Goal: Task Accomplishment & Management: Manage account settings

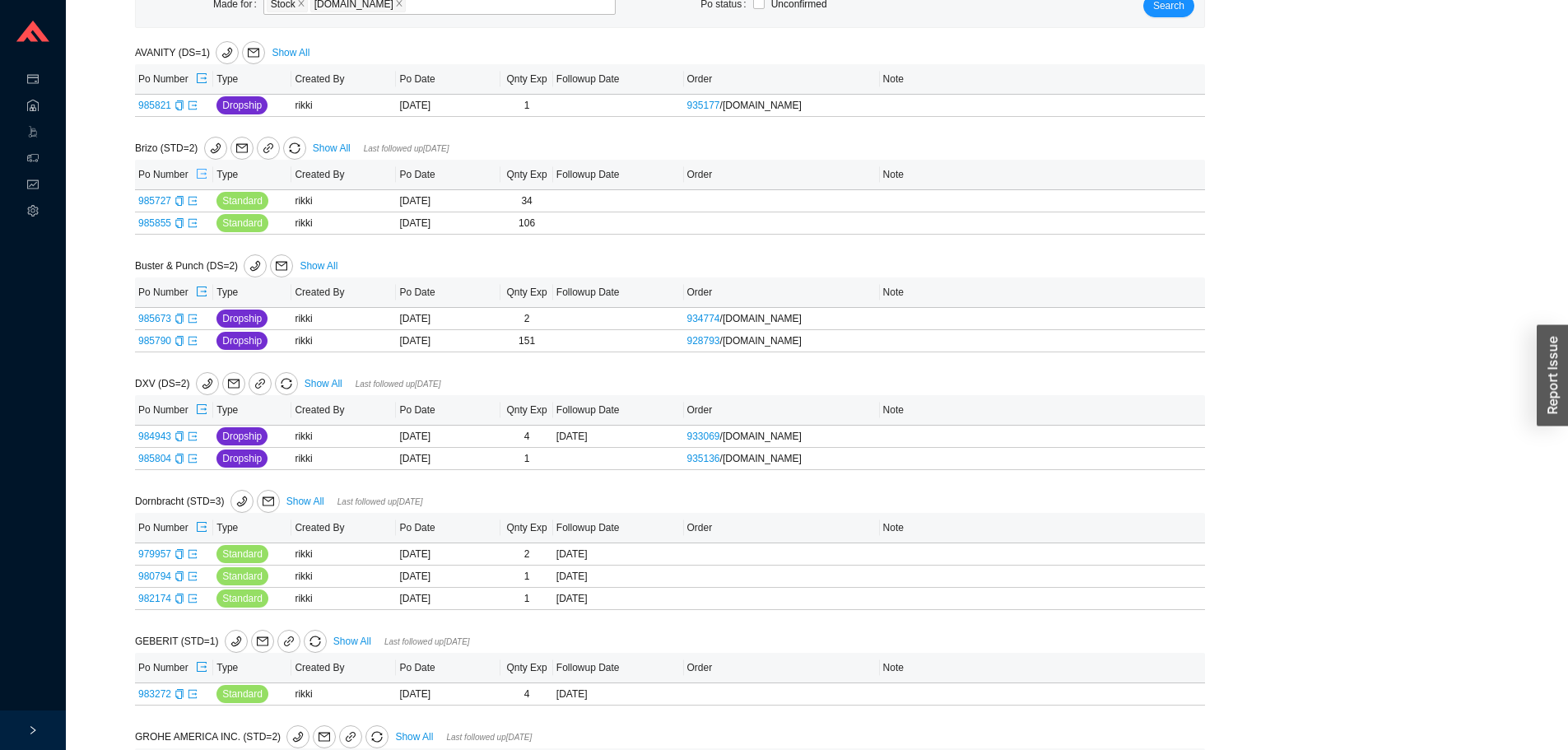
scroll to position [329, 0]
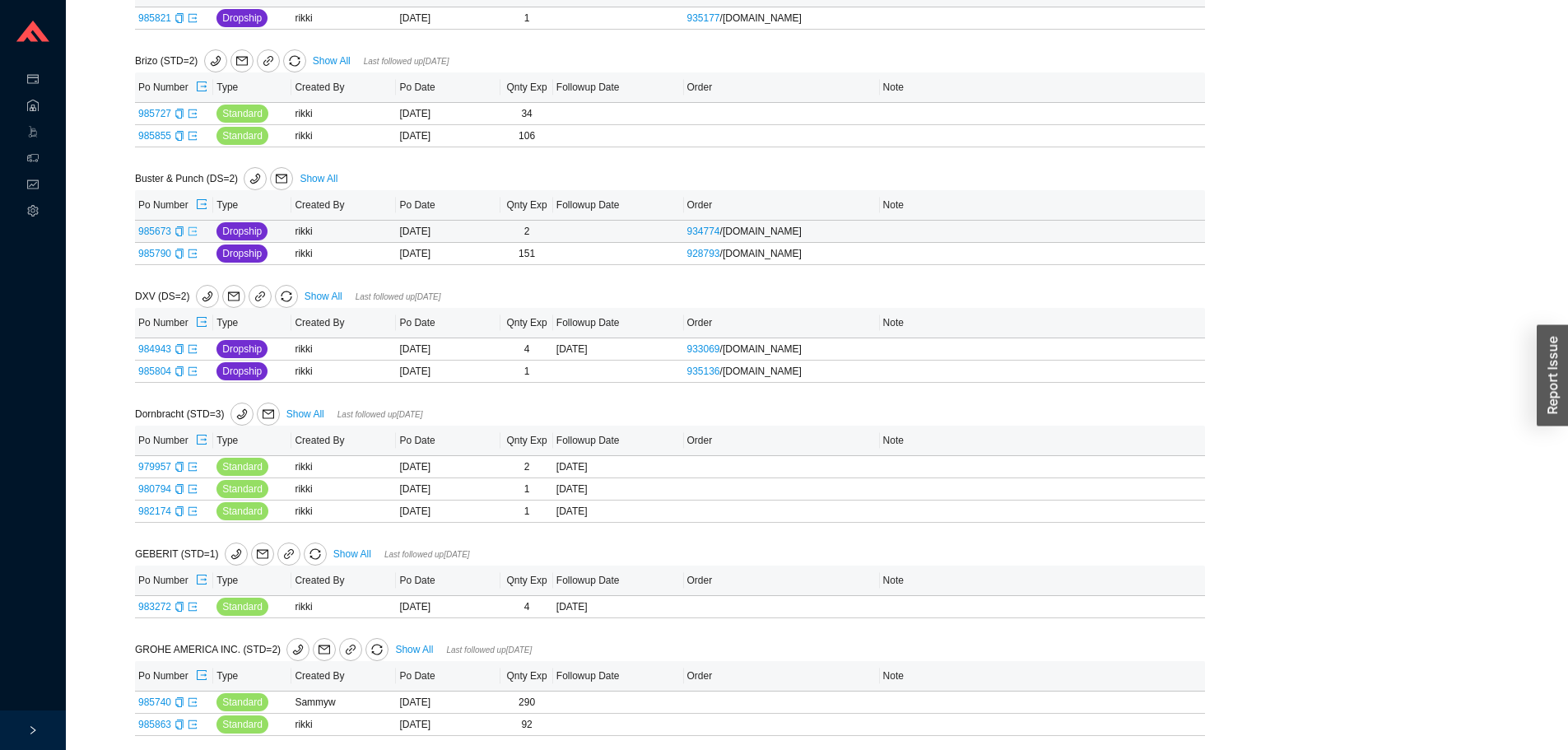
click at [191, 231] on icon "export" at bounding box center [193, 232] width 10 height 10
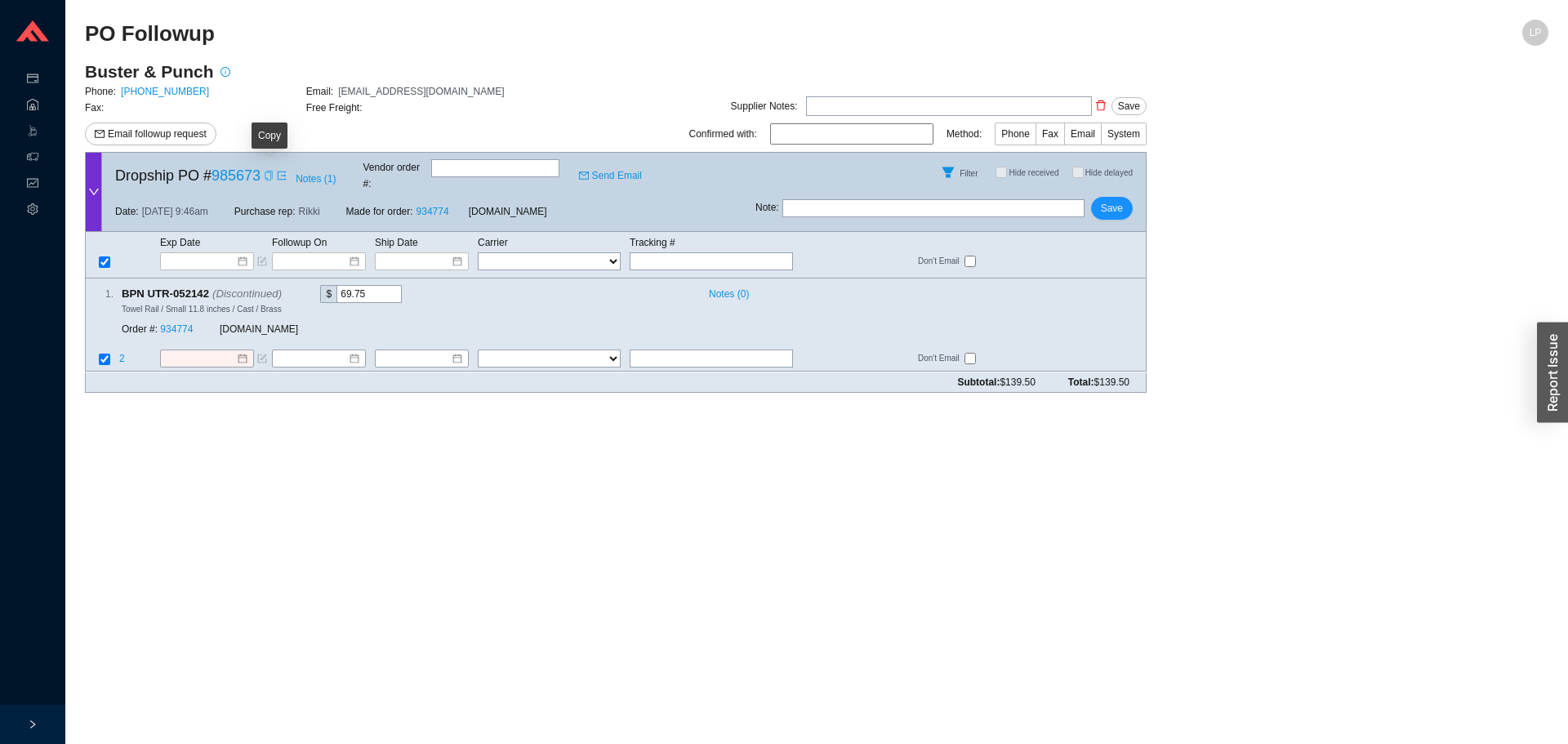
click at [272, 171] on icon "copy" at bounding box center [268, 176] width 8 height 10
drag, startPoint x: 340, startPoint y: 94, endPoint x: 480, endPoint y: 98, distance: 140.1
click at [480, 98] on div "Email: ordersus@busterandpunch.com" at bounding box center [417, 91] width 221 height 16
copy span "ordersus@busterandpunch.com"
click at [847, 199] on input "text" at bounding box center [934, 208] width 302 height 18
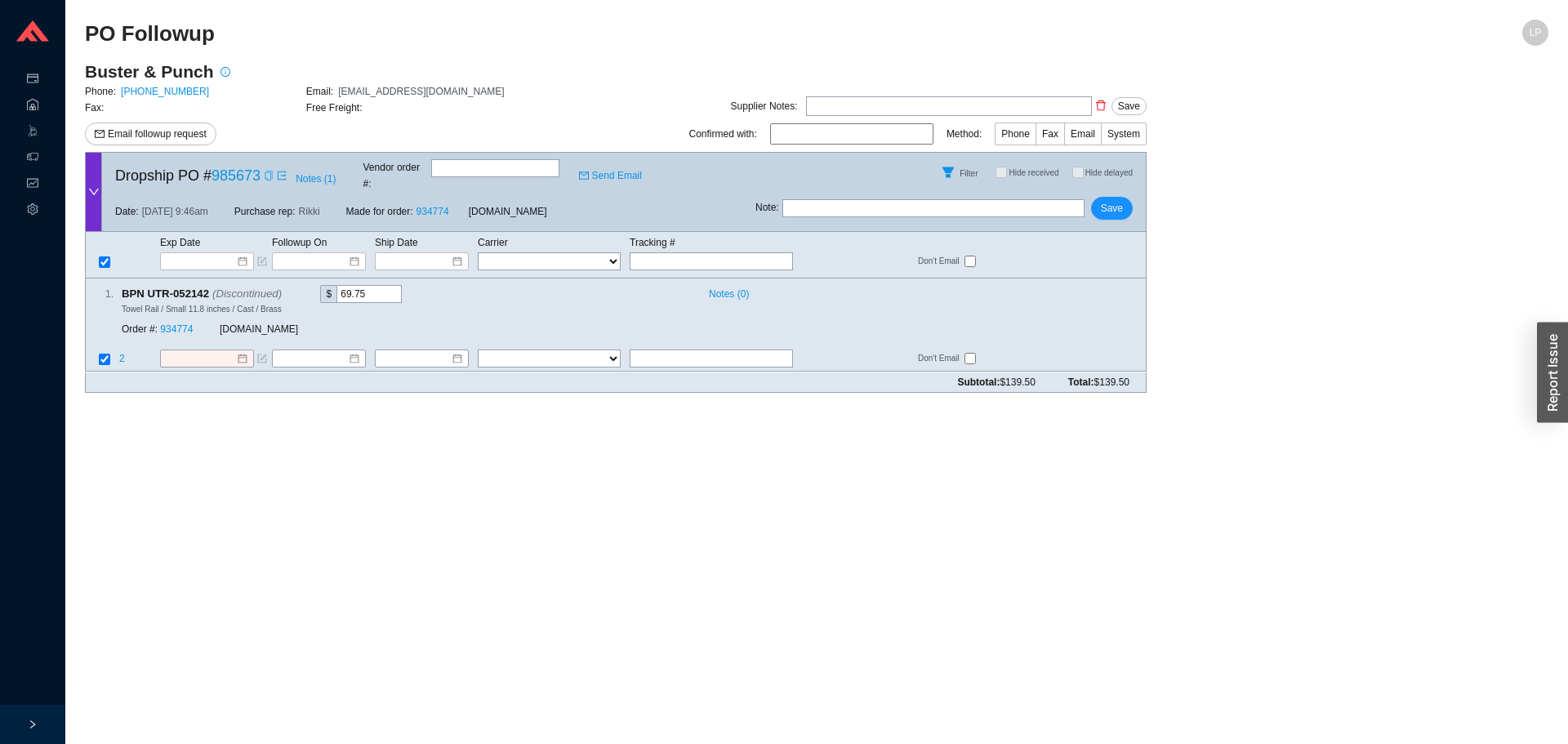
type input "emailed for conf"
click at [1110, 203] on button "Save" at bounding box center [1111, 208] width 41 height 23
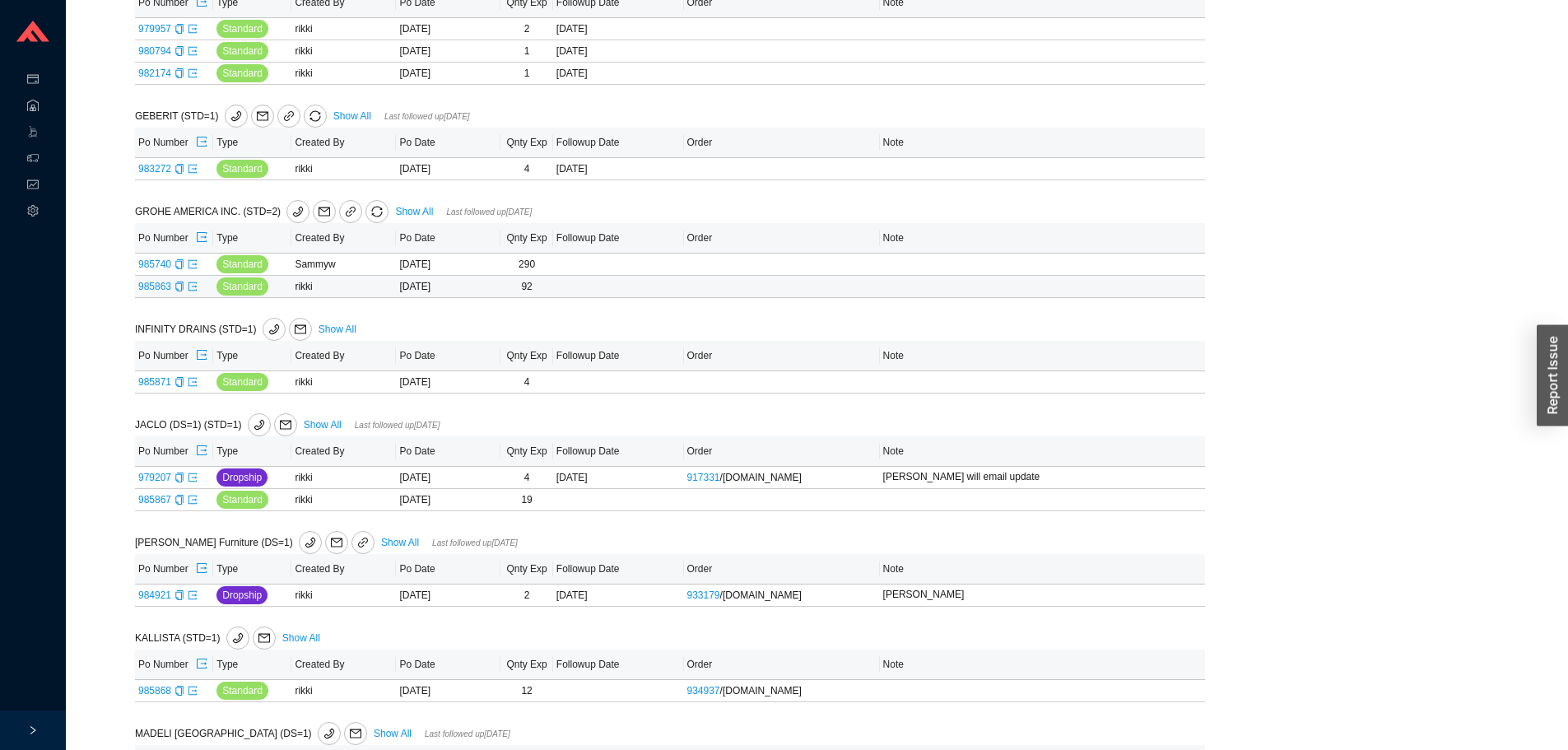
scroll to position [906, 0]
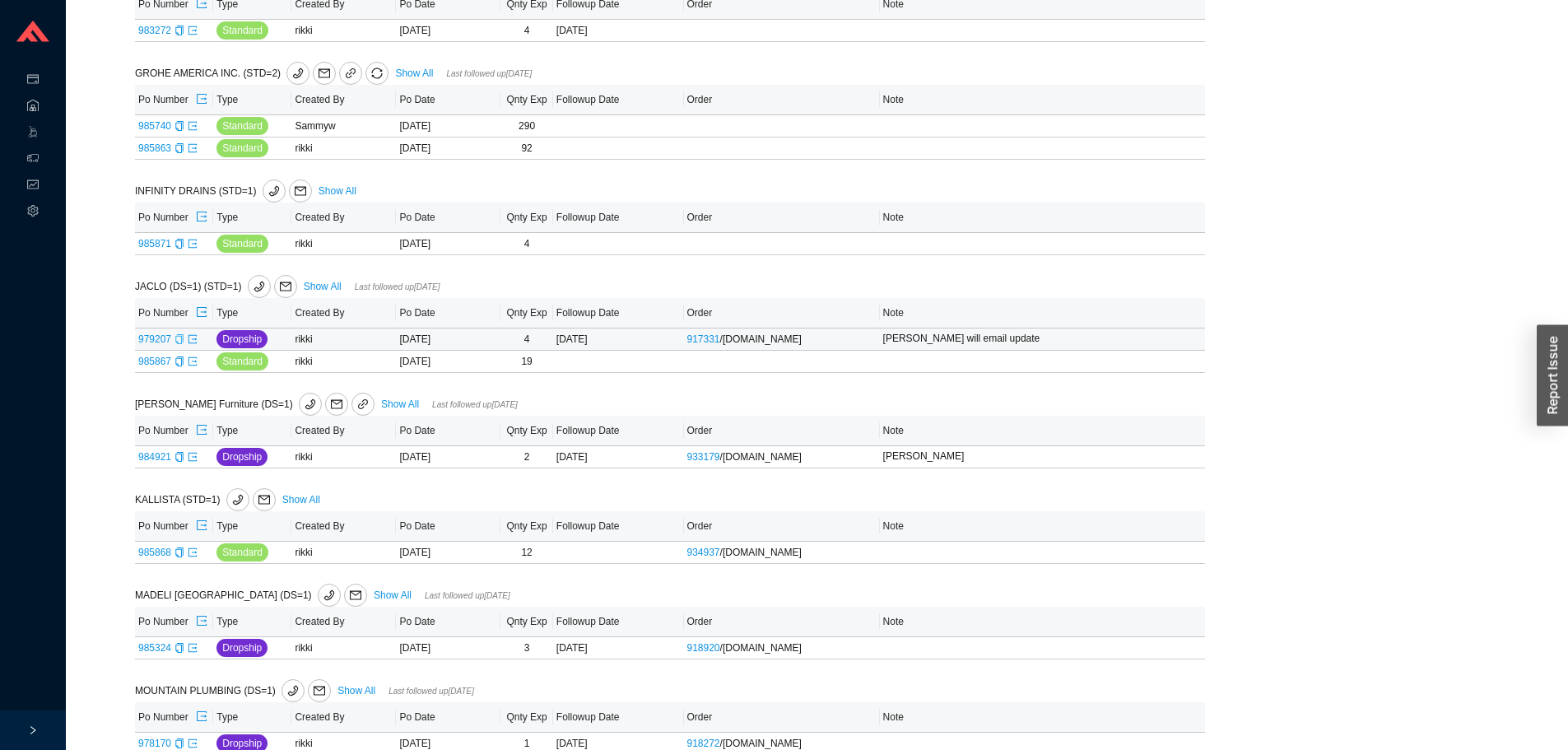
click at [177, 342] on icon "copy" at bounding box center [180, 340] width 10 height 10
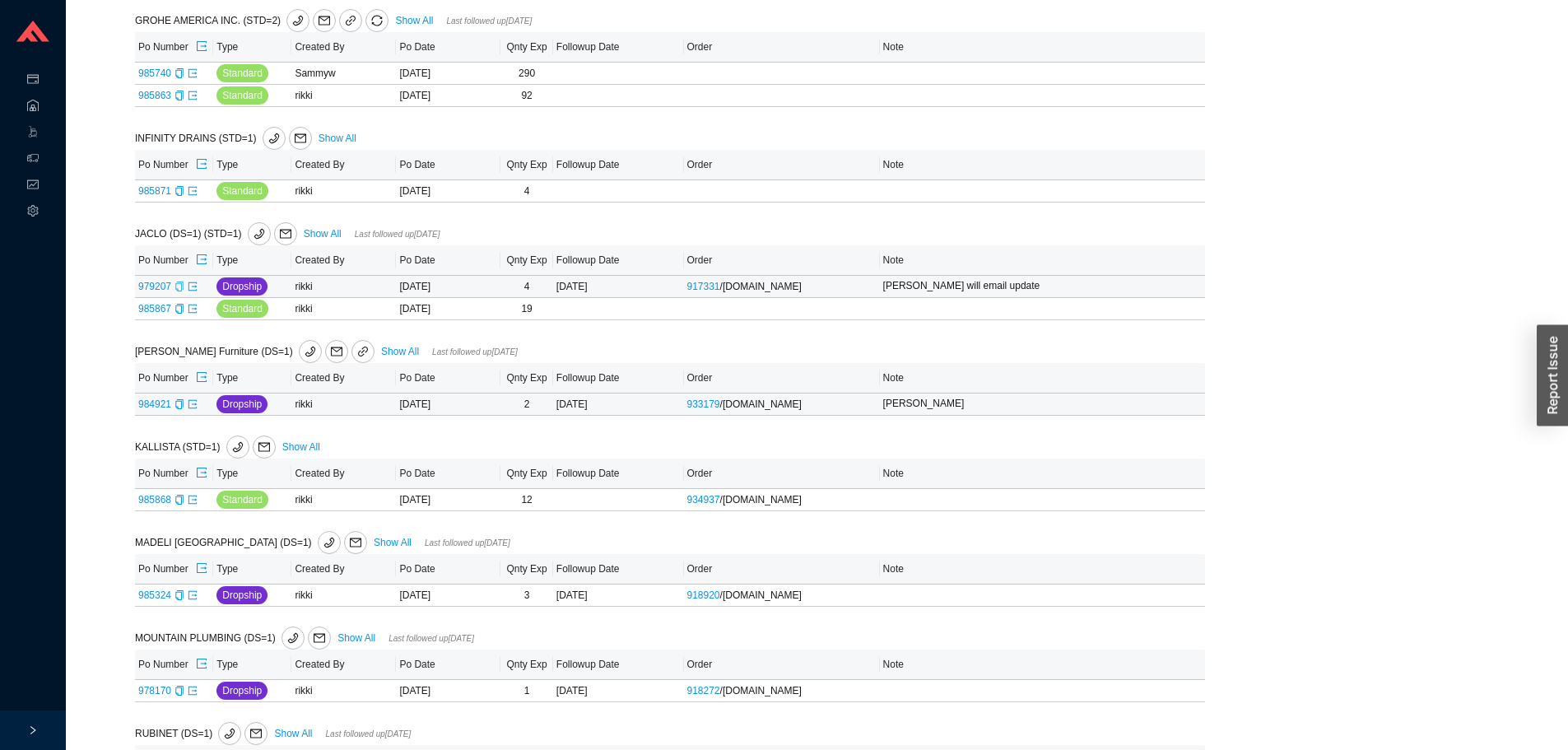
scroll to position [988, 0]
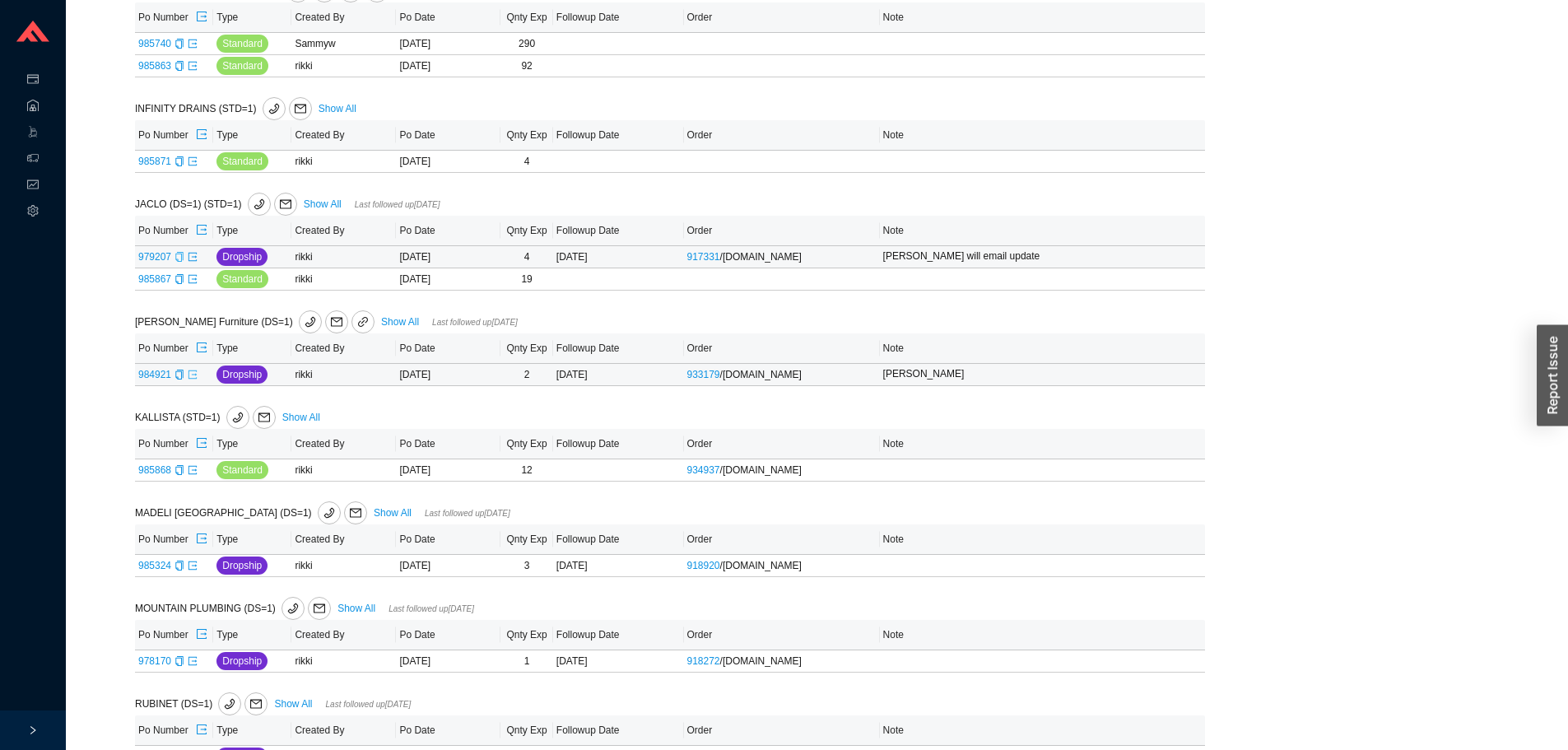
click at [192, 376] on icon "export" at bounding box center [193, 375] width 10 height 10
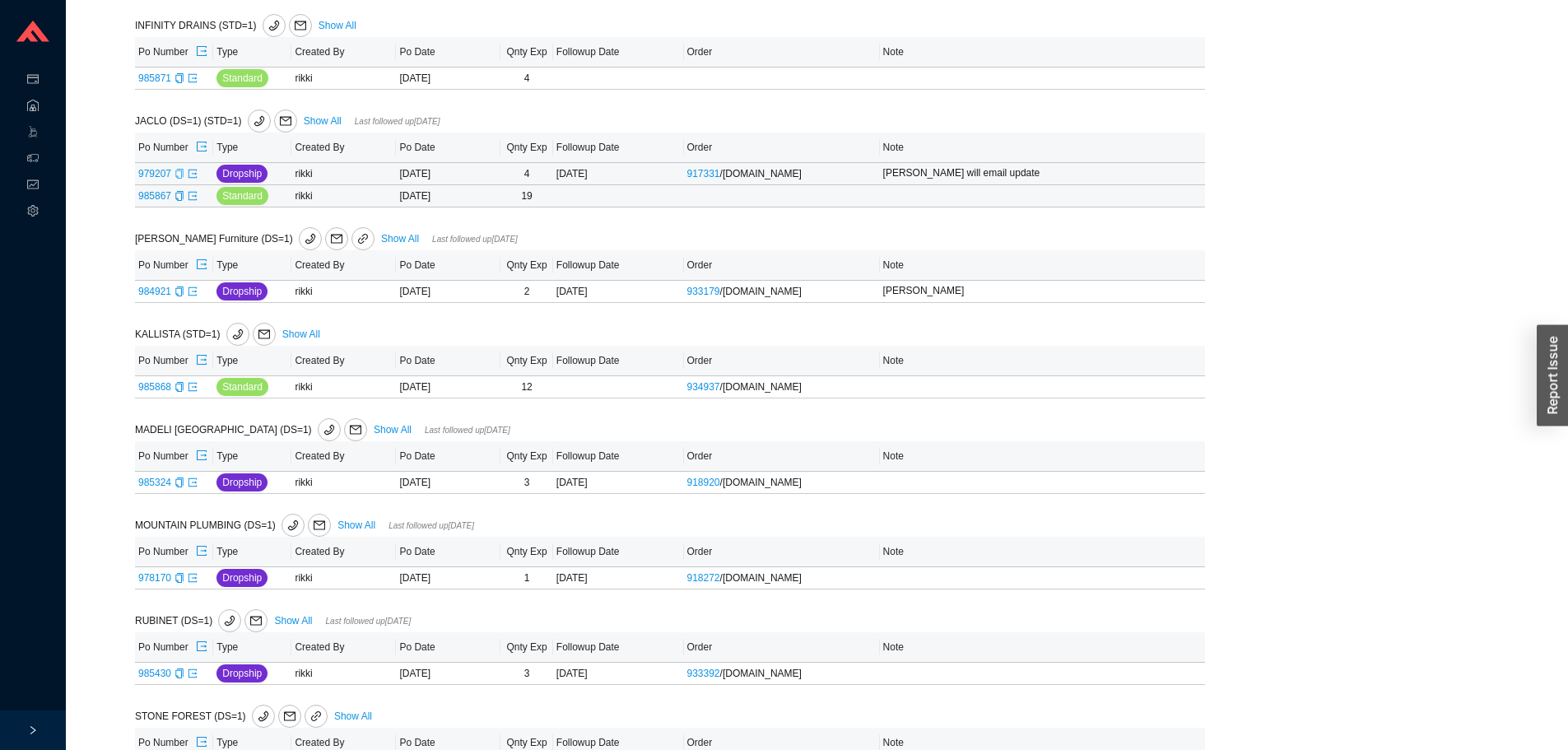
scroll to position [1235, 0]
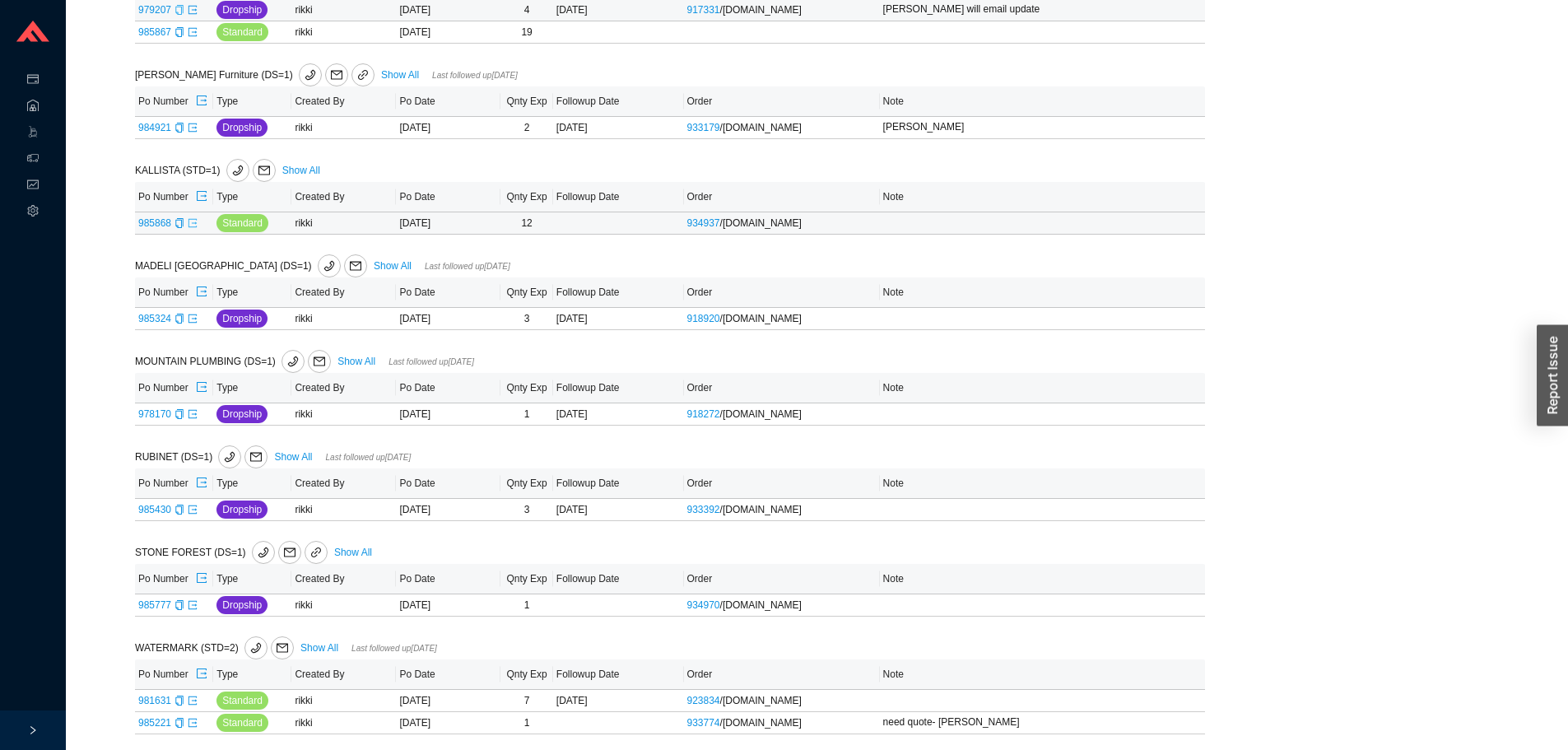
click at [190, 228] on icon "export" at bounding box center [193, 223] width 10 height 10
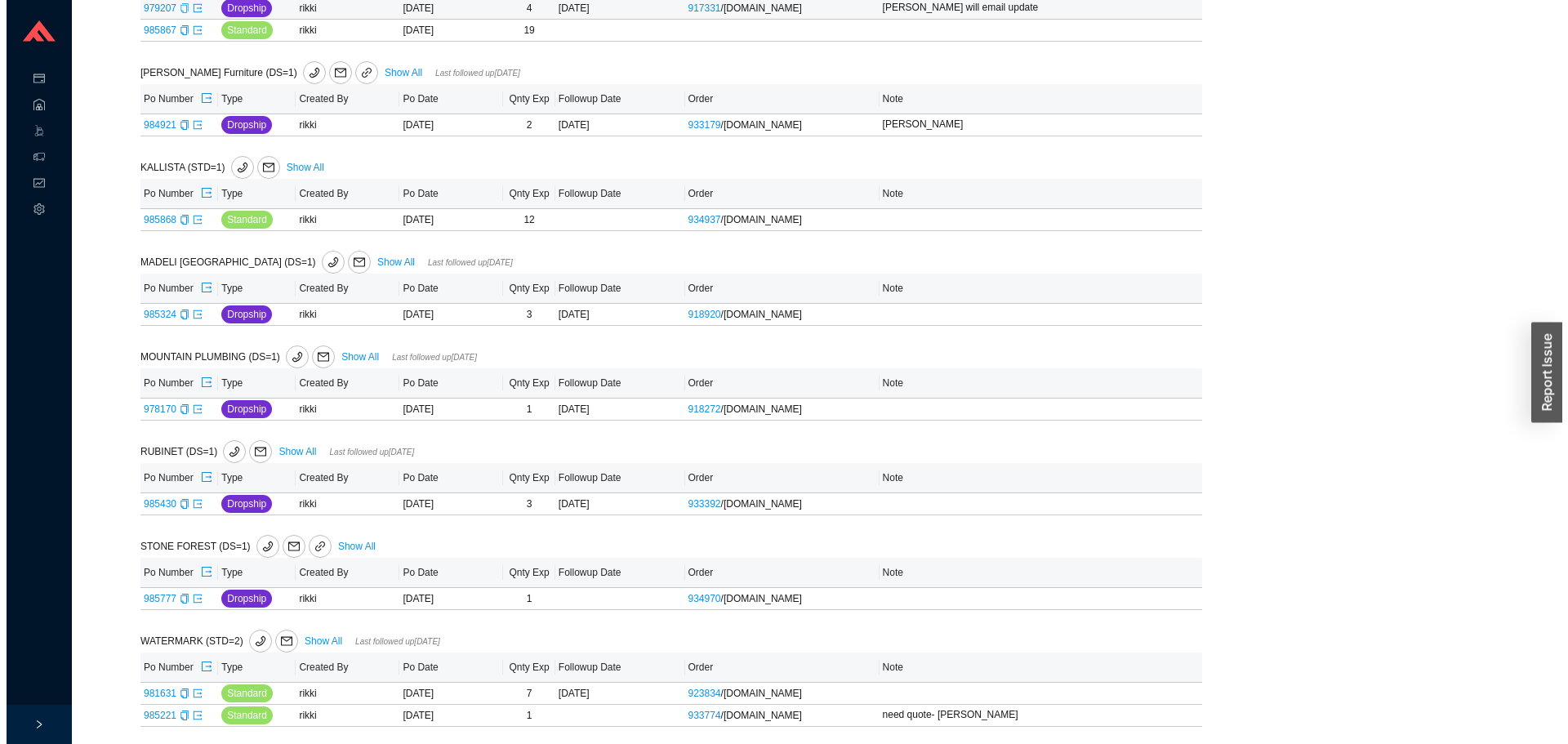
scroll to position [1232, 0]
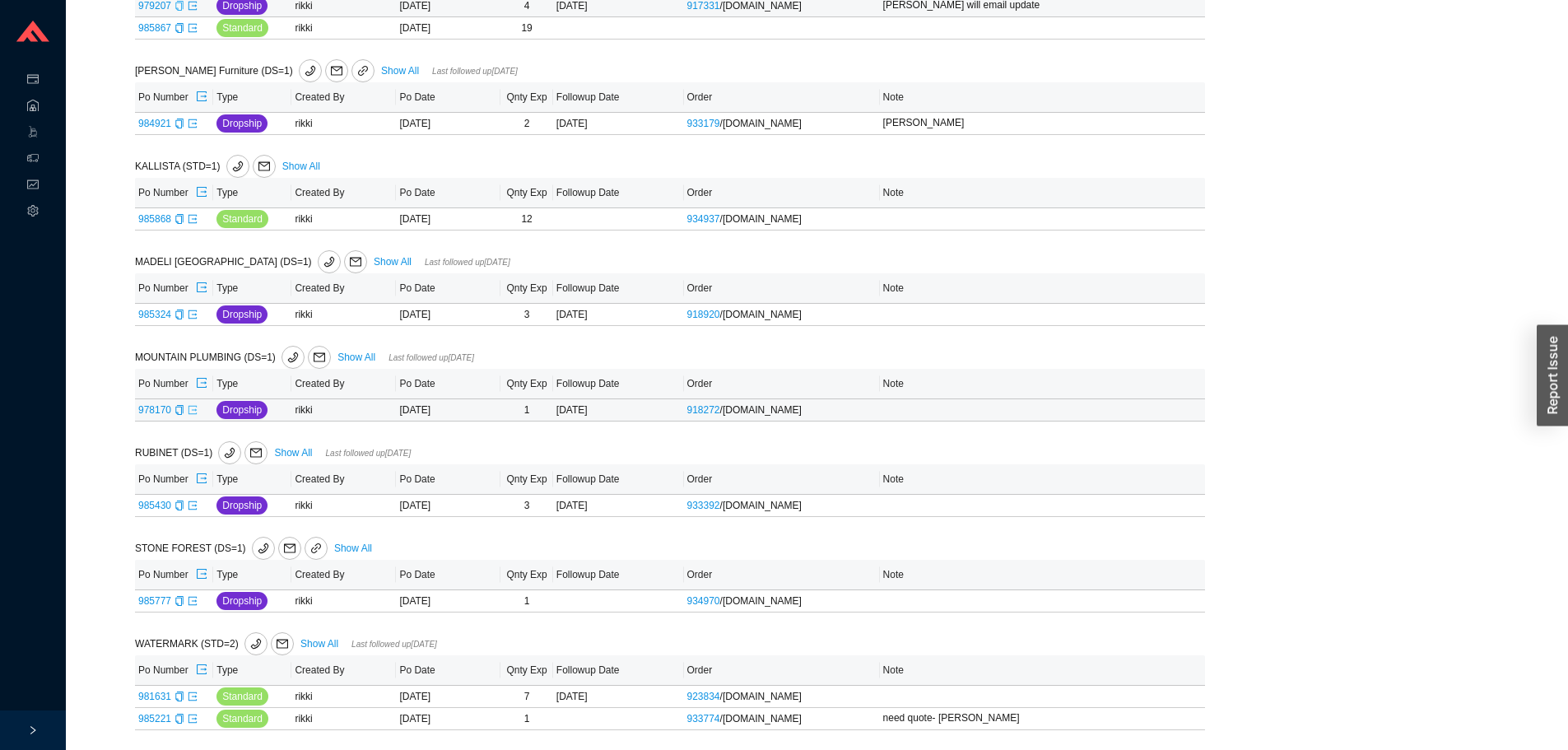
click at [194, 412] on icon "export" at bounding box center [193, 410] width 10 height 10
click at [250, 449] on icon "mail" at bounding box center [256, 453] width 12 height 9
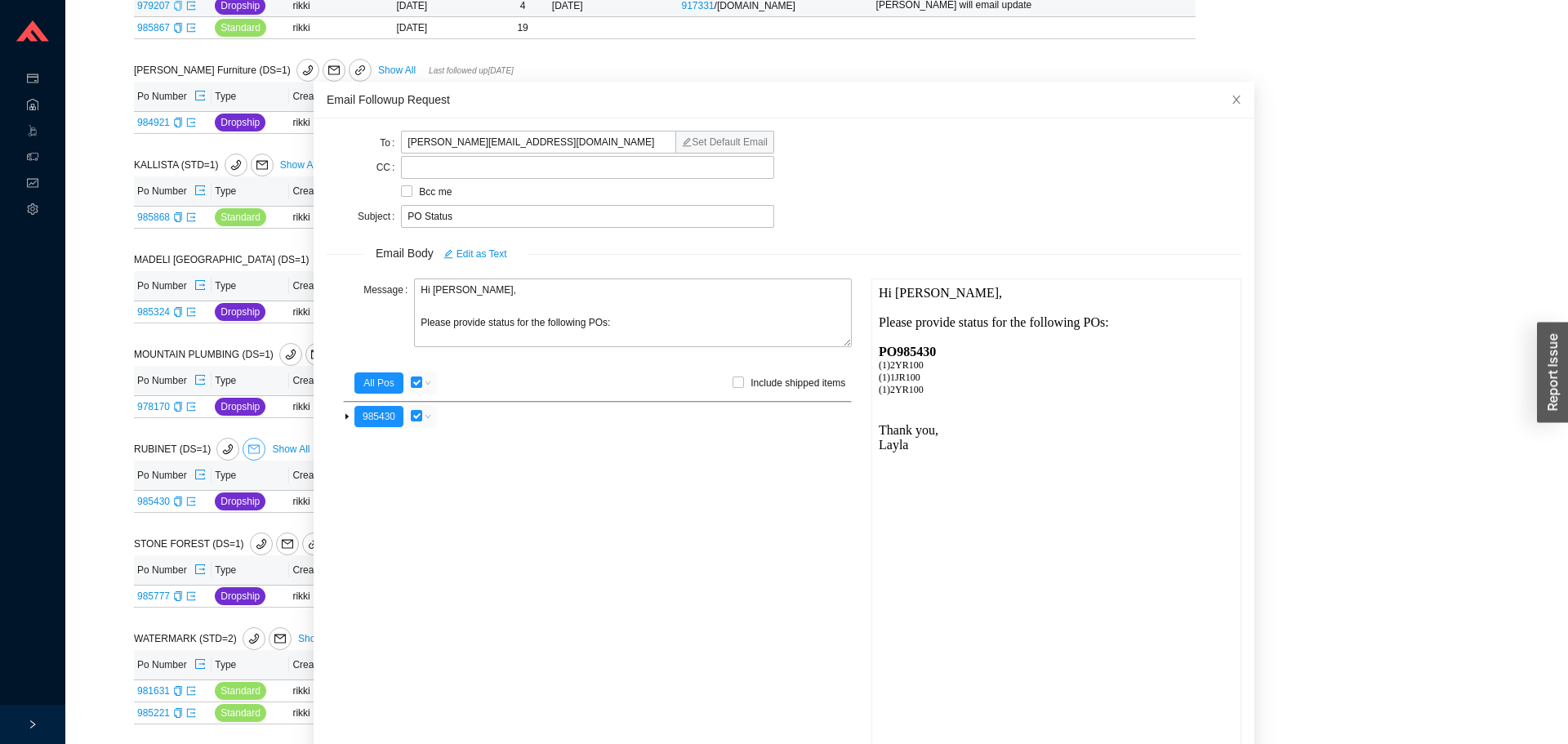
scroll to position [0, 0]
click at [480, 328] on textarea "Hi Melissa, Please provide status for the following POs:" at bounding box center [632, 312] width 437 height 68
click at [522, 324] on textarea "Hi Melissa, Please provide the status for the following POs:" at bounding box center [632, 312] width 437 height 68
click at [611, 326] on textarea "Hi Melissa, Please provide the status/ tracking for the following POs:" at bounding box center [632, 312] width 437 height 68
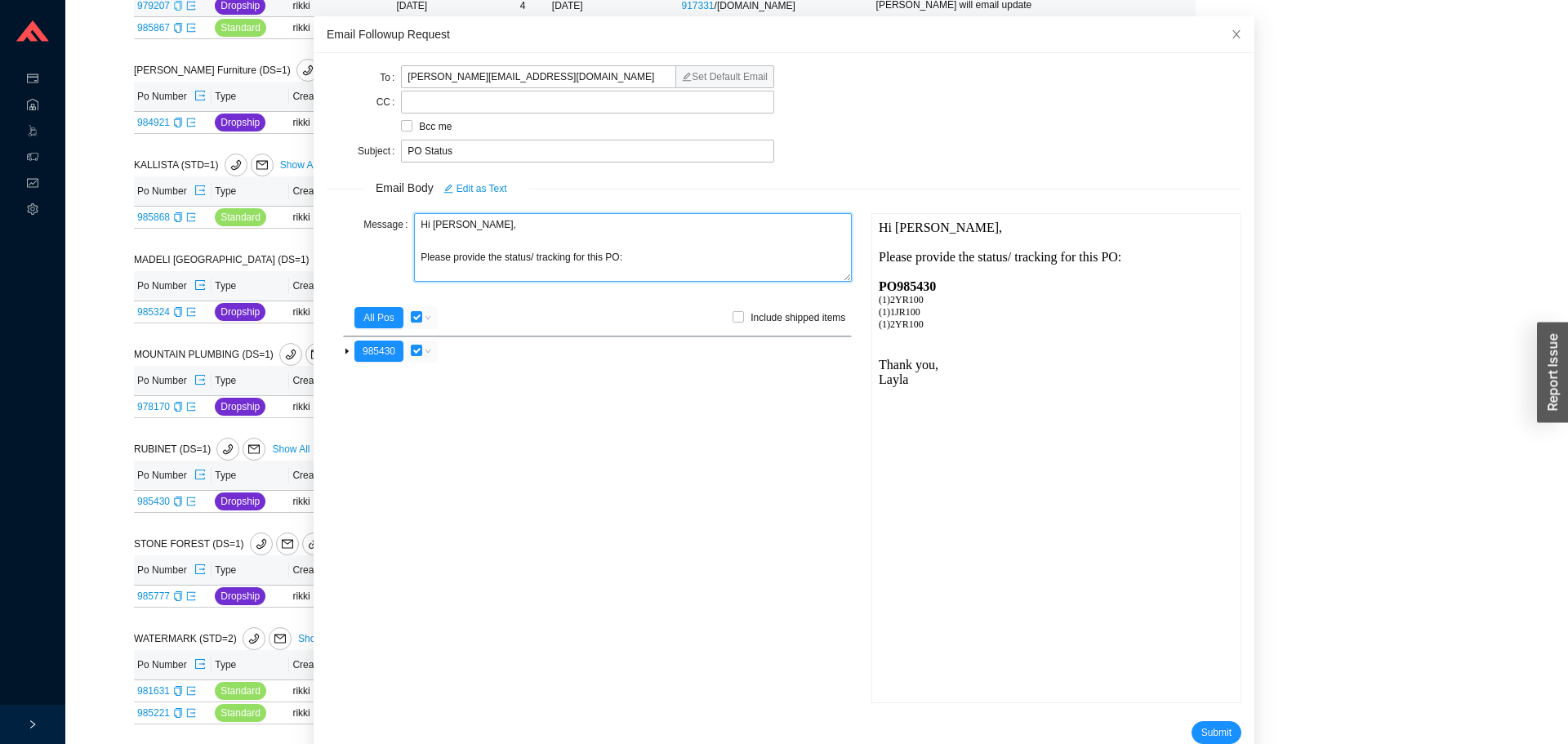
scroll to position [97, 0]
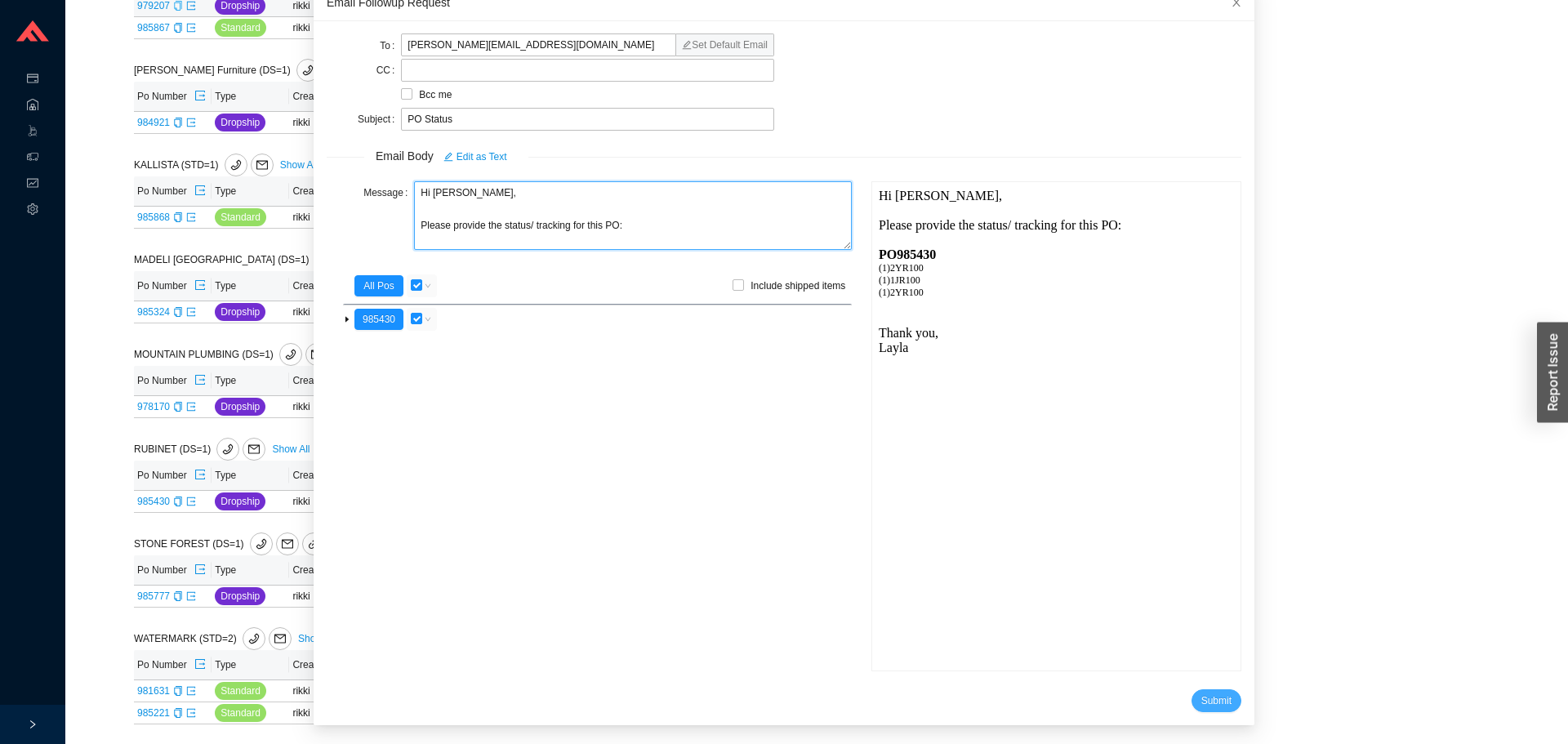
type textarea "Hi Melissa, Please provide the status/ tracking for this PO:"
click at [1191, 699] on button "Submit" at bounding box center [1216, 700] width 50 height 23
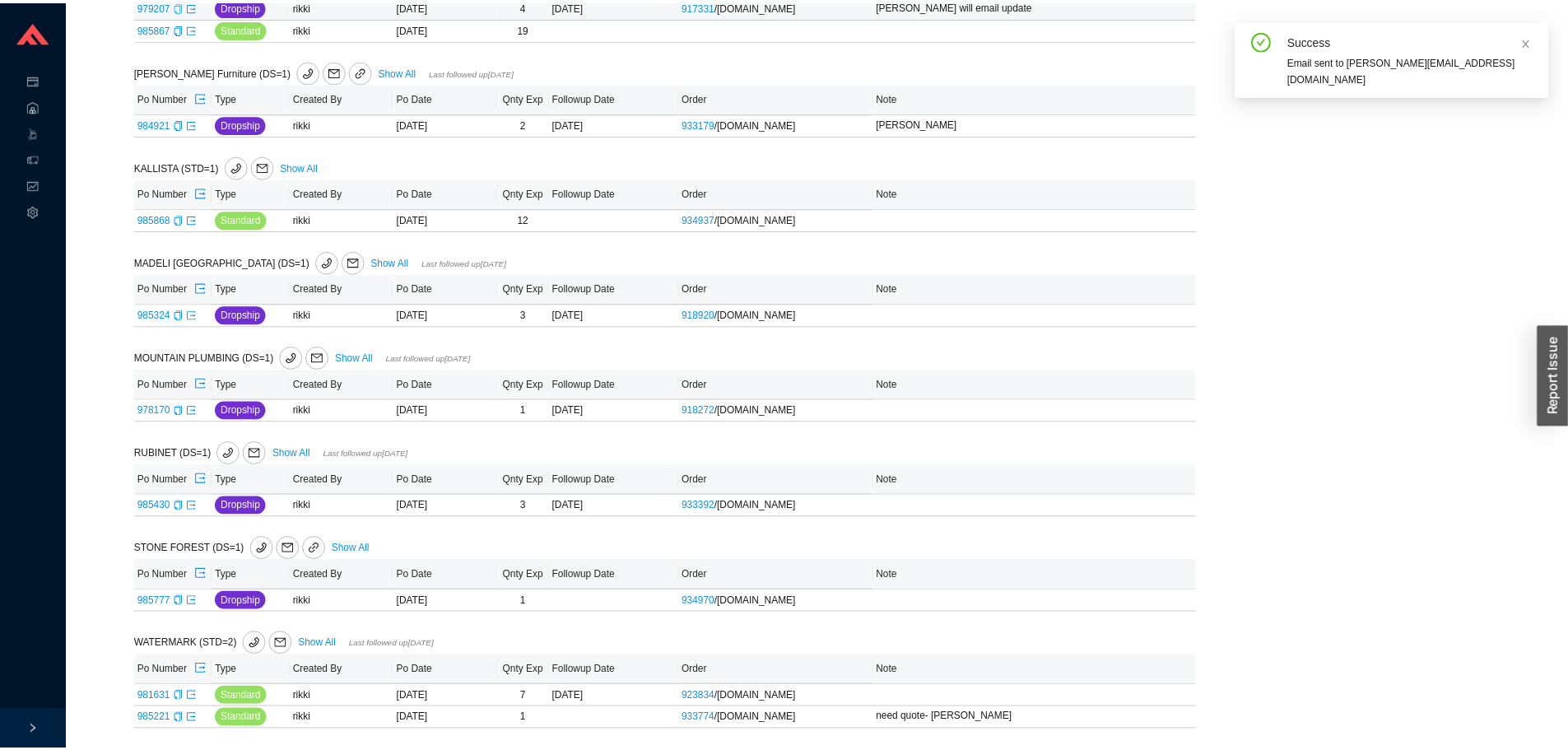
scroll to position [15, 0]
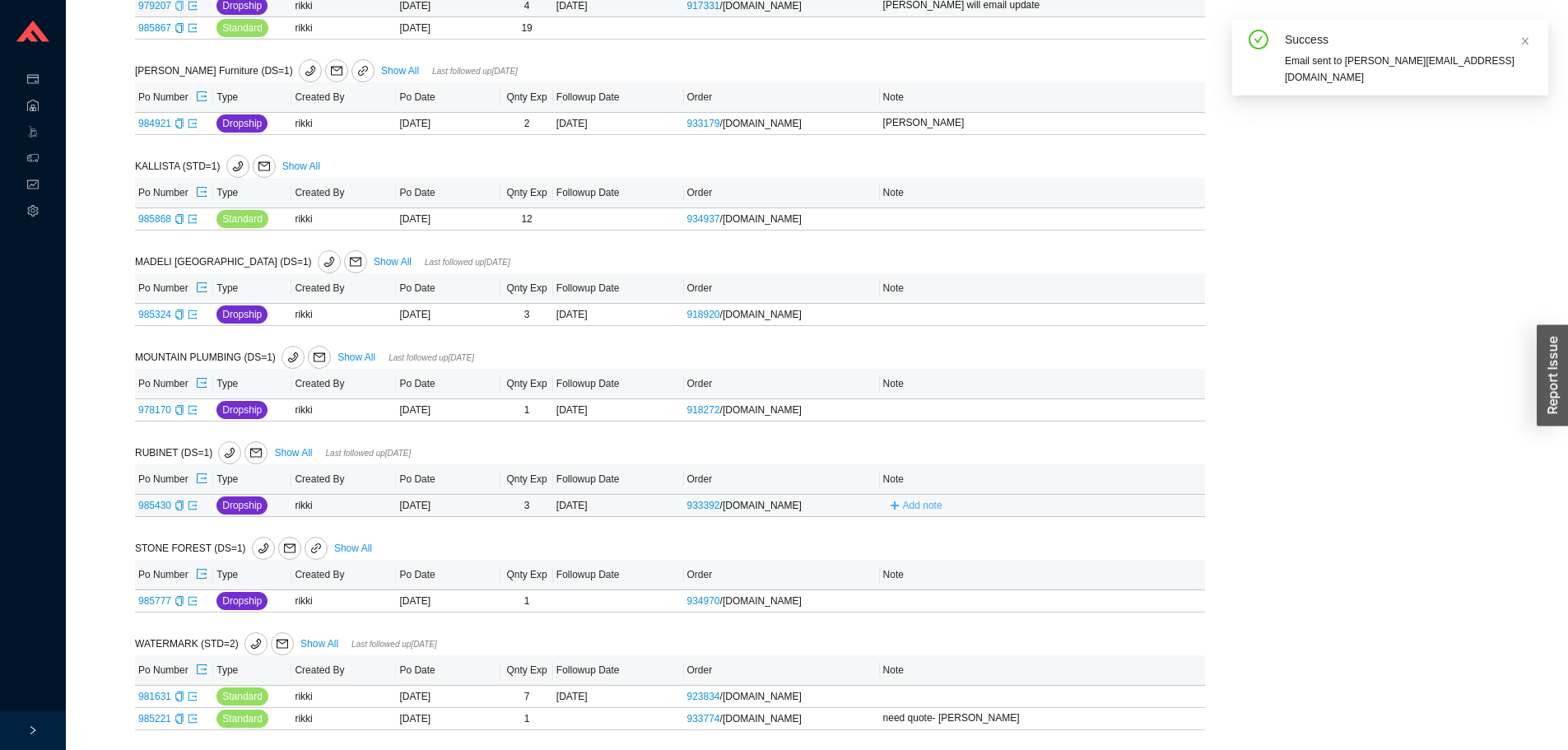
click at [918, 505] on span "Add note" at bounding box center [923, 505] width 39 height 16
click at [918, 512] on input "text" at bounding box center [1015, 504] width 257 height 23
type input "emailed"
click at [1136, 531] on button "Save" at bounding box center [1124, 528] width 36 height 18
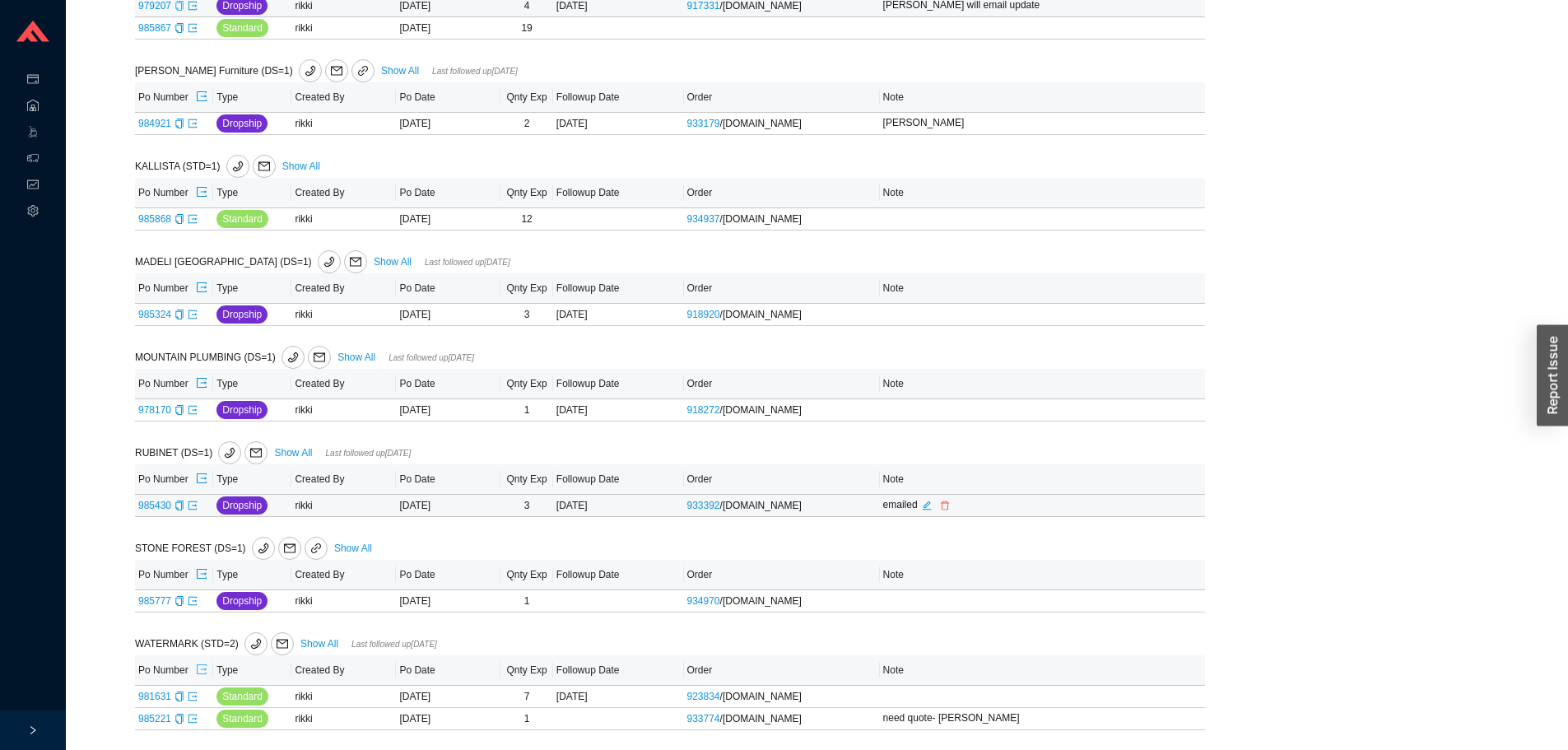
click at [209, 670] on button "button" at bounding box center [201, 670] width 13 height 23
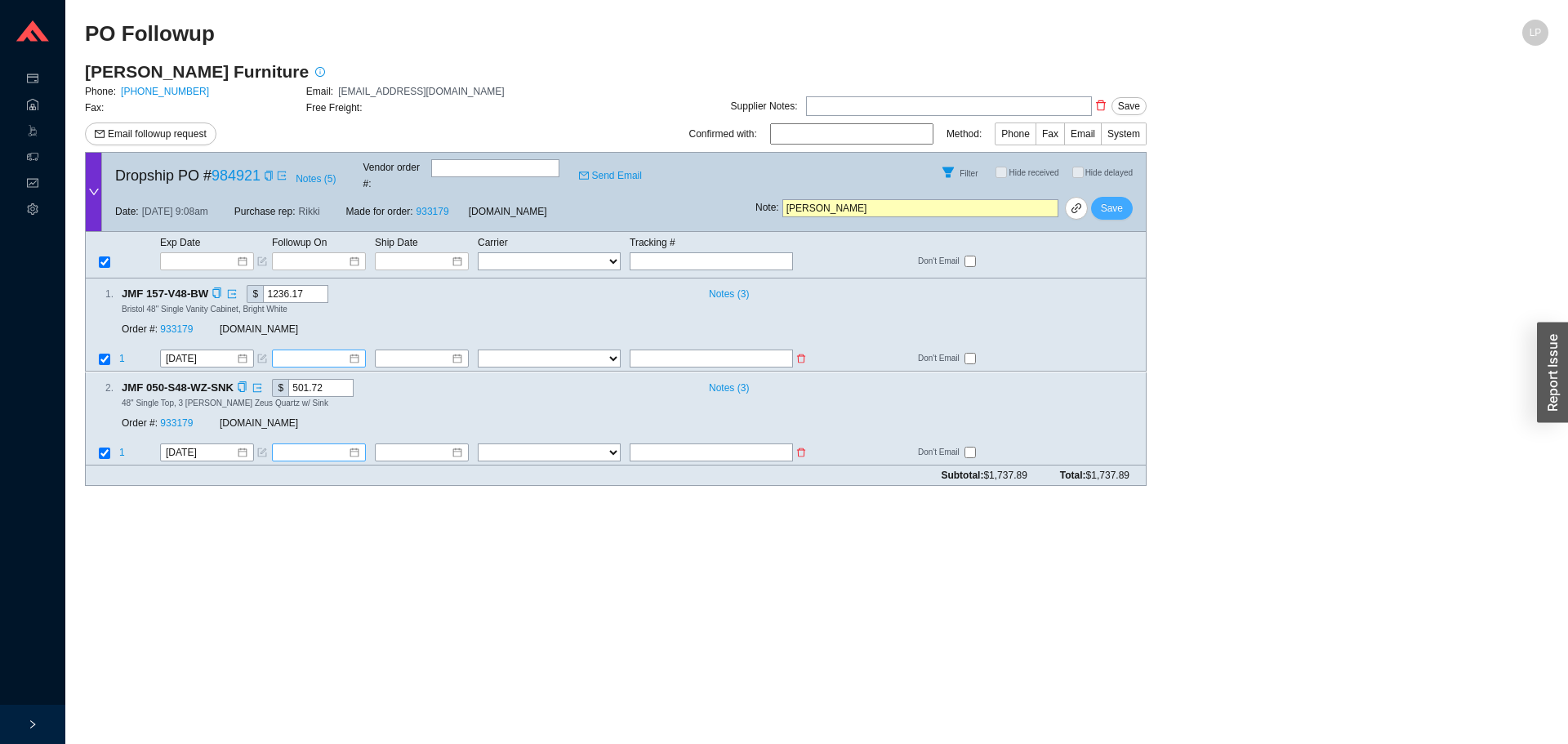
click at [1126, 197] on button "Save" at bounding box center [1111, 208] width 41 height 23
click at [1144, 155] on span "No" at bounding box center [1137, 149] width 13 height 16
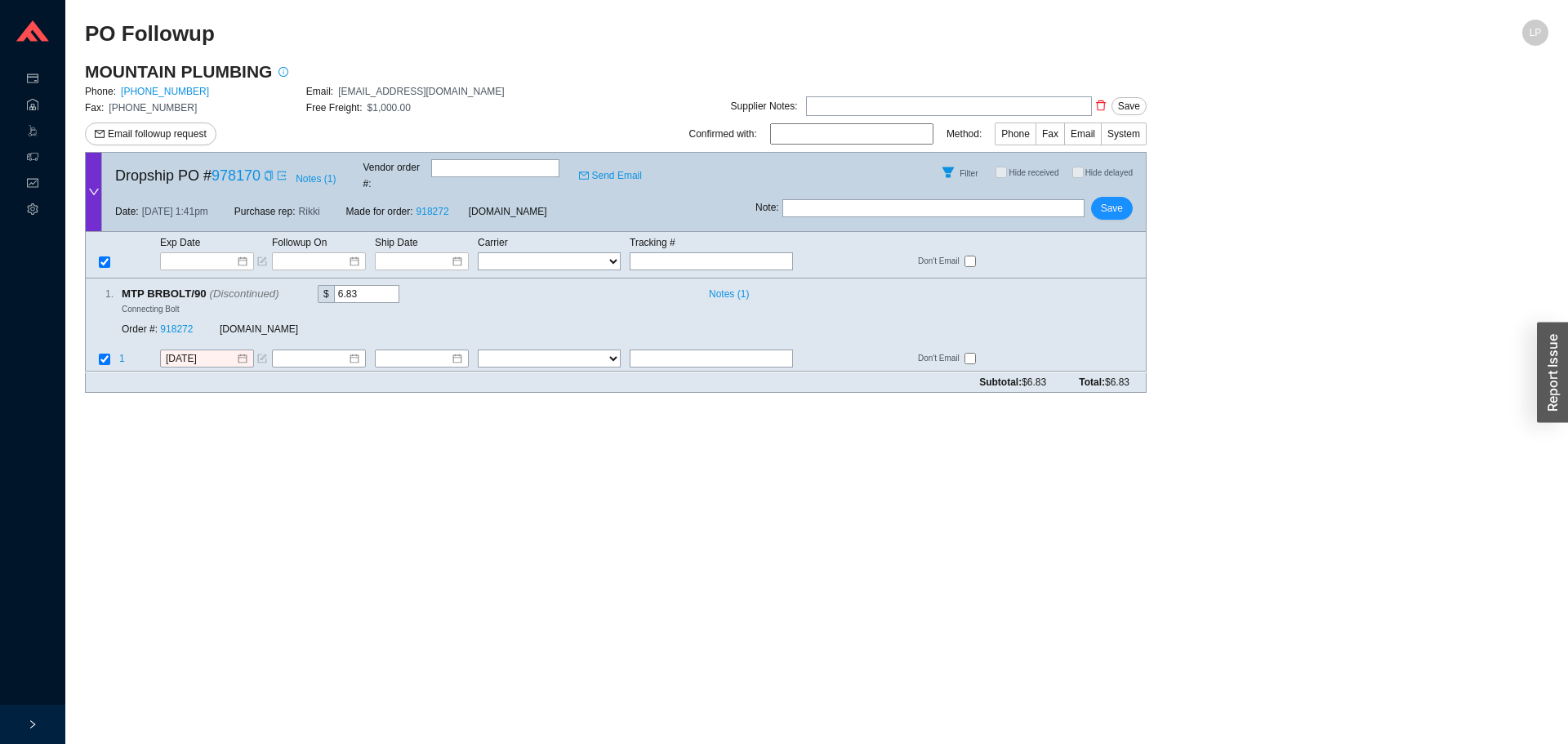
click at [175, 146] on div "MOUNTAIN PLUMBING Phone: [PHONE_NUMBER] Email: [EMAIL_ADDRESS][DOMAIN_NAME] Fax…" at bounding box center [307, 106] width 442 height 91
click at [283, 288] on icon "copy" at bounding box center [288, 293] width 11 height 11
click at [180, 322] on div "Order #: 918272" at bounding box center [171, 329] width 98 height 16
click at [184, 324] on link "918272" at bounding box center [176, 330] width 33 height 12
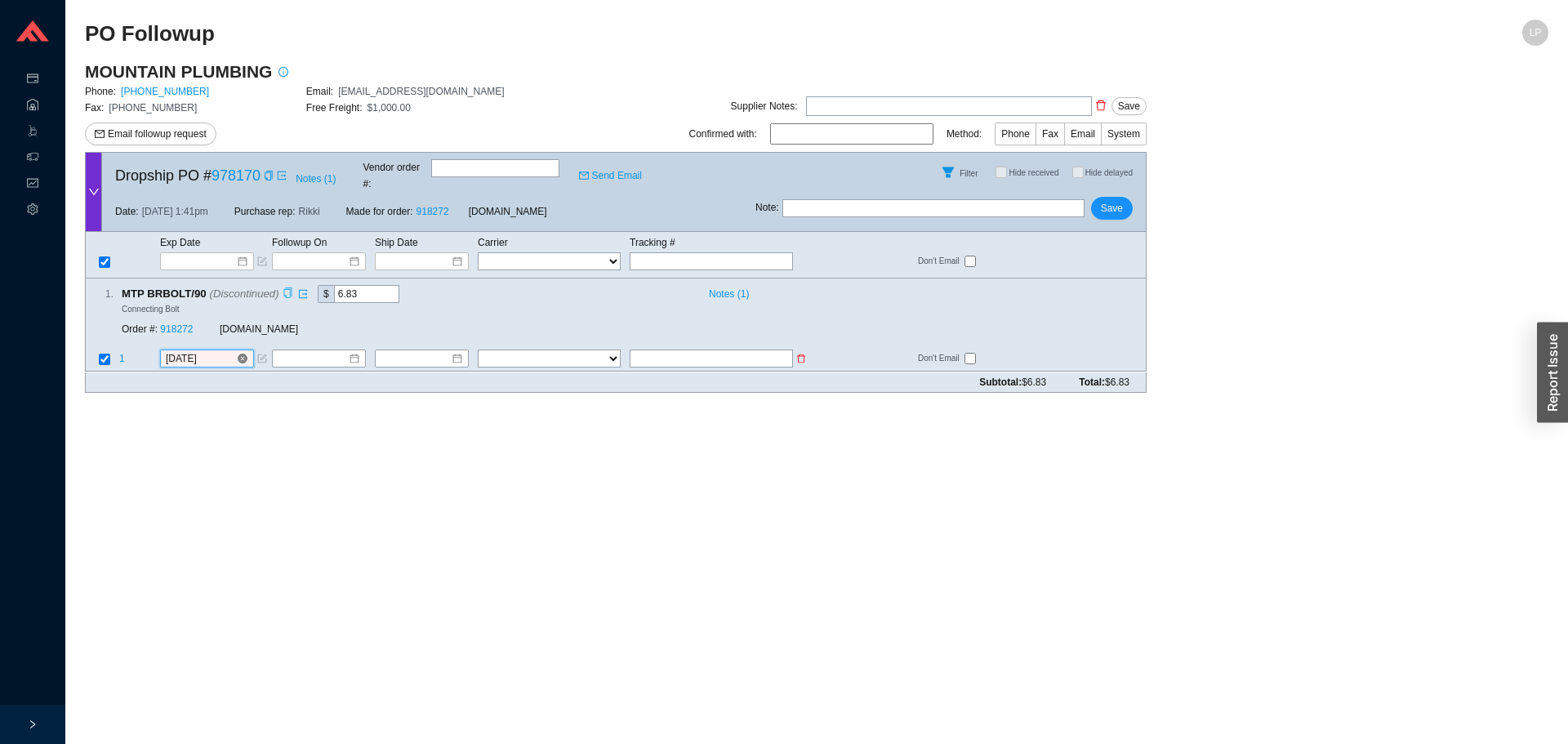
click at [187, 351] on input "8/20/2025" at bounding box center [200, 359] width 70 height 16
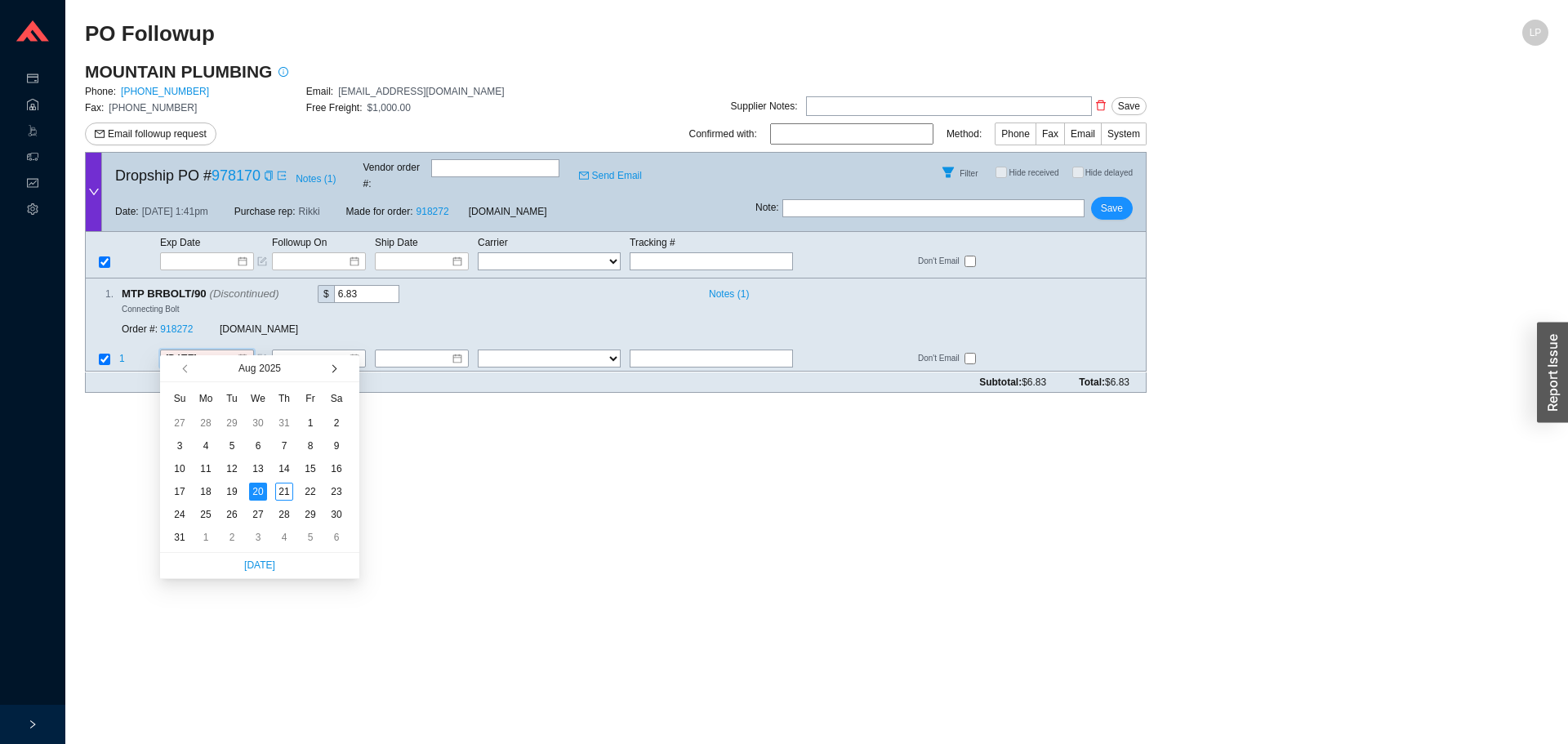
click at [337, 367] on button "button" at bounding box center [333, 368] width 15 height 26
type input "9/18/2025"
click at [280, 474] on div "18" at bounding box center [284, 469] width 18 height 18
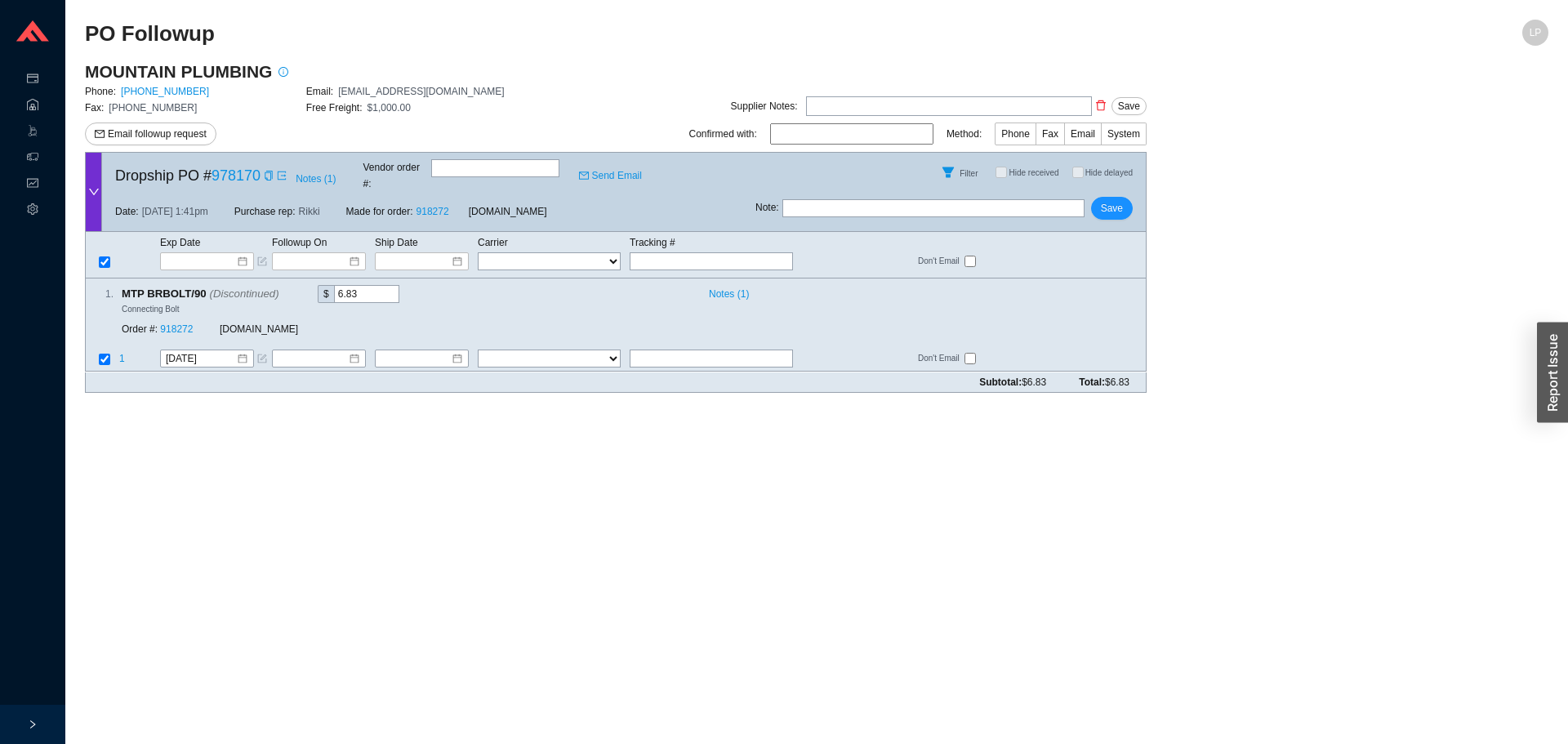
click at [1124, 210] on div "Note : Save" at bounding box center [951, 211] width 390 height 39
click at [1120, 200] on span "Save" at bounding box center [1112, 208] width 22 height 16
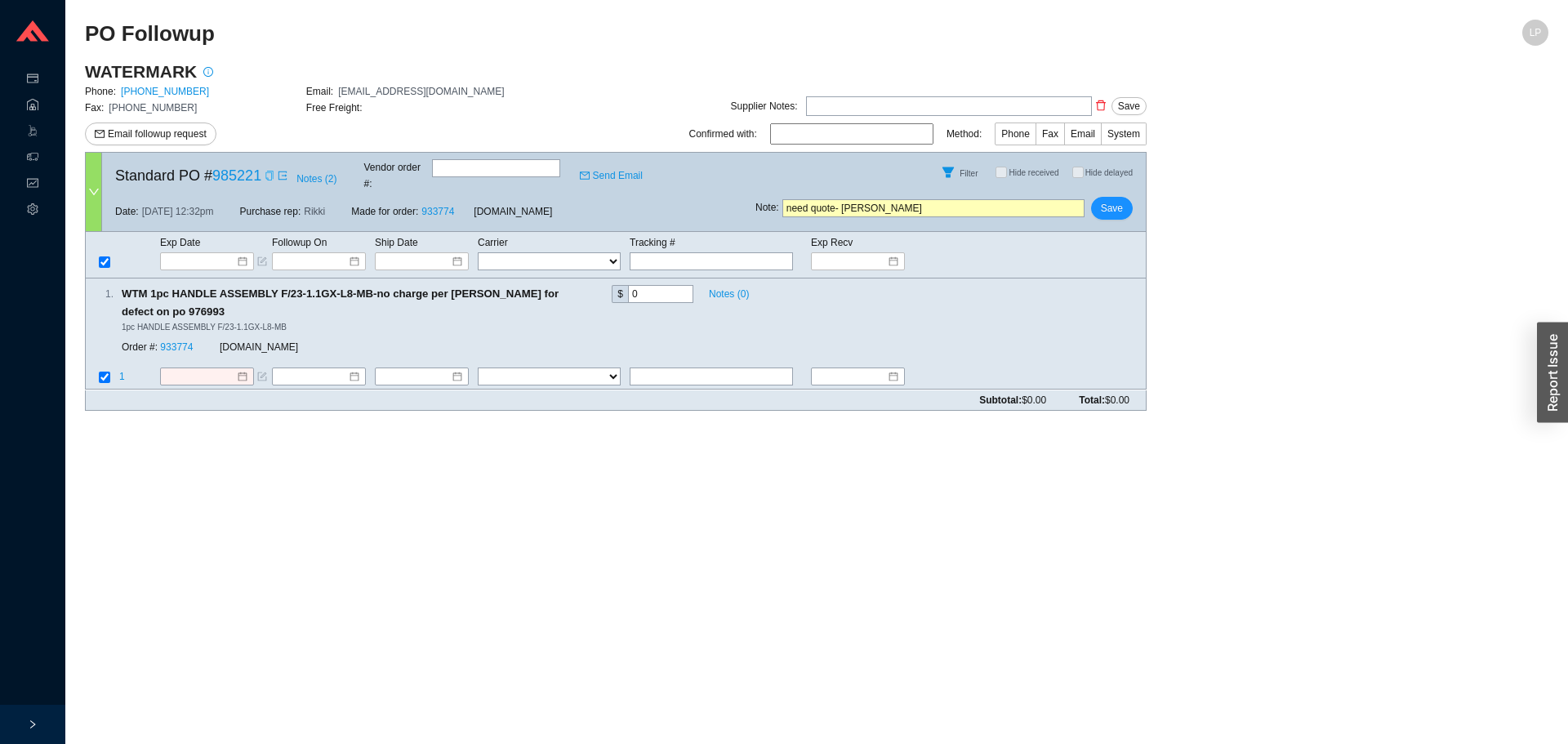
click at [264, 174] on icon "copy" at bounding box center [269, 176] width 10 height 10
click at [264, 174] on icon "check" at bounding box center [269, 176] width 10 height 10
drag, startPoint x: 875, startPoint y: 200, endPoint x: 810, endPoint y: 204, distance: 65.1
click at [810, 204] on input "need quote- [PERSON_NAME]" at bounding box center [934, 208] width 302 height 18
click at [851, 199] on input "need quote- [PERSON_NAME]" at bounding box center [934, 208] width 302 height 18
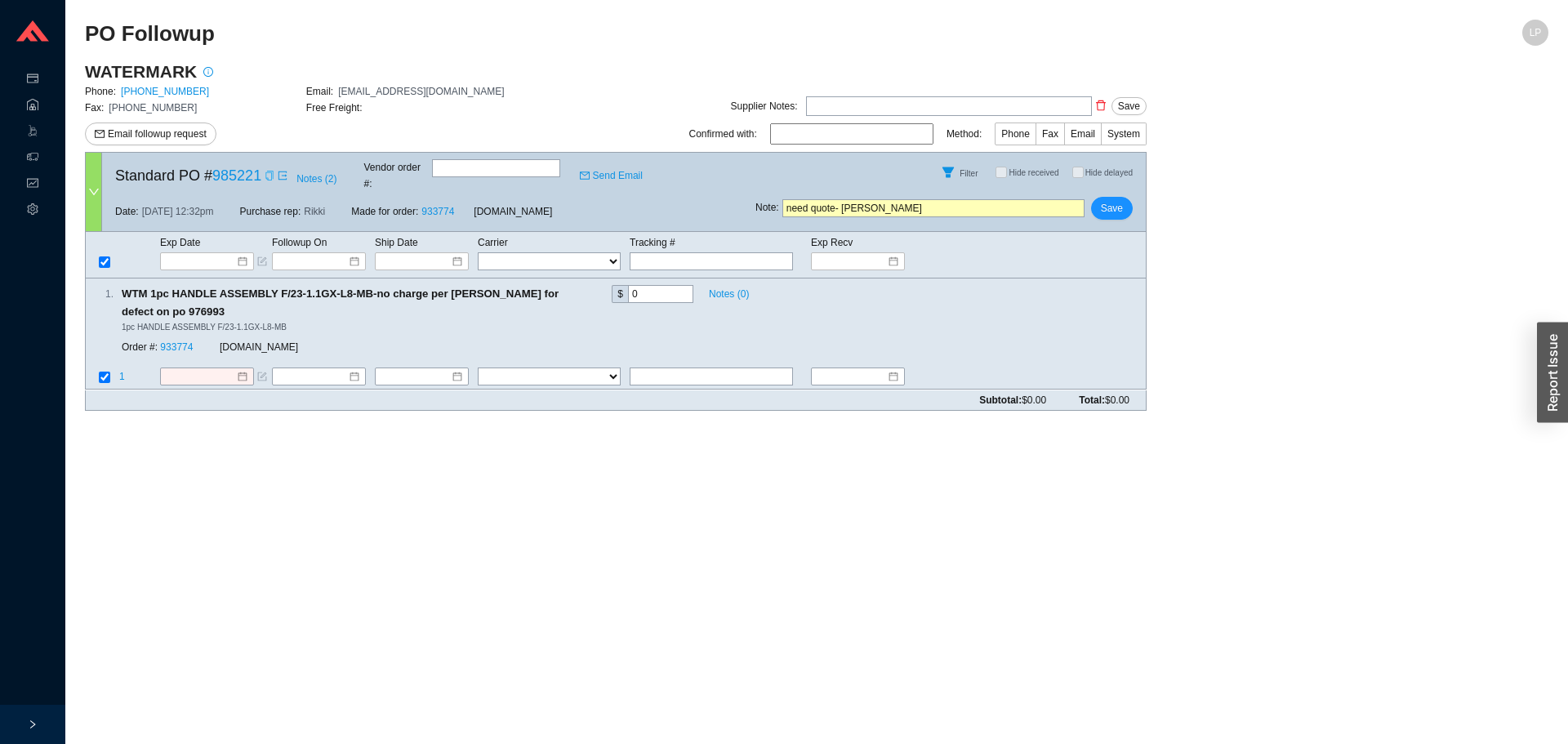
drag, startPoint x: 844, startPoint y: 198, endPoint x: 724, endPoint y: 200, distance: 120.0
click at [724, 200] on div "Standard PO # 985221 Notes ( 2 ) Vendor order # : Send Email Filter Hide receiv…" at bounding box center [616, 192] width 1061 height 80
click at [871, 209] on div "Note : [PERSON_NAME]" at bounding box center [951, 211] width 390 height 39
click at [882, 199] on input "adina" at bounding box center [934, 208] width 302 height 18
type input "[PERSON_NAME] sent quote- emaield for conf"
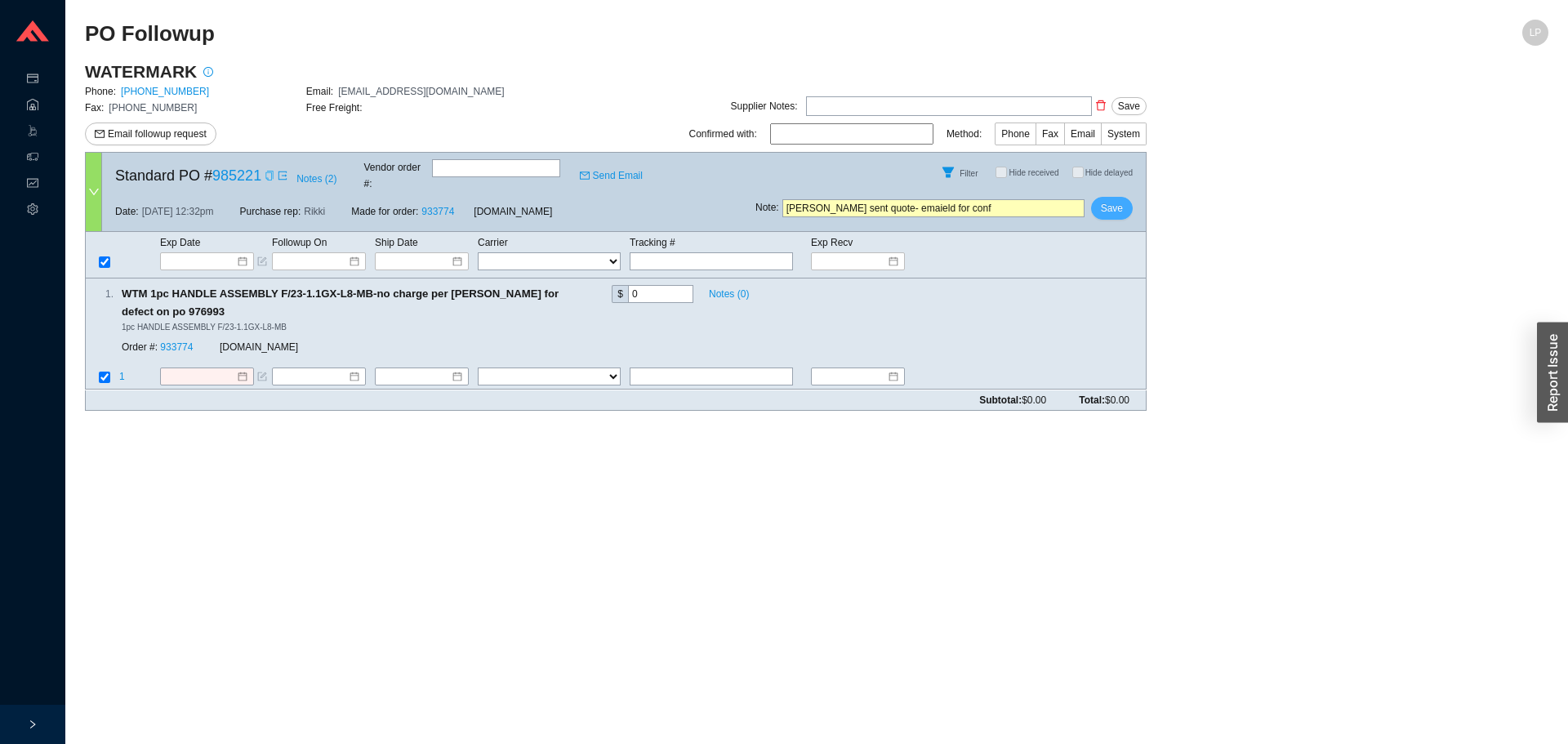
drag, startPoint x: 887, startPoint y: 202, endPoint x: 1126, endPoint y: 197, distance: 239.1
click at [1126, 197] on button "Save" at bounding box center [1111, 208] width 41 height 23
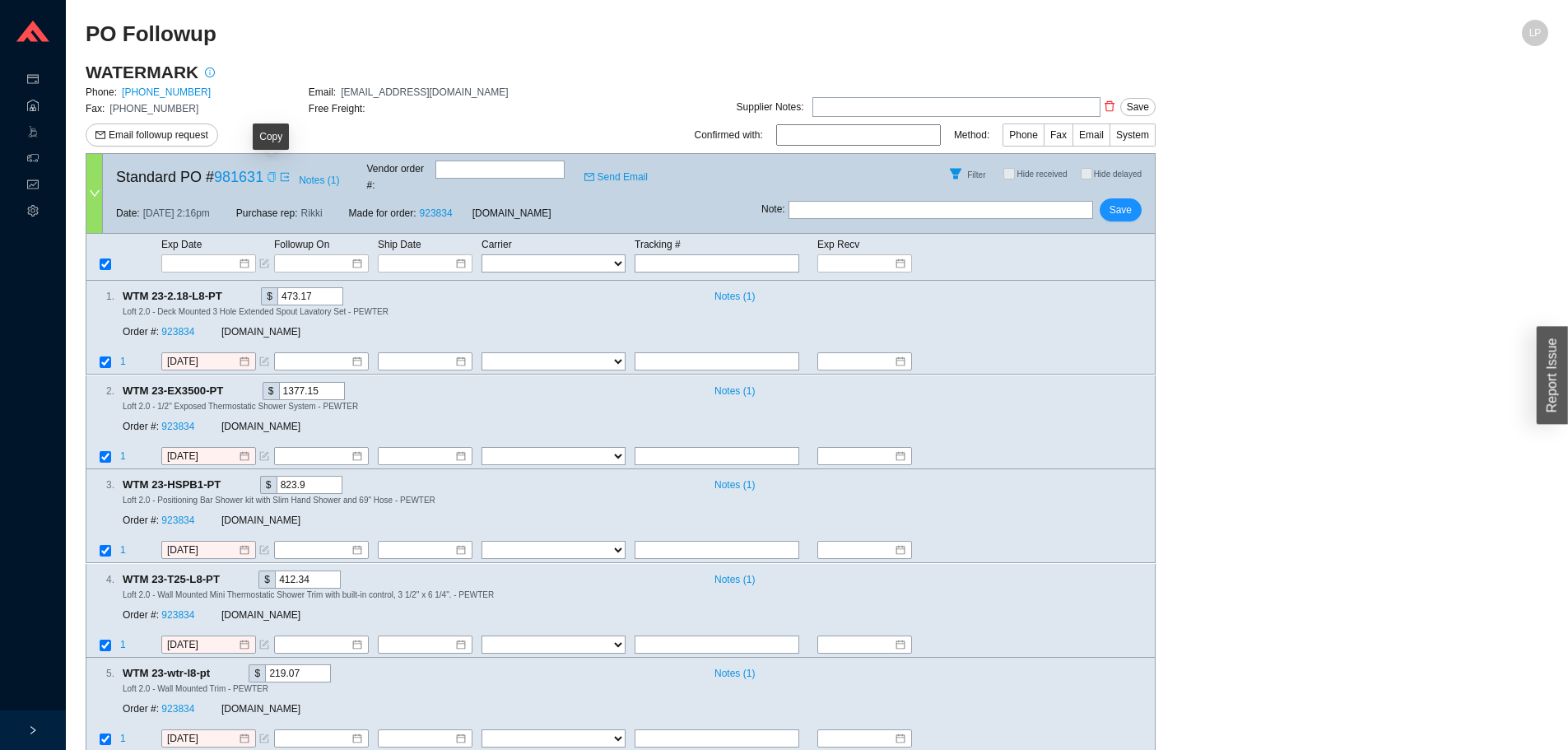
click at [271, 172] on icon "copy" at bounding box center [272, 177] width 10 height 10
click at [744, 255] on input "text" at bounding box center [717, 263] width 164 height 18
paste input "Weight 444740976470"
type input "Weight 444740976470"
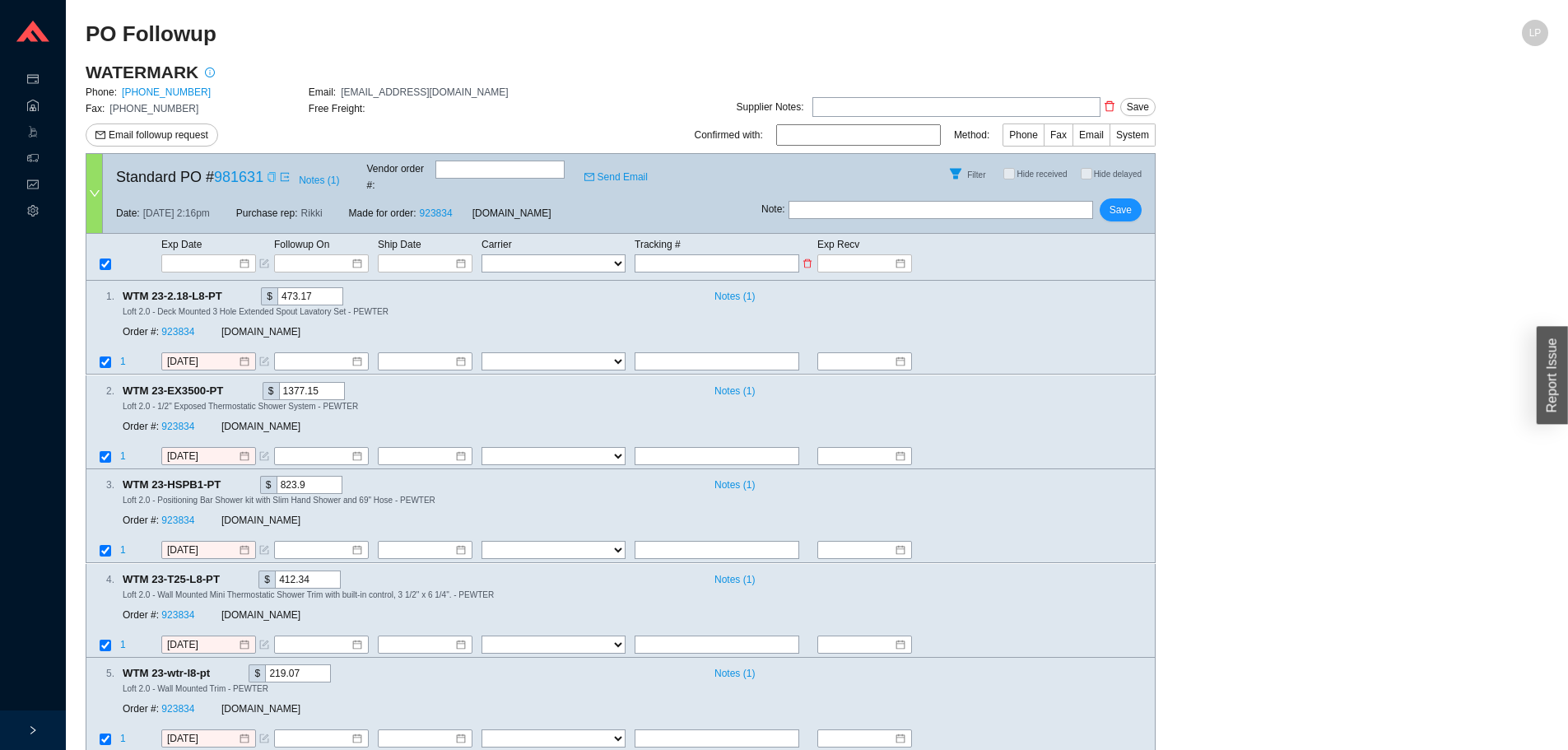
type input "Weight 444740976470"
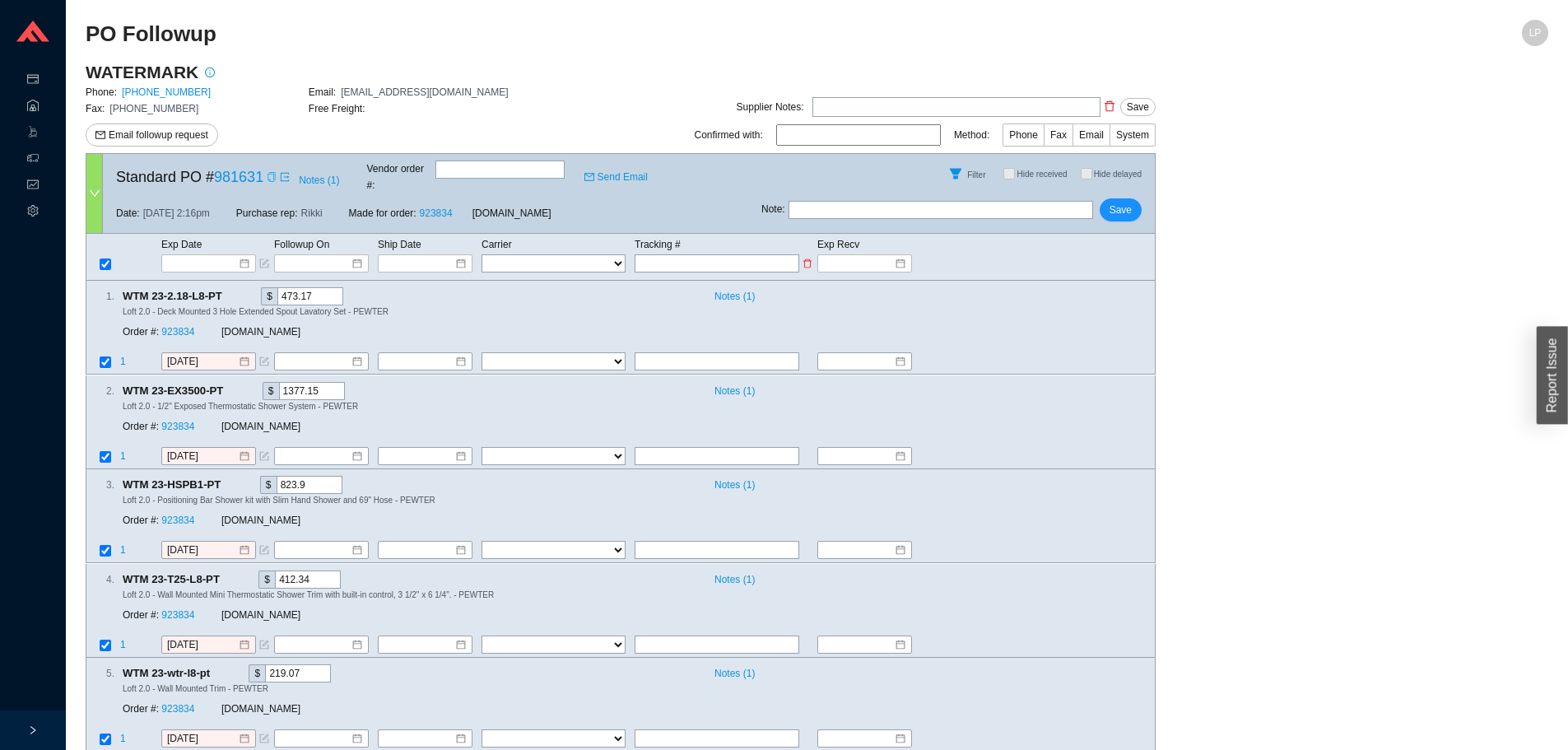
type input "Weight 444740976470"
drag, startPoint x: 584, startPoint y: 242, endPoint x: 573, endPoint y: 255, distance: 17.0
click at [583, 255] on select "FedEx UPS ---------------- 2 Day Transportation INC A&B Freight A. Duie Pyle AA…" at bounding box center [553, 263] width 144 height 18
drag, startPoint x: 674, startPoint y: 246, endPoint x: 629, endPoint y: 251, distance: 45.3
click at [629, 254] on tr "FedEx UPS ---------------- 2 Day Transportation INC A&B Freight A. Duie Pyle AA…" at bounding box center [621, 263] width 1068 height 20
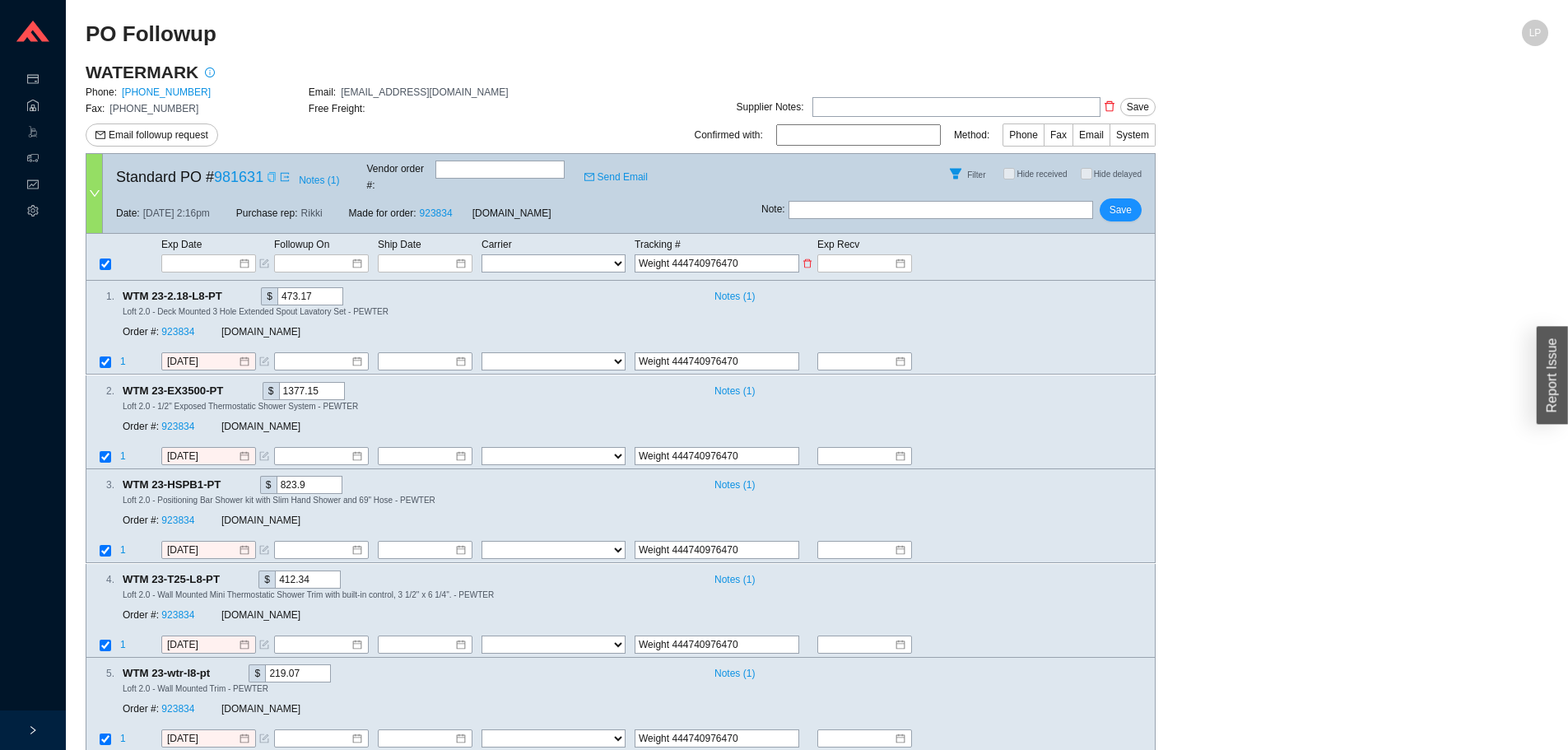
type input "444740976470"
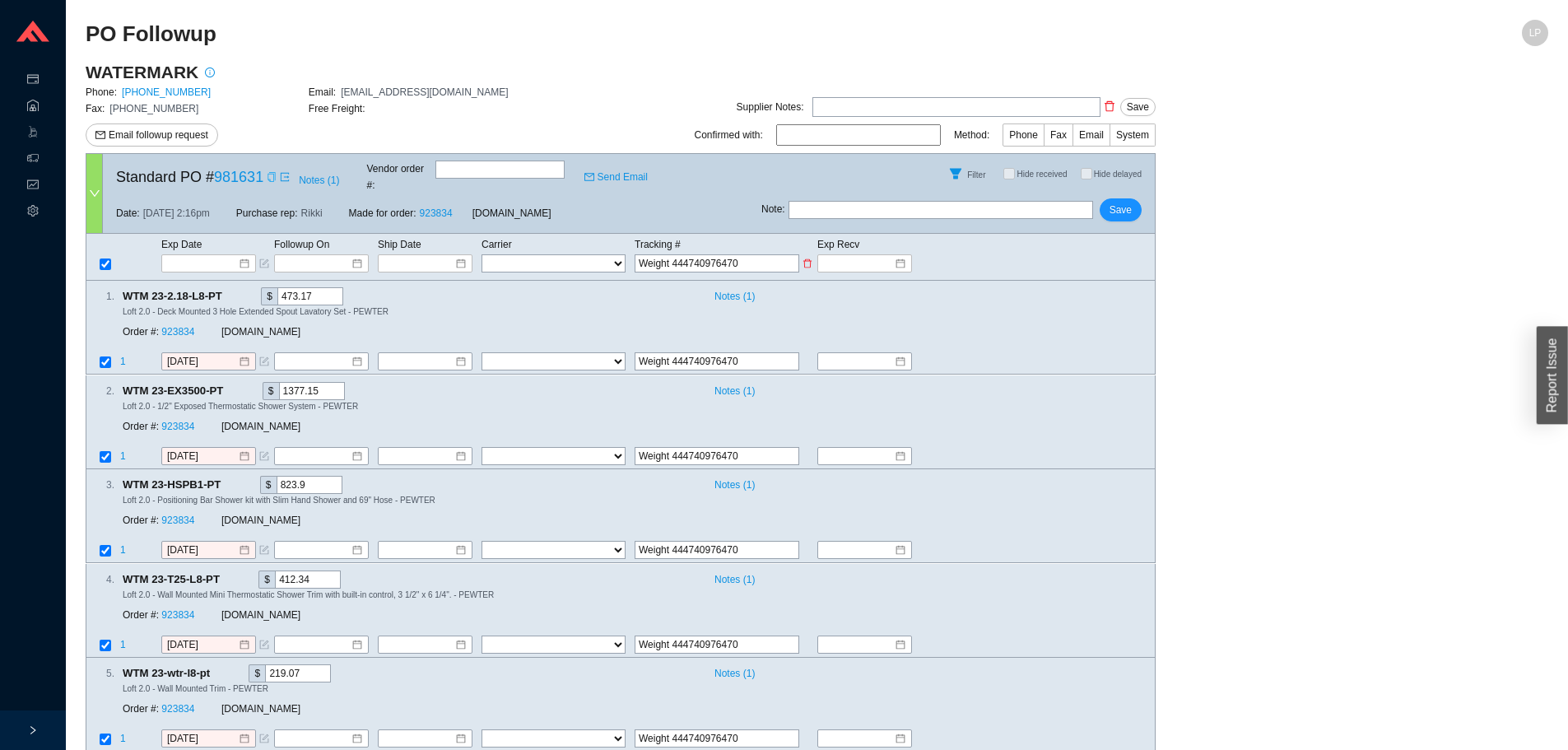
type input "444740976470"
drag, startPoint x: 603, startPoint y: 256, endPoint x: 596, endPoint y: 243, distance: 14.8
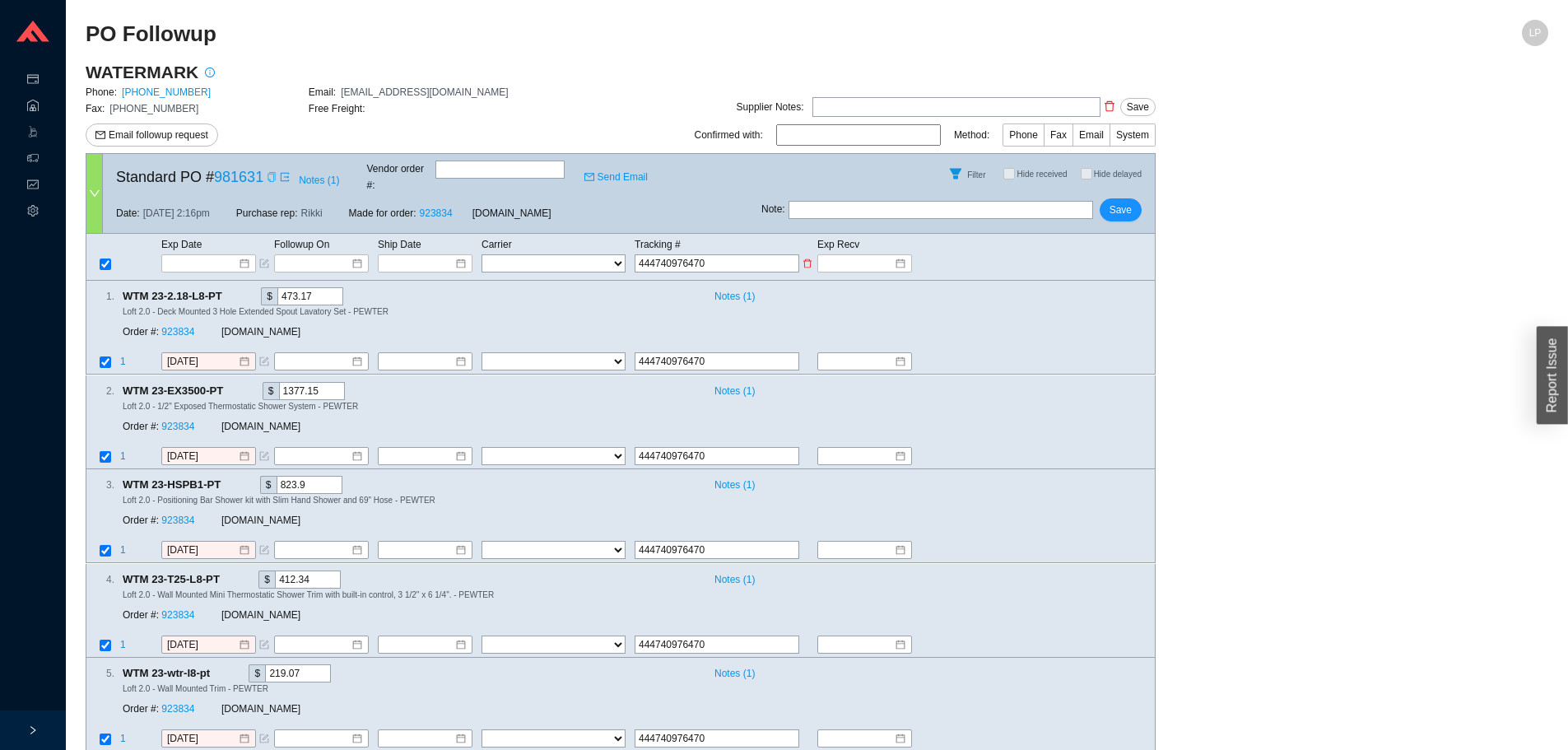
click at [602, 256] on select "FedEx UPS ---------------- 2 Day Transportation INC A&B Freight A. Duie Pyle AA…" at bounding box center [553, 263] width 144 height 18
select select "1"
click at [482, 255] on select "FedEx UPS ---------------- 2 Day Transportation INC A&B Freight A. Duie Pyle AA…" at bounding box center [553, 263] width 144 height 18
select select "1"
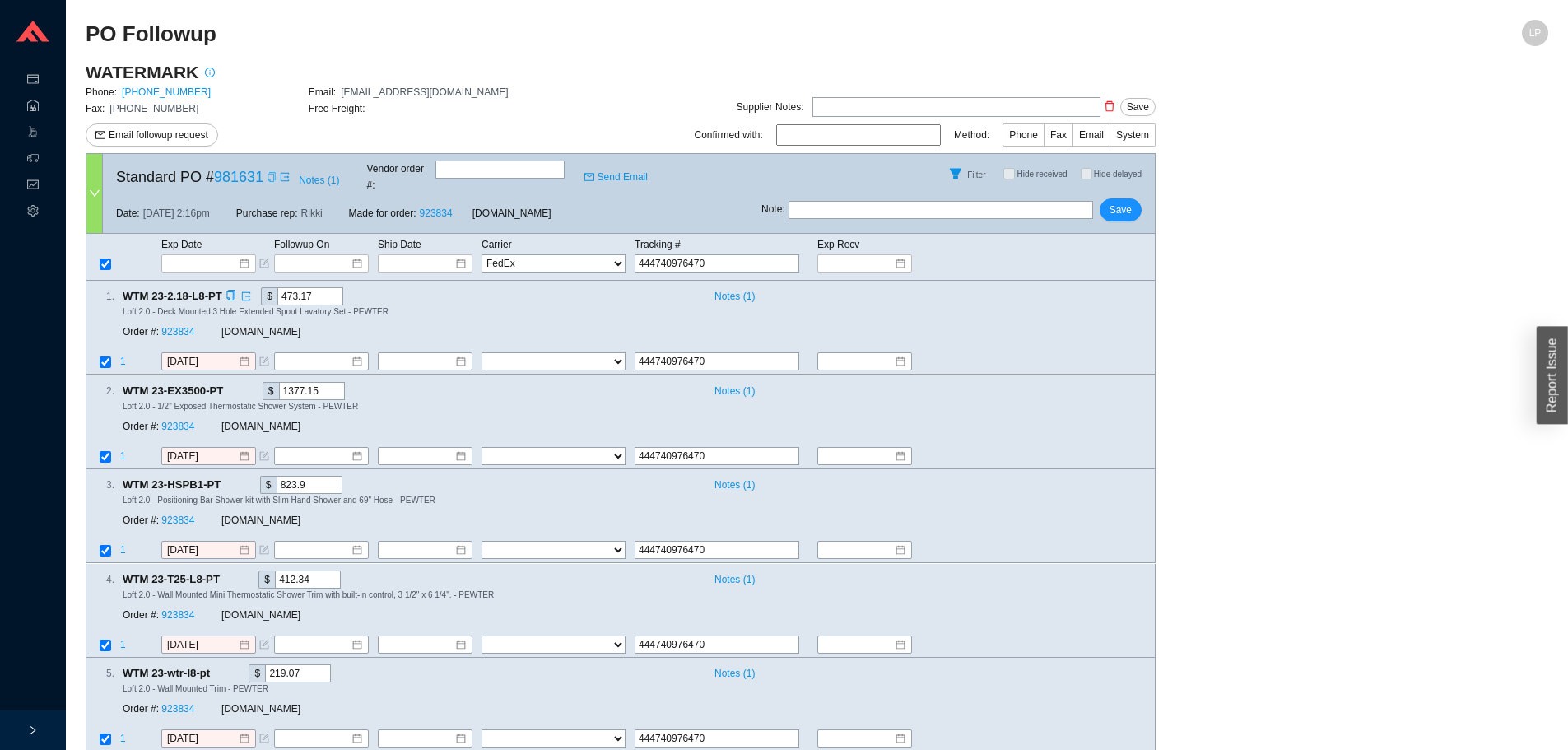
select select "1"
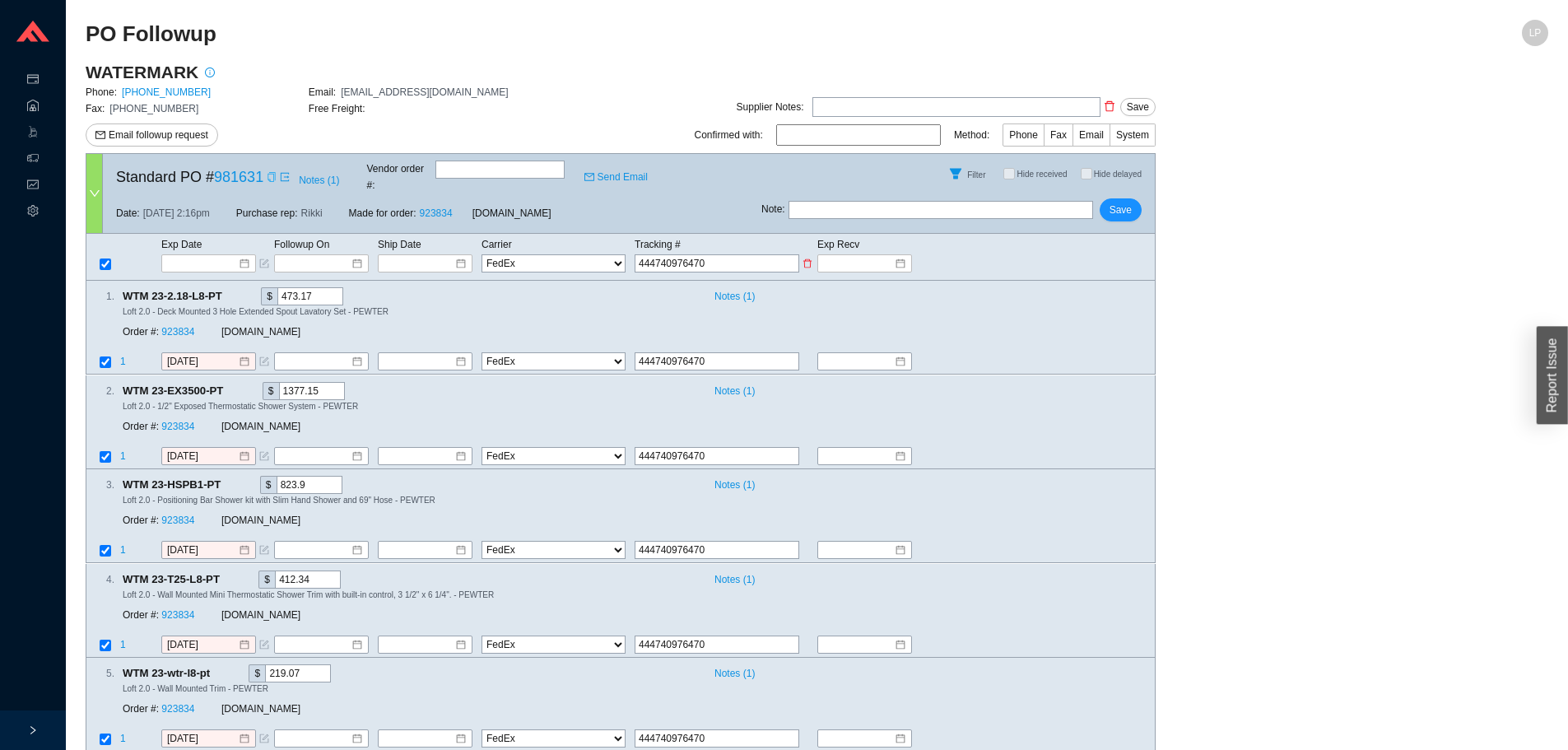
click at [443, 254] on td at bounding box center [429, 263] width 104 height 20
click at [439, 255] on input at bounding box center [420, 263] width 70 height 16
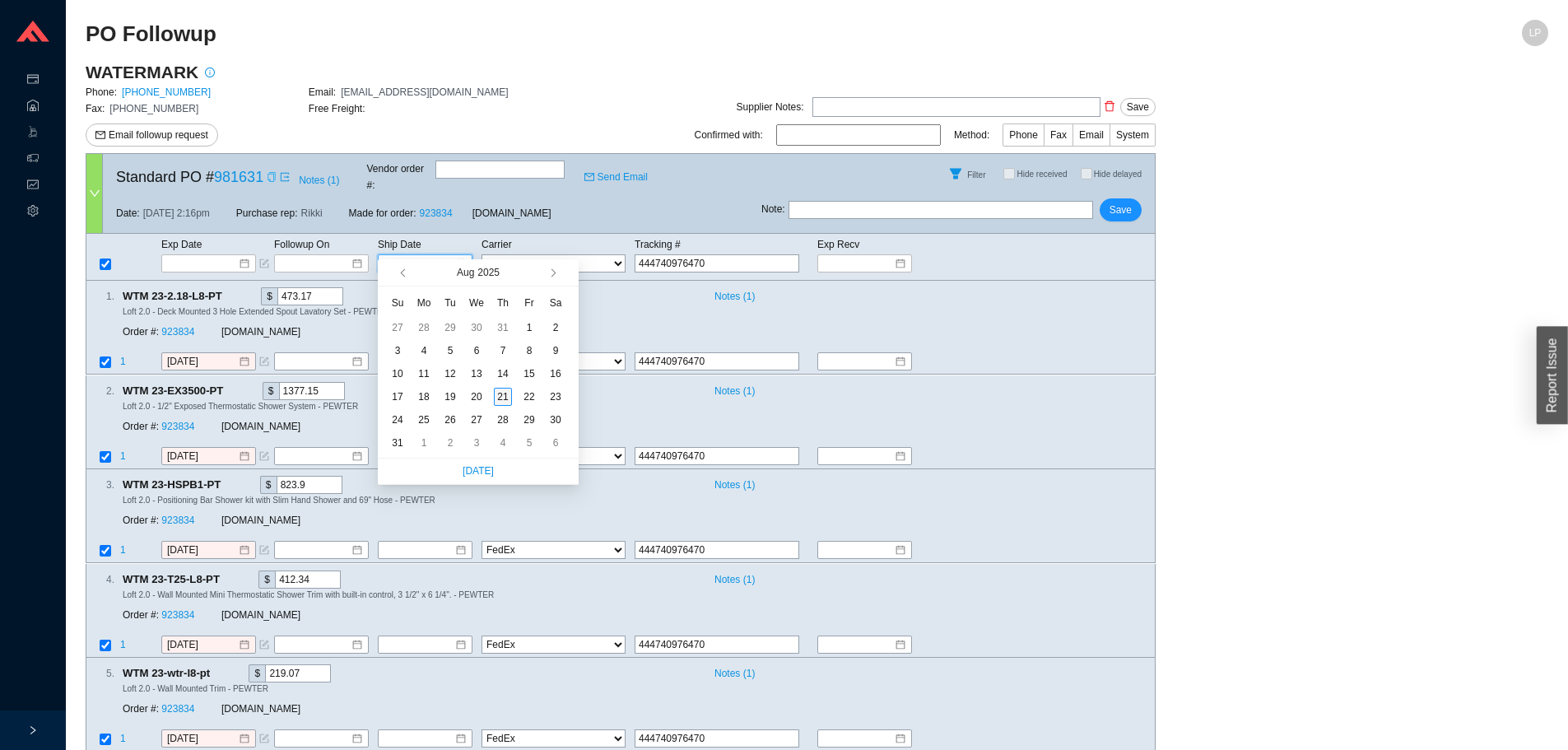
type input "[DATE]"
click at [504, 392] on div "21" at bounding box center [502, 397] width 18 height 18
type input "[DATE]"
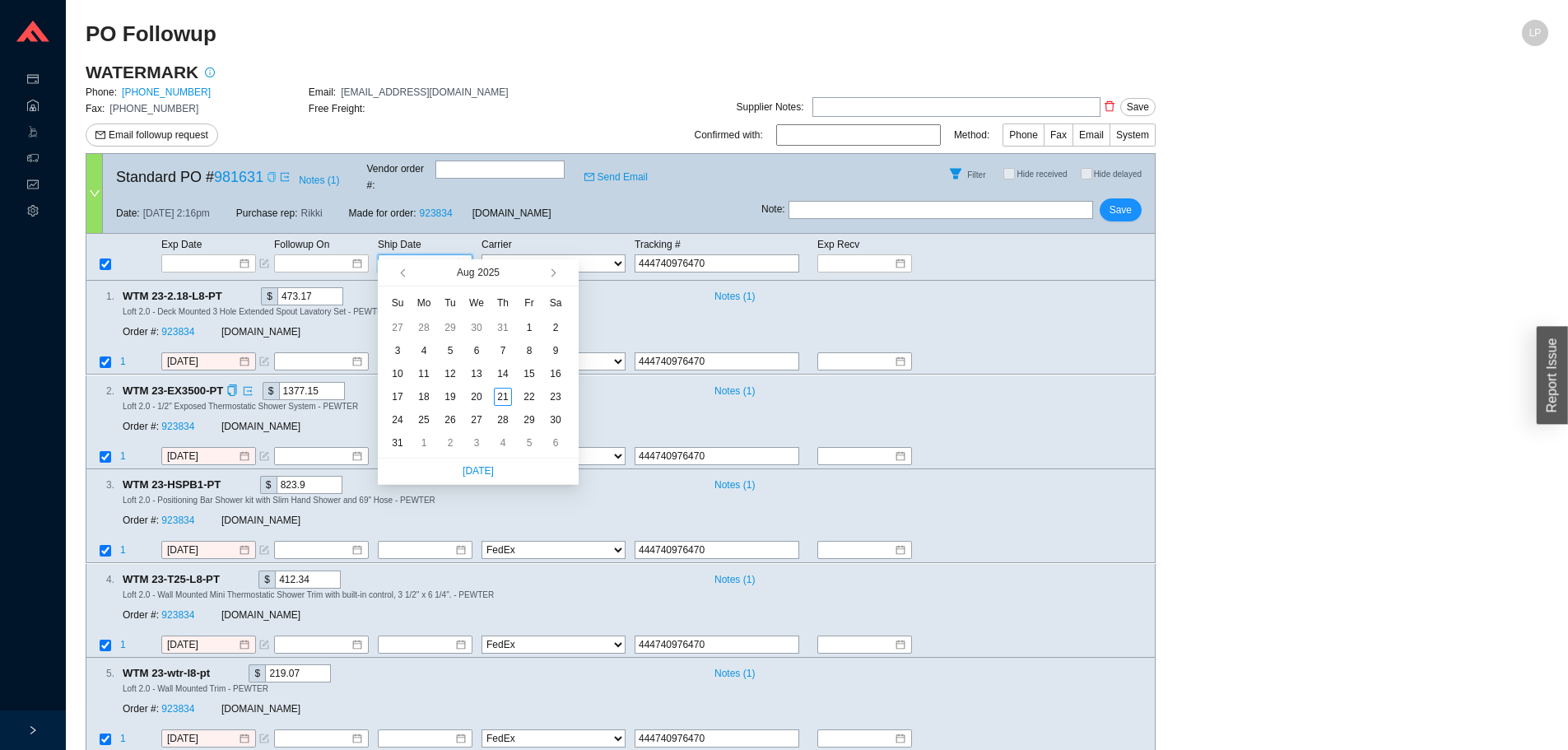
type input "[DATE]"
type input "8/21/2025"
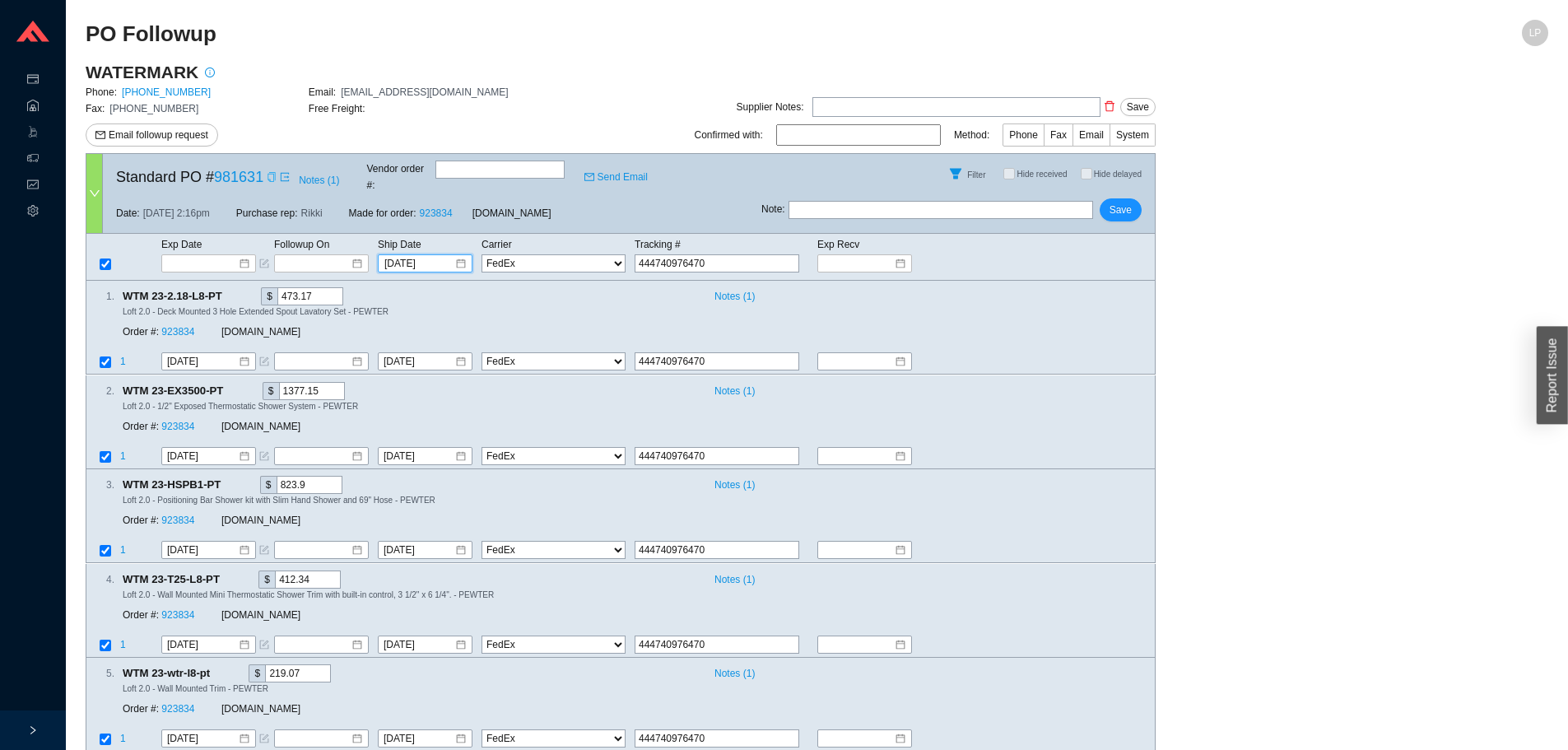
click at [1115, 211] on div "Note : Save" at bounding box center [959, 213] width 393 height 39
click at [1124, 203] on span "Save" at bounding box center [1121, 209] width 22 height 16
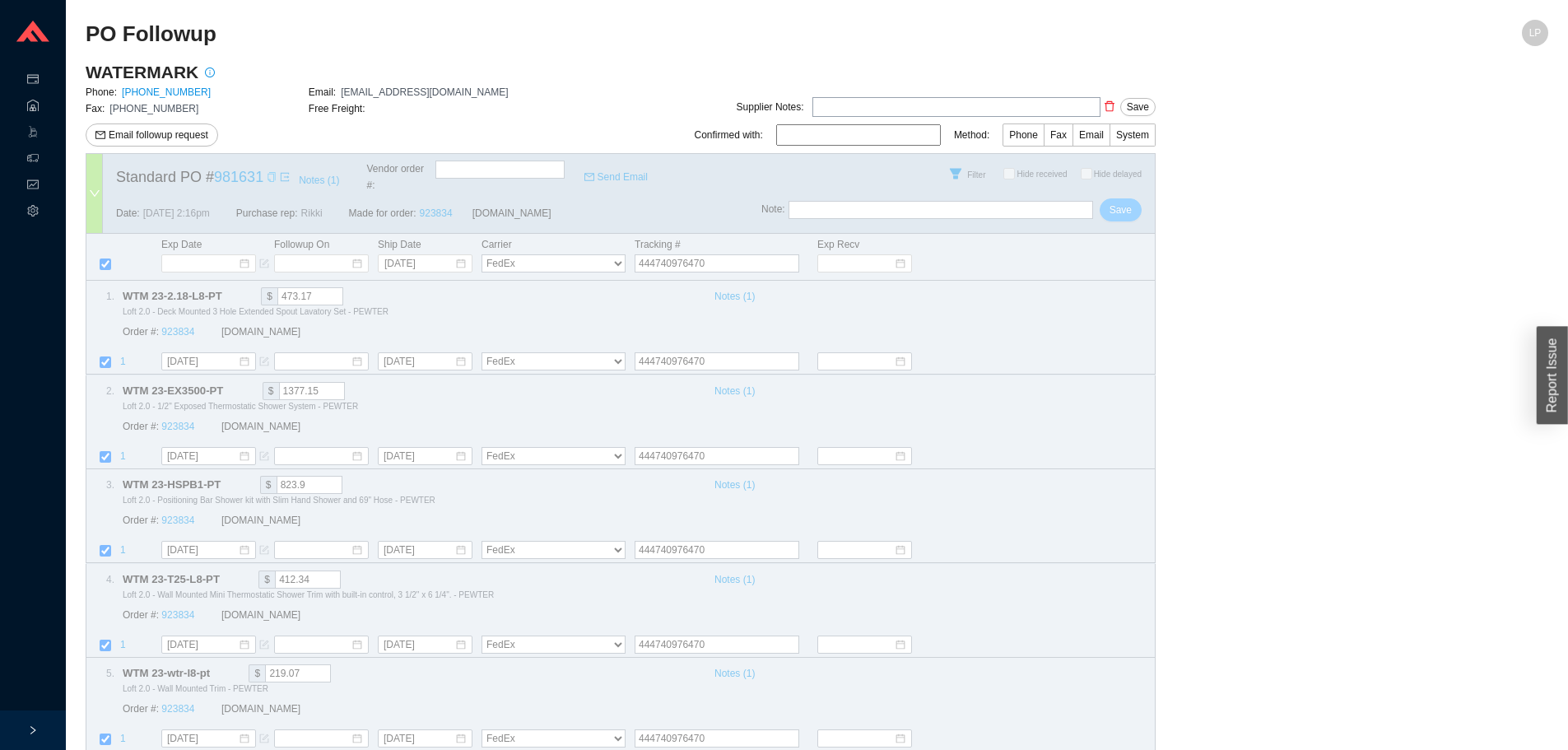
select select "1"
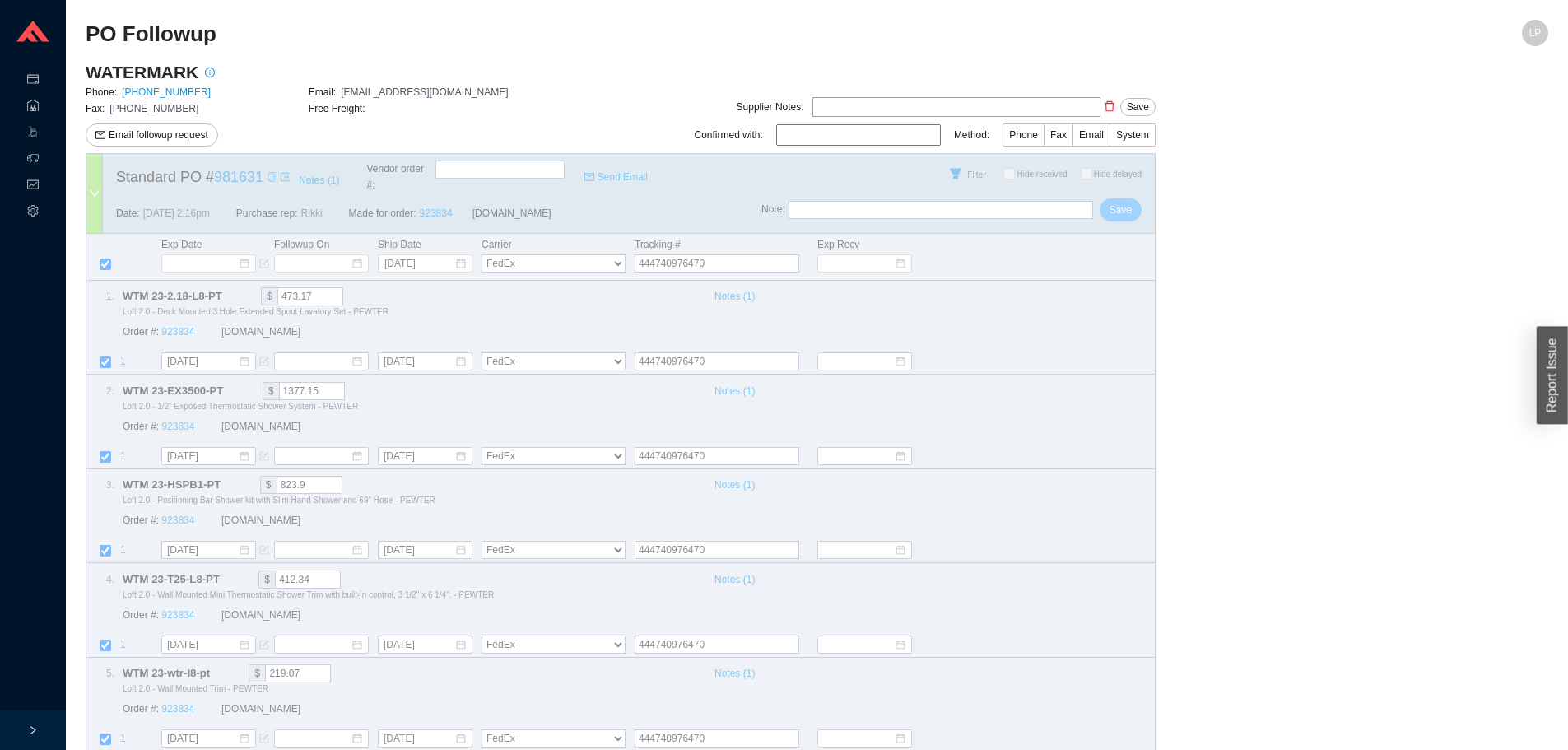
select select "1"
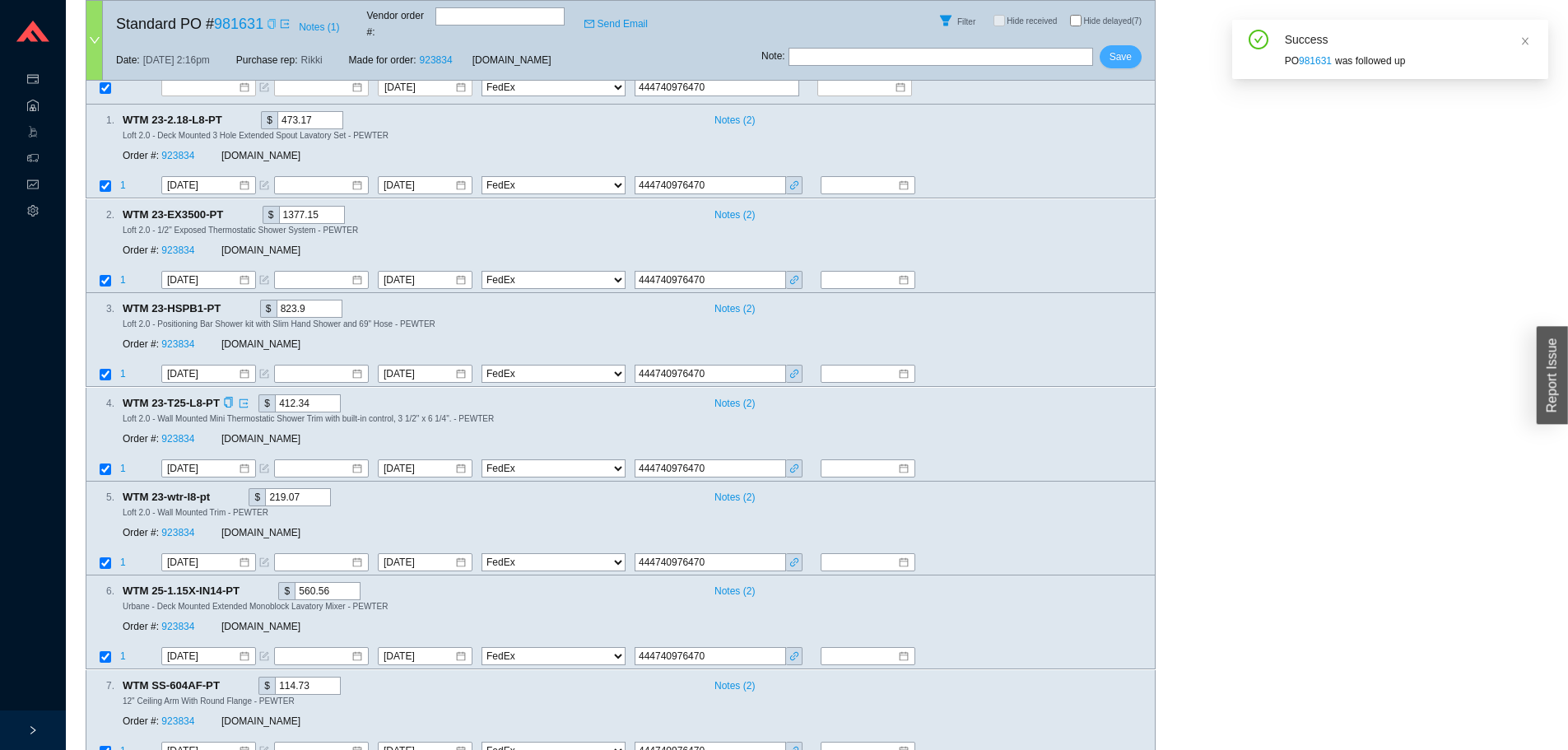
scroll to position [208, 0]
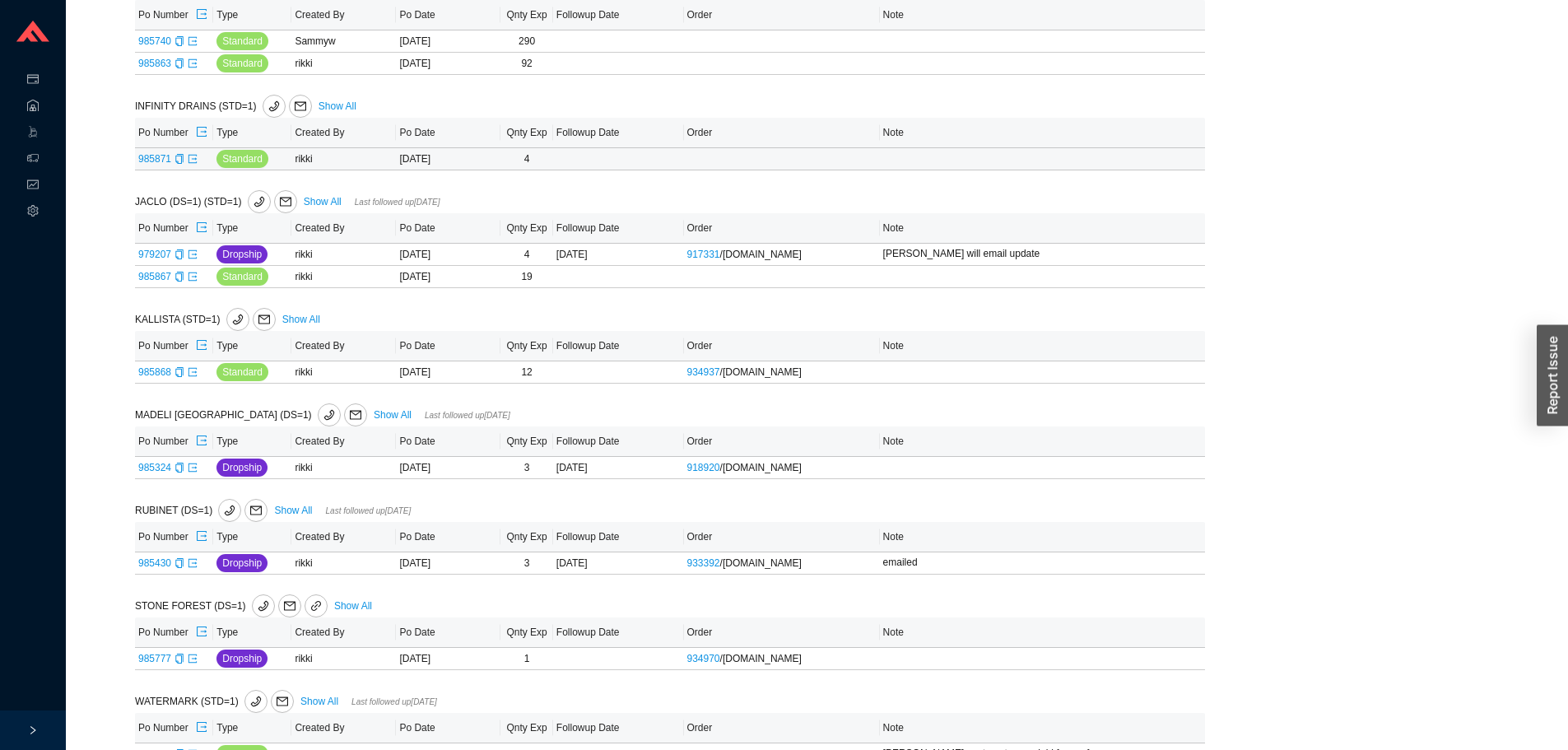
scroll to position [1029, 0]
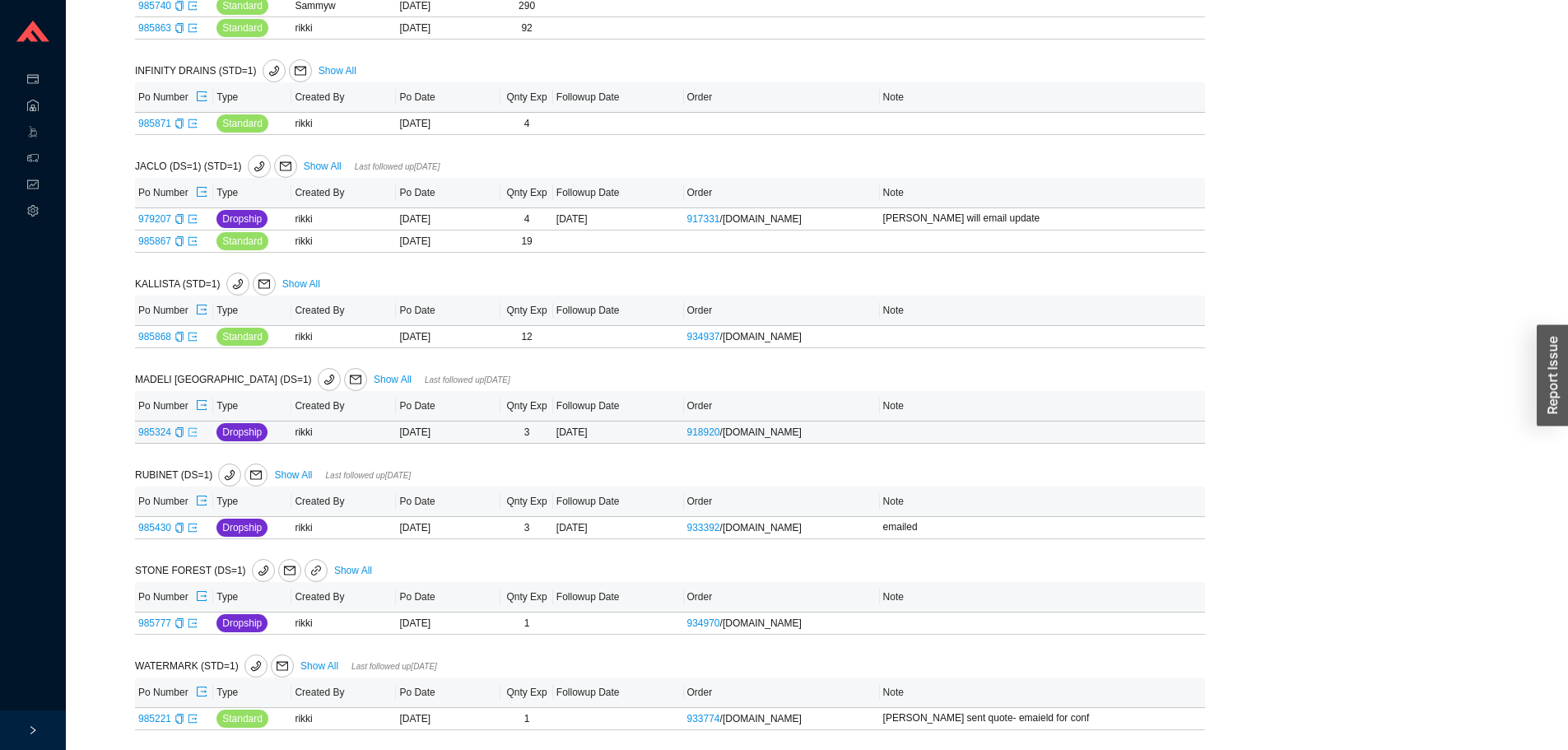
click at [192, 428] on icon "export" at bounding box center [193, 432] width 10 height 10
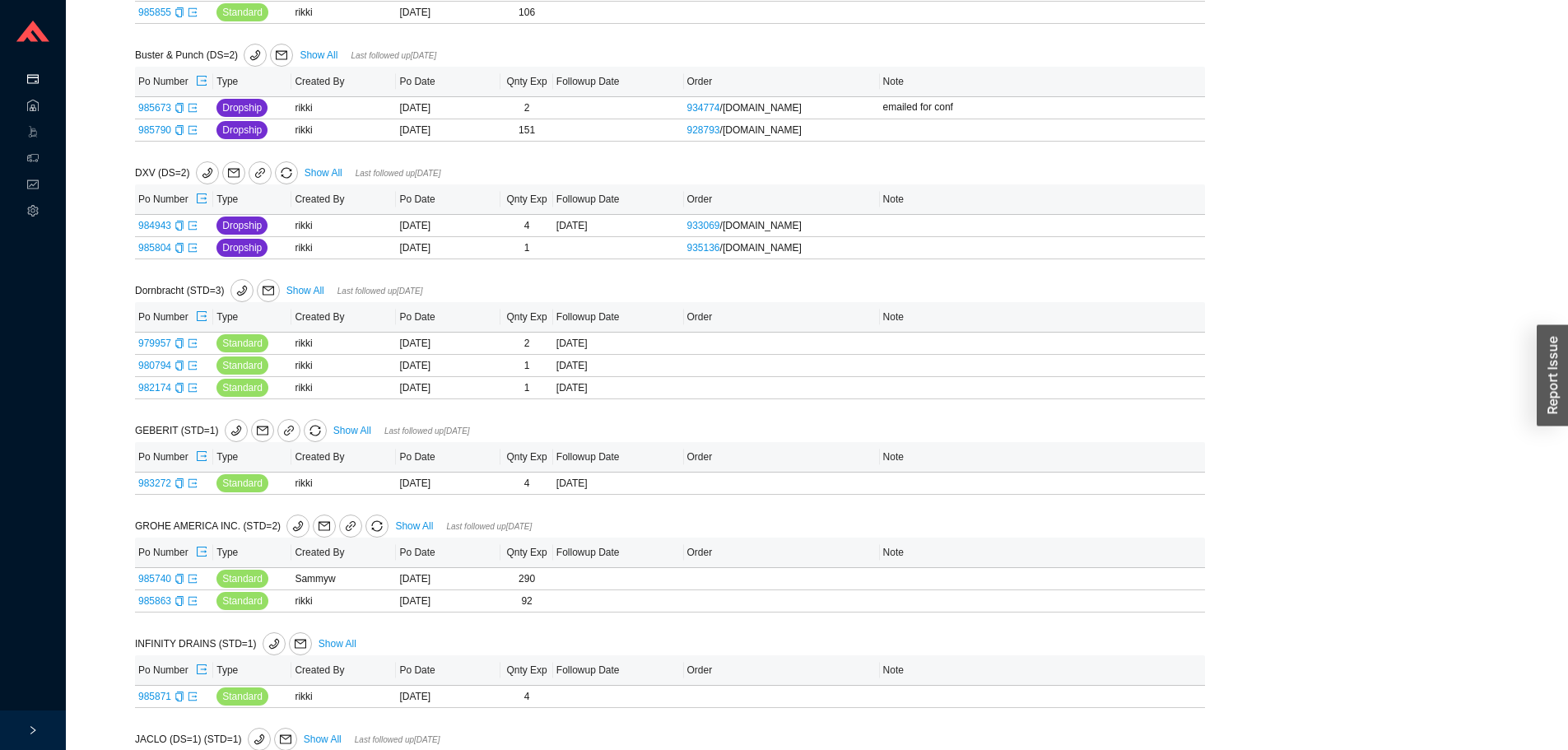
scroll to position [41, 0]
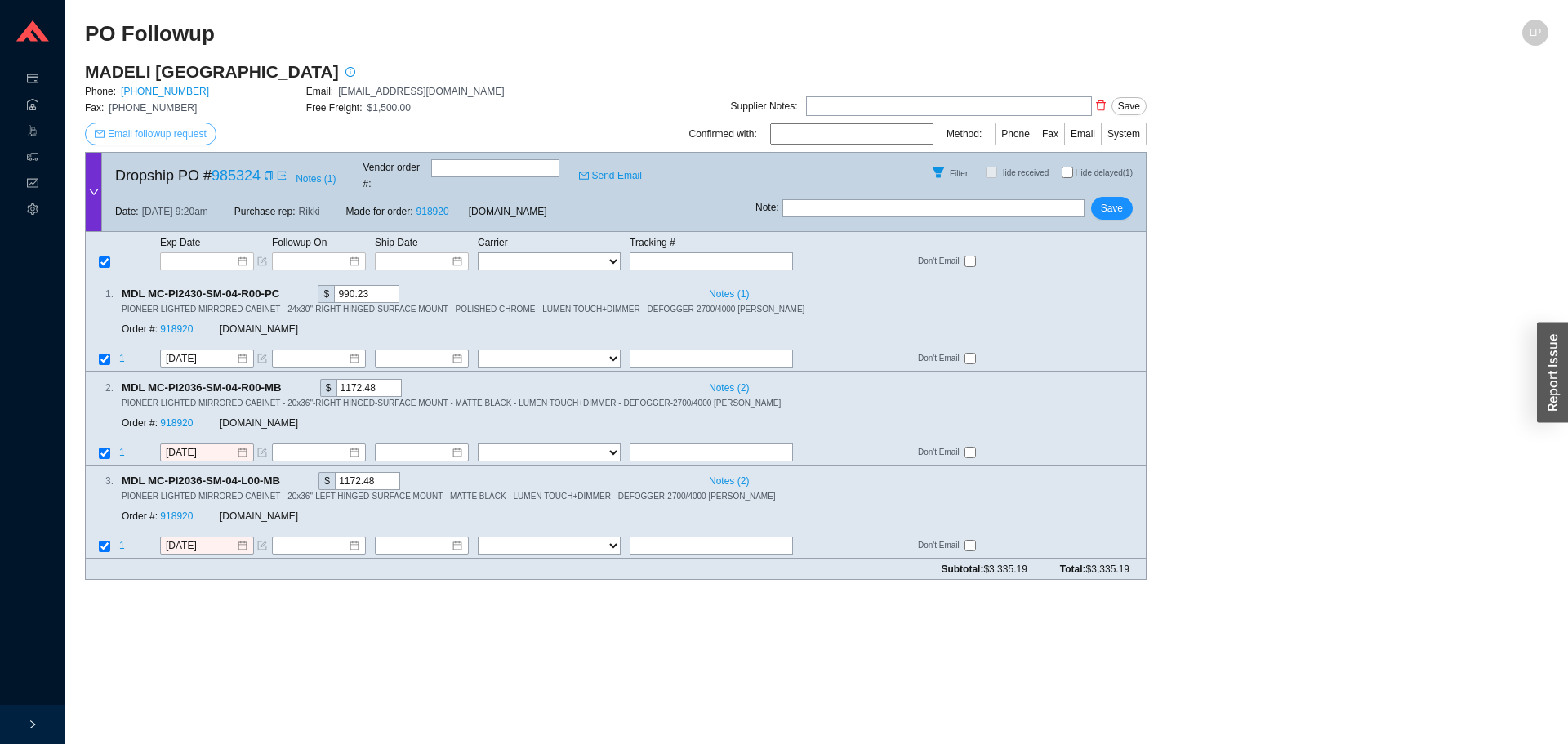
click at [178, 130] on span "Email followup request" at bounding box center [157, 133] width 99 height 16
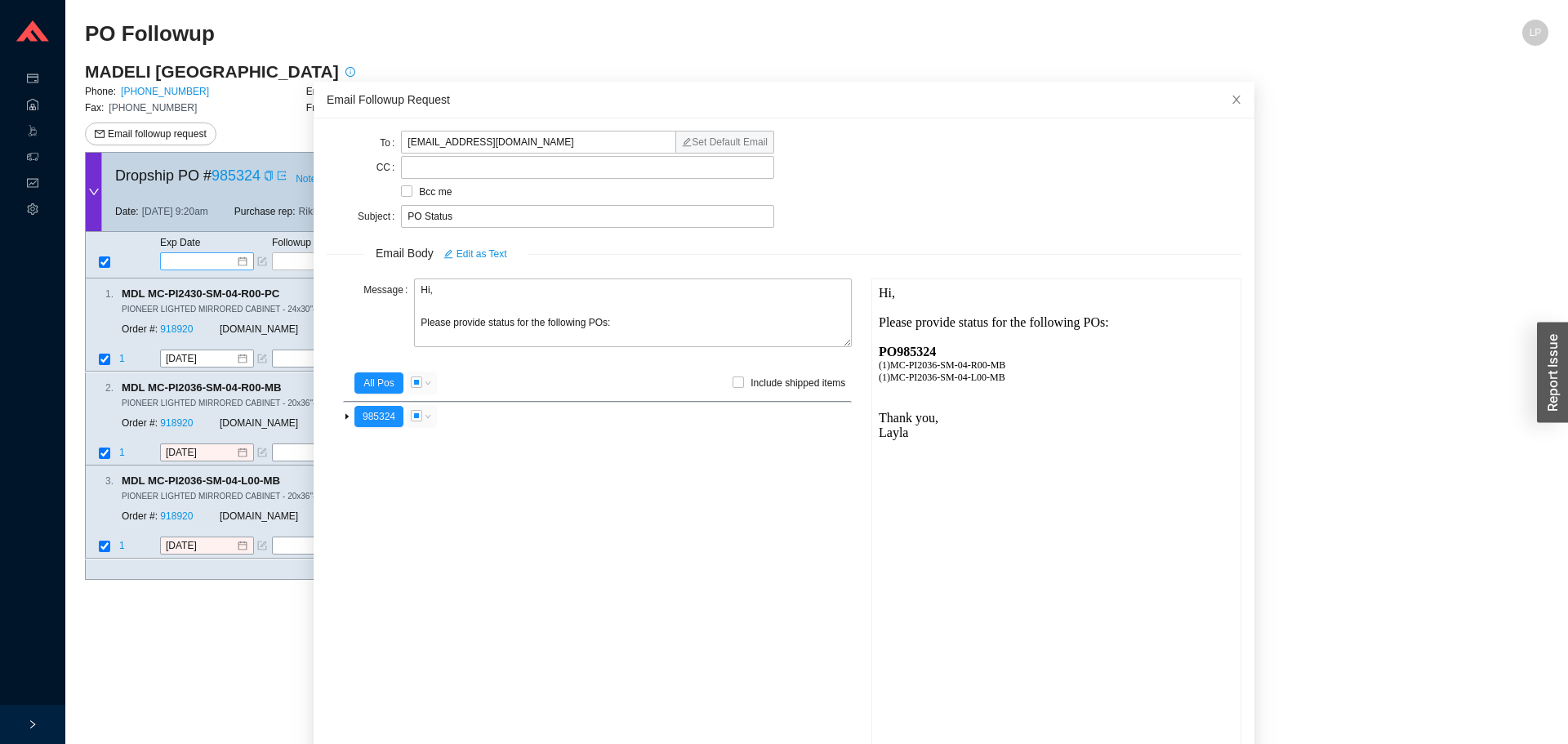
click at [231, 257] on div "Exp Date Followup On Ship Date Carrier Tracking # FedEx UPS ---------------- 2 …" at bounding box center [616, 255] width 1061 height 46
click at [271, 158] on div "Copy" at bounding box center [270, 141] width 36 height 37
click at [263, 174] on span at bounding box center [267, 175] width 13 height 16
click at [269, 171] on icon "copy" at bounding box center [269, 176] width 10 height 10
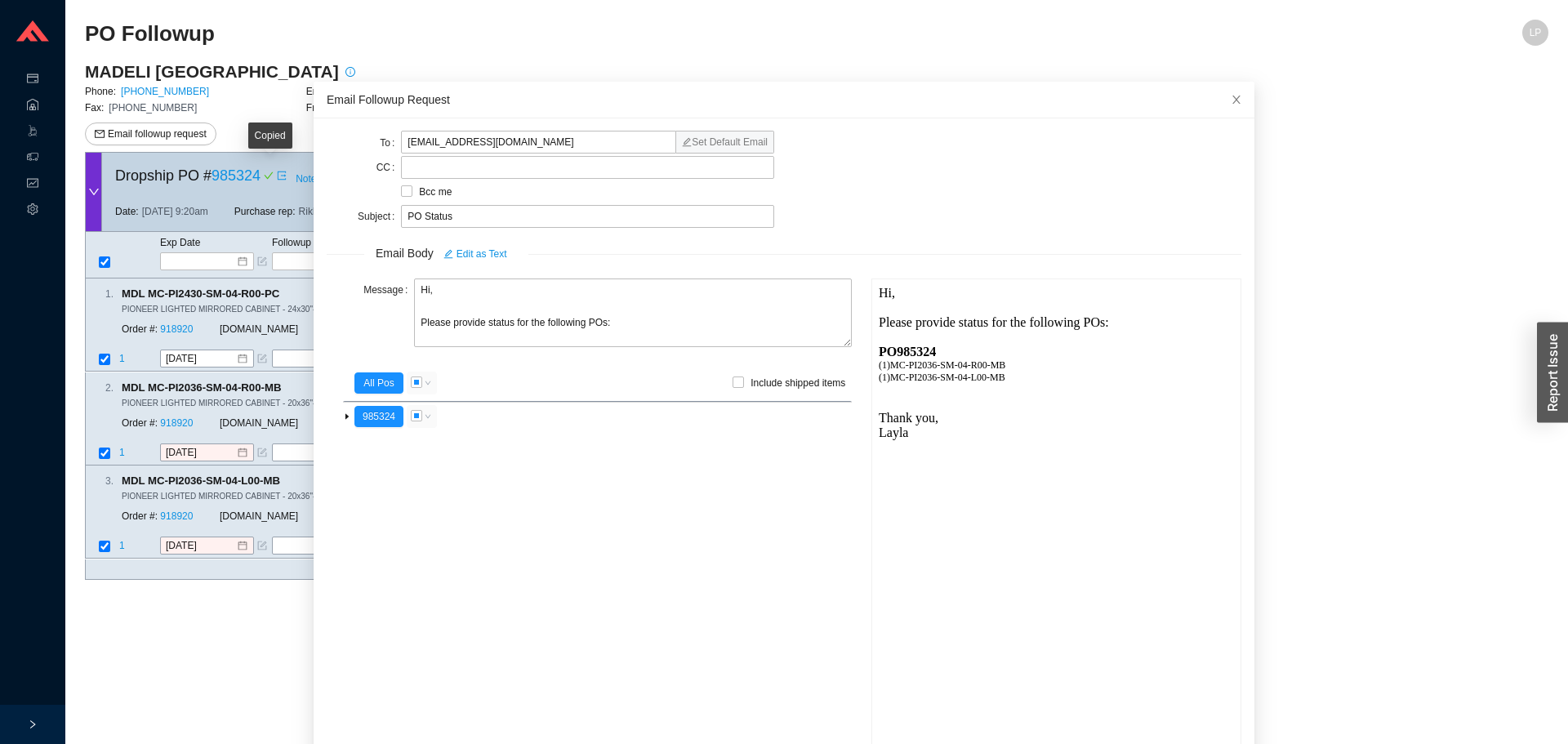
click at [269, 171] on icon "check" at bounding box center [269, 176] width 10 height 10
click at [1218, 90] on span "Close" at bounding box center [1236, 100] width 36 height 36
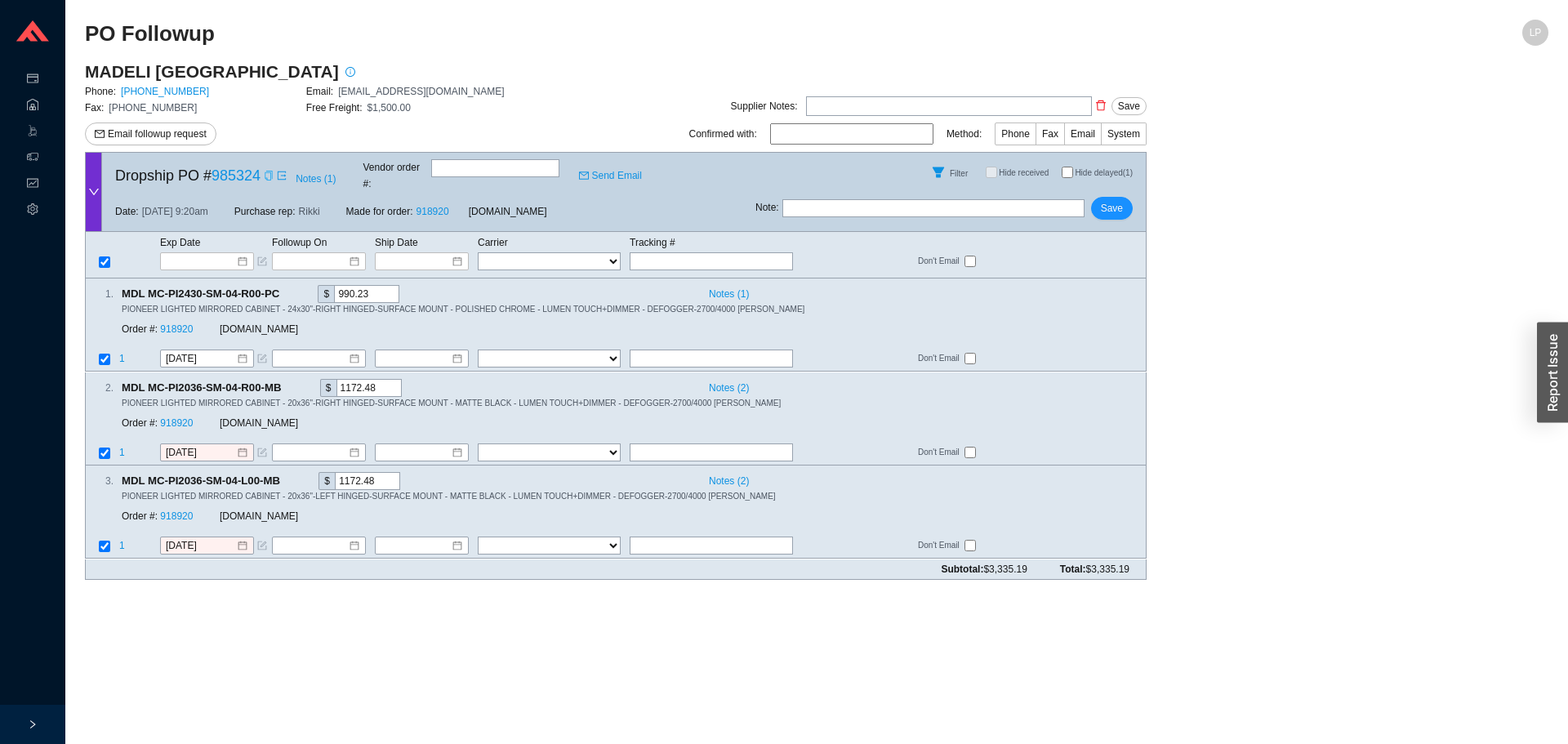
click at [818, 199] on input "text" at bounding box center [934, 208] width 302 height 18
type input "emailed"
click at [1099, 197] on button "Save" at bounding box center [1111, 208] width 41 height 23
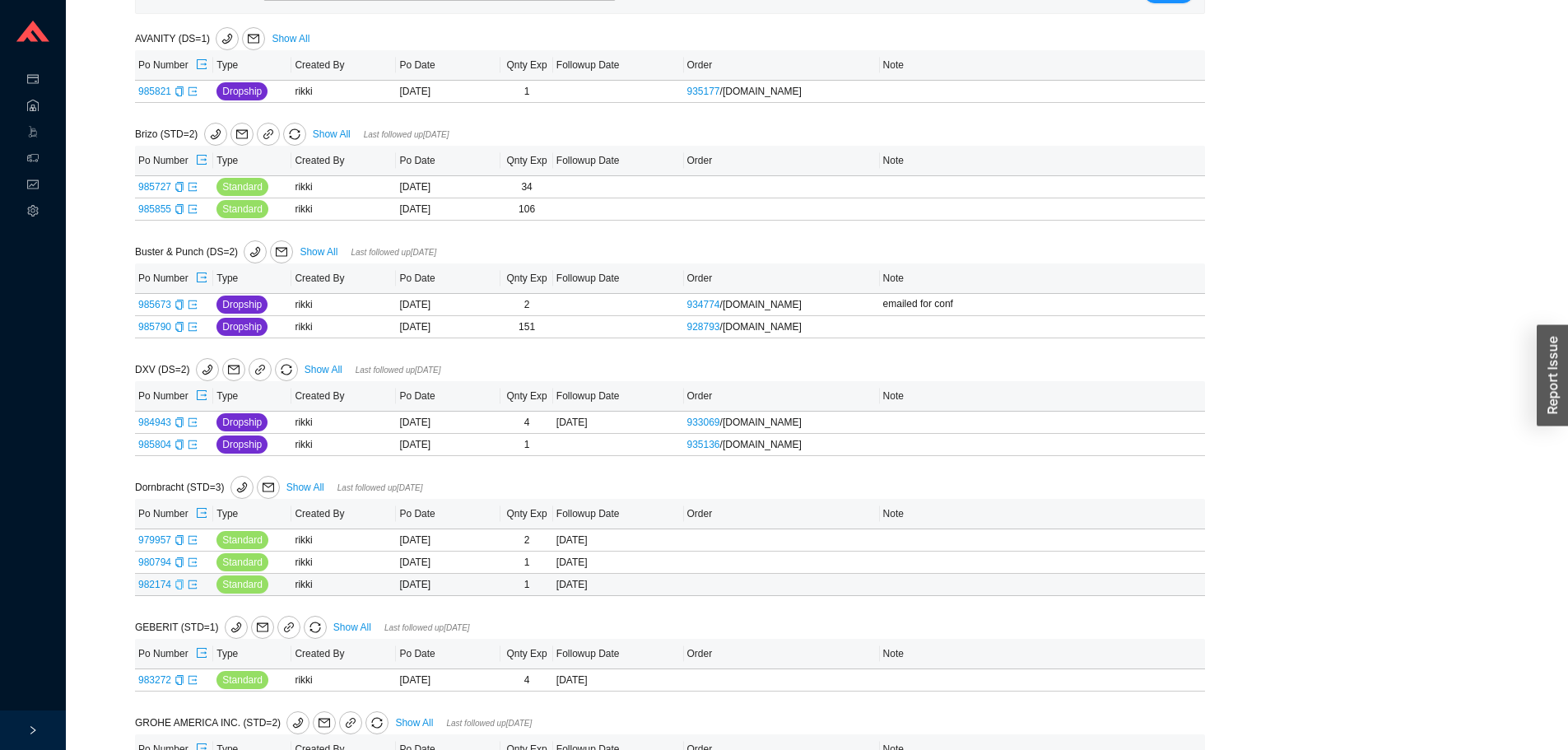
scroll to position [412, 0]
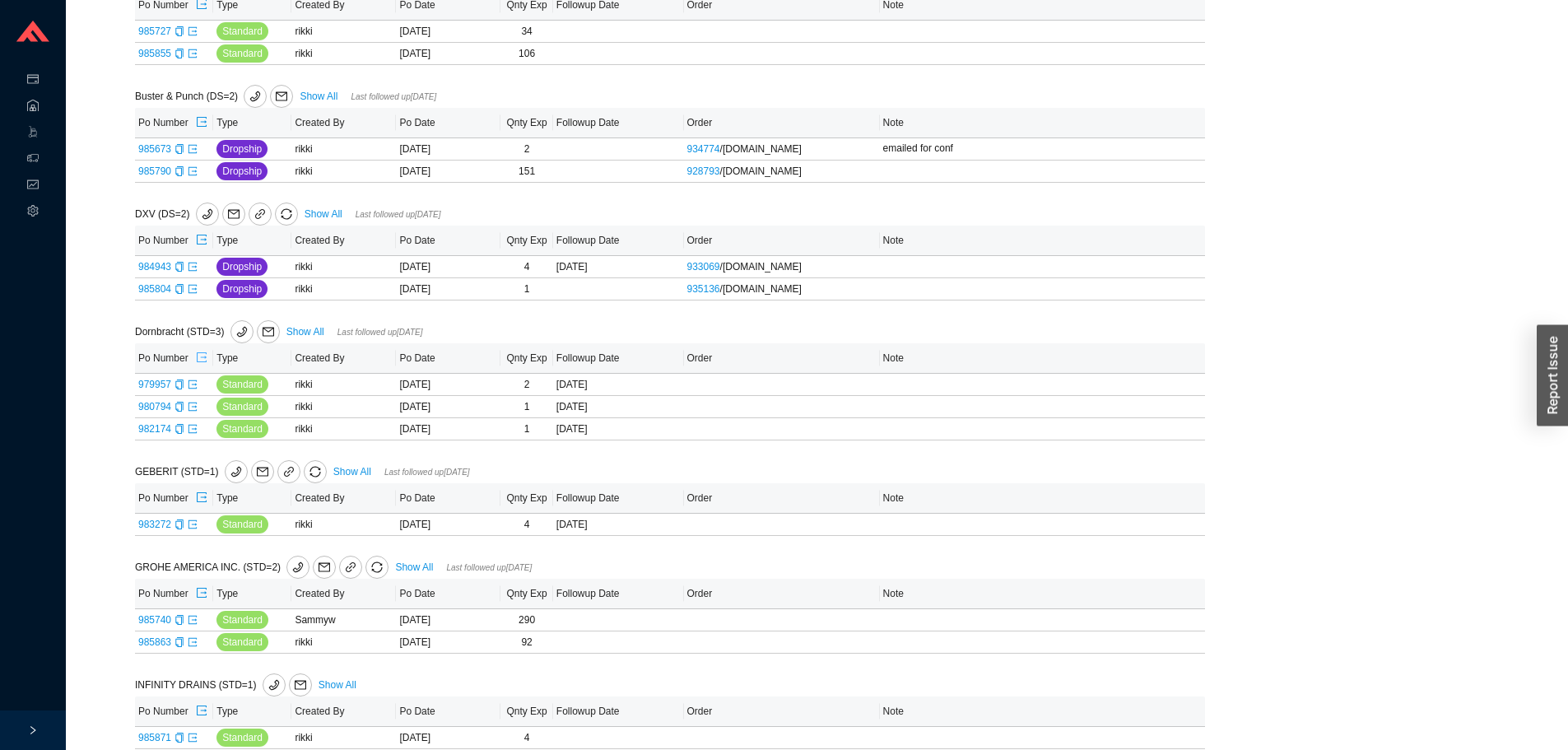
click at [199, 358] on icon "export" at bounding box center [202, 358] width 12 height 12
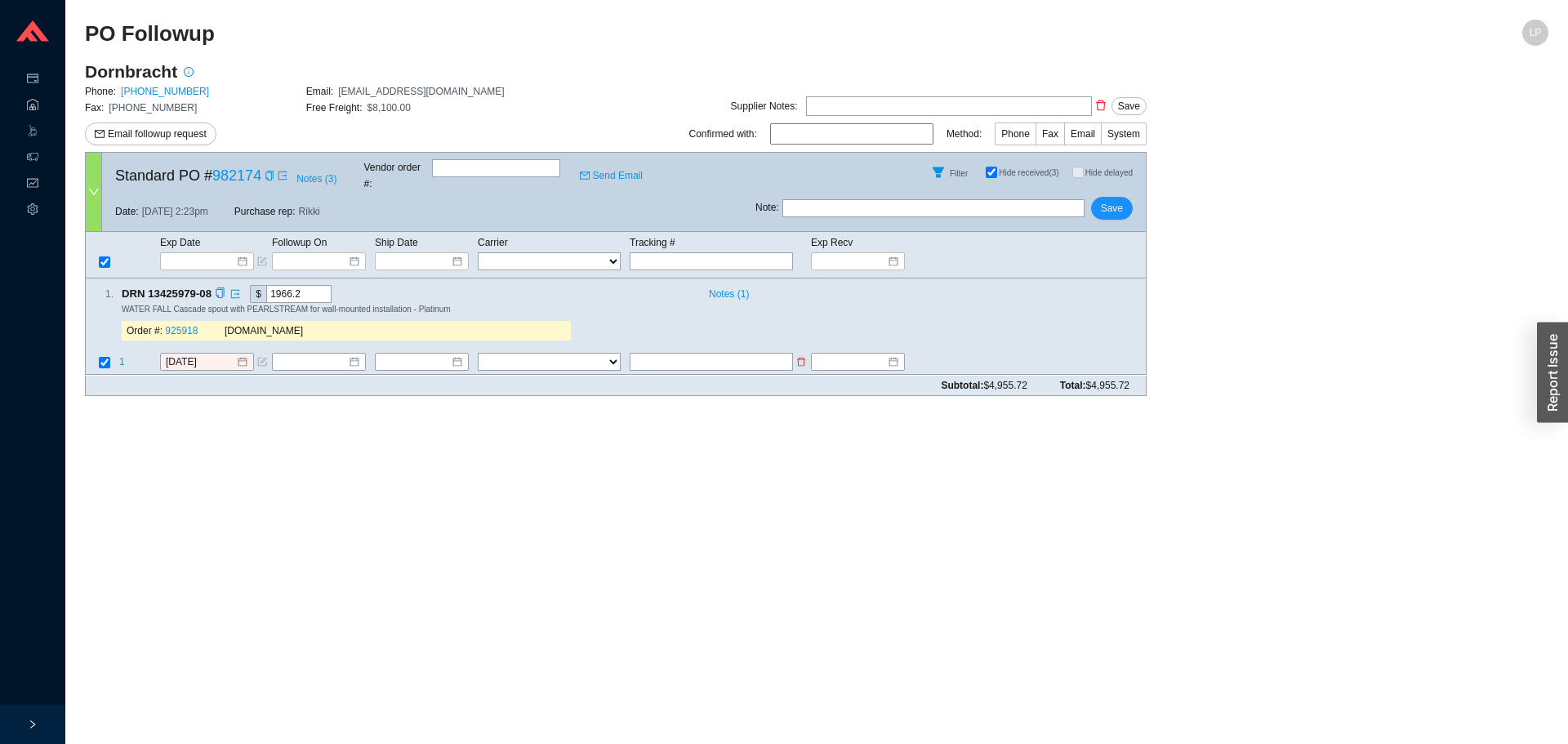
click at [707, 354] on input "text" at bounding box center [711, 362] width 163 height 18
type input "9/8"
click at [162, 354] on div "8/20/2025" at bounding box center [207, 362] width 94 height 18
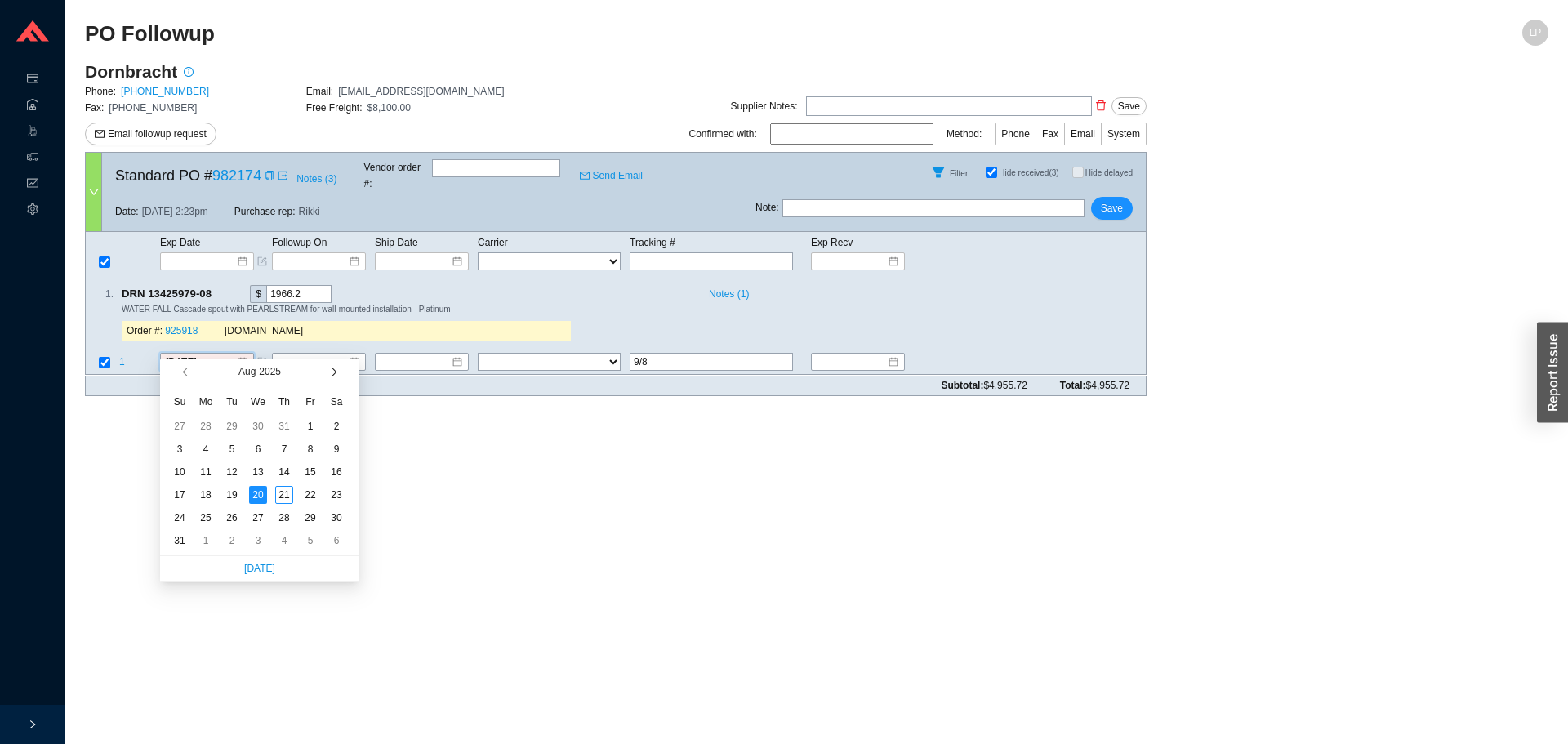
click at [328, 369] on button "button" at bounding box center [333, 372] width 15 height 26
type input "9/8/2025"
click at [205, 443] on div "8" at bounding box center [205, 448] width 18 height 18
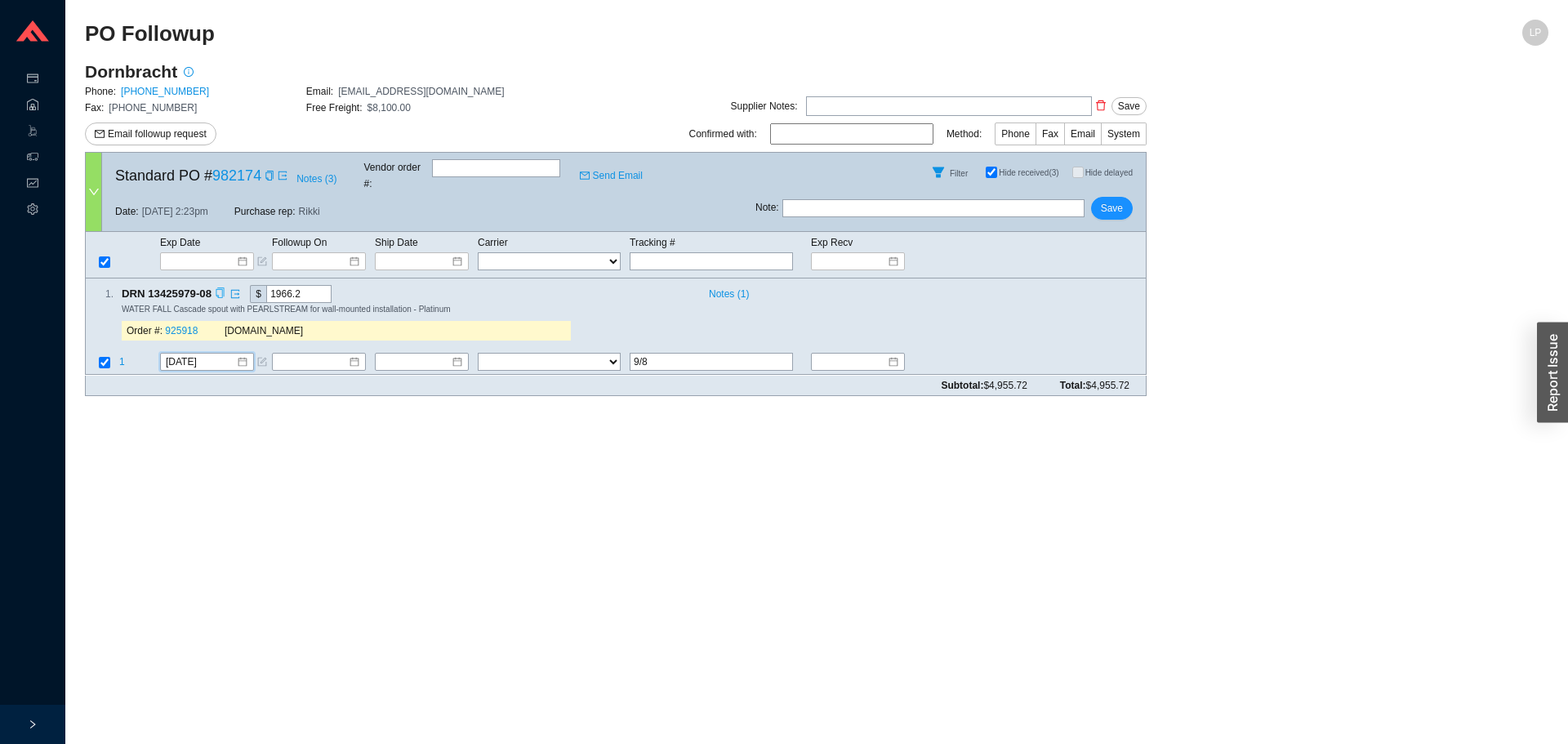
click at [221, 288] on icon "copy" at bounding box center [220, 293] width 11 height 11
click at [182, 326] on link "925918" at bounding box center [181, 332] width 33 height 12
drag, startPoint x: 661, startPoint y: 350, endPoint x: 632, endPoint y: 354, distance: 29.3
click at [632, 354] on input "9/8" at bounding box center [711, 362] width 163 height 18
click at [1145, 192] on div "Note : Save" at bounding box center [951, 211] width 390 height 39
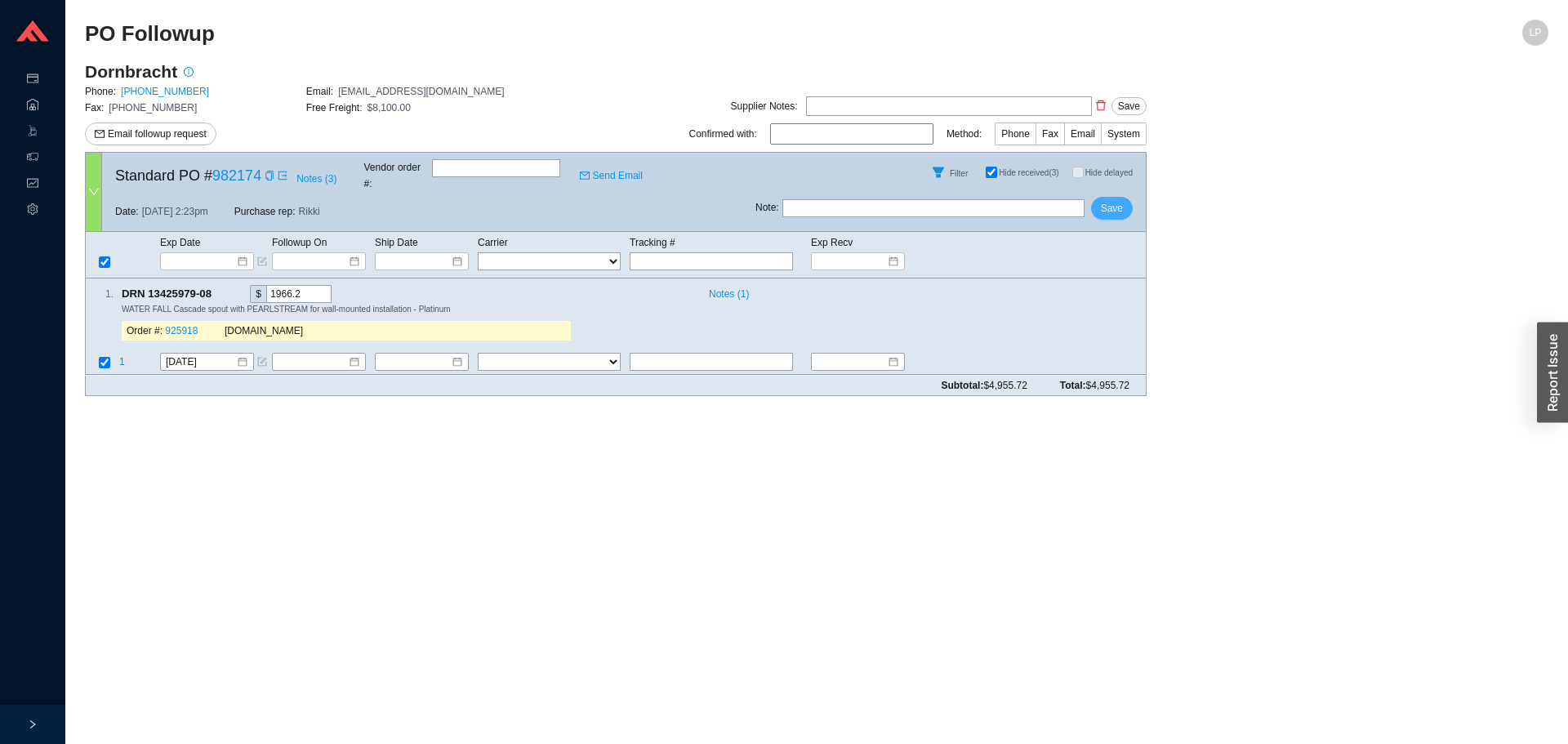
click at [1115, 204] on span "Save" at bounding box center [1112, 208] width 22 height 16
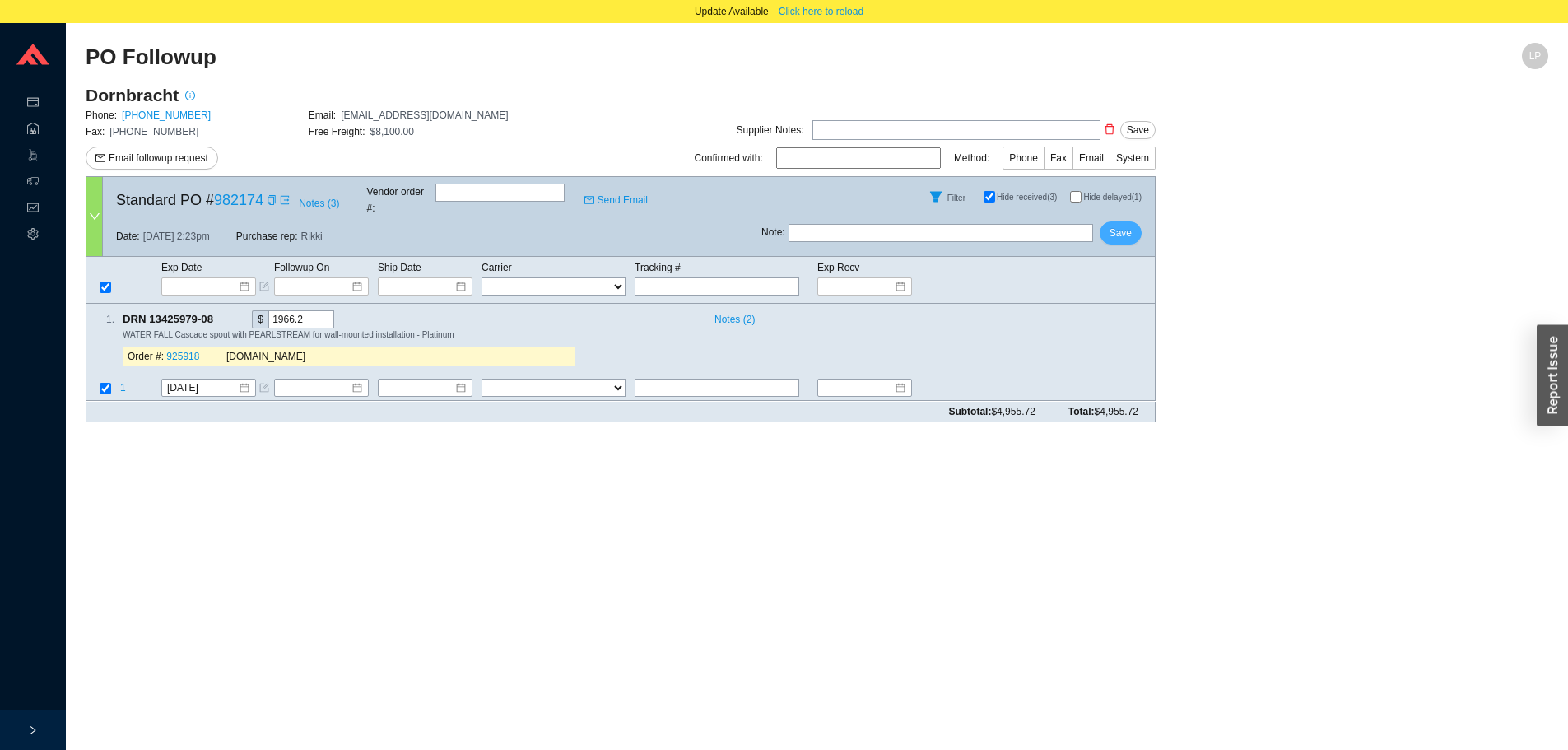
click at [1132, 221] on button "Save" at bounding box center [1120, 232] width 42 height 23
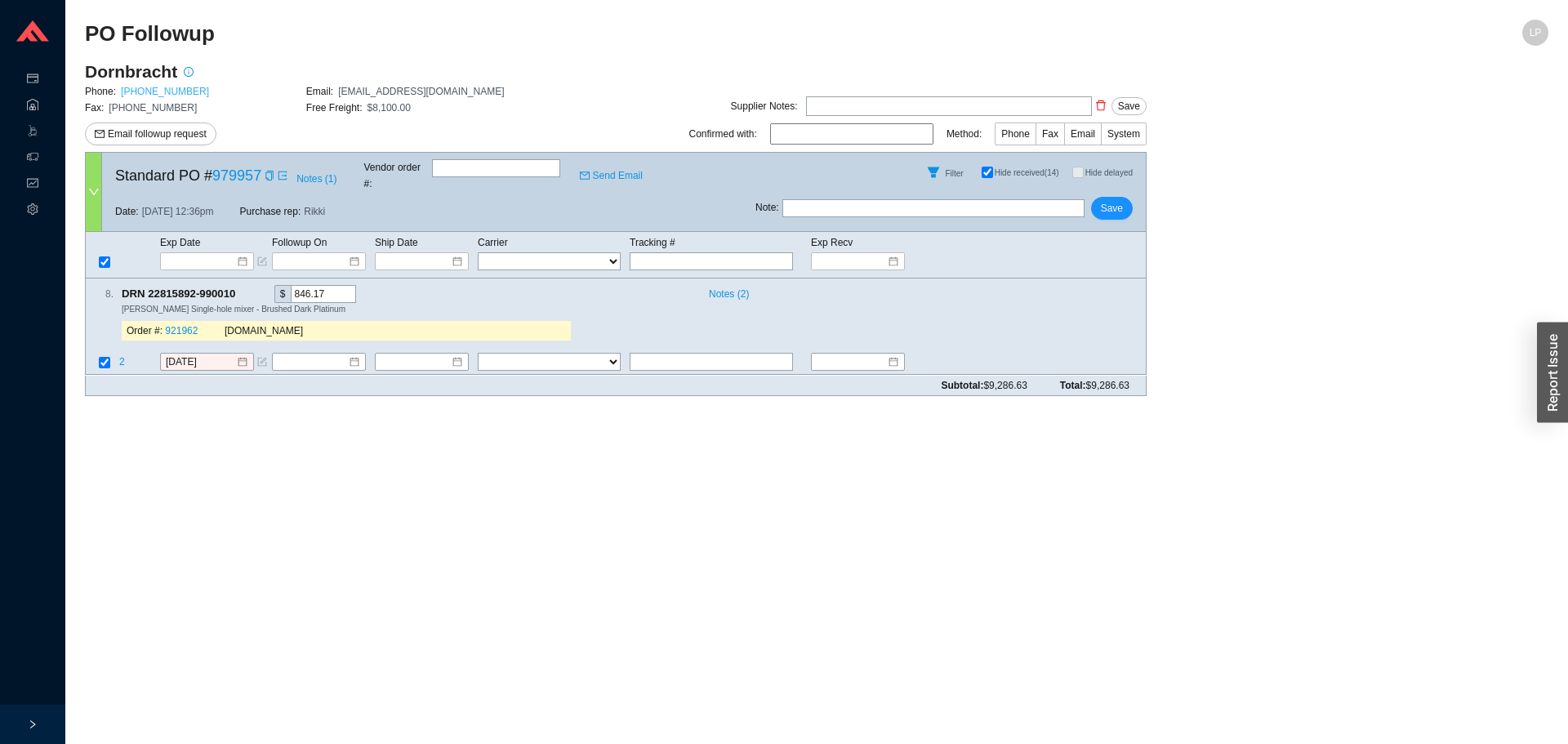
click at [152, 91] on link "[PHONE_NUMBER]" at bounding box center [165, 92] width 88 height 12
click at [713, 335] on div "8 . DRN 22815892-990010 $ 846.17 Notes ( 2 ) [PERSON_NAME] Single-hole mixer - …" at bounding box center [616, 327] width 1061 height 96
click at [703, 354] on input "text" at bounding box center [711, 362] width 163 height 18
type input "9/10"
drag, startPoint x: 117, startPoint y: 338, endPoint x: 126, endPoint y: 344, distance: 10.8
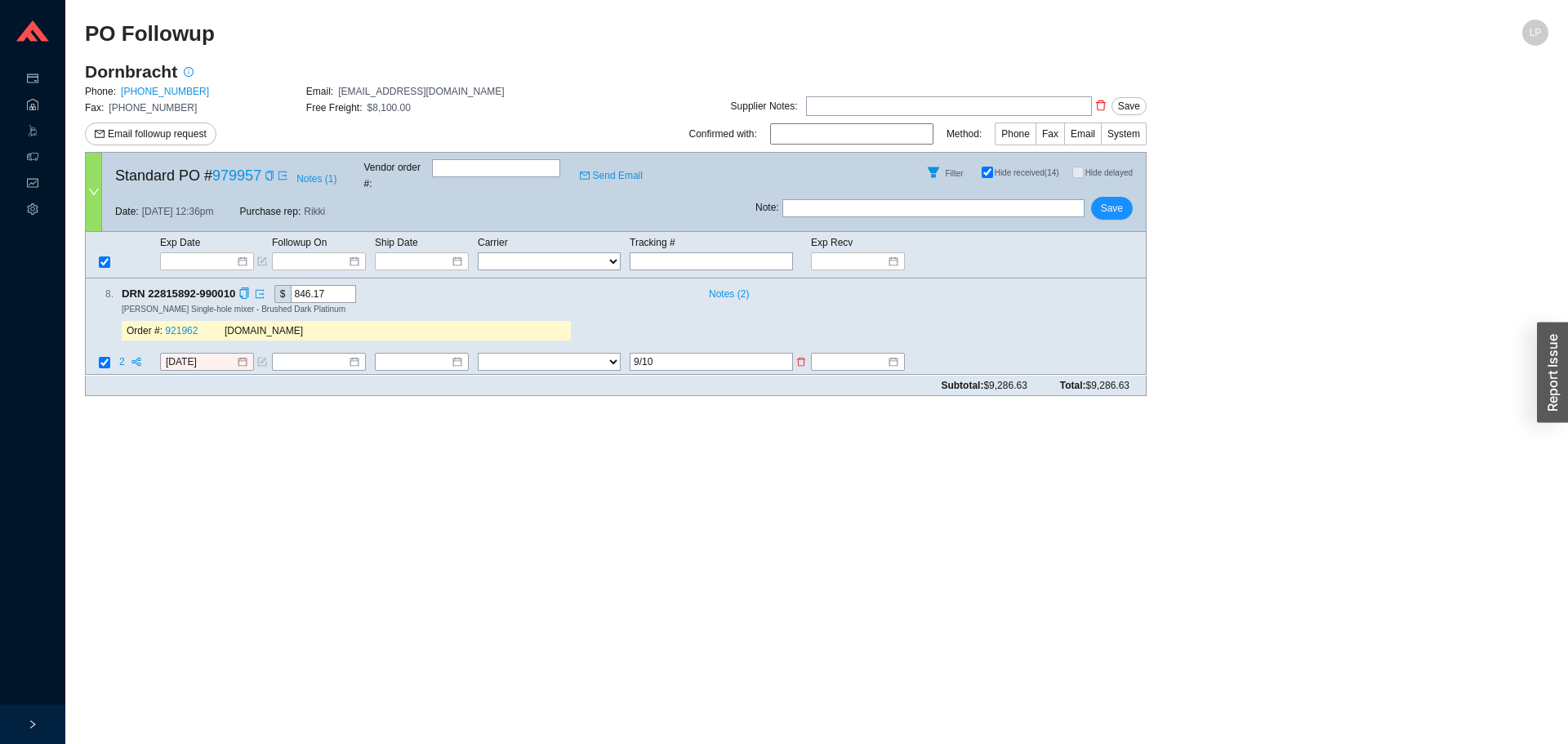
click at [119, 353] on tr "2 8/20/2025 FedEx UPS ---------------- 2 Day Transportation INC A&B Freight A. …" at bounding box center [616, 364] width 1060 height 22
click at [122, 357] on span "2" at bounding box center [123, 363] width 8 height 12
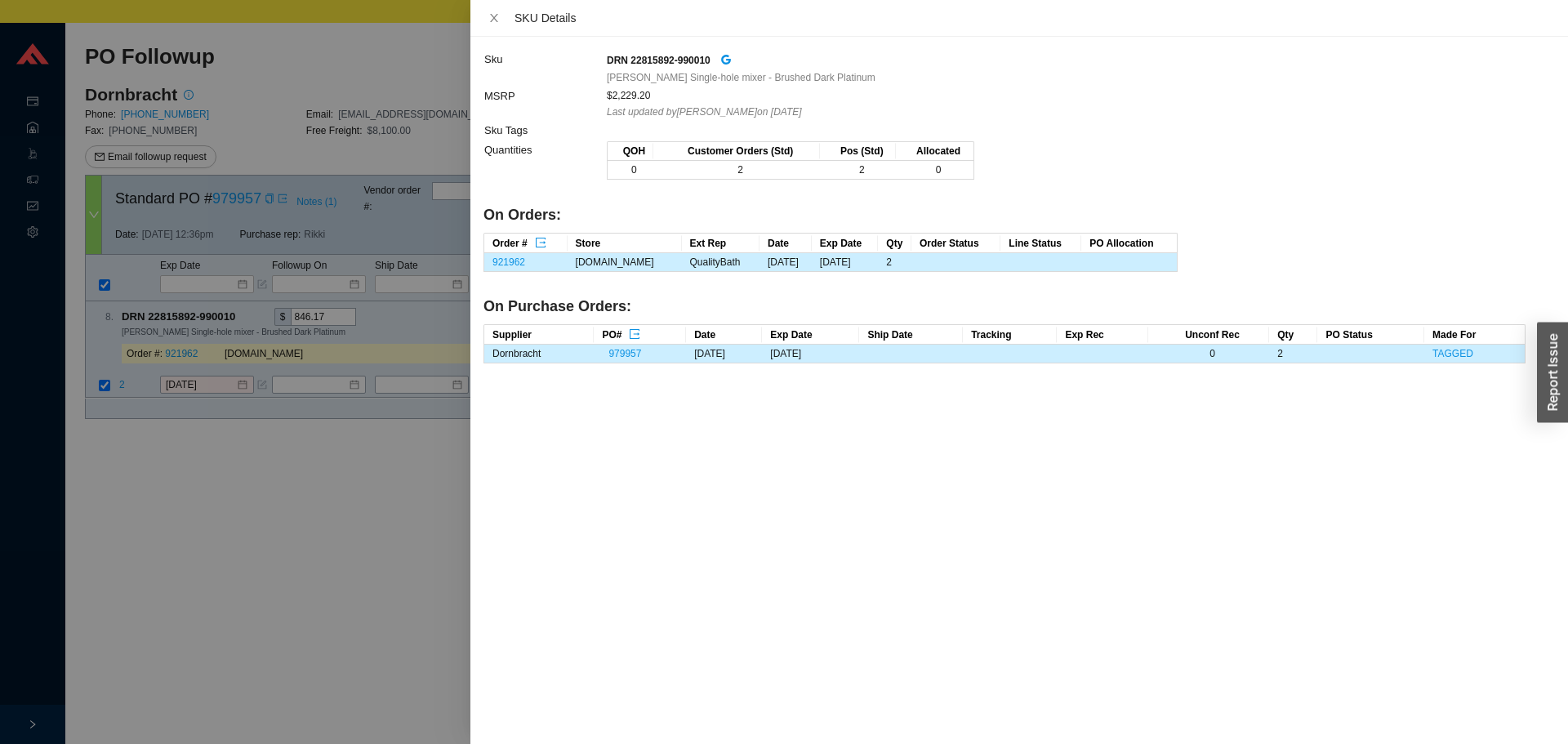
click at [138, 432] on div at bounding box center [784, 372] width 1568 height 744
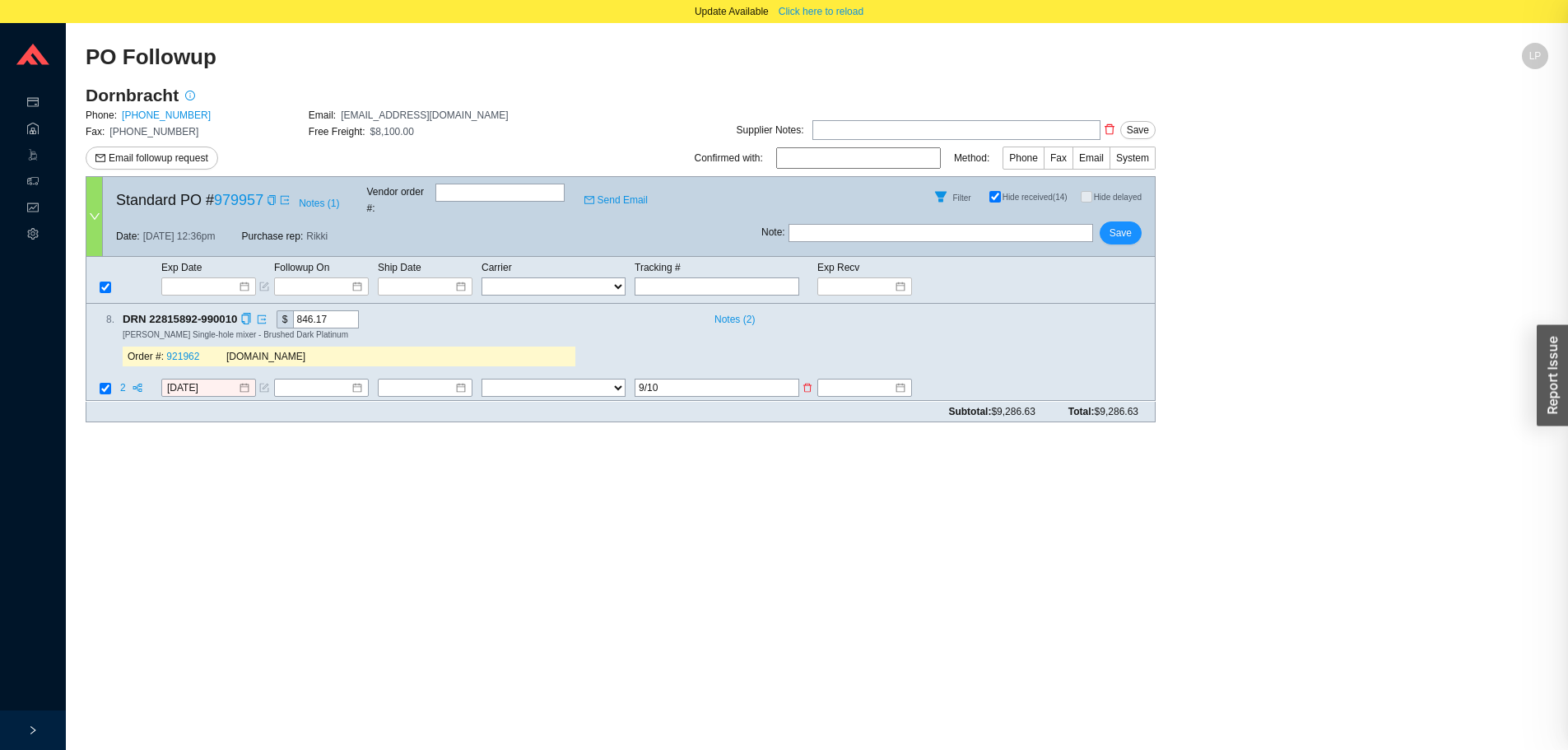
drag, startPoint x: 162, startPoint y: 389, endPoint x: 177, endPoint y: 381, distance: 17.0
click at [163, 402] on div "Subtotal: $9,286.63 Total: $9,286.63" at bounding box center [621, 412] width 1070 height 20
click at [178, 381] on div "8/20/2025" at bounding box center [209, 388] width 94 height 18
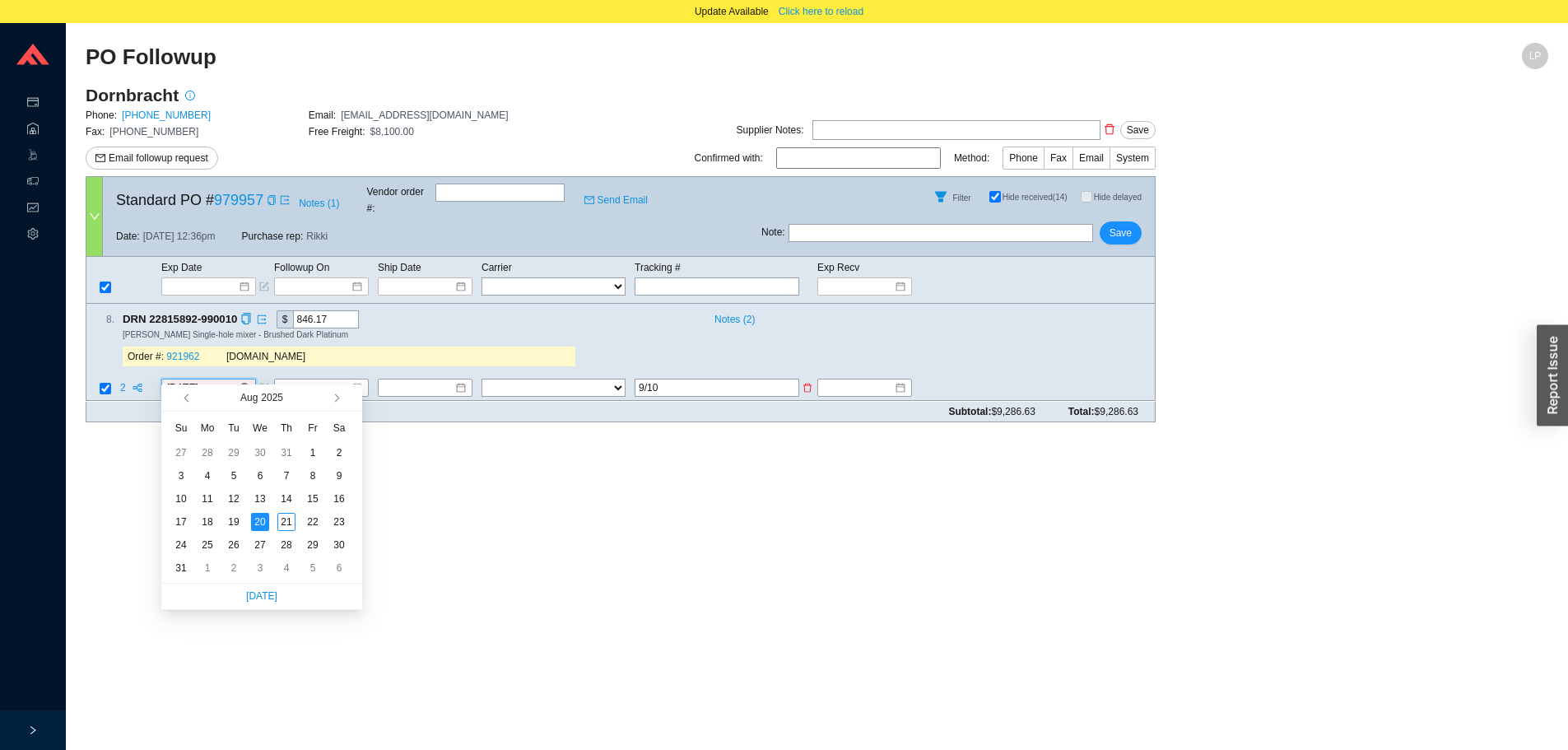
type input "8/20/2025"
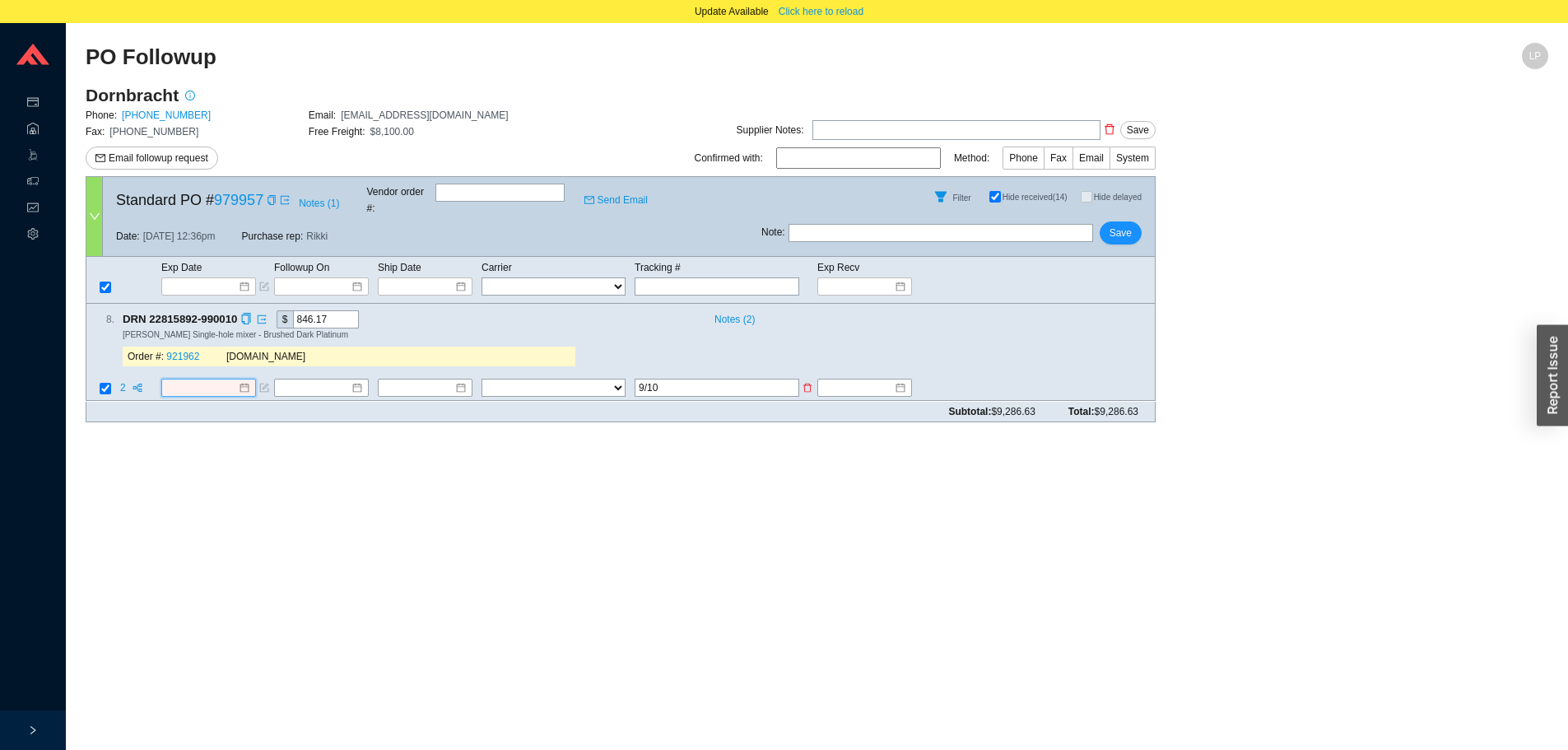
click at [222, 381] on input at bounding box center [202, 388] width 71 height 16
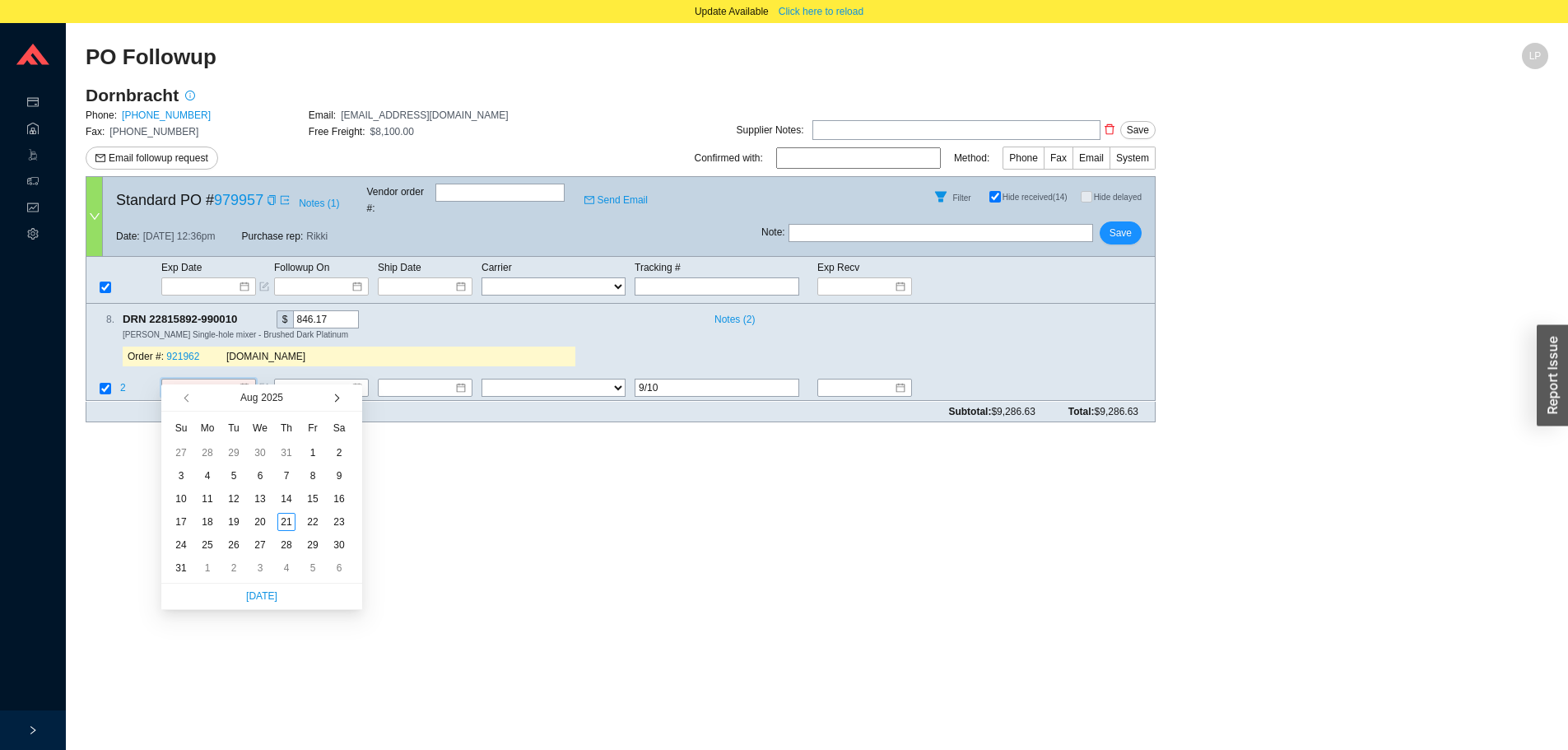
click at [338, 398] on span "button" at bounding box center [335, 398] width 9 height 9
type input "9/10/2025"
click at [263, 480] on div "10" at bounding box center [260, 475] width 18 height 18
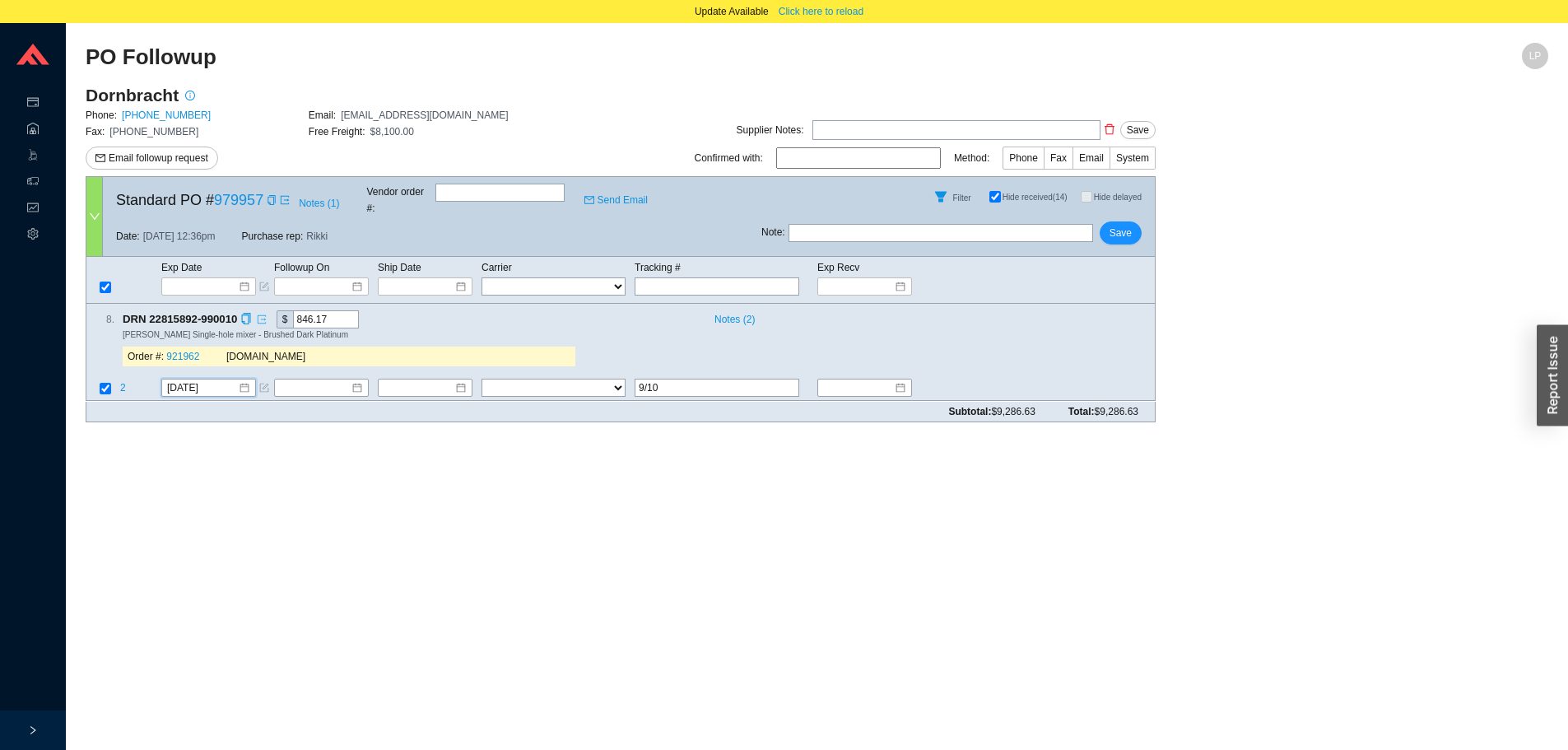
click at [261, 314] on icon "export" at bounding box center [262, 319] width 10 height 10
click at [249, 313] on icon "copy" at bounding box center [245, 318] width 11 height 11
click at [181, 352] on link "921962" at bounding box center [182, 358] width 33 height 12
drag, startPoint x: 747, startPoint y: 371, endPoint x: 568, endPoint y: 374, distance: 179.0
click at [568, 379] on tr "2 9/10/2025 FedEx UPS ---------------- 2 Day Transportation INC A&B Freight A. …" at bounding box center [621, 390] width 1068 height 22
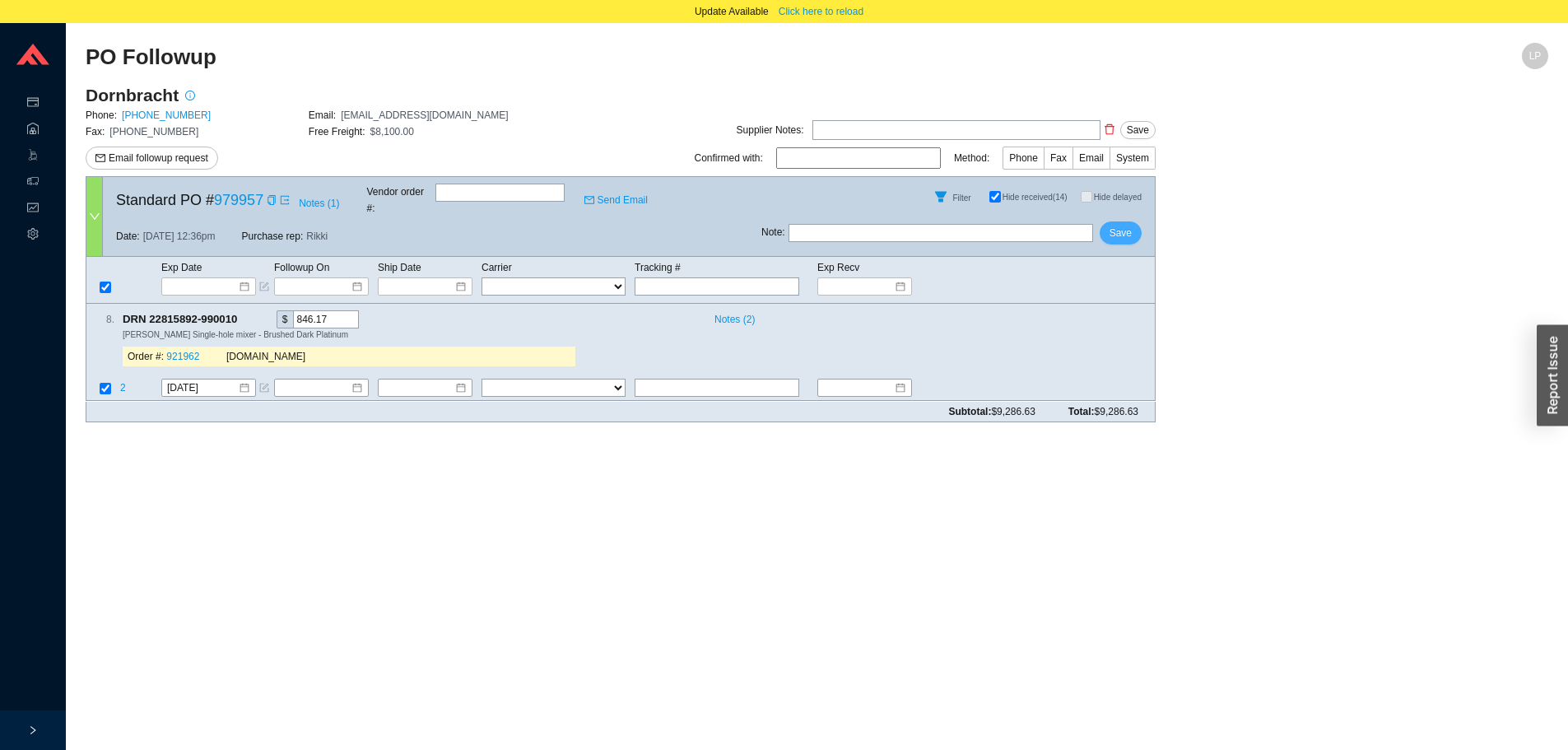
click at [1128, 225] on span "Save" at bounding box center [1121, 232] width 22 height 16
click at [1129, 226] on span "Save" at bounding box center [1121, 232] width 22 height 16
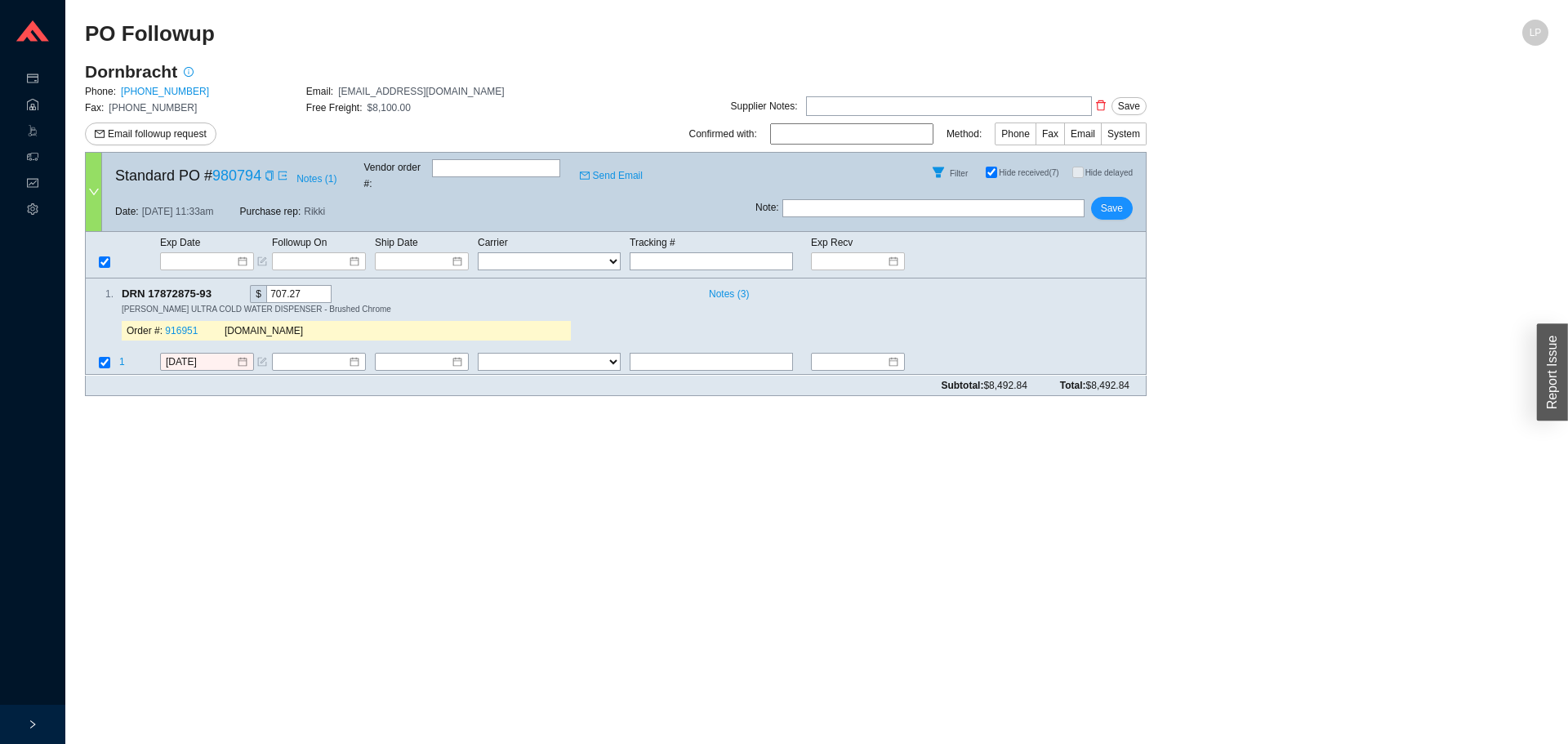
click at [805, 457] on main "PO Followup LP Dornbracht Phone: [PHONE_NUMBER] Email: [EMAIL_ADDRESS][DOMAIN_N…" at bounding box center [817, 382] width 1463 height 725
click at [701, 354] on input "text" at bounding box center [711, 362] width 163 height 18
click at [746, 354] on input "started to ship - est" at bounding box center [711, 362] width 163 height 18
drag, startPoint x: 747, startPoint y: 343, endPoint x: 703, endPoint y: 352, distance: 44.9
click at [703, 354] on input "started to ship - est 8/29" at bounding box center [711, 362] width 163 height 18
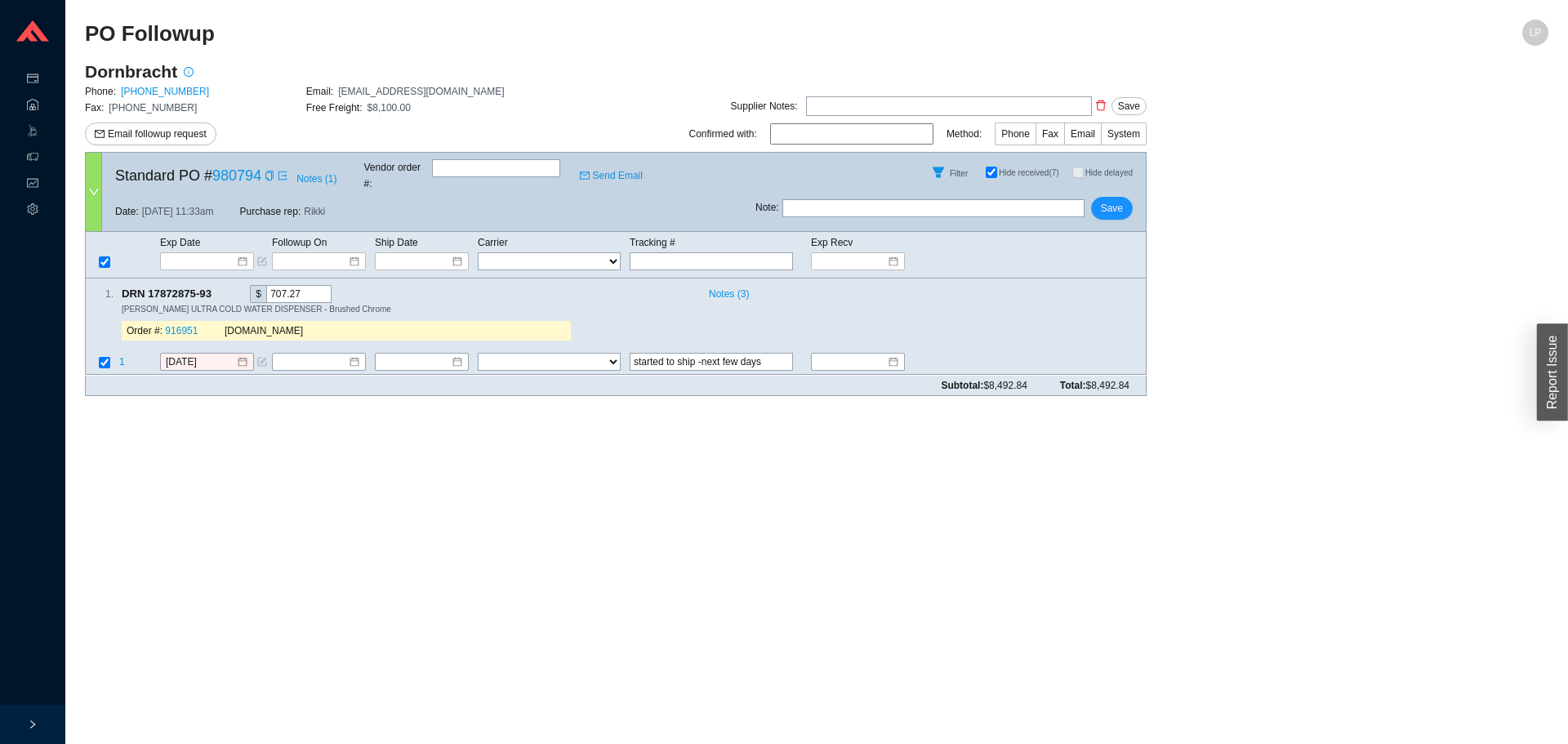
type input "started to ship -next few days"
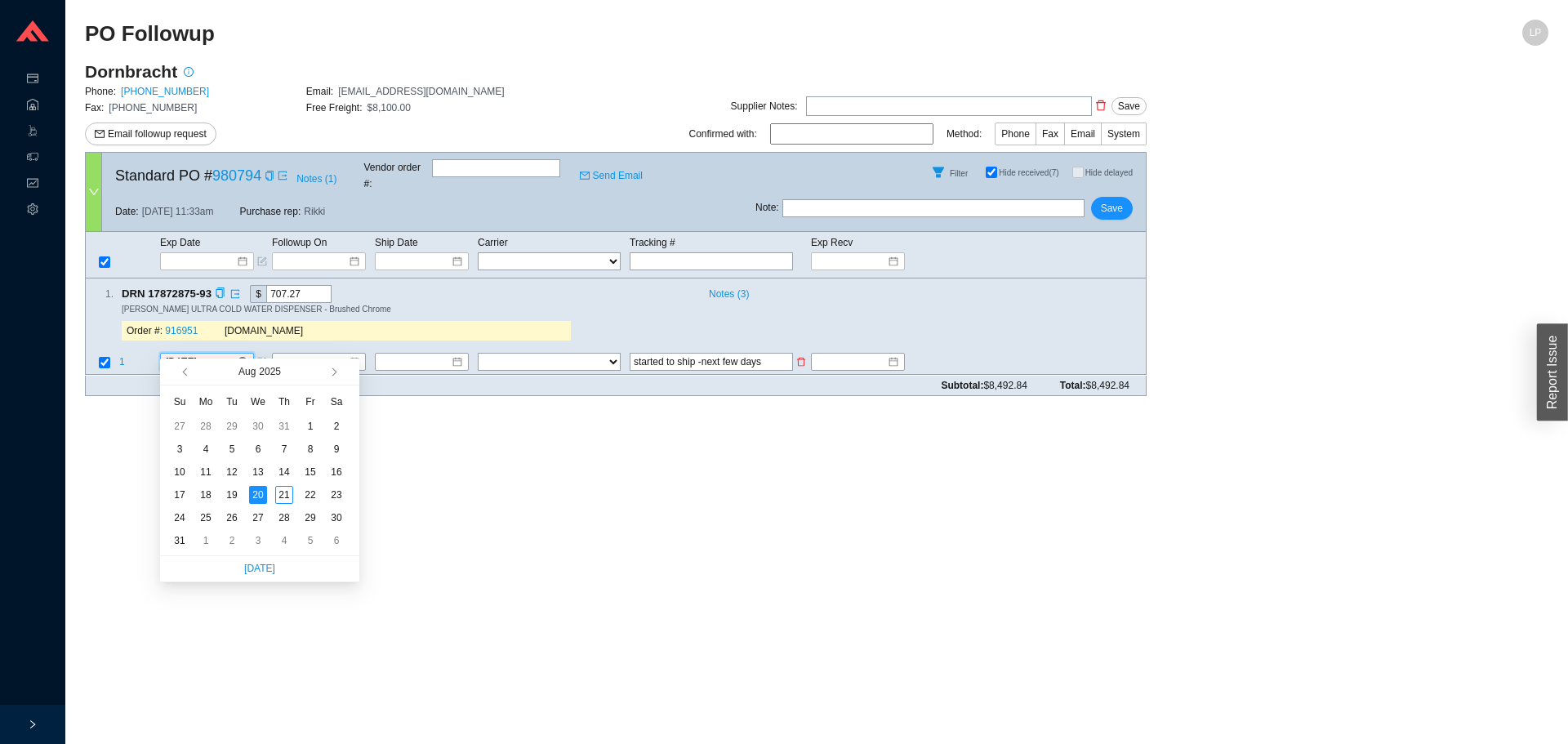
click at [191, 355] on input "8/20/2025" at bounding box center [200, 362] width 70 height 16
type input "8/25/2025"
click at [202, 518] on div "25" at bounding box center [205, 518] width 18 height 18
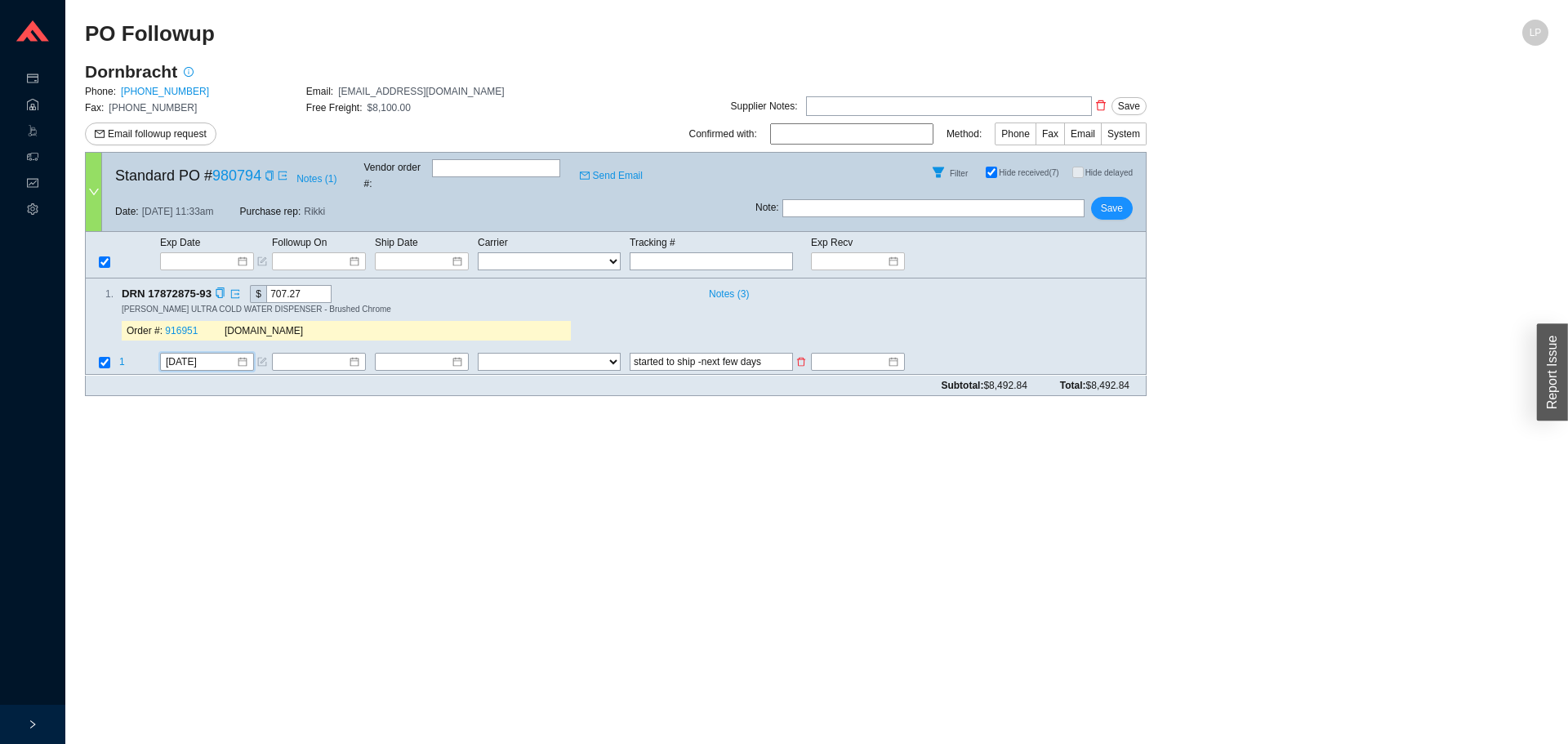
click at [742, 354] on input "started to ship -next few days" at bounding box center [711, 362] width 163 height 18
click at [261, 358] on icon "form" at bounding box center [263, 363] width 10 height 10
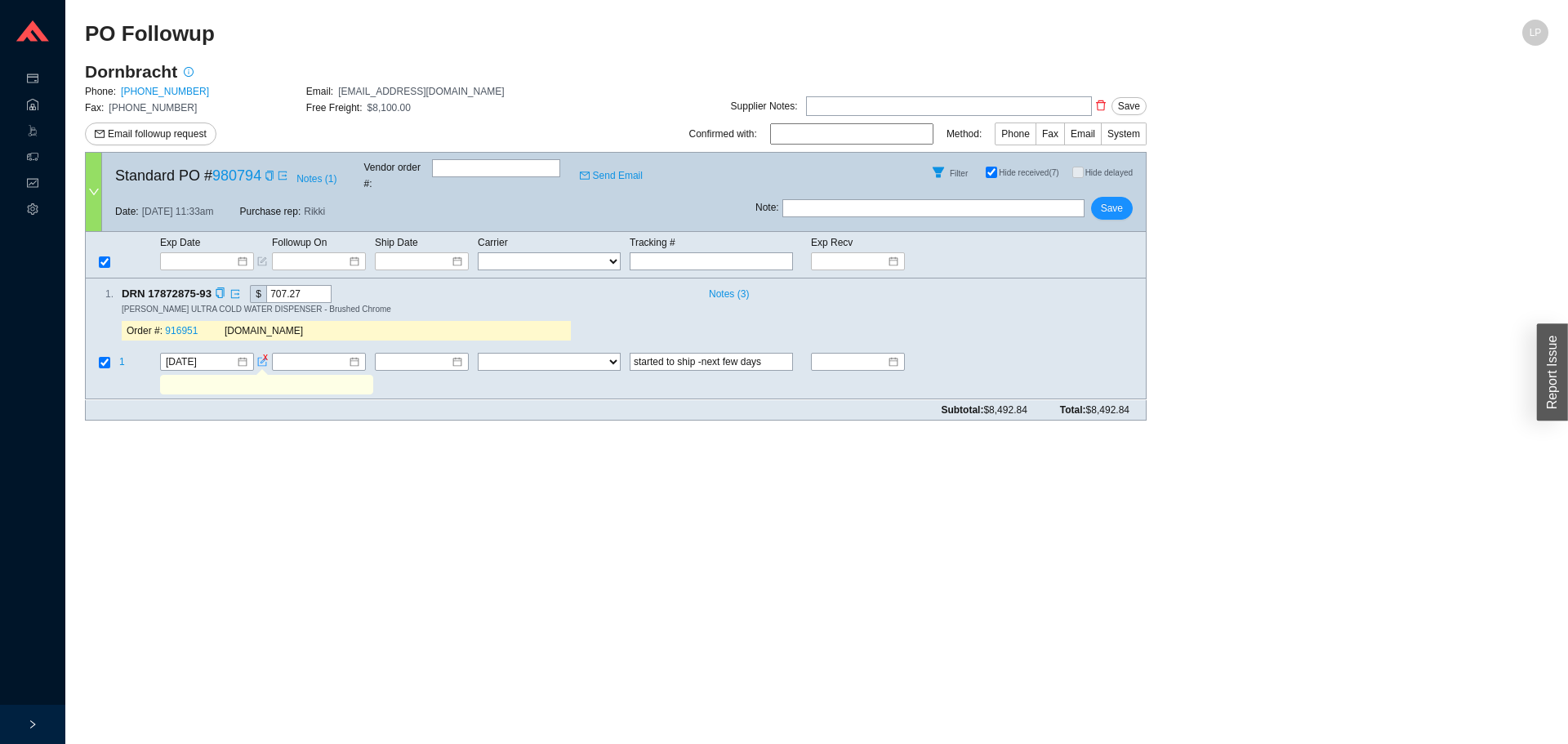
click at [258, 377] on input "text" at bounding box center [265, 385] width 207 height 18
paste input "started to ship -next few days"
type input "started to ship -next few days"
click at [632, 354] on input "started to ship -next few days" at bounding box center [711, 362] width 163 height 18
click at [663, 354] on input "started to ship -next few days" at bounding box center [711, 362] width 163 height 18
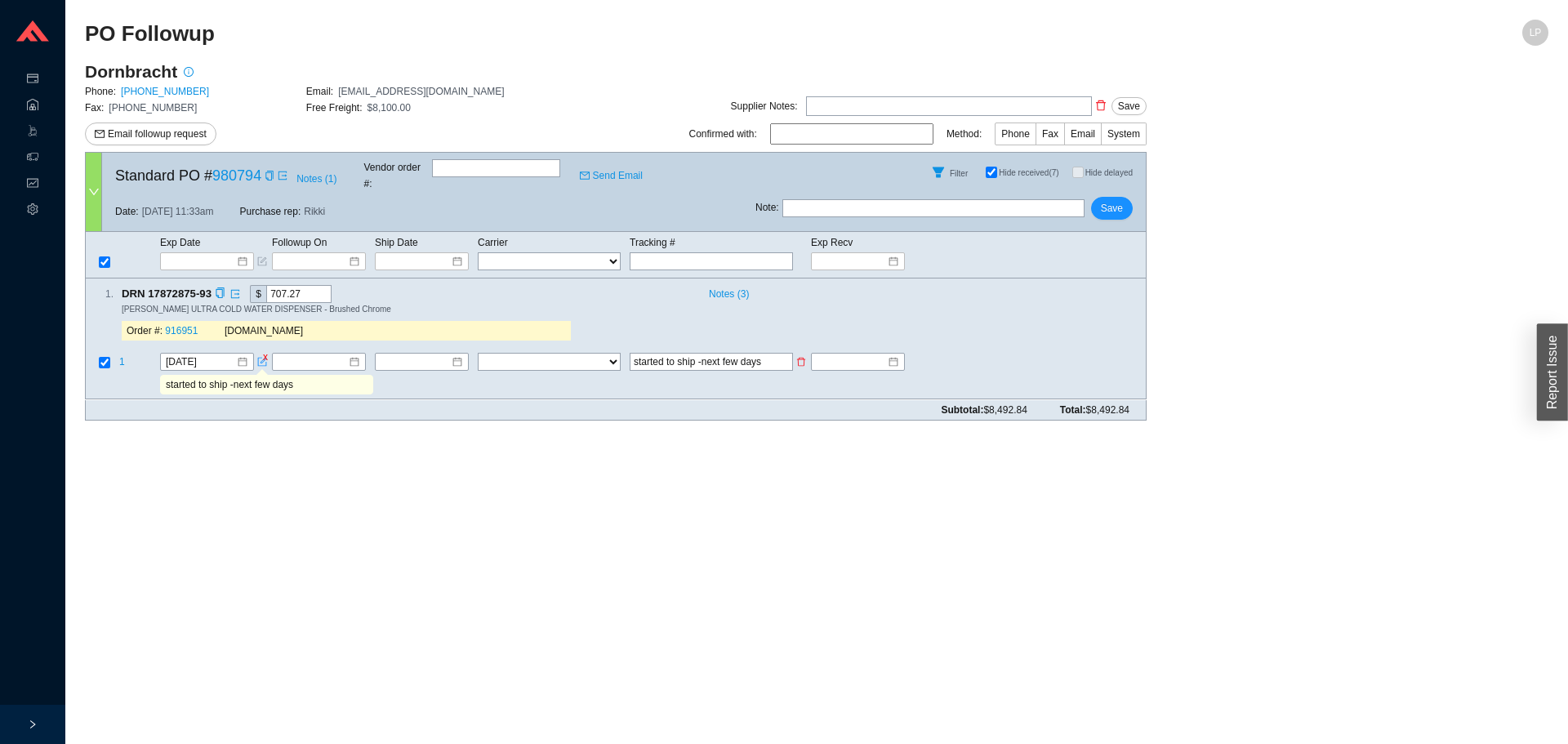
click at [663, 354] on input "started to ship -next few days" at bounding box center [711, 362] width 163 height 18
click at [1126, 198] on button "Save" at bounding box center [1111, 208] width 41 height 23
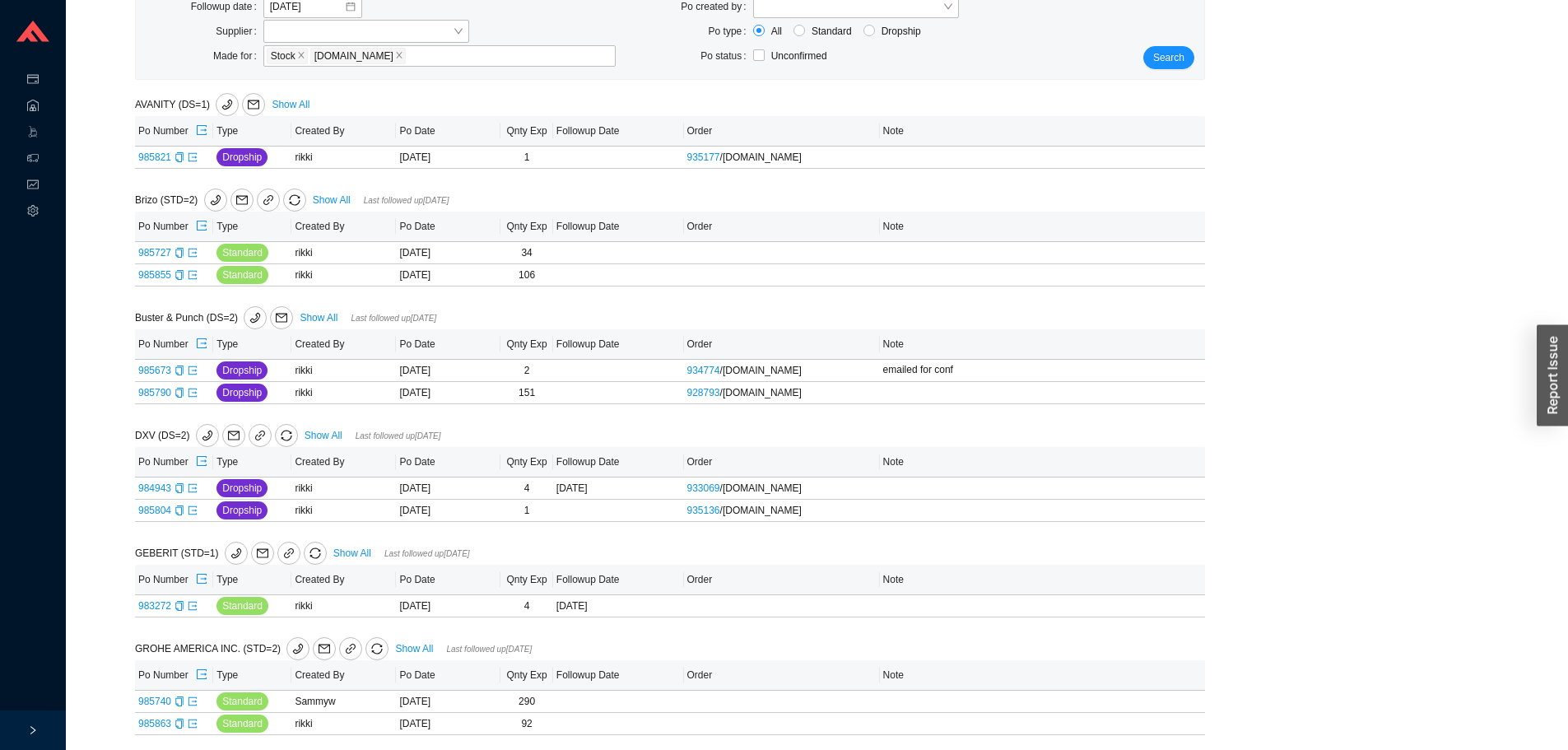
scroll to position [149, 0]
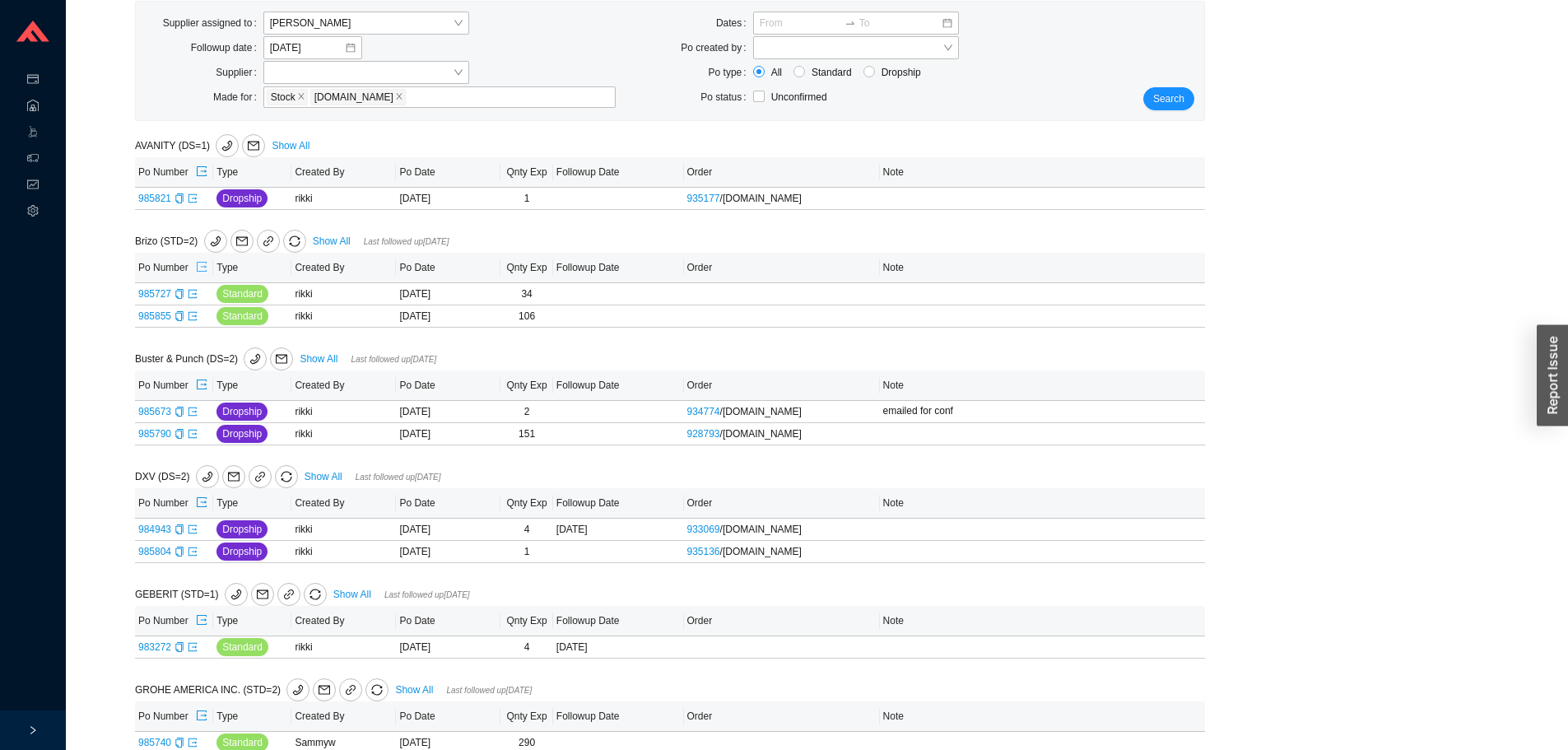
click at [203, 268] on icon "export" at bounding box center [202, 267] width 12 height 12
click at [199, 502] on icon "export" at bounding box center [202, 502] width 12 height 12
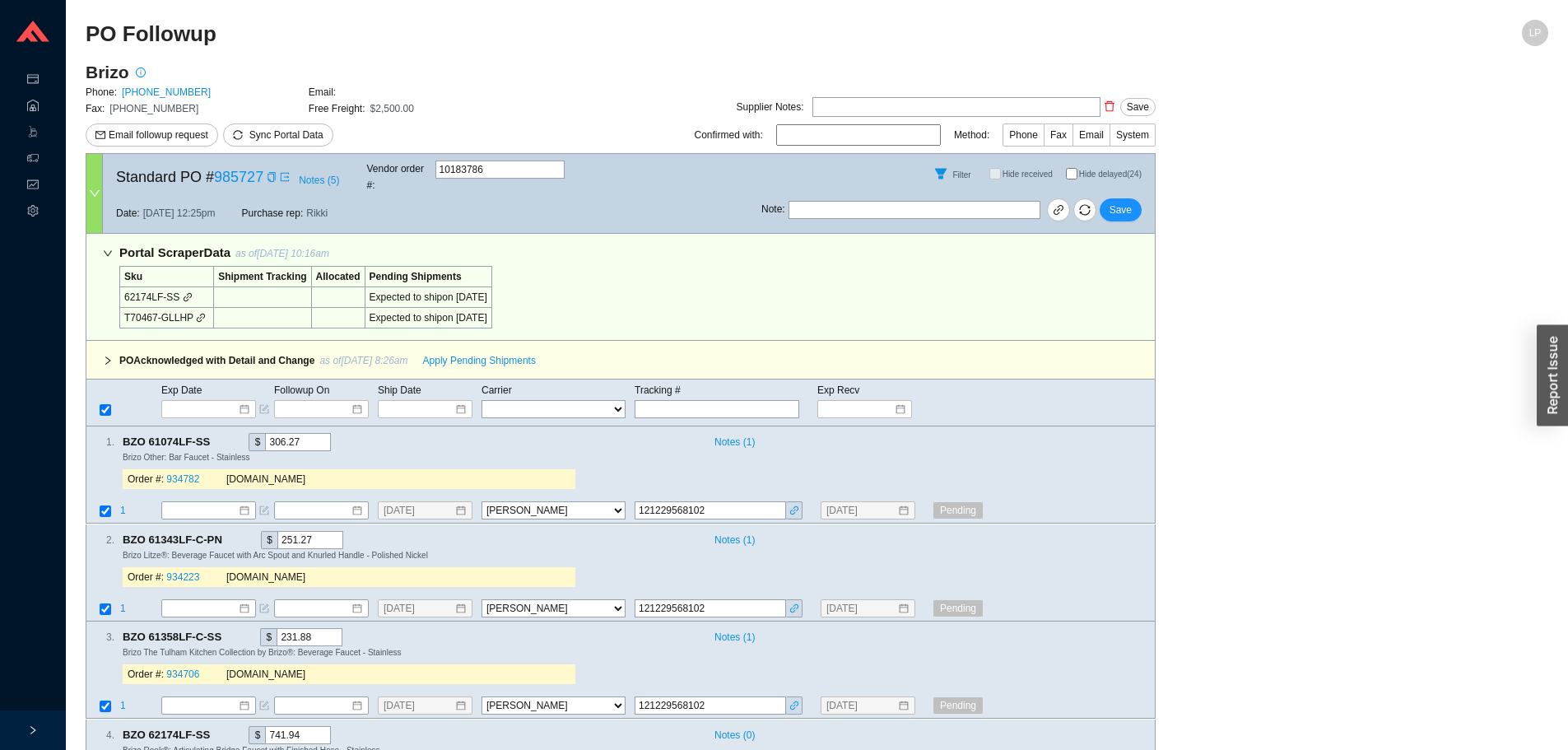
select select "40"
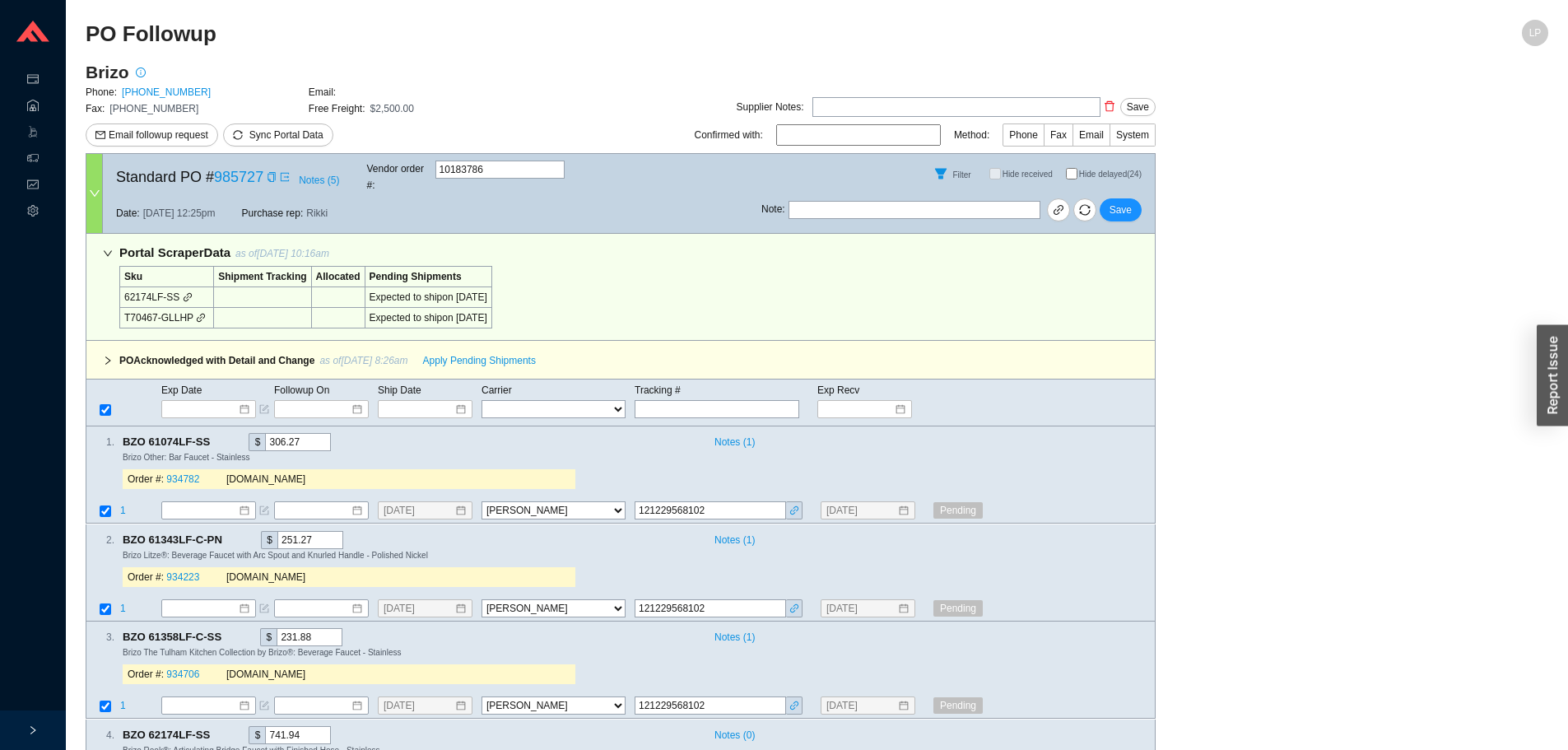
select select "40"
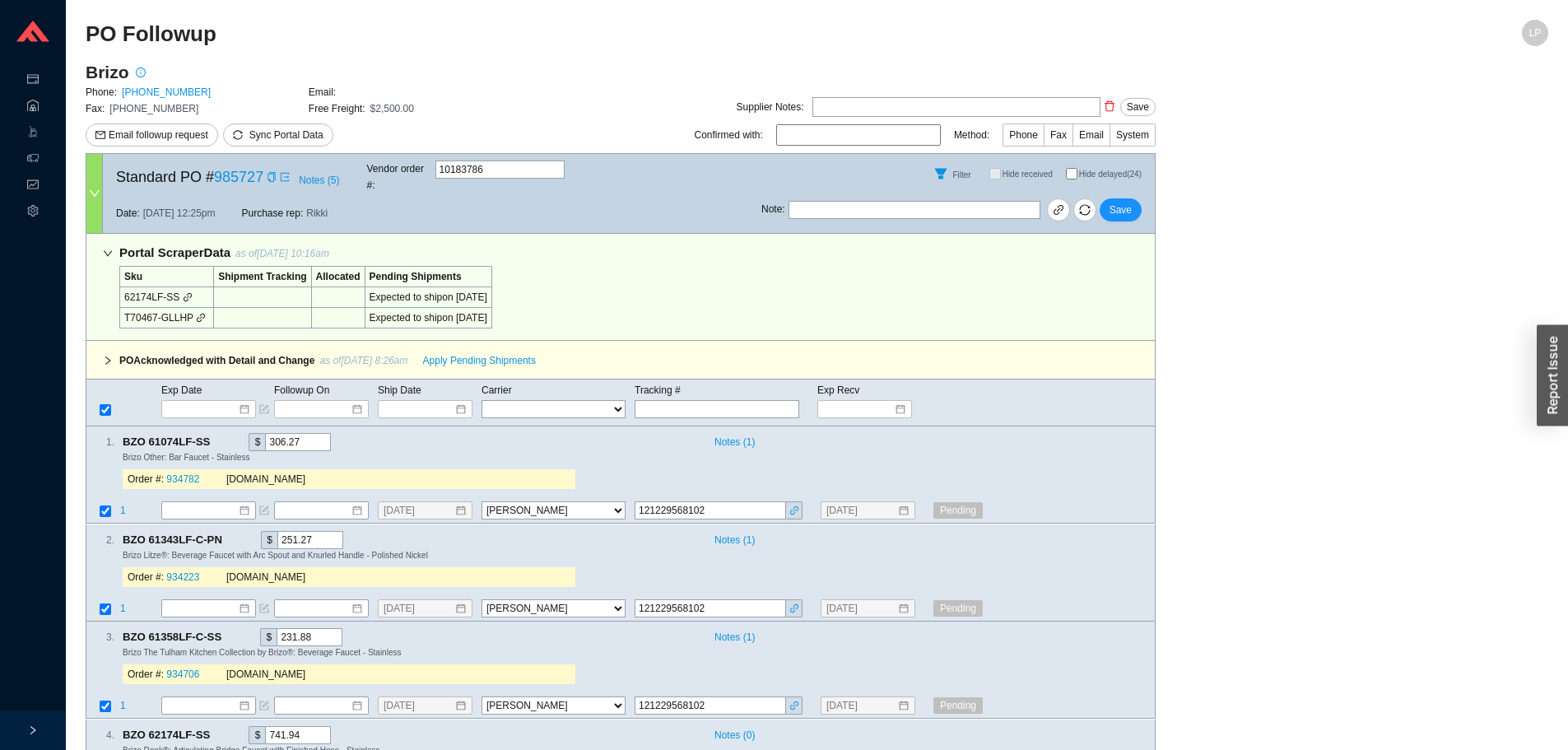
select select "40"
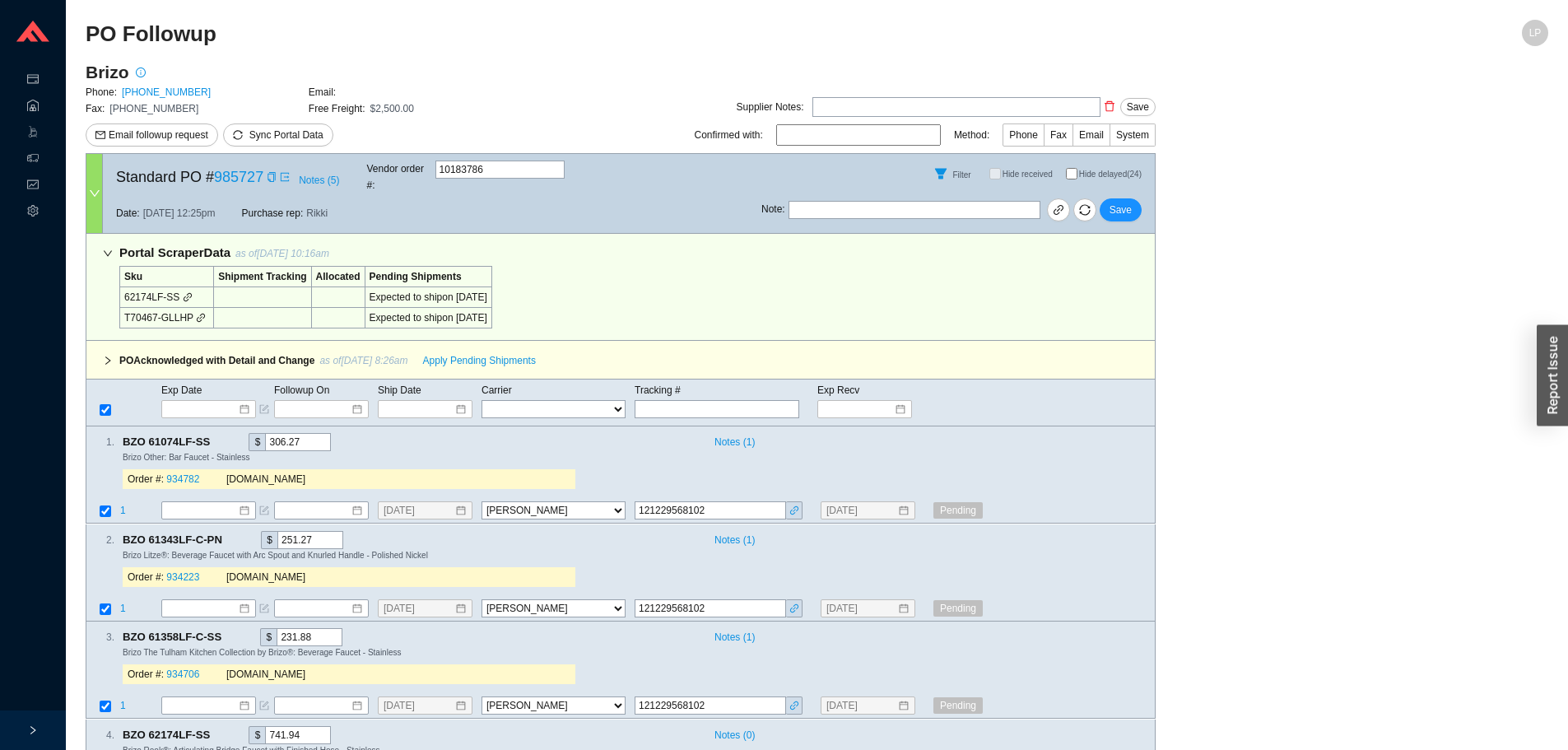
select select "40"
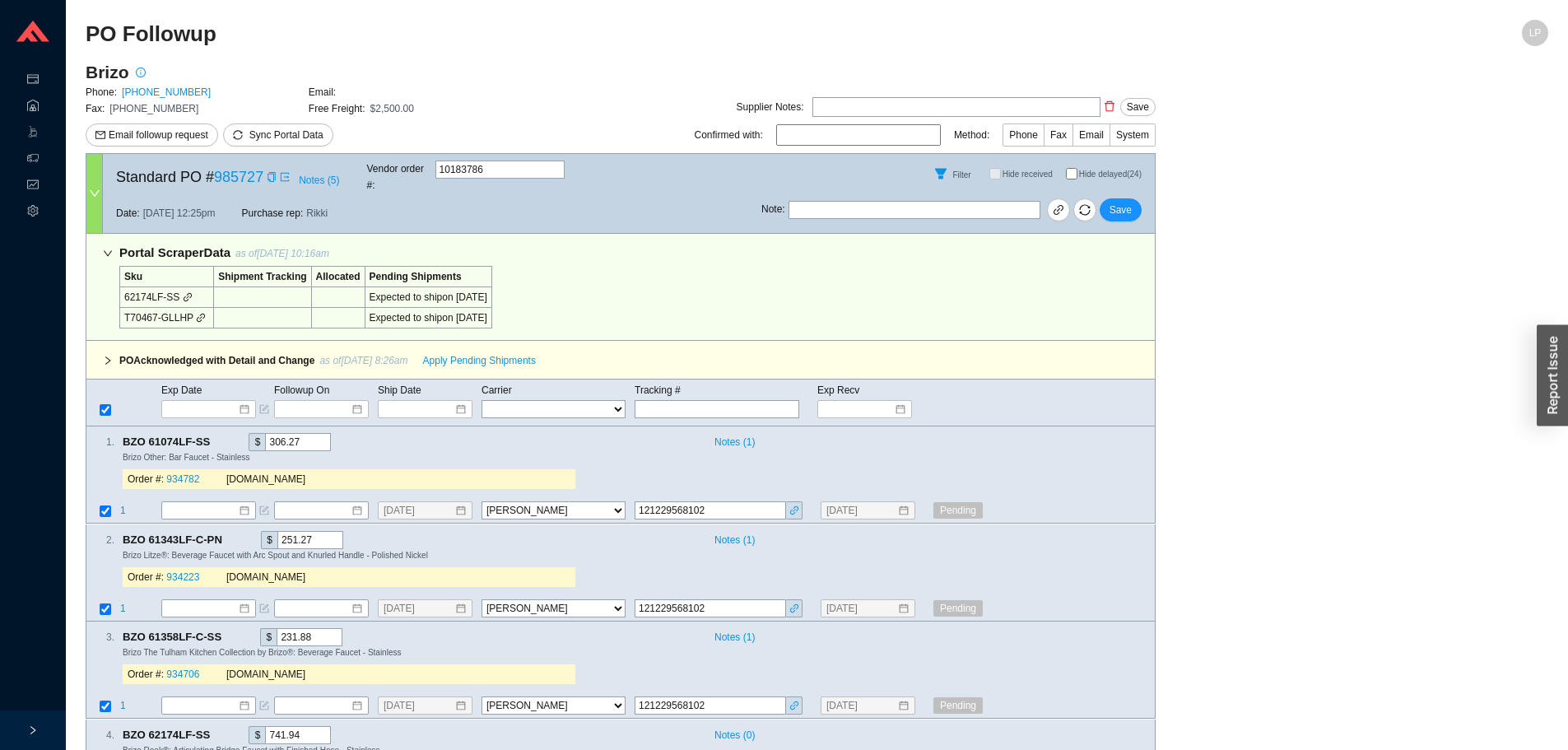
select select "40"
click at [1073, 168] on input "Hide delayed (24)" at bounding box center [1072, 174] width 12 height 12
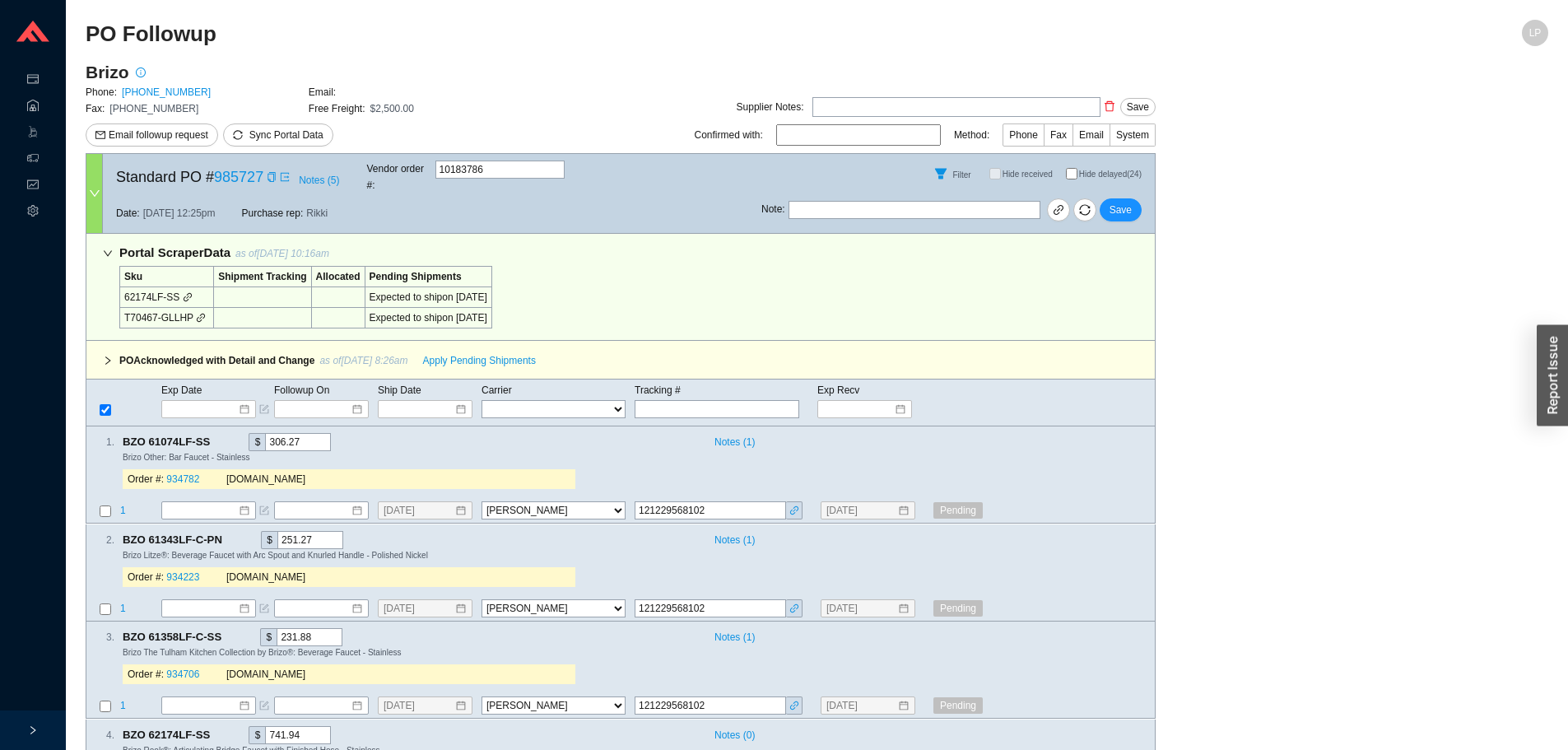
checkbox input "true"
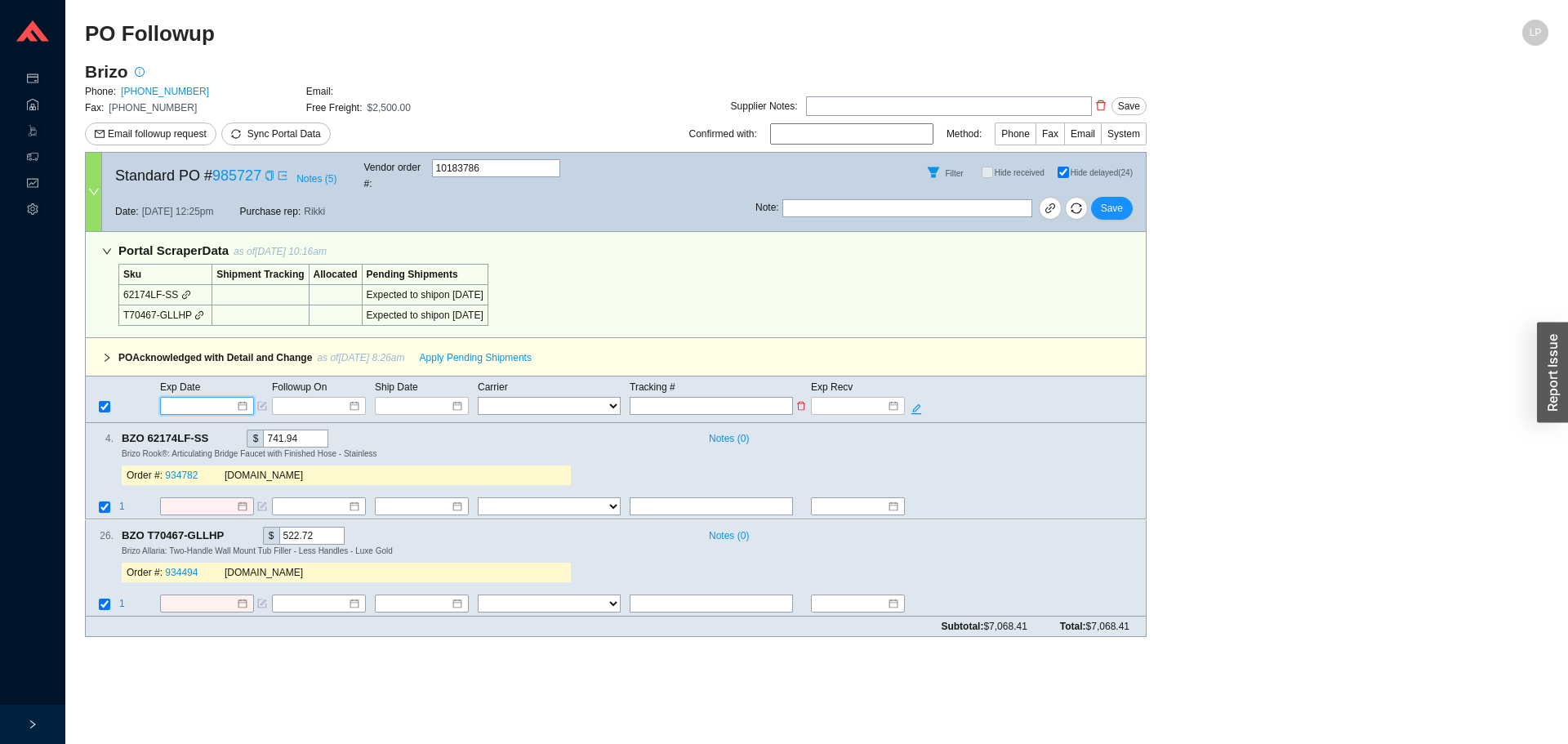
click at [189, 398] on input at bounding box center [201, 405] width 69 height 16
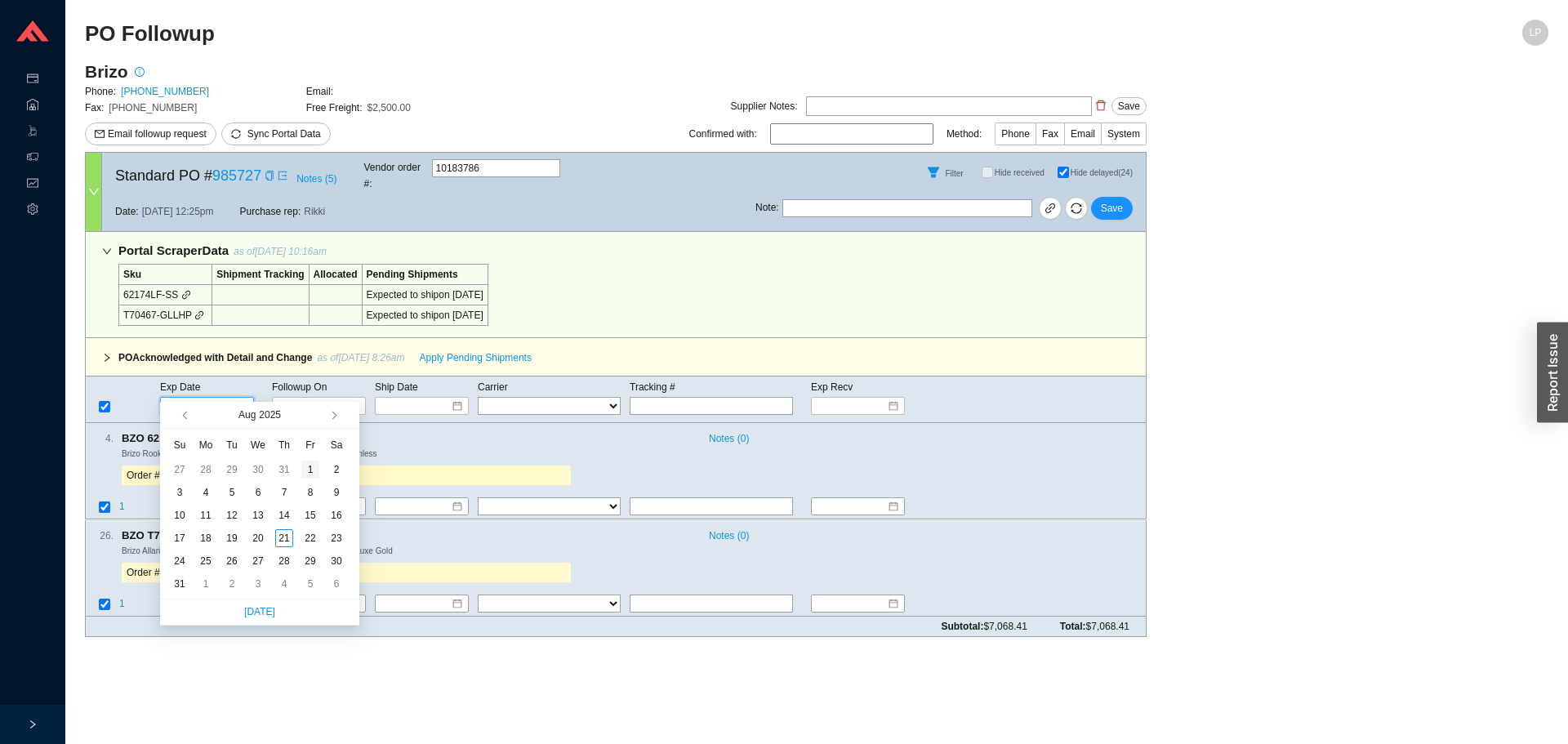
type input "8/1/2025"
click at [331, 410] on button "button" at bounding box center [333, 415] width 15 height 26
type input "9/11/2025"
click at [287, 493] on div "11" at bounding box center [284, 492] width 18 height 18
type input "9/11/2025"
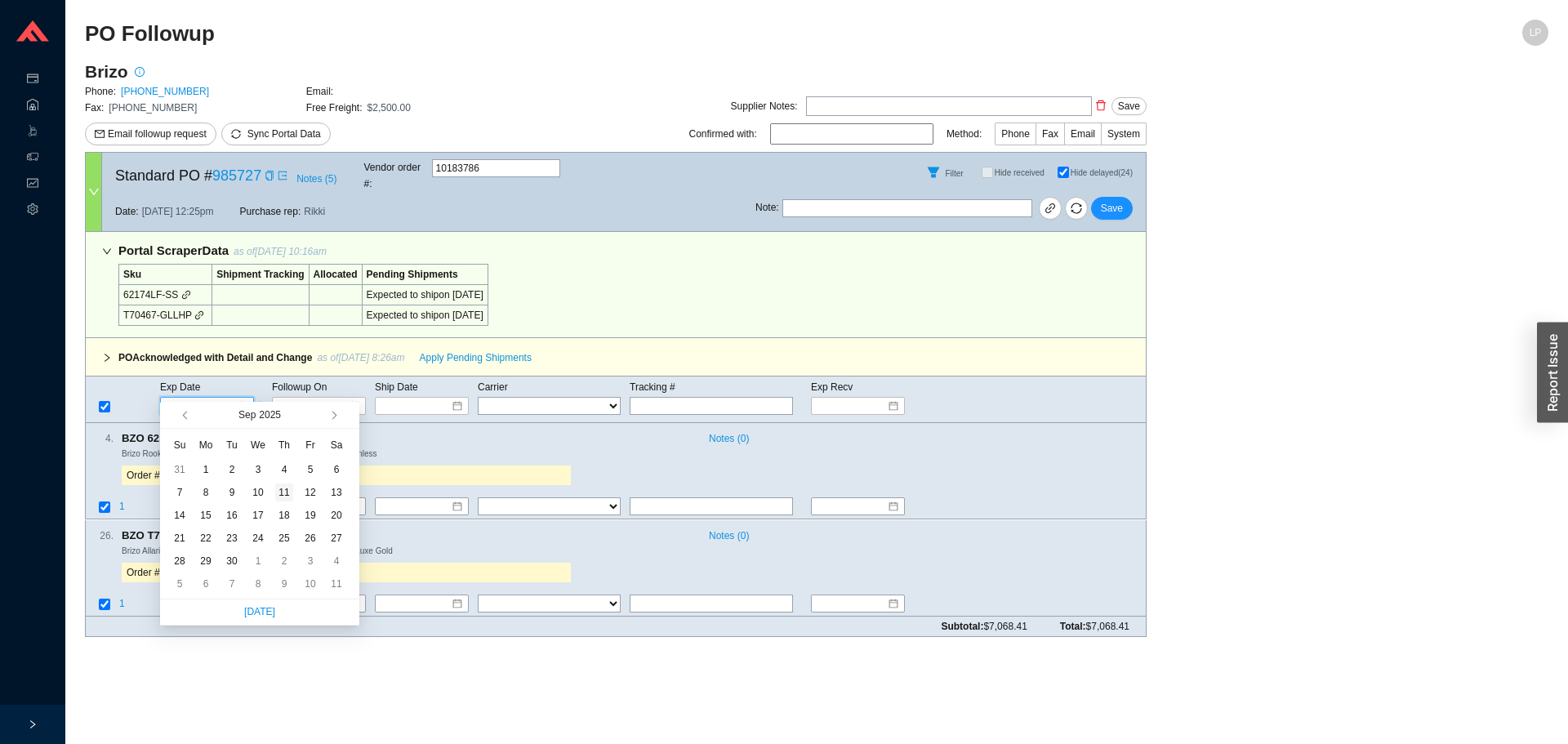
type input "9/11/2025"
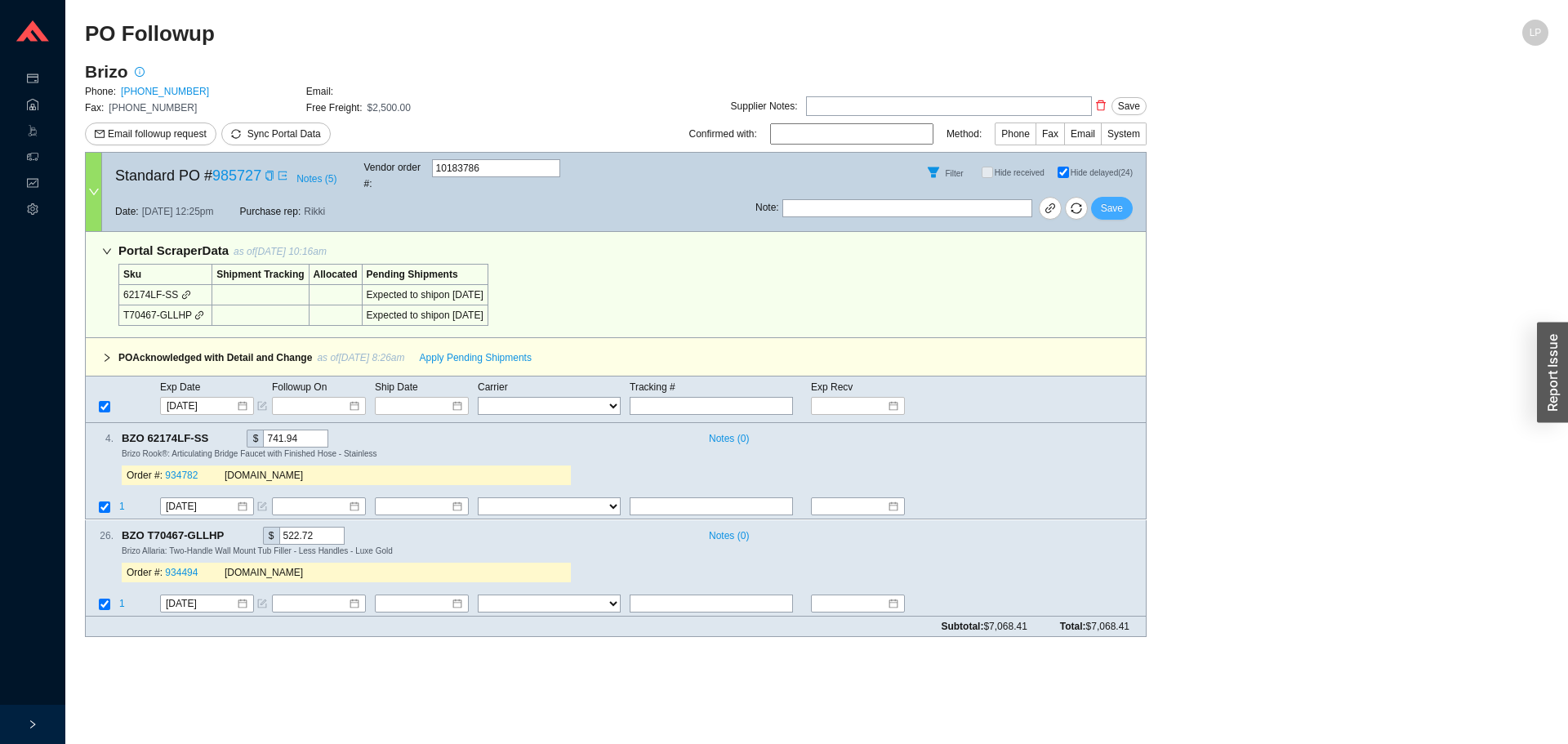
click at [1109, 200] on span "Save" at bounding box center [1112, 208] width 22 height 16
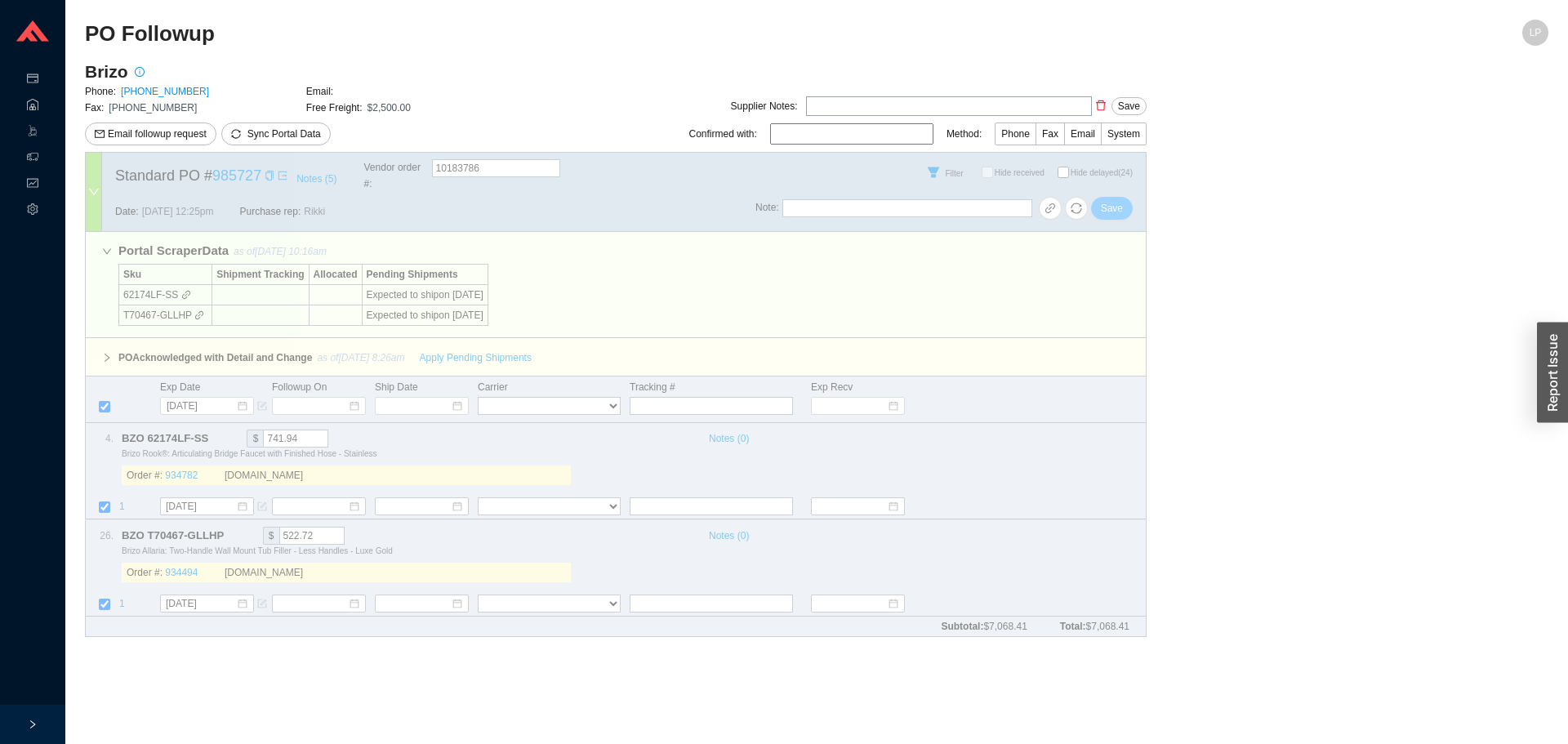
checkbox input "false"
select select "40"
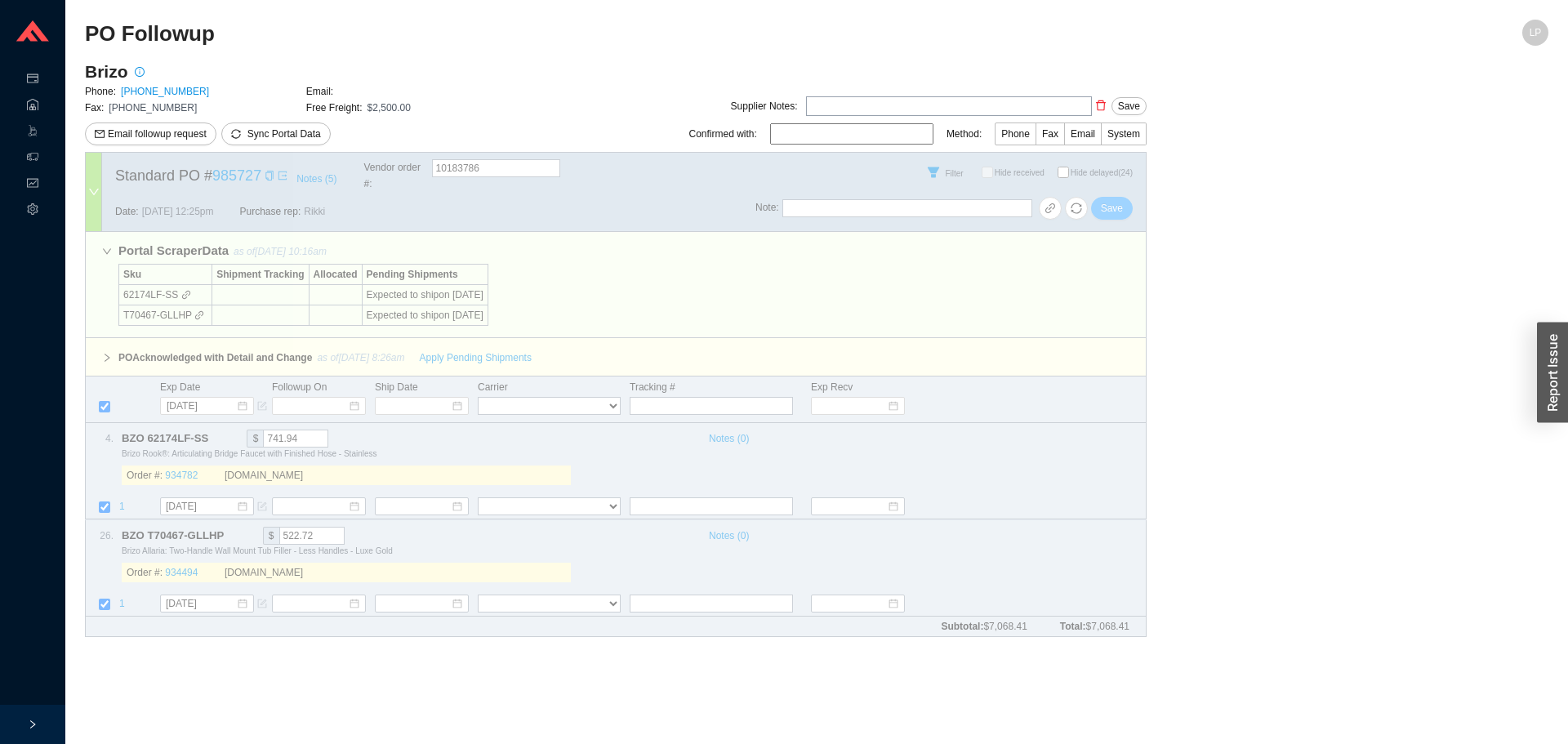
select select "40"
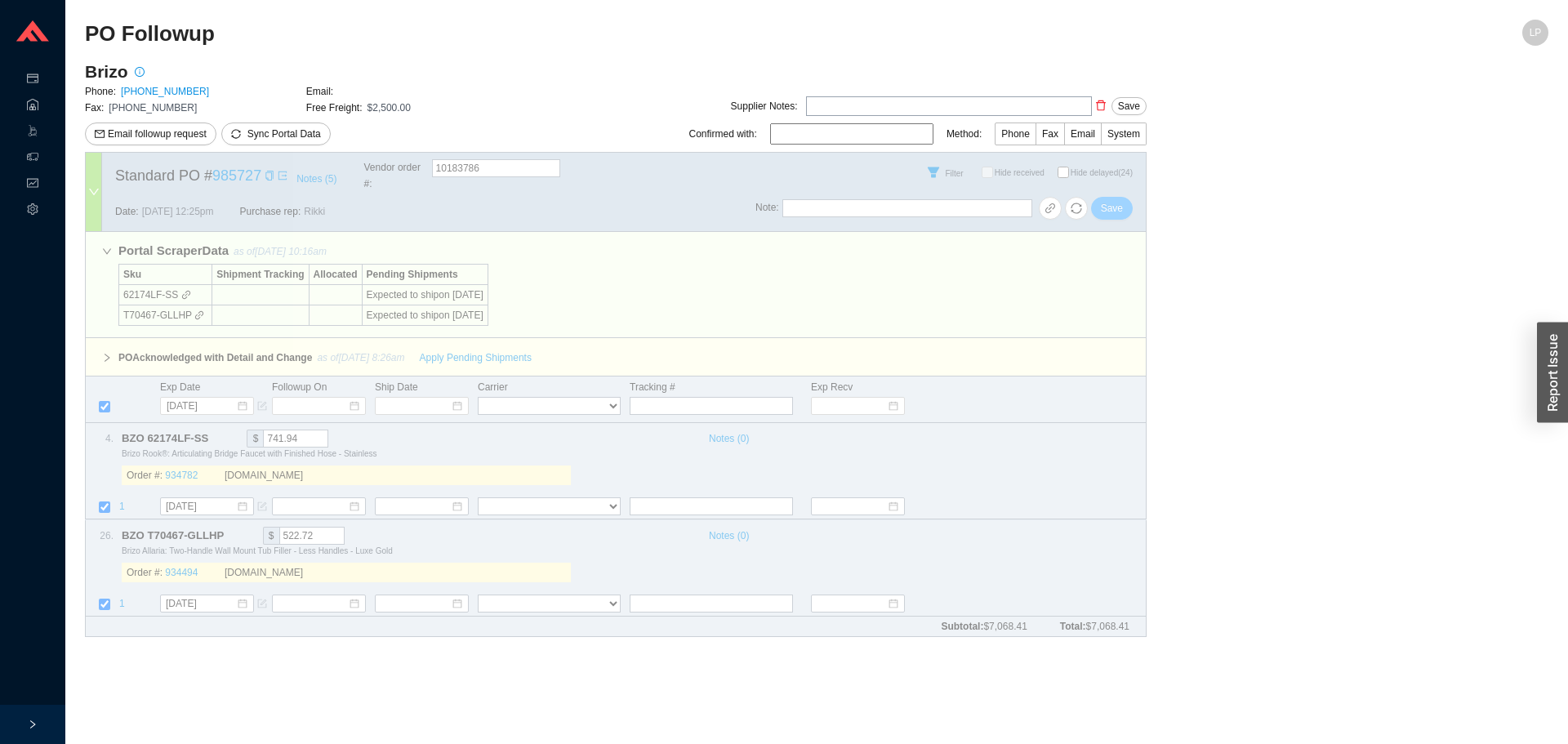
select select "40"
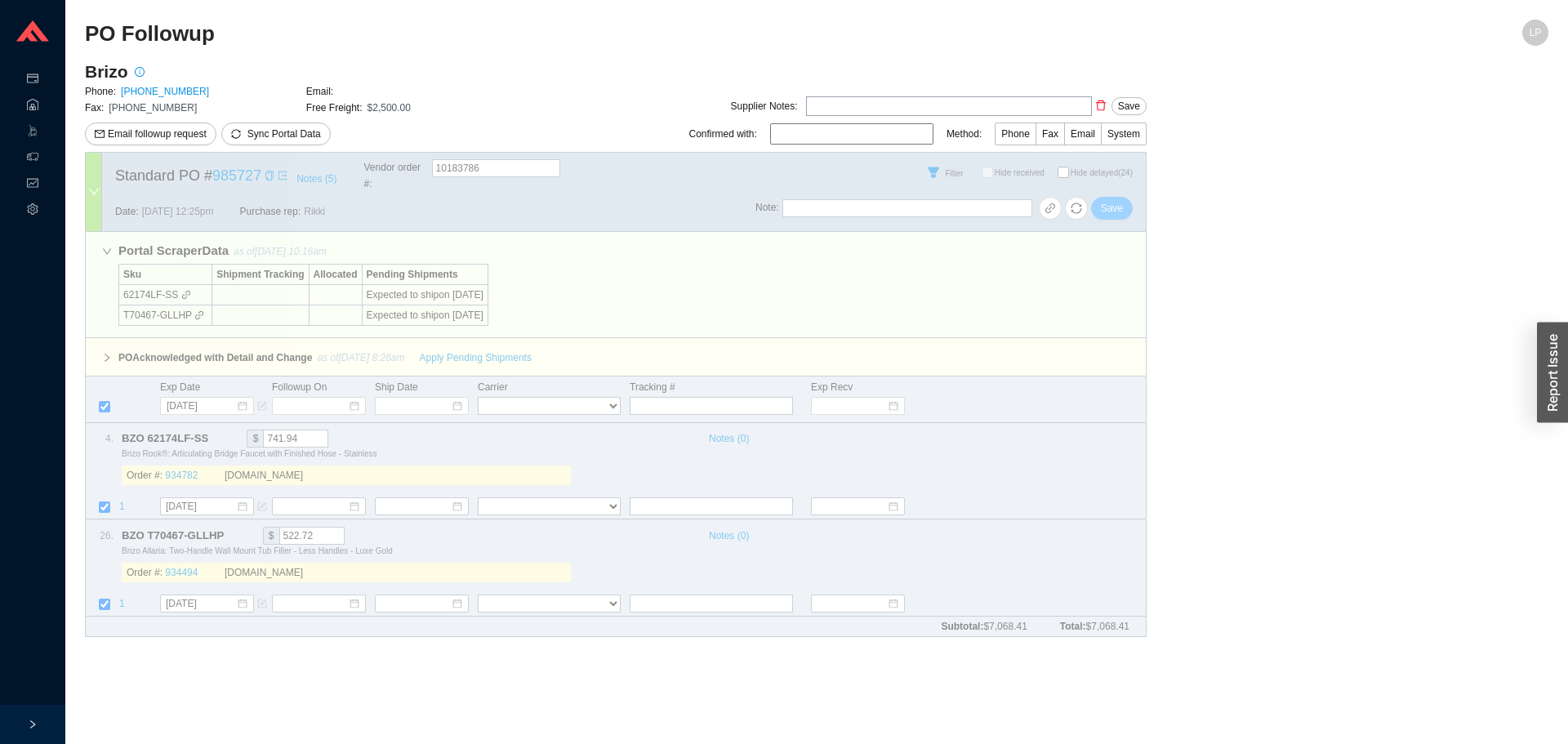
select select "40"
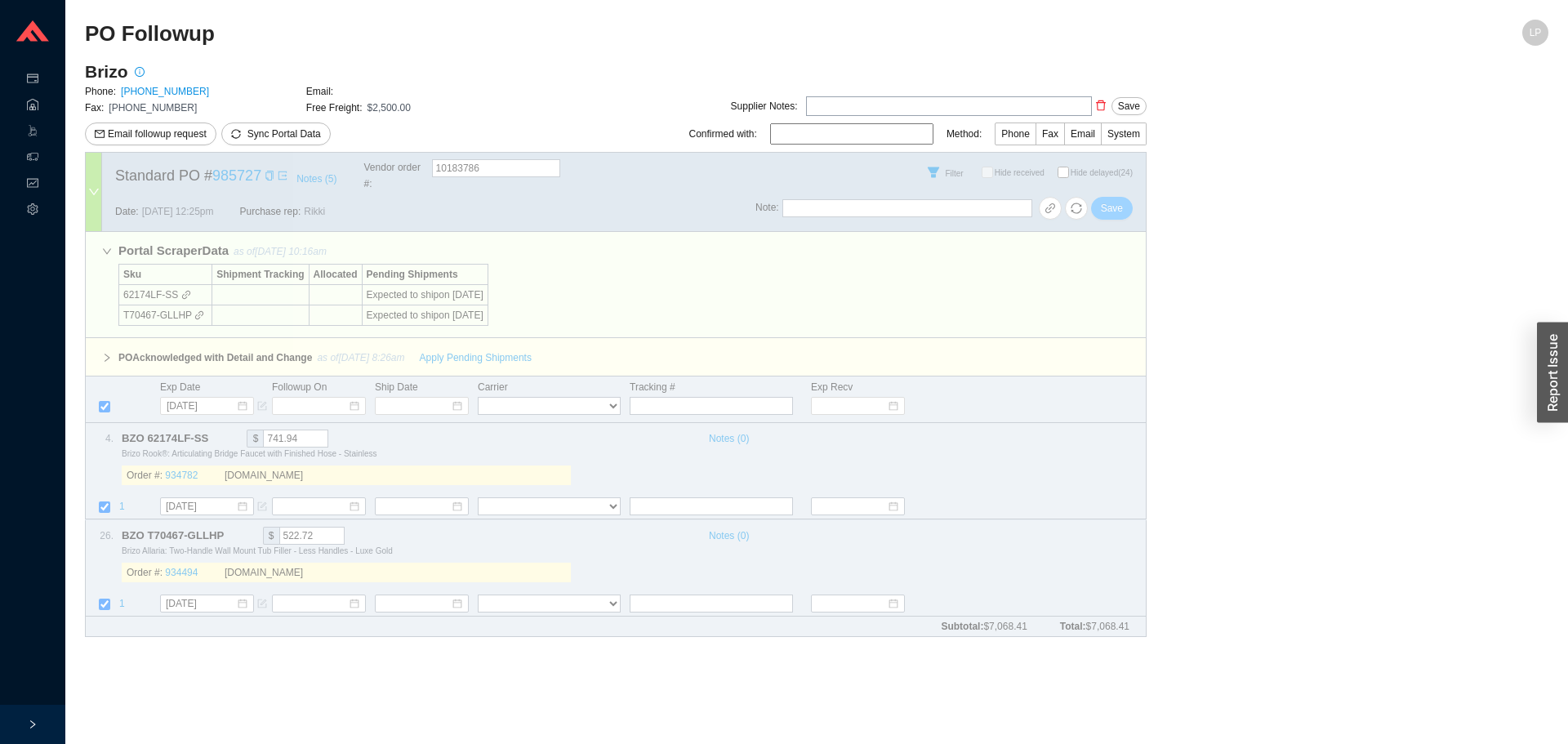
select select "40"
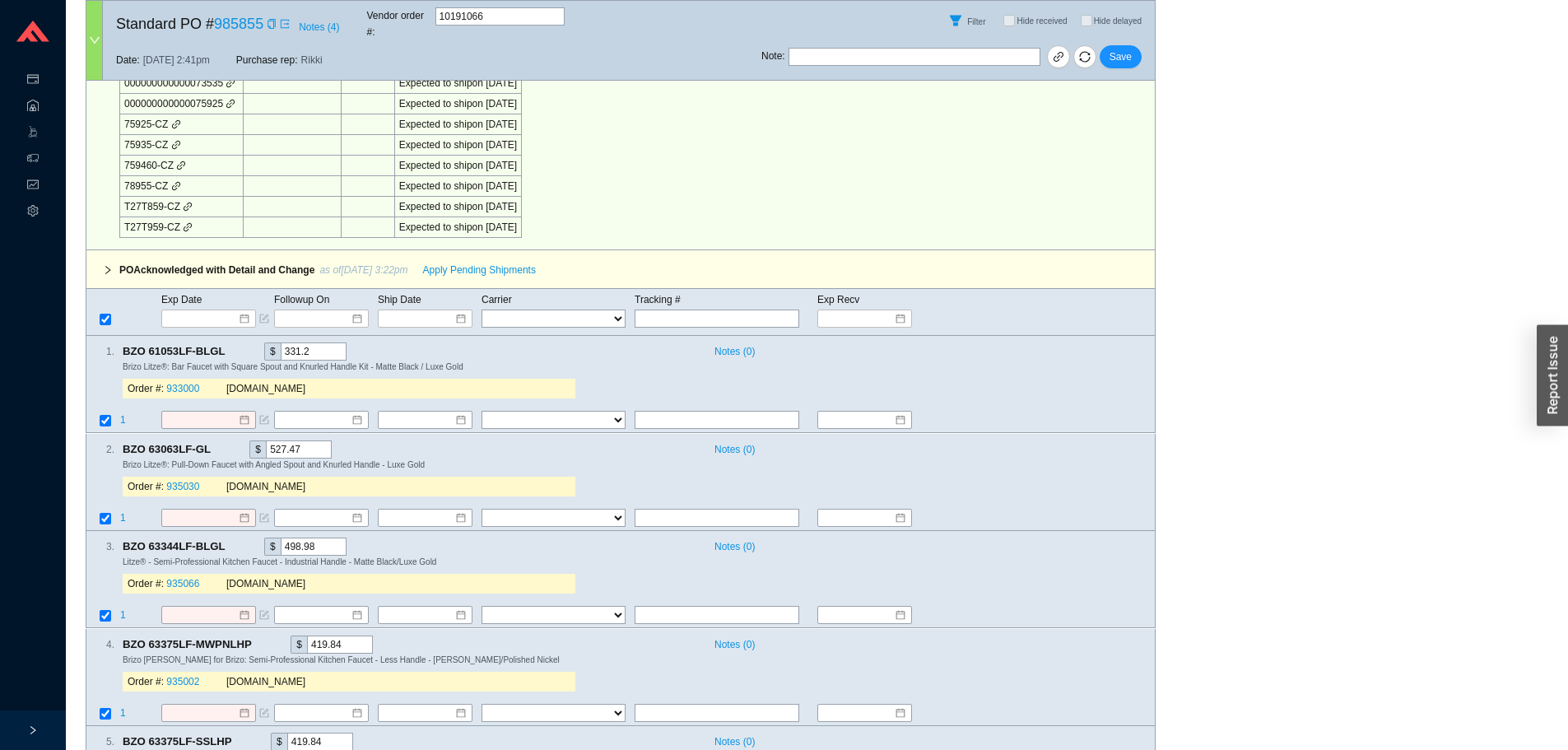
scroll to position [1070, 0]
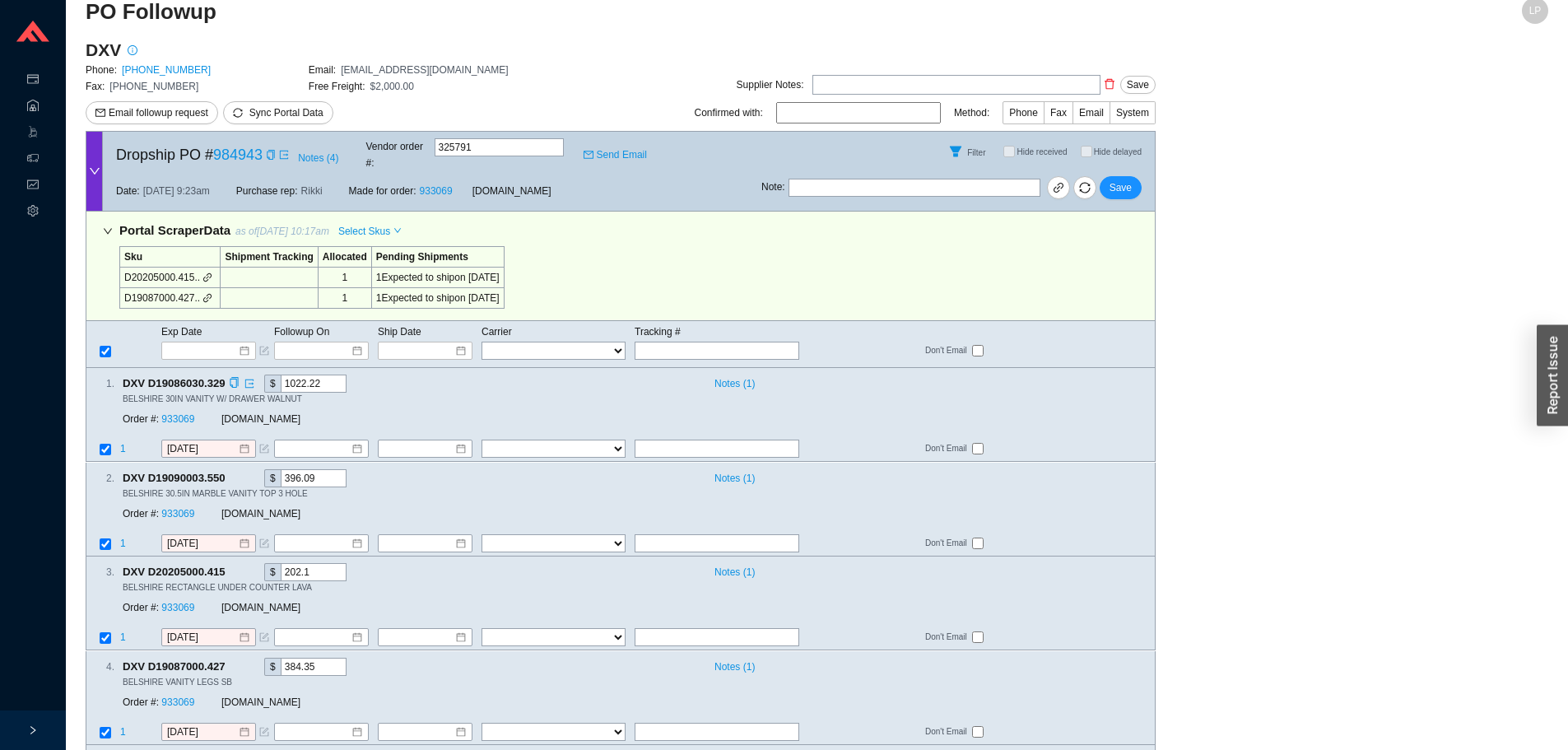
scroll to position [35, 0]
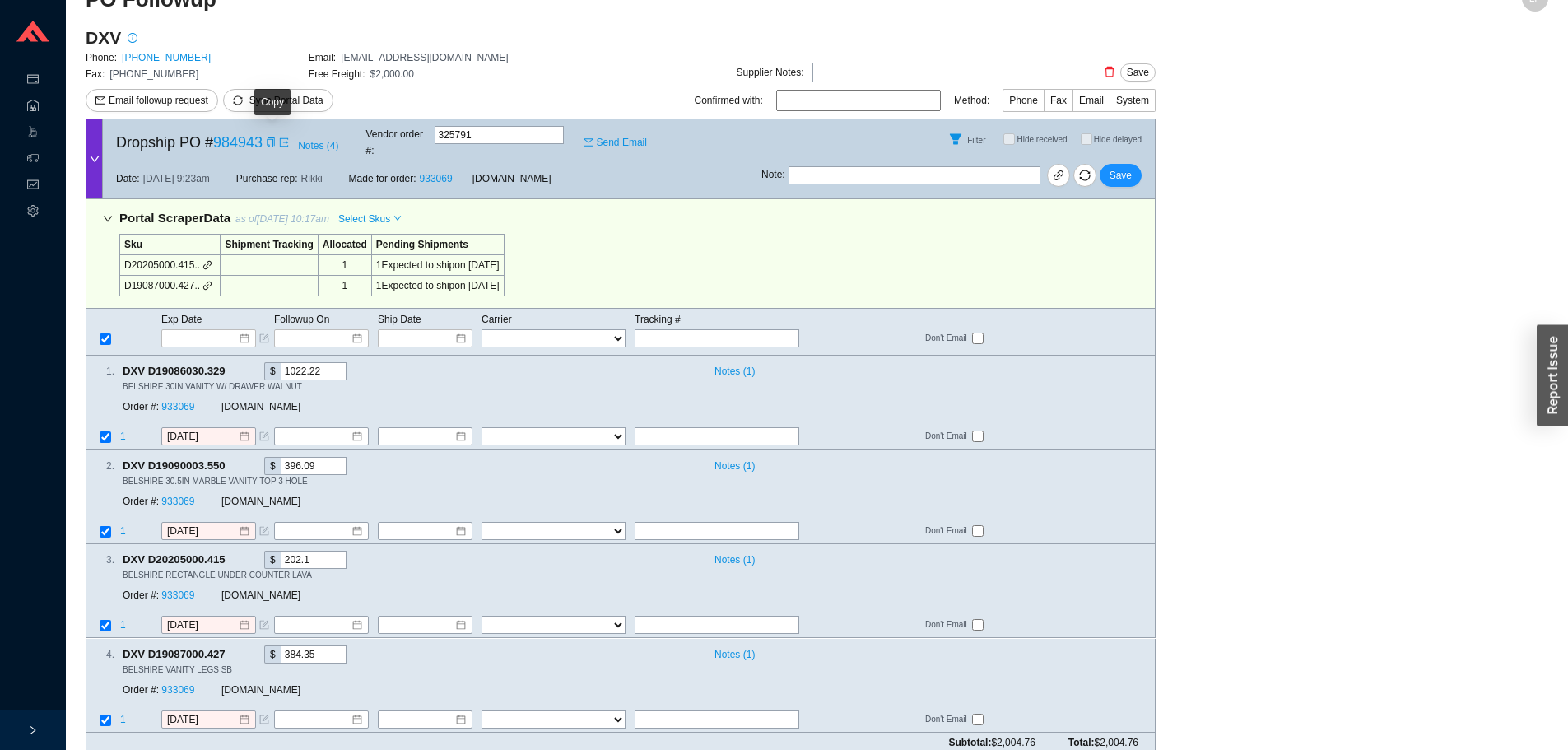
drag, startPoint x: 271, startPoint y: 139, endPoint x: 286, endPoint y: 104, distance: 38.1
click at [271, 138] on icon "copy" at bounding box center [271, 143] width 10 height 10
click at [274, 140] on icon "copy" at bounding box center [270, 143] width 8 height 10
click at [983, 166] on input "text" at bounding box center [915, 175] width 252 height 18
type input "emailed"
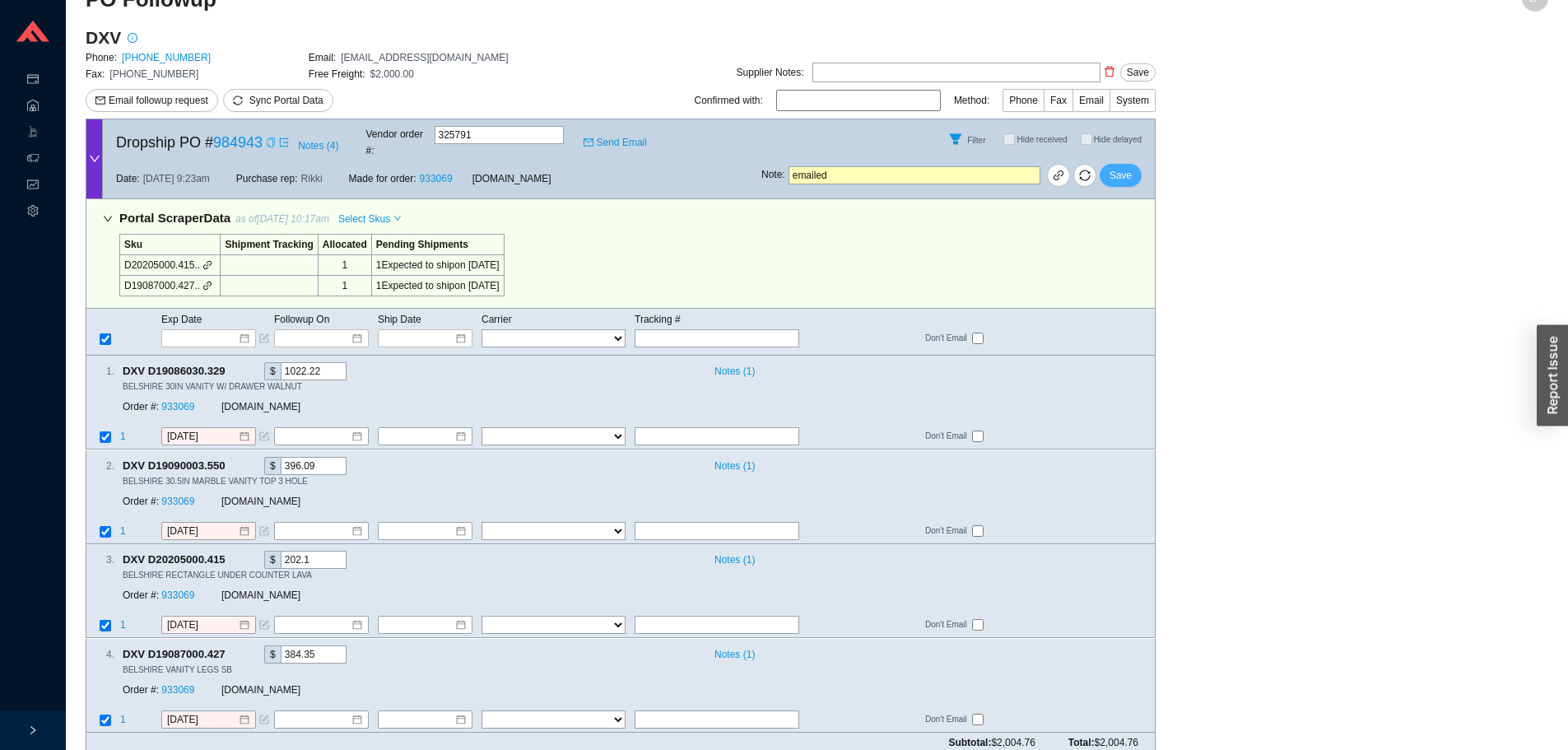
click at [1124, 167] on span "Save" at bounding box center [1121, 175] width 22 height 16
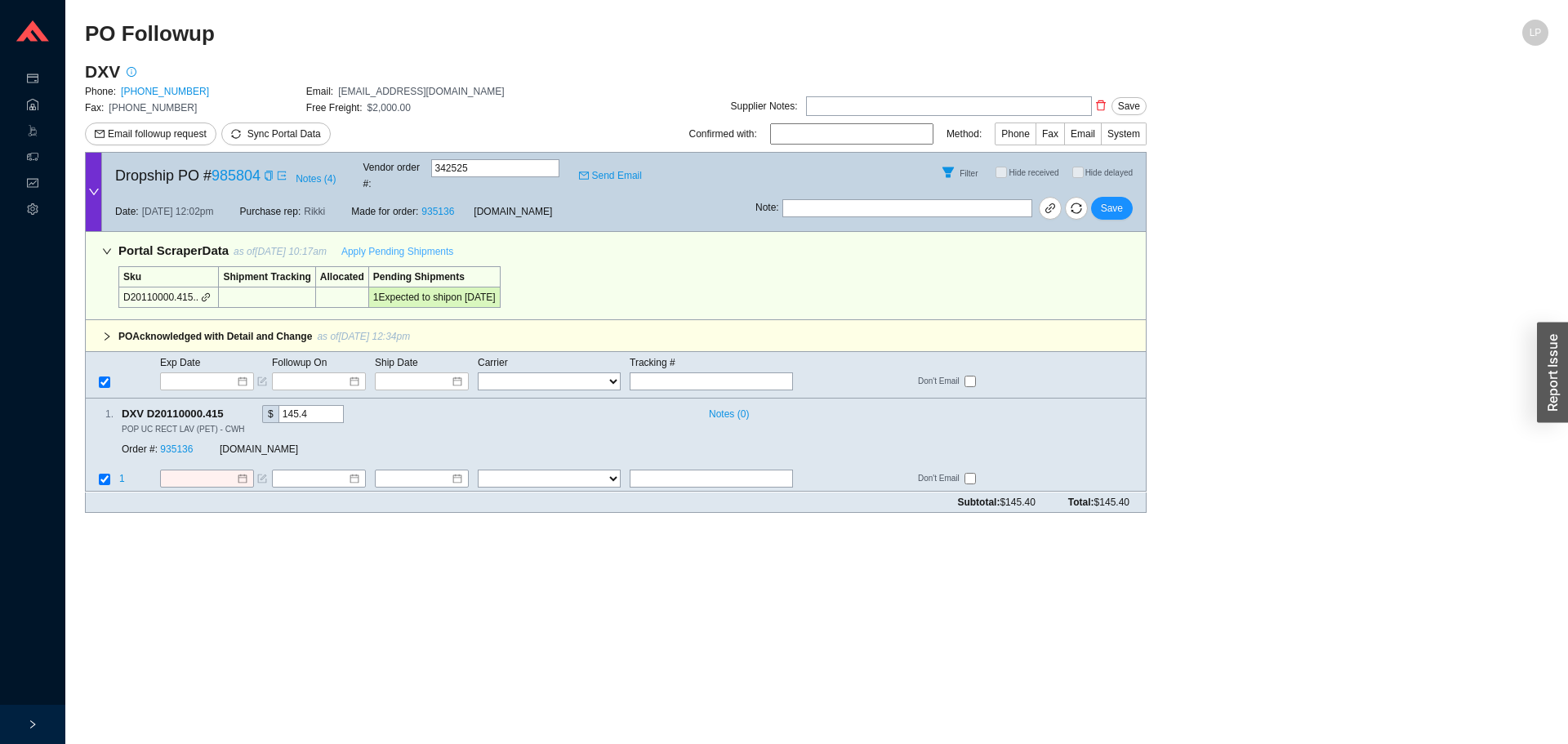
click at [424, 243] on span "Apply Pending Shipments" at bounding box center [397, 251] width 112 height 16
click at [181, 444] on link "935136" at bounding box center [176, 450] width 33 height 12
click at [227, 471] on input "8/28/2025" at bounding box center [200, 479] width 70 height 16
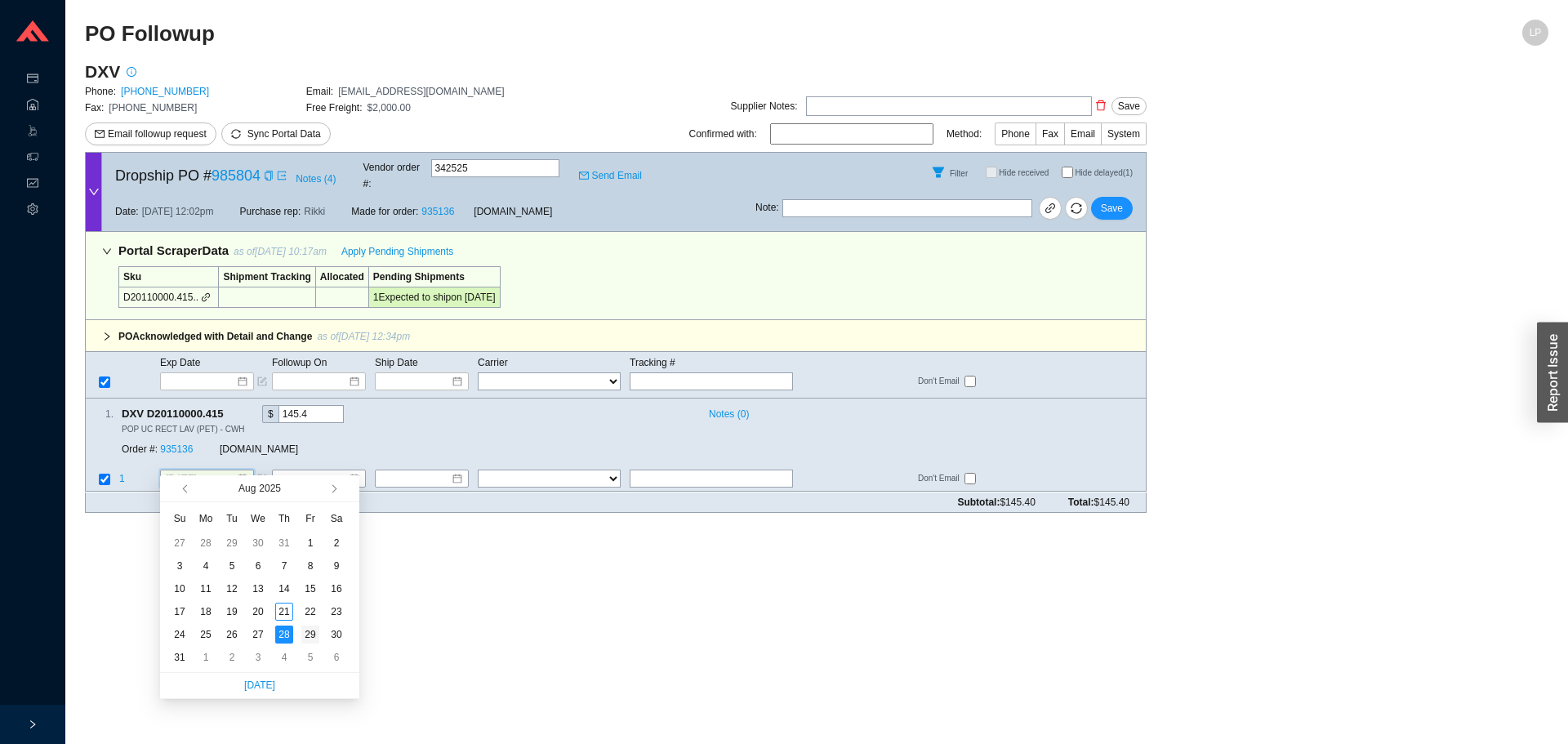
type input "8/29/2025"
click at [301, 633] on td "29" at bounding box center [310, 634] width 26 height 23
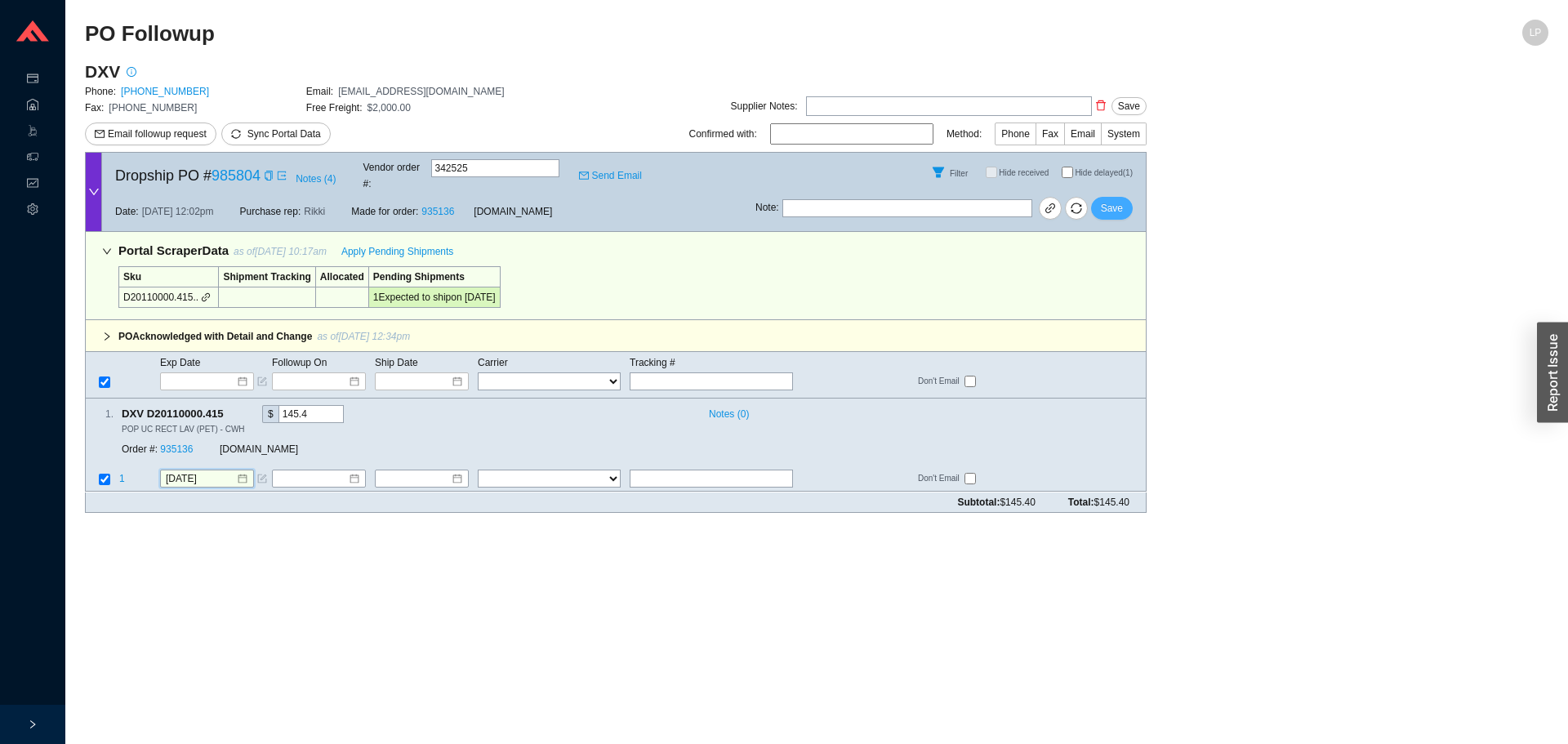
click at [1120, 200] on span "Save" at bounding box center [1112, 208] width 22 height 16
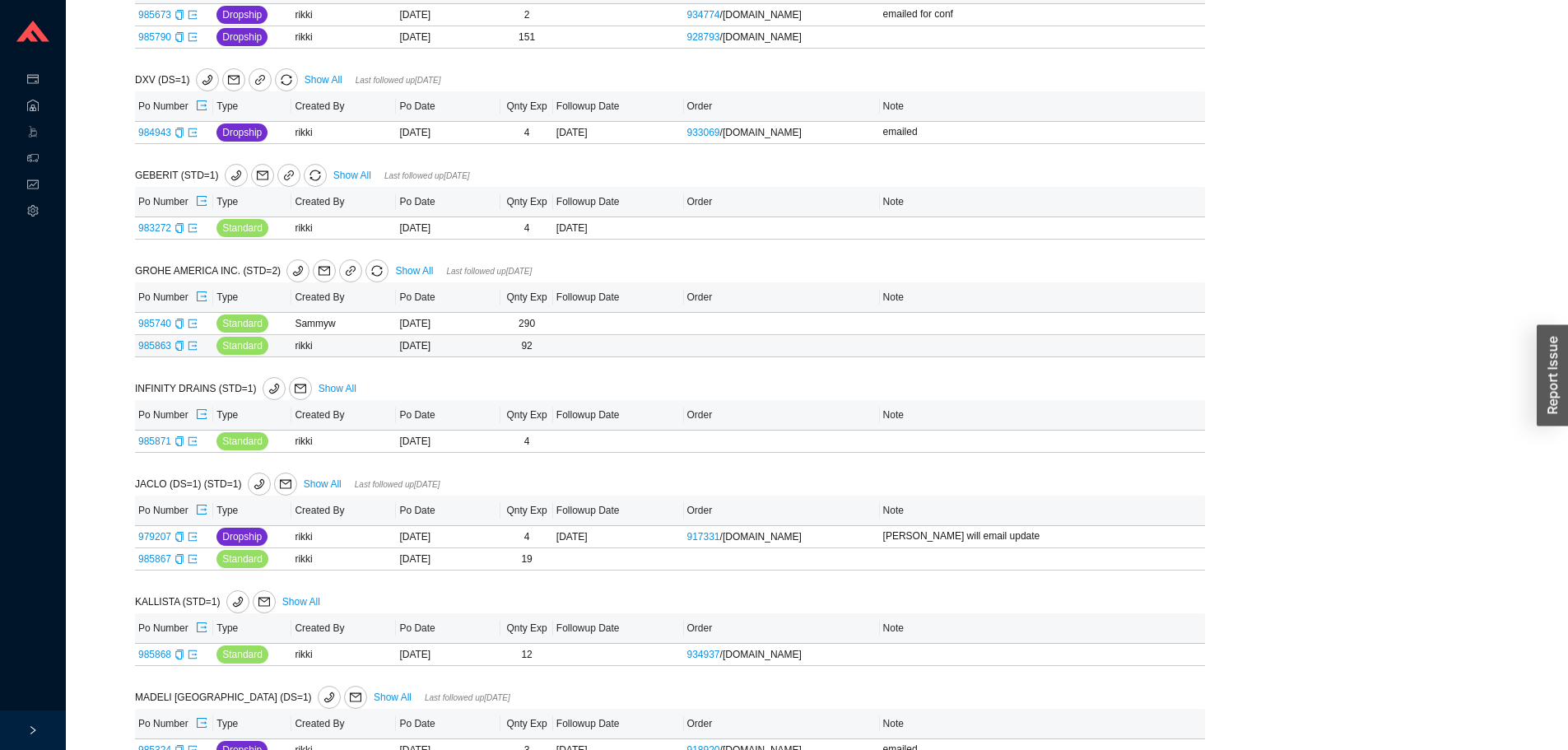
scroll to position [576, 0]
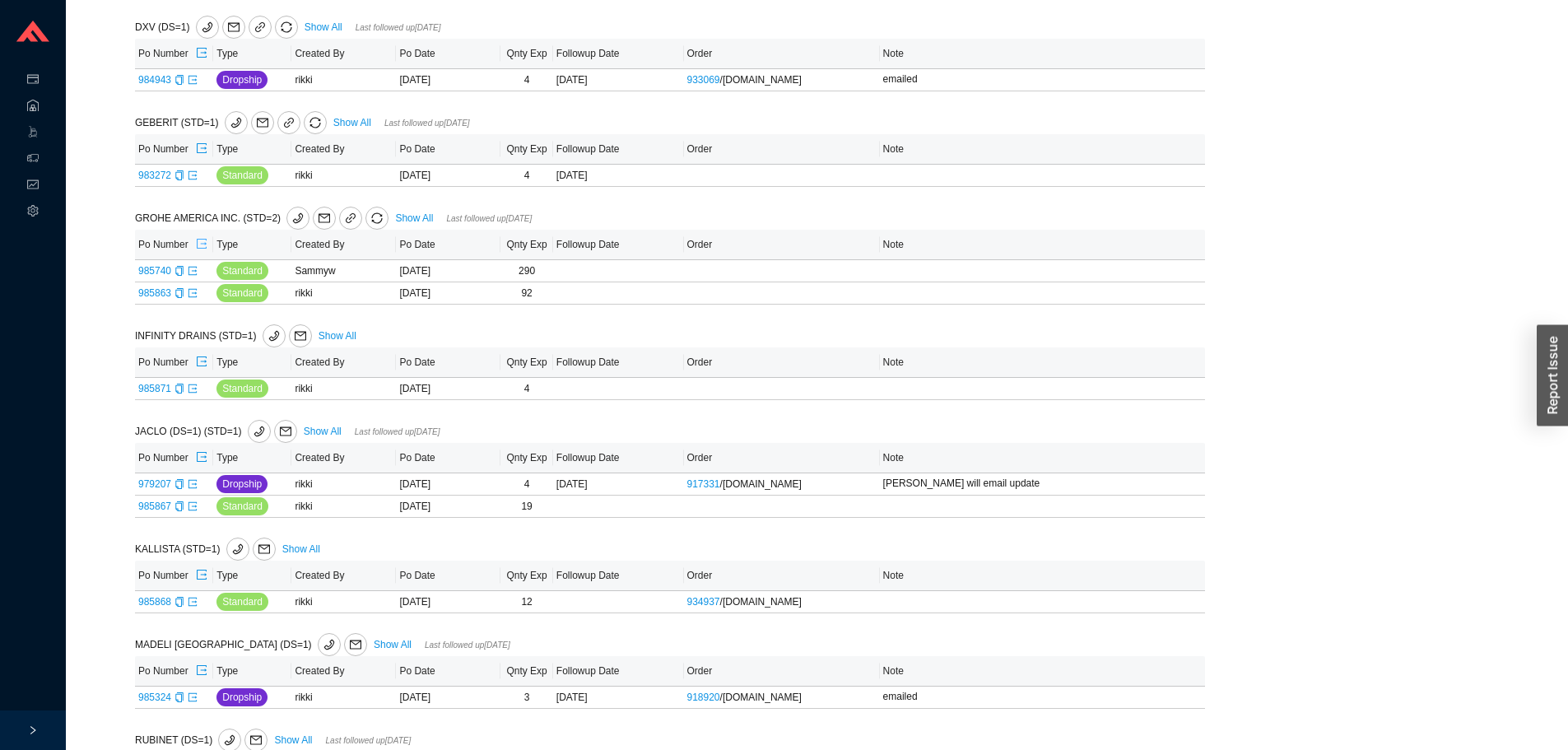
click at [203, 251] on span "export" at bounding box center [202, 244] width 12 height 13
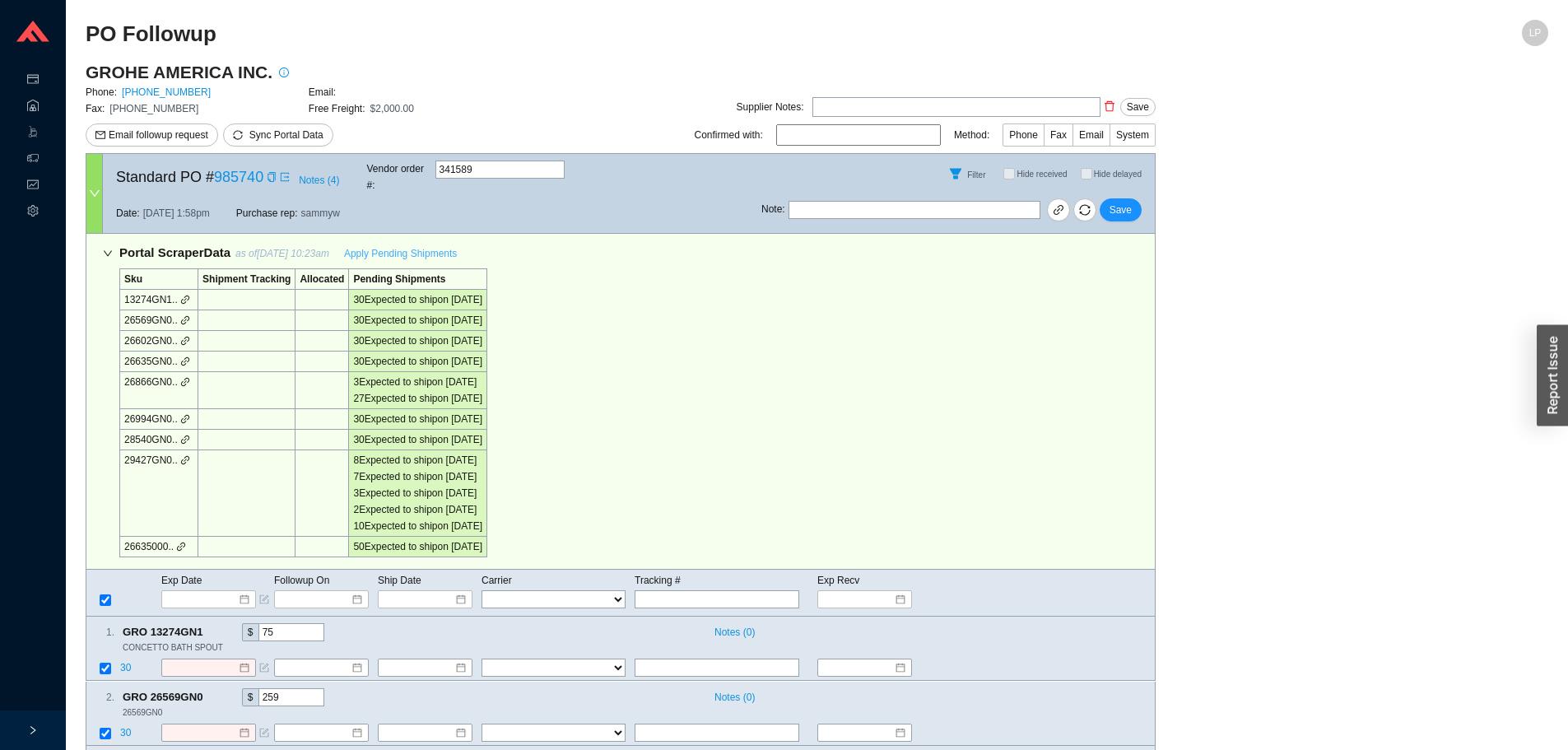
click at [401, 245] on span "Apply Pending Shipments" at bounding box center [400, 253] width 113 height 16
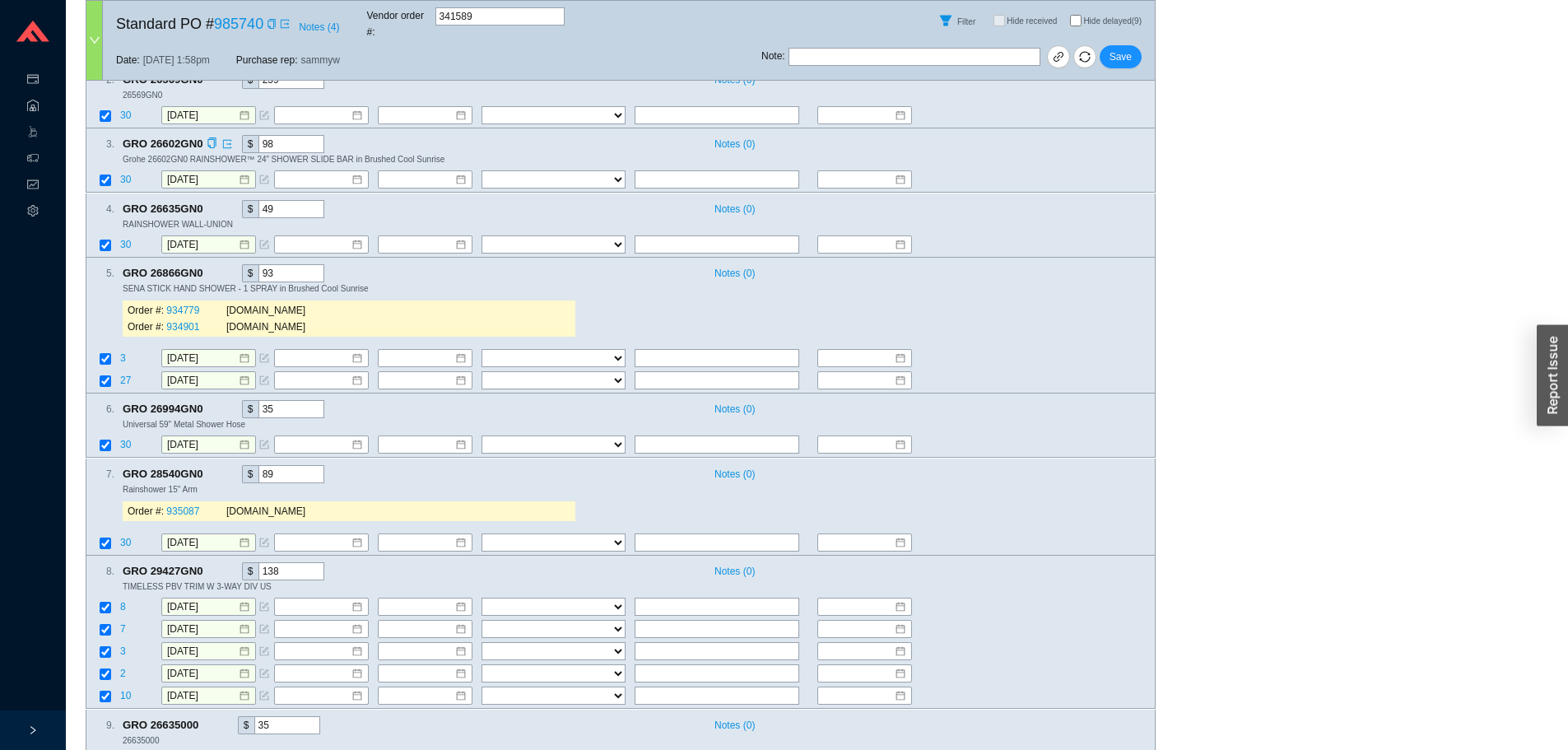
scroll to position [659, 0]
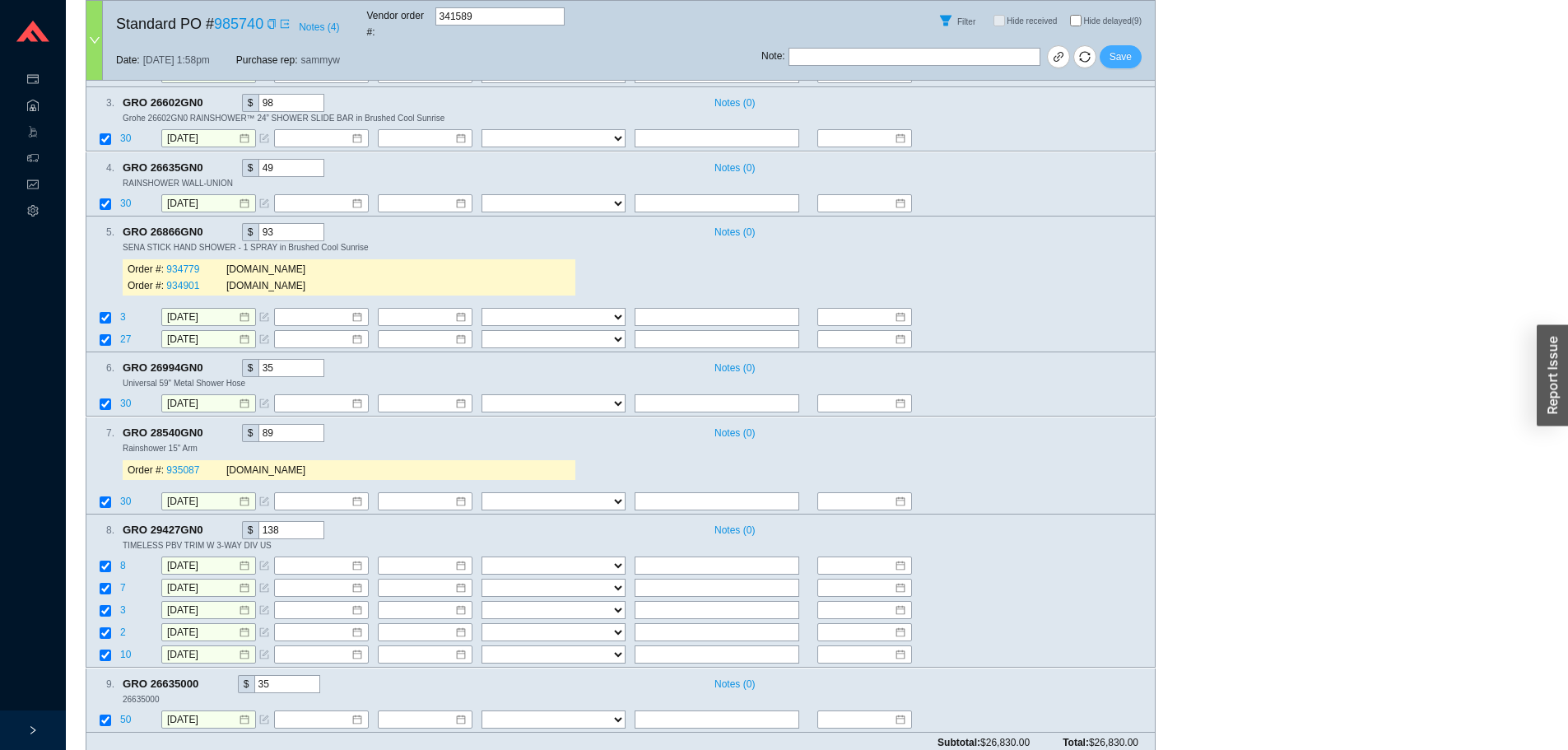
click at [1141, 45] on button "Save" at bounding box center [1120, 56] width 42 height 23
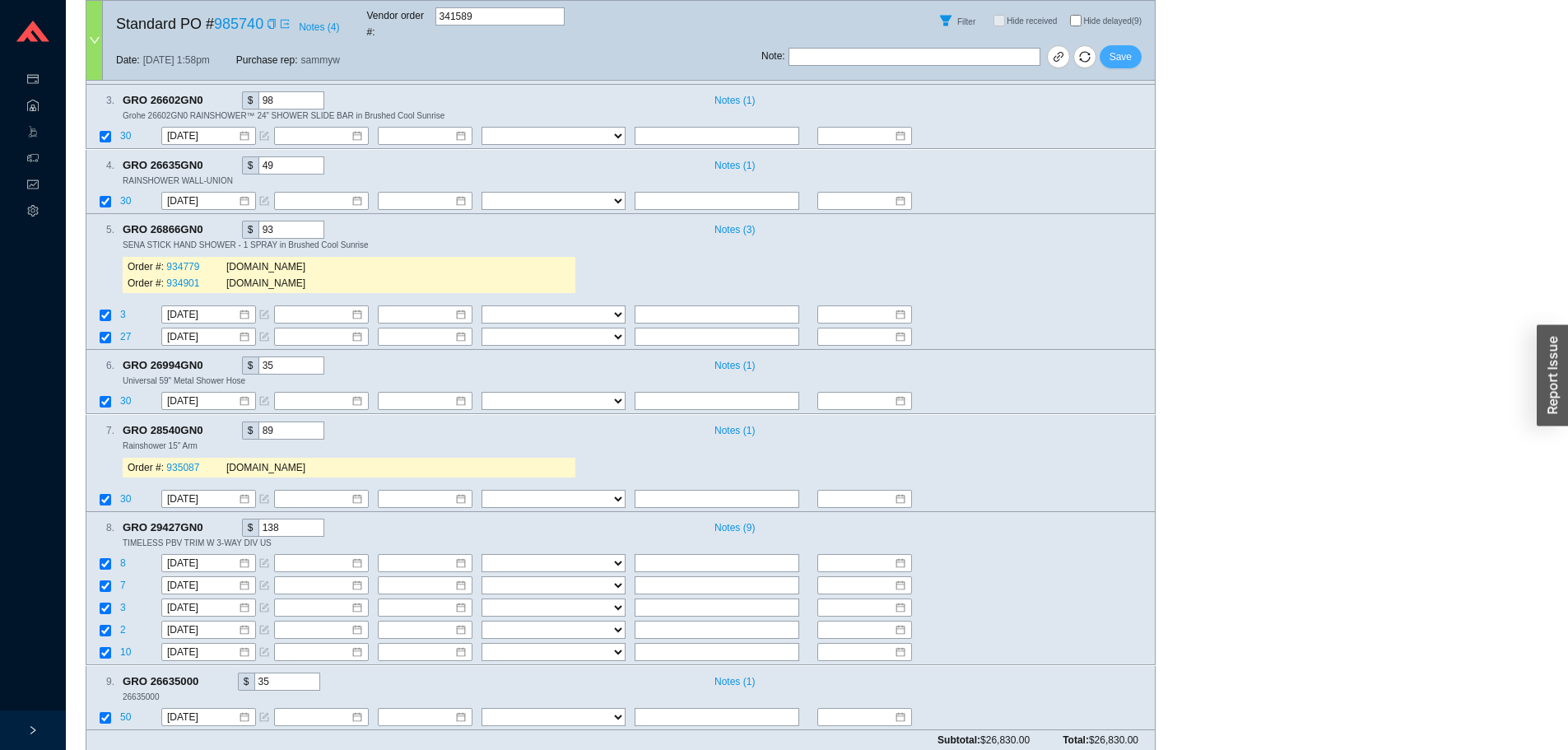
scroll to position [656, 0]
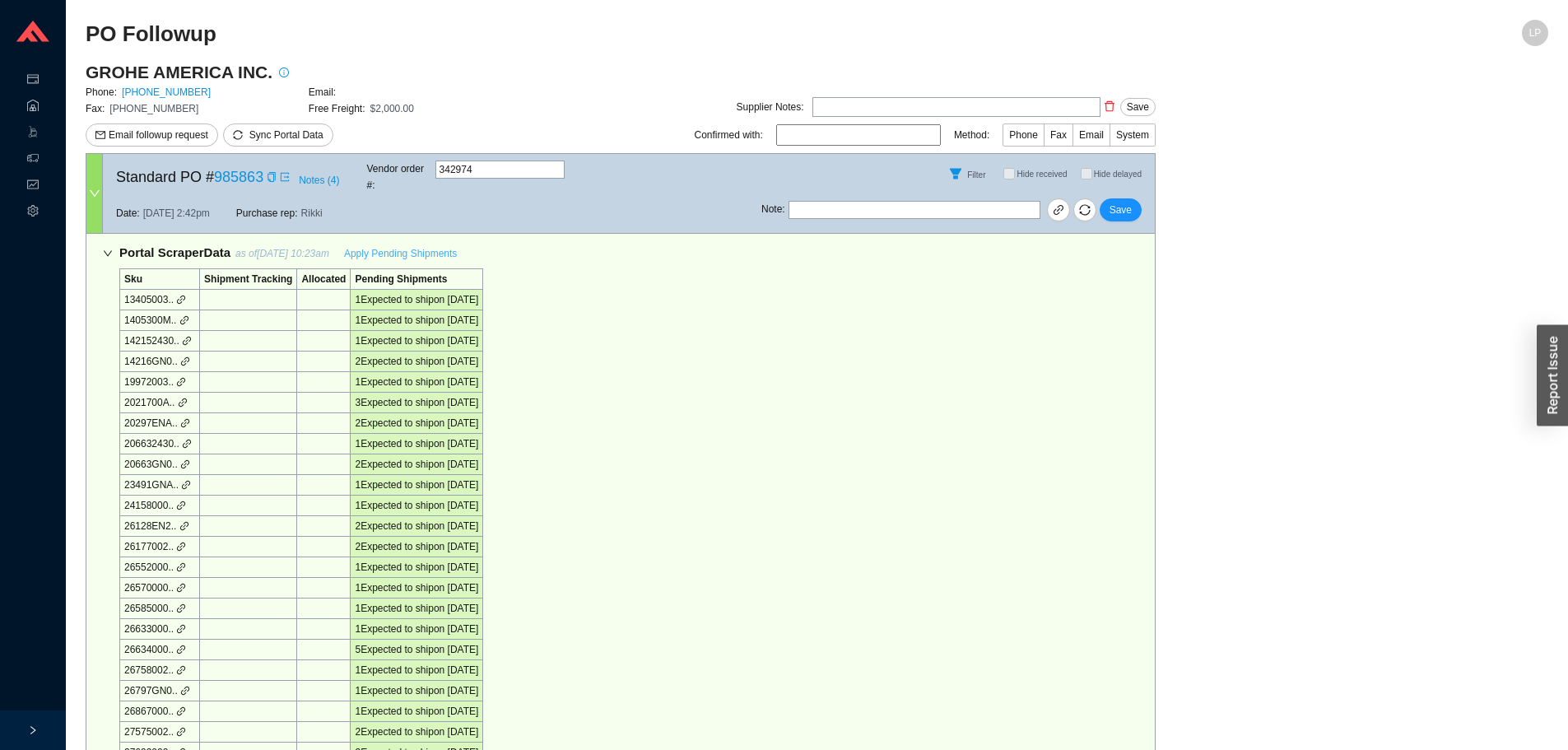
click at [390, 245] on span "Apply Pending Shipments" at bounding box center [400, 253] width 113 height 16
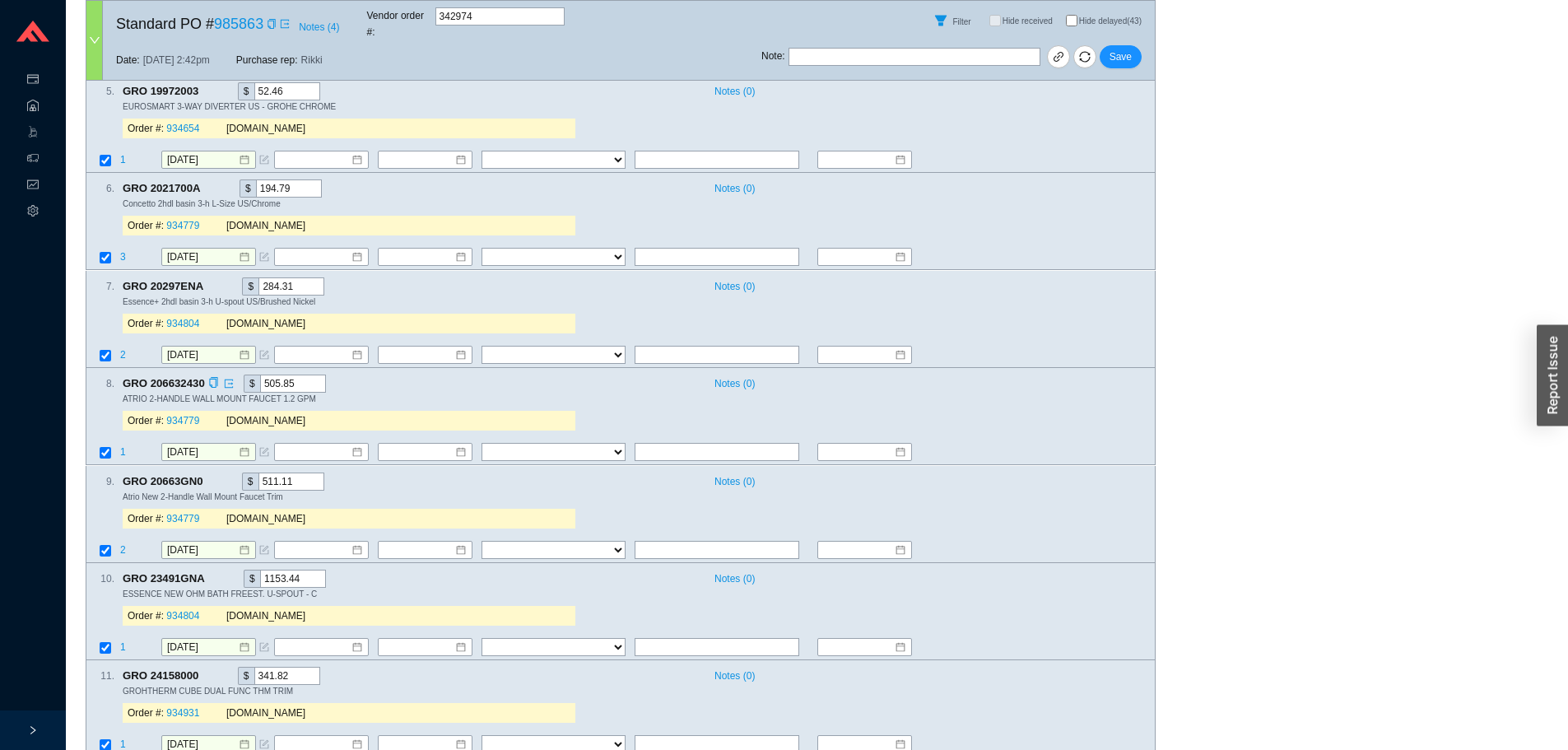
scroll to position [1812, 0]
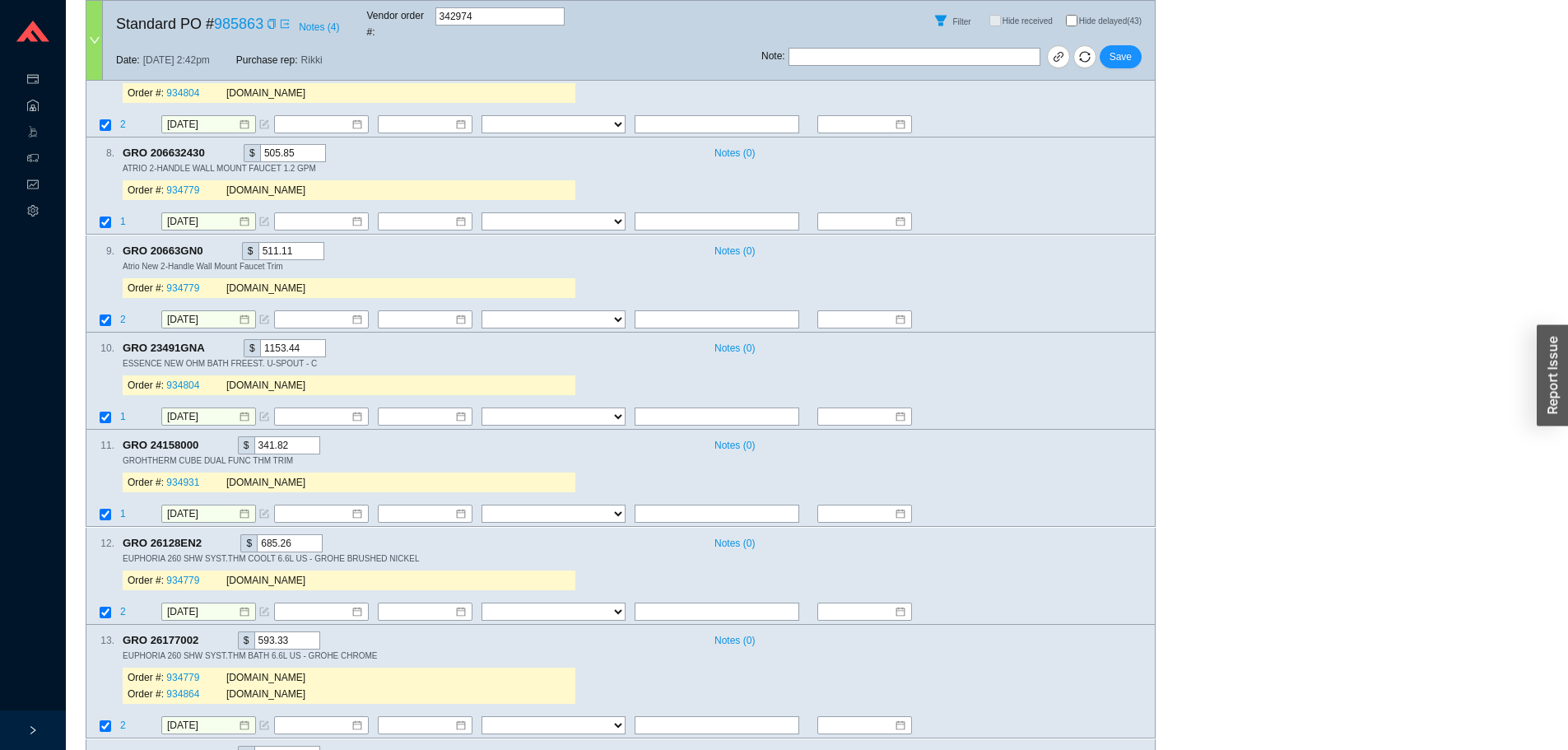
click at [1145, 46] on div "Note : Save" at bounding box center [959, 60] width 393 height 39
click at [1141, 46] on button "Save" at bounding box center [1120, 56] width 42 height 23
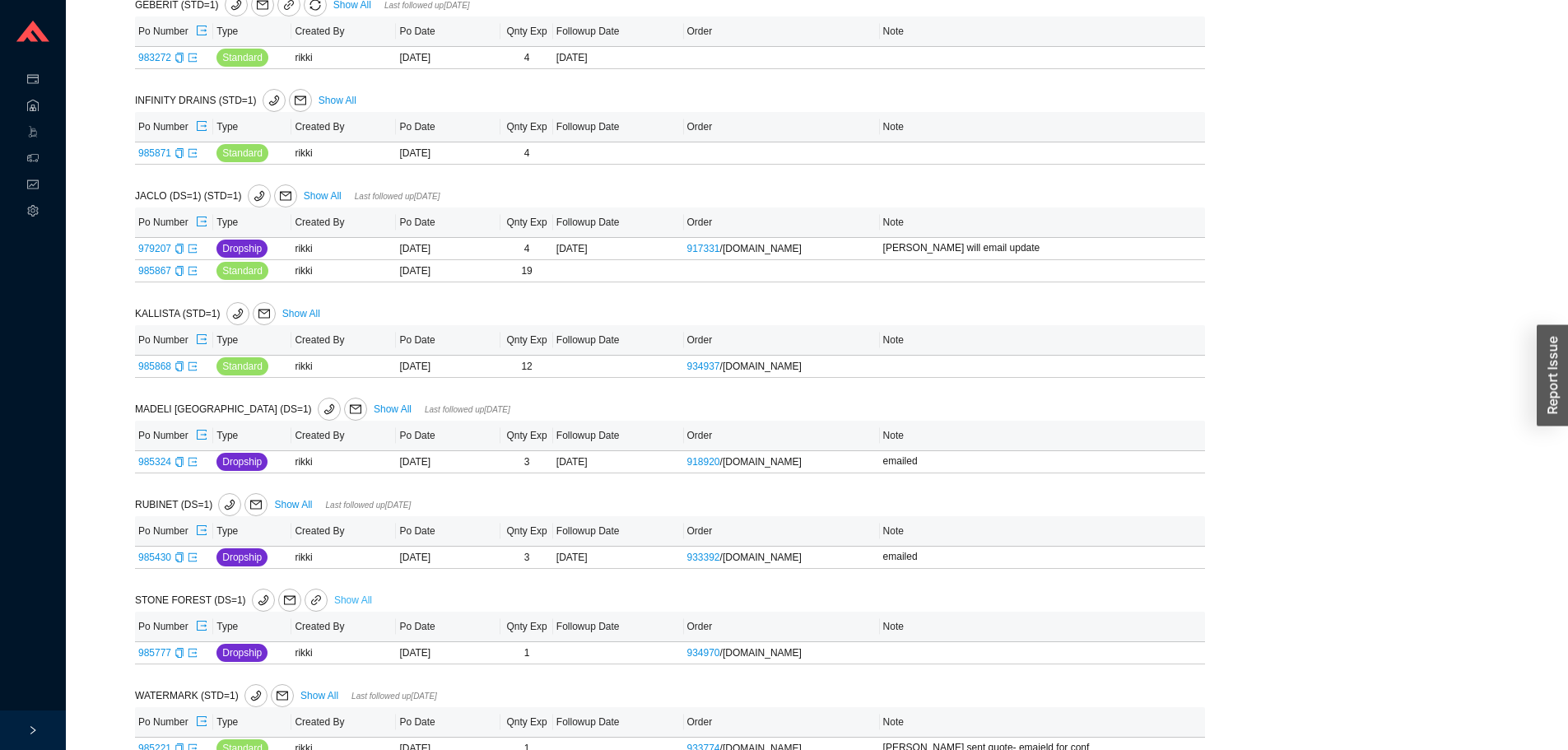
scroll to position [729, 0]
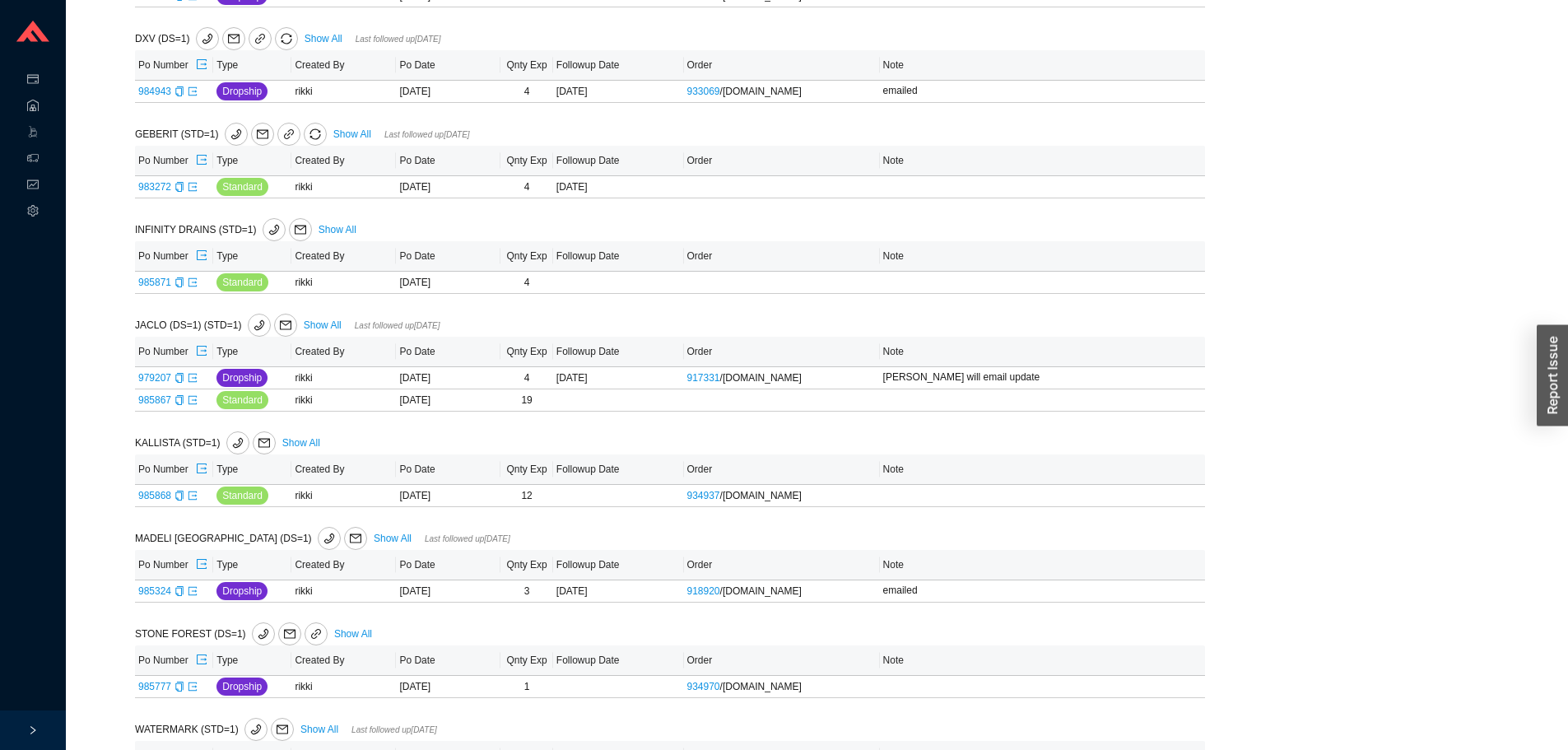
scroll to position [633, 0]
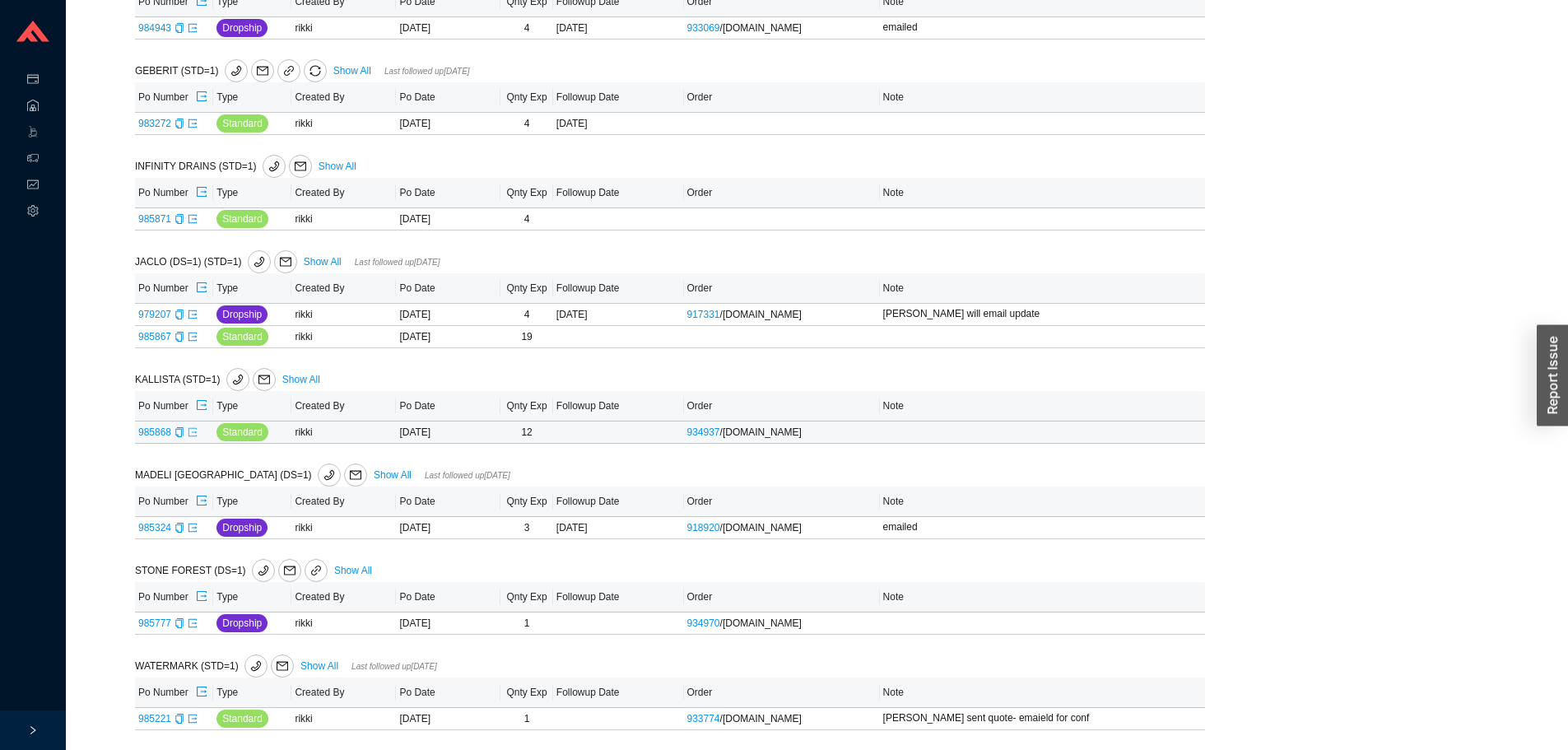
click at [192, 434] on icon "export" at bounding box center [193, 432] width 10 height 10
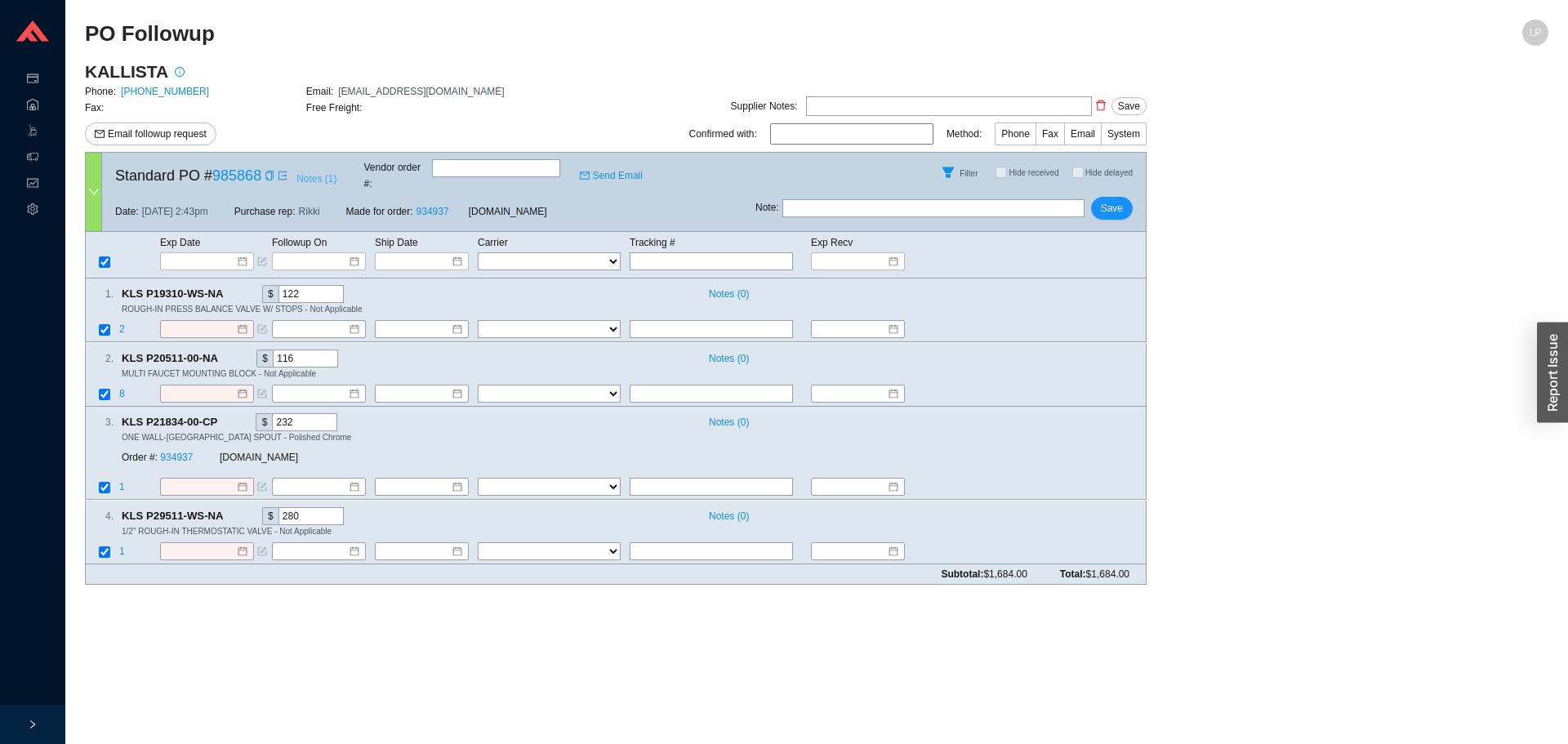
click at [322, 172] on span "Notes ( 1 )" at bounding box center [316, 178] width 40 height 16
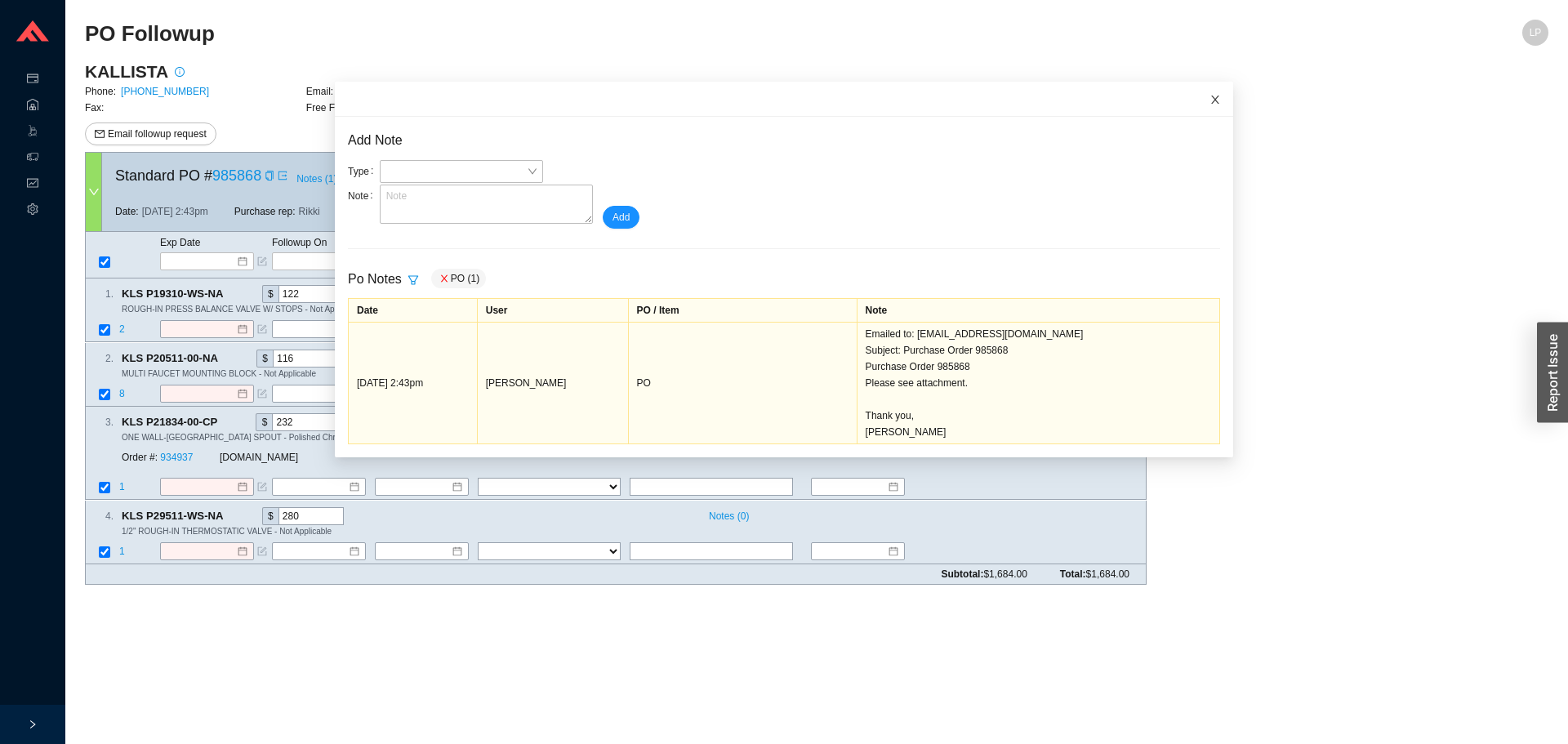
click at [1211, 101] on icon "close" at bounding box center [1215, 100] width 8 height 8
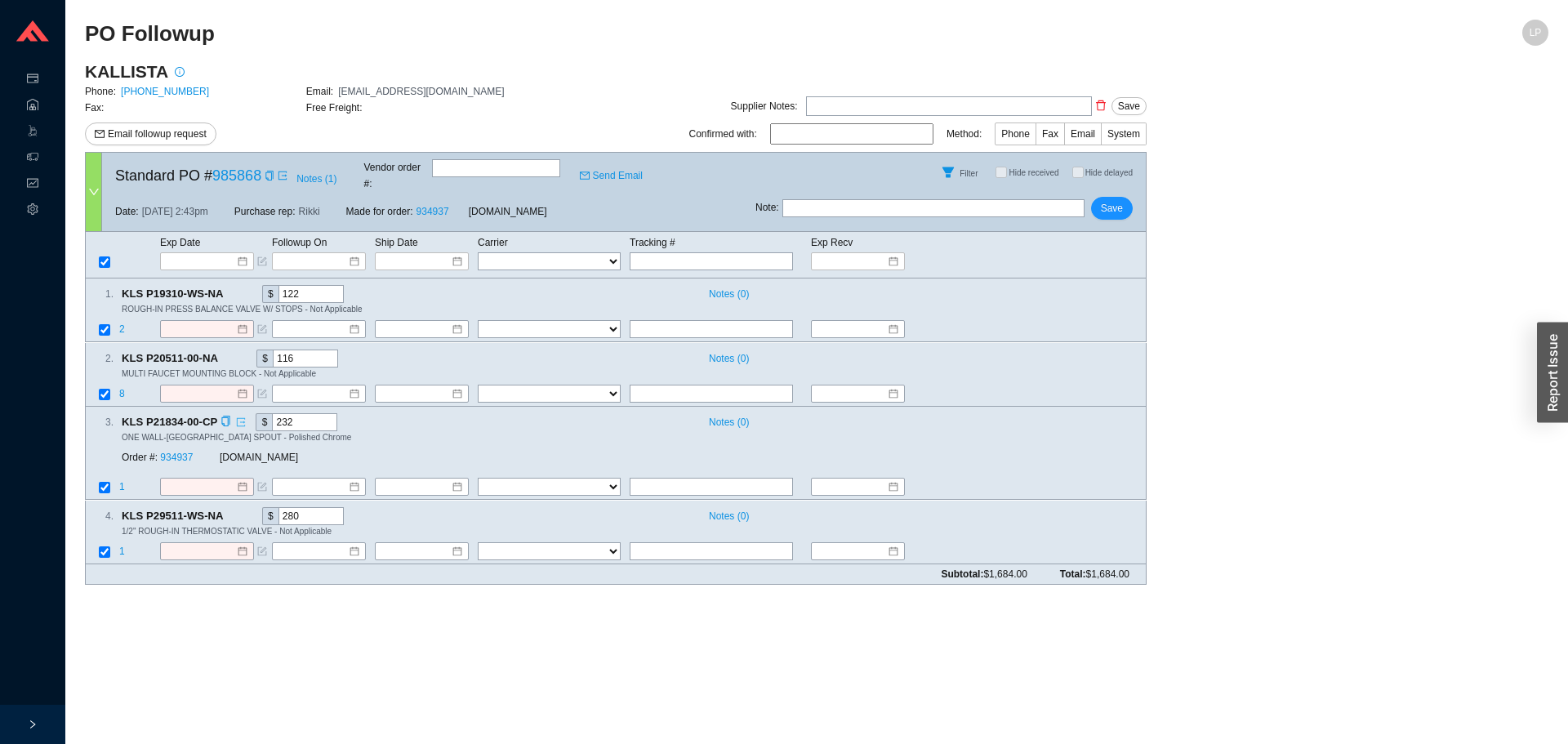
click at [231, 414] on link at bounding box center [238, 421] width 14 height 16
click at [100, 478] on td at bounding box center [102, 489] width 33 height 22
click at [102, 478] on td at bounding box center [102, 489] width 33 height 22
click at [110, 482] on input "checkbox" at bounding box center [105, 488] width 12 height 12
checkbox input "false"
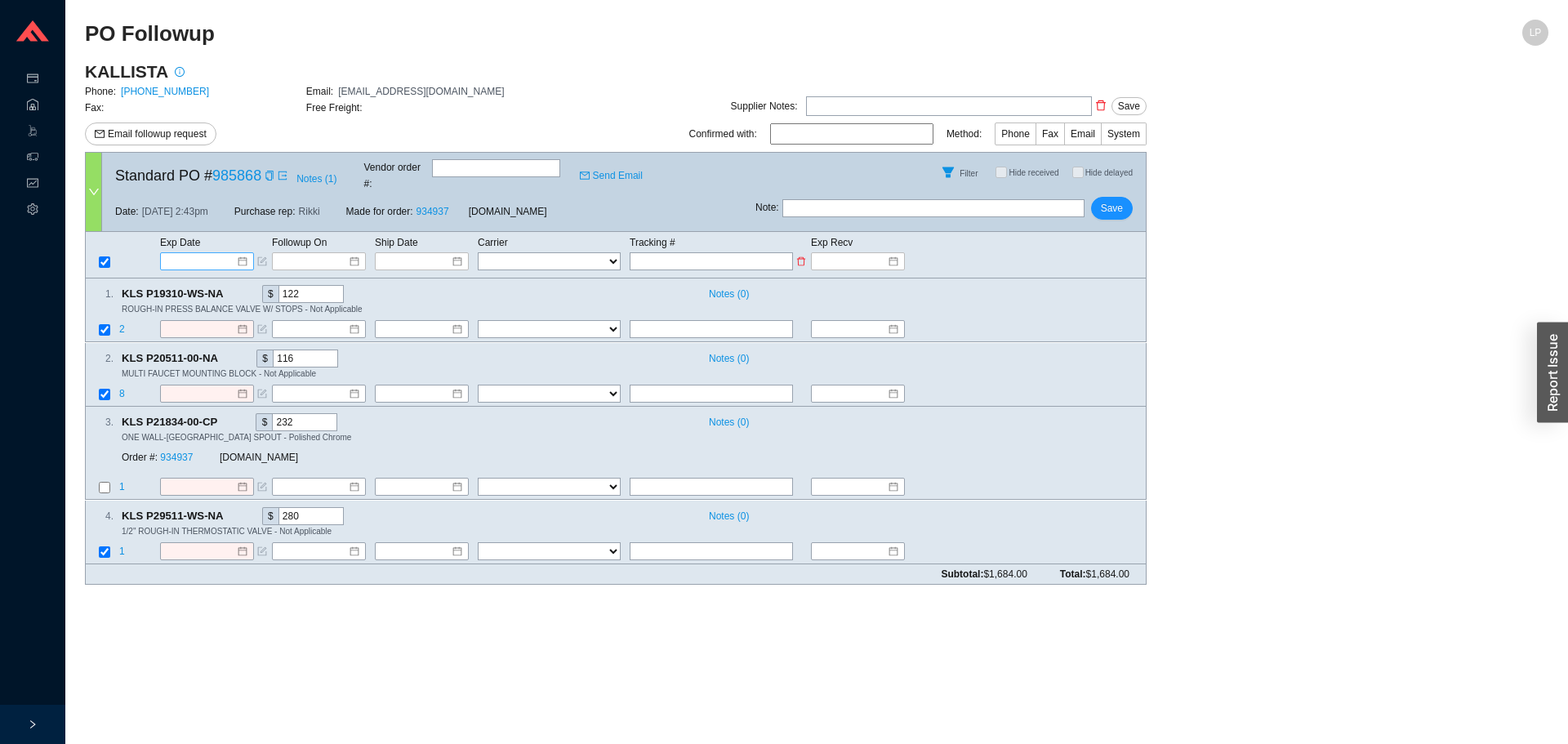
click at [209, 253] on input at bounding box center [201, 261] width 69 height 16
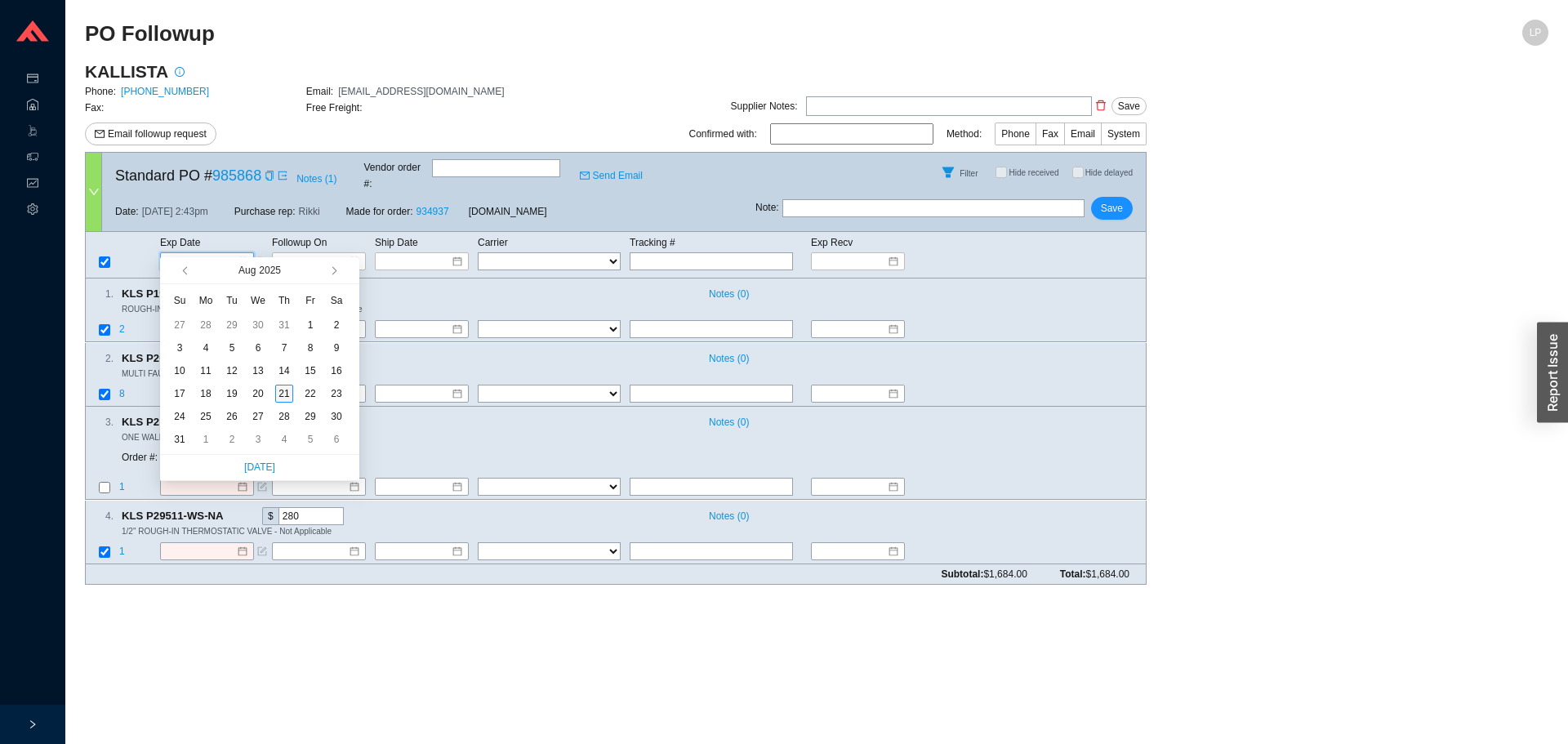
type input "[DATE]"
click at [279, 393] on div "21" at bounding box center [284, 394] width 18 height 18
type input "[DATE]"
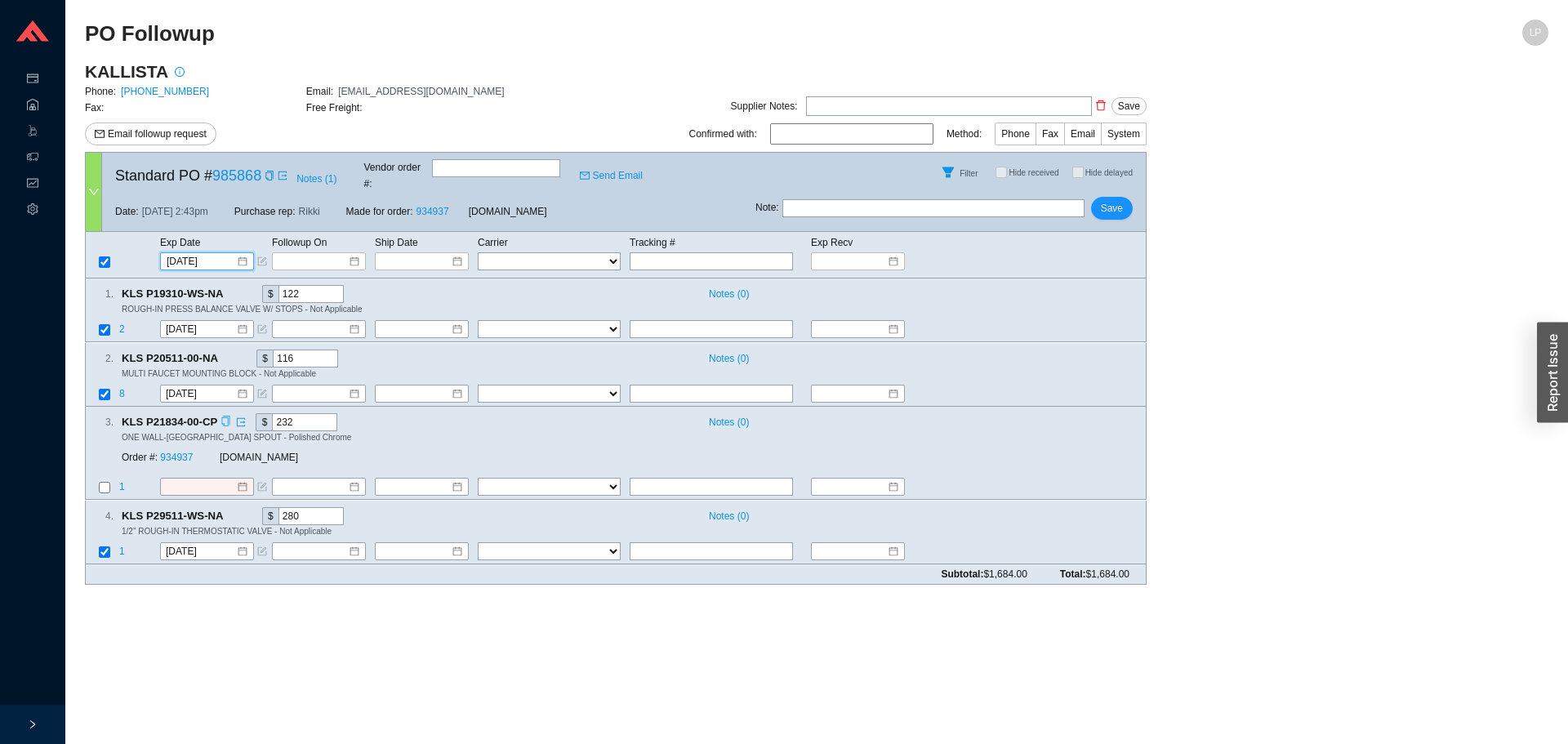
click at [227, 416] on icon "copy" at bounding box center [225, 421] width 11 height 11
click at [190, 453] on link "934937" at bounding box center [176, 459] width 33 height 12
click at [211, 480] on input at bounding box center [200, 487] width 70 height 16
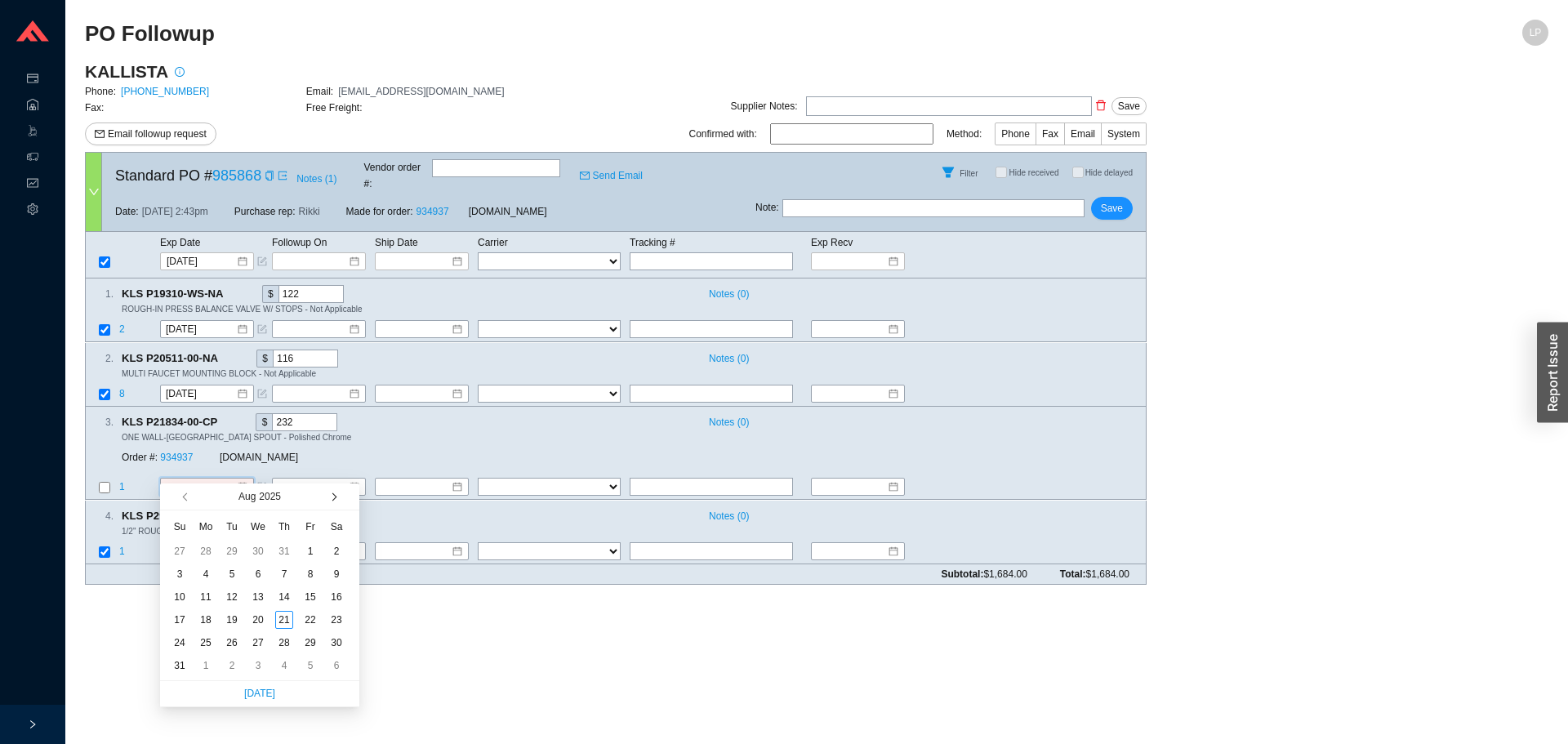
click at [336, 500] on button "button" at bounding box center [333, 497] width 15 height 26
type input "9/24/2025"
click at [258, 618] on div "24" at bounding box center [258, 619] width 18 height 18
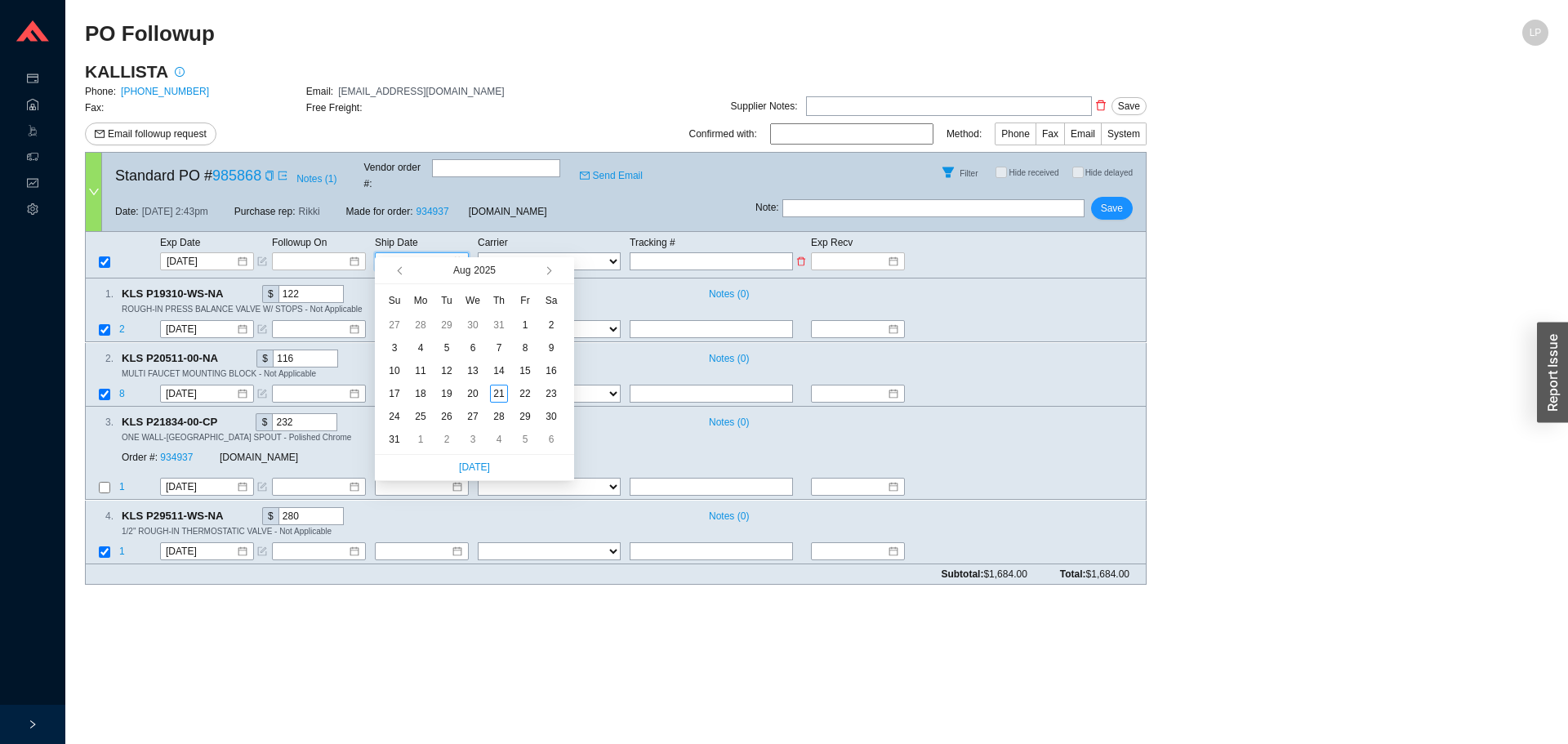
click at [399, 253] on input at bounding box center [416, 261] width 69 height 16
type input "[DATE]"
click at [507, 398] on div "21" at bounding box center [498, 394] width 18 height 18
type input "[DATE]"
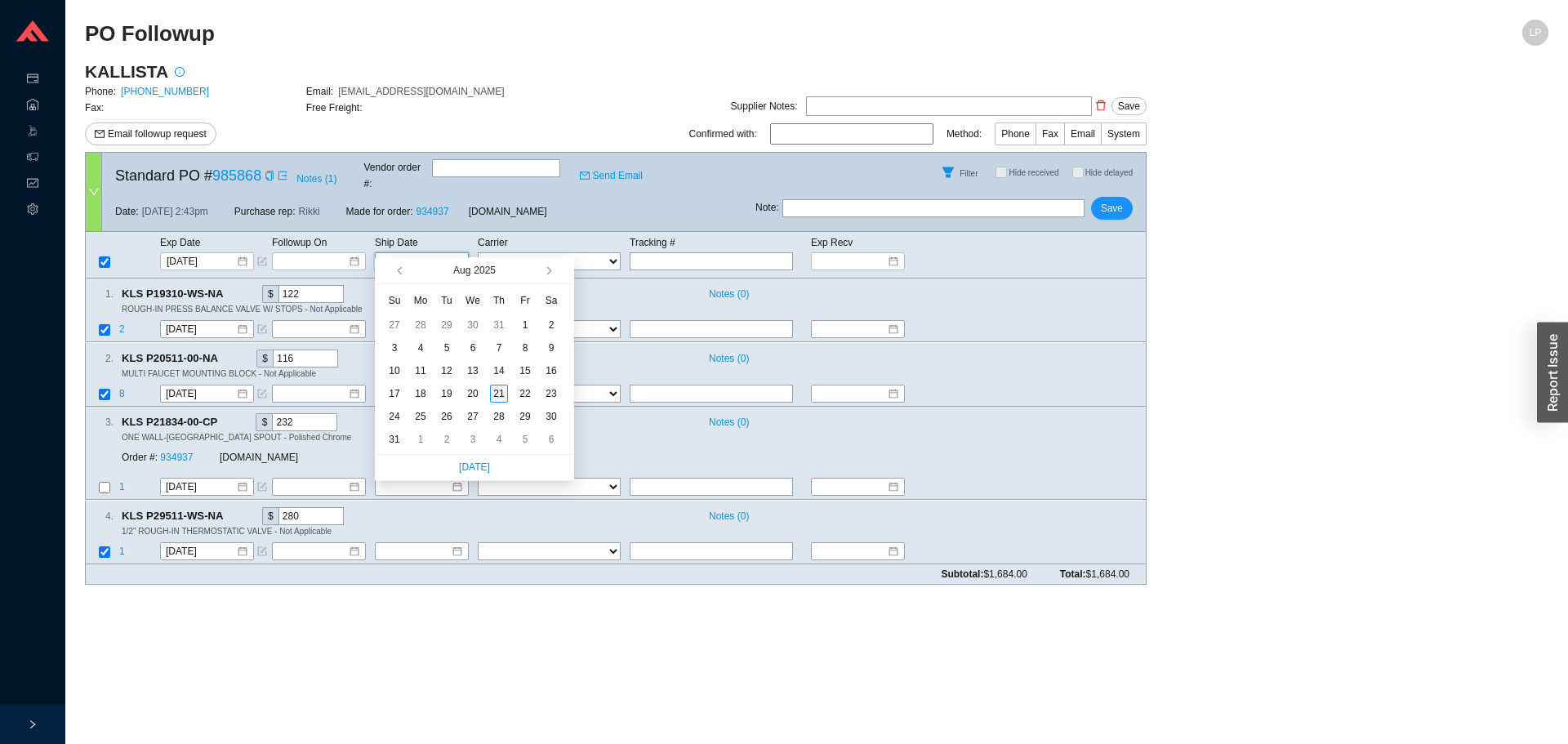
type input "[DATE]"
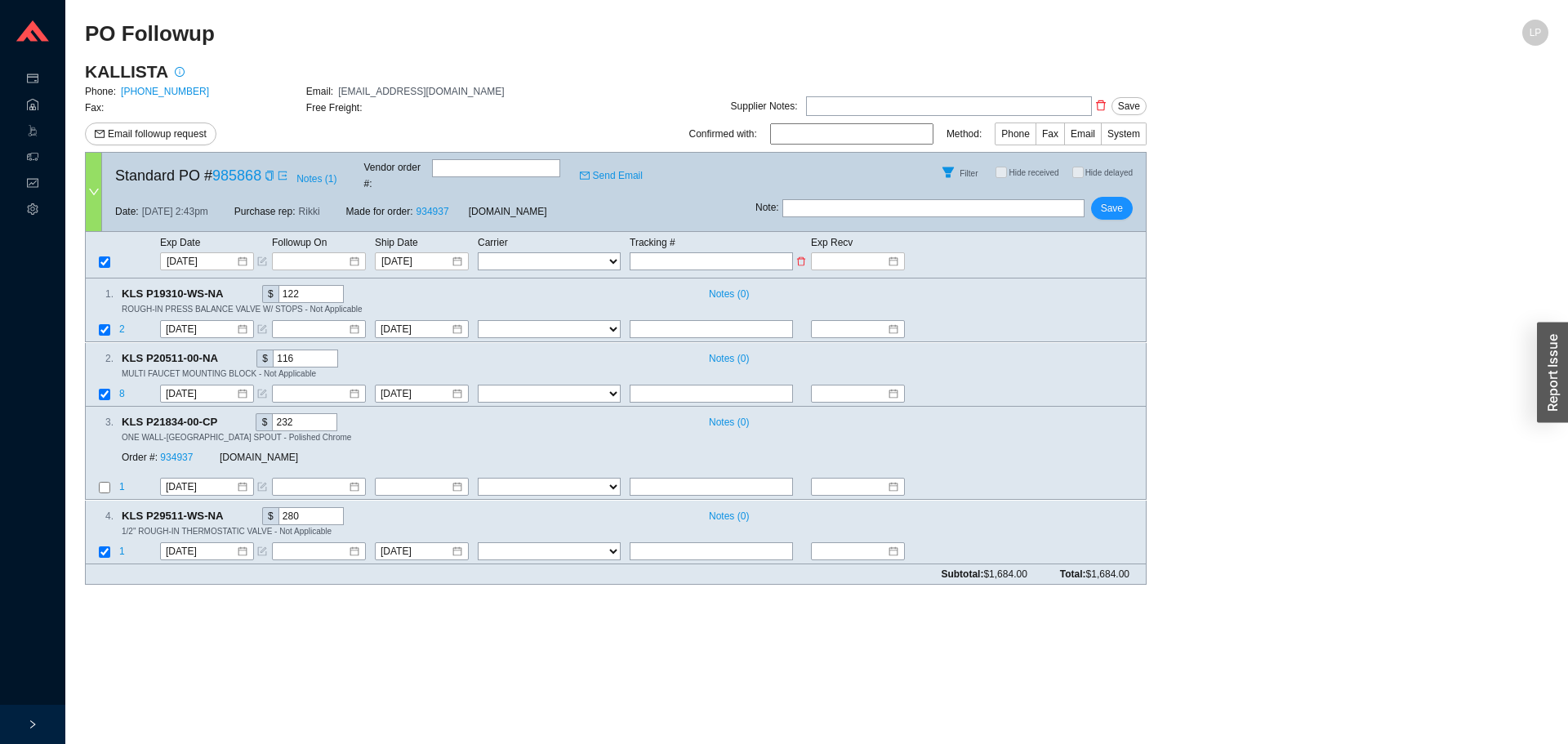
click at [552, 253] on select "FedEx UPS ---------------- 2 Day Transportation INC A&B Freight A. Duie Pyle AA…" at bounding box center [549, 261] width 143 height 18
select select "1"
click at [478, 253] on select "FedEx UPS ---------------- 2 Day Transportation INC A&B Freight A. Duie Pyle AA…" at bounding box center [549, 261] width 143 height 18
select select "1"
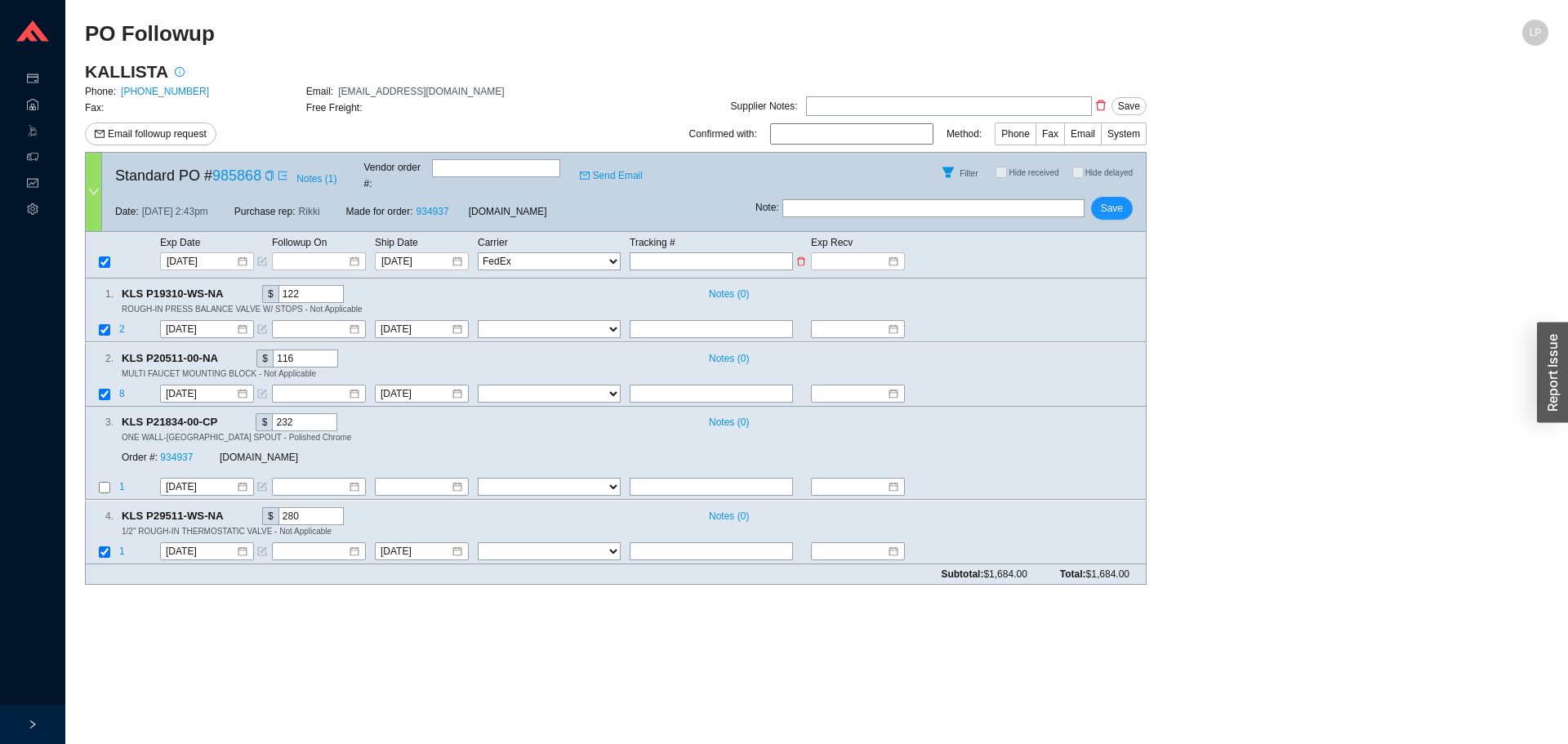
select select "1"
click at [662, 258] on div "Exp Date Followup On Ship Date Carrier Tracking # Exp Recv 8/21/2025 8/21/2025 …" at bounding box center [616, 255] width 1061 height 46
click at [665, 253] on input "text" at bounding box center [711, 261] width 163 height 18
click at [659, 253] on input "text" at bounding box center [711, 261] width 163 height 18
type input "7"
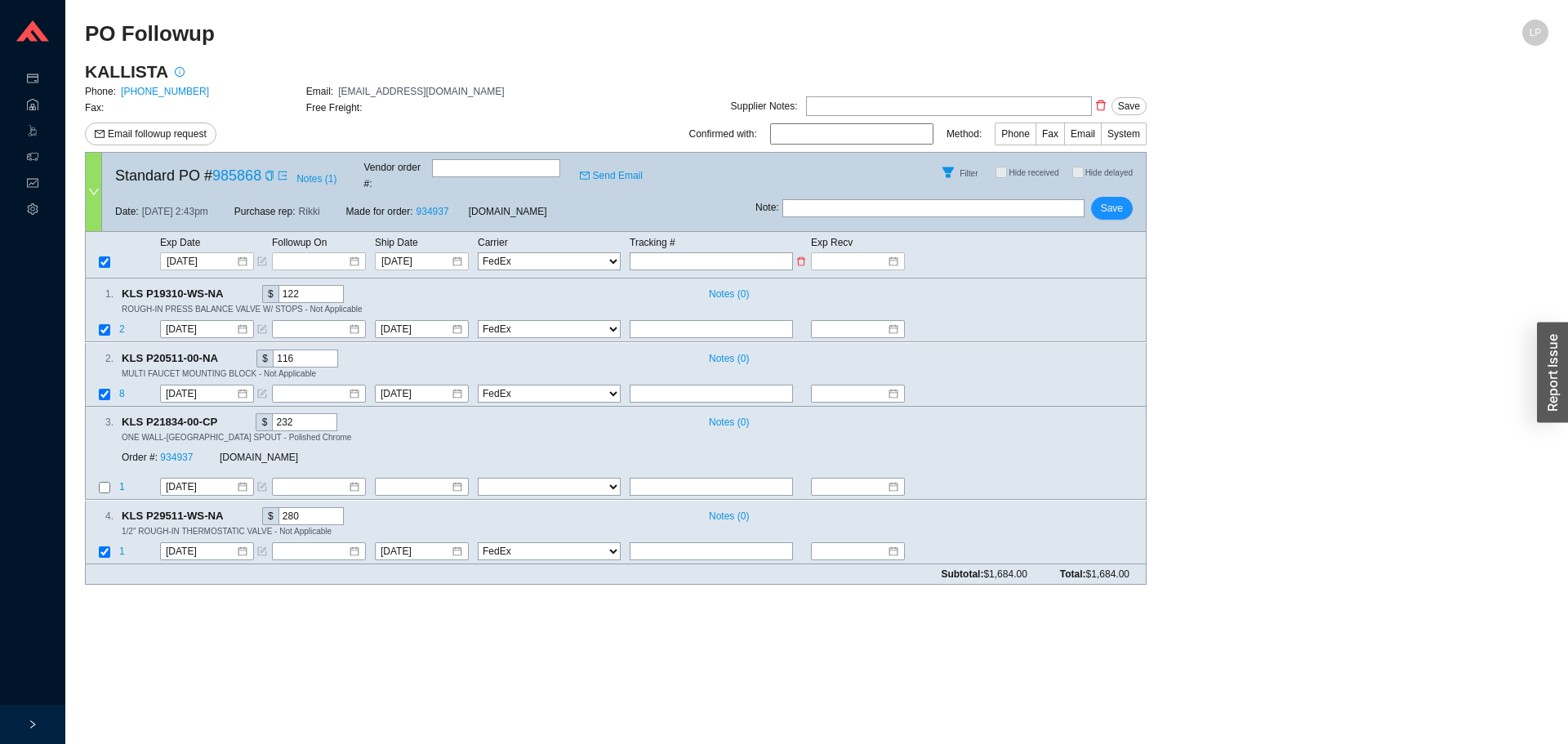
type input "7"
type input "72"
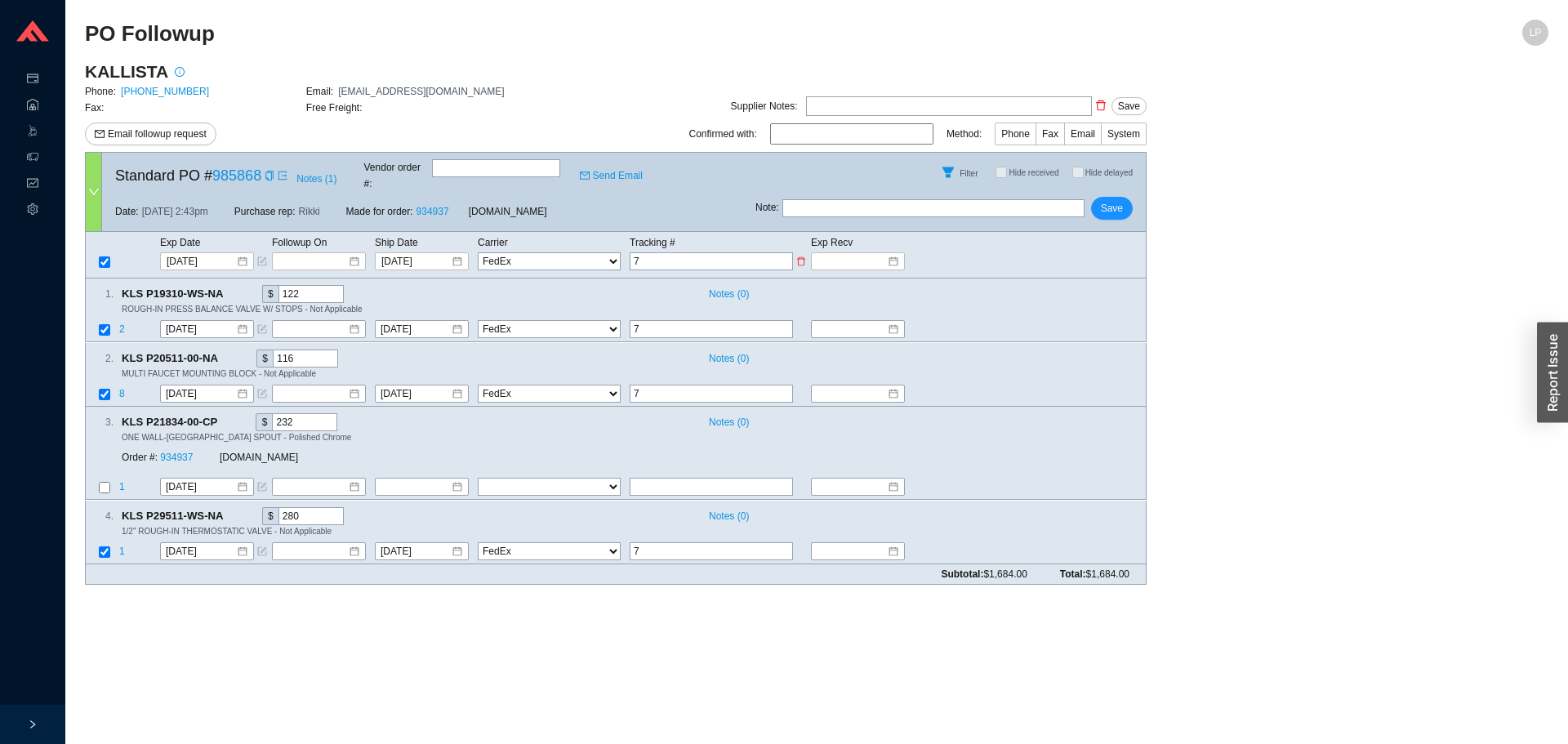
type input "72"
type input "727"
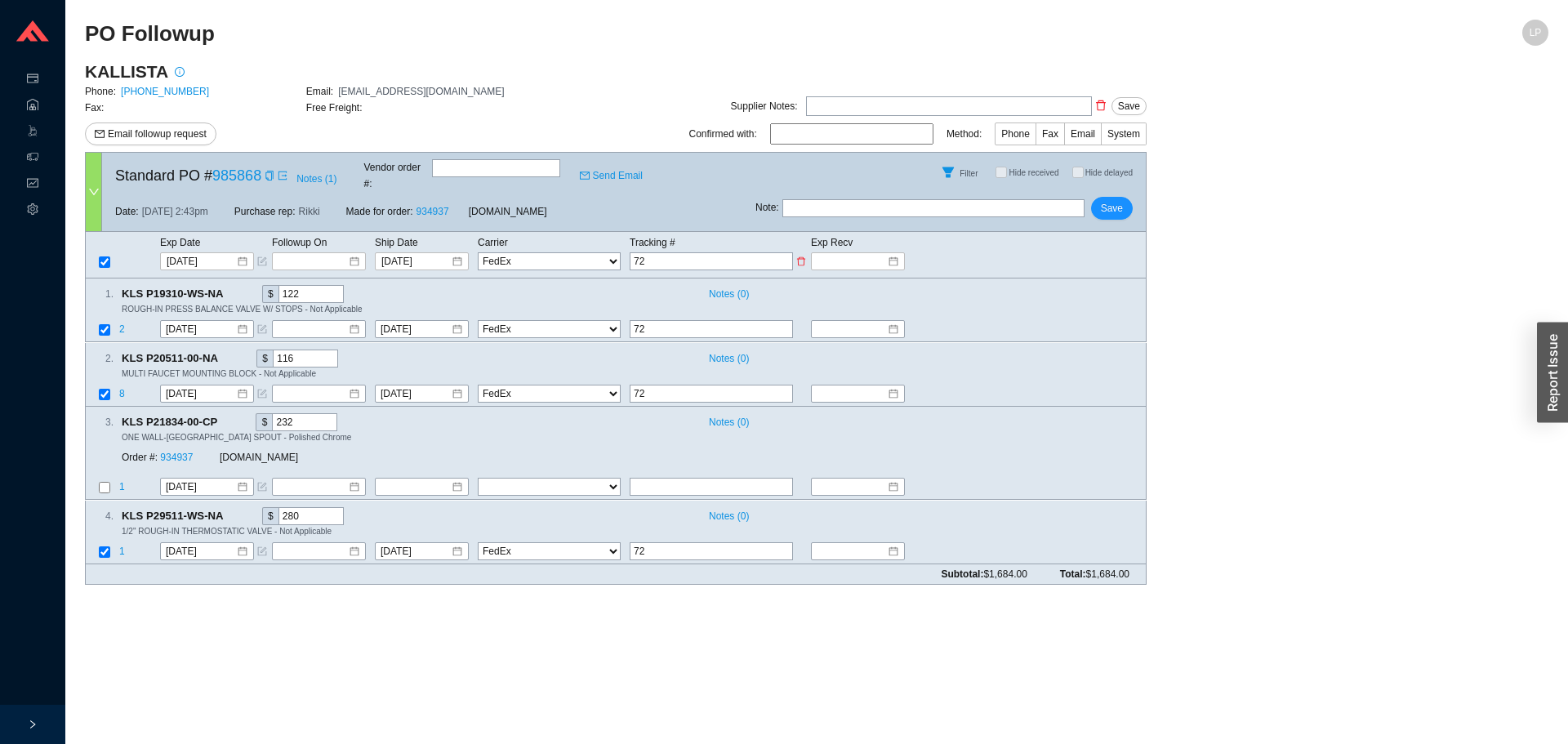
type input "727"
type input "7274"
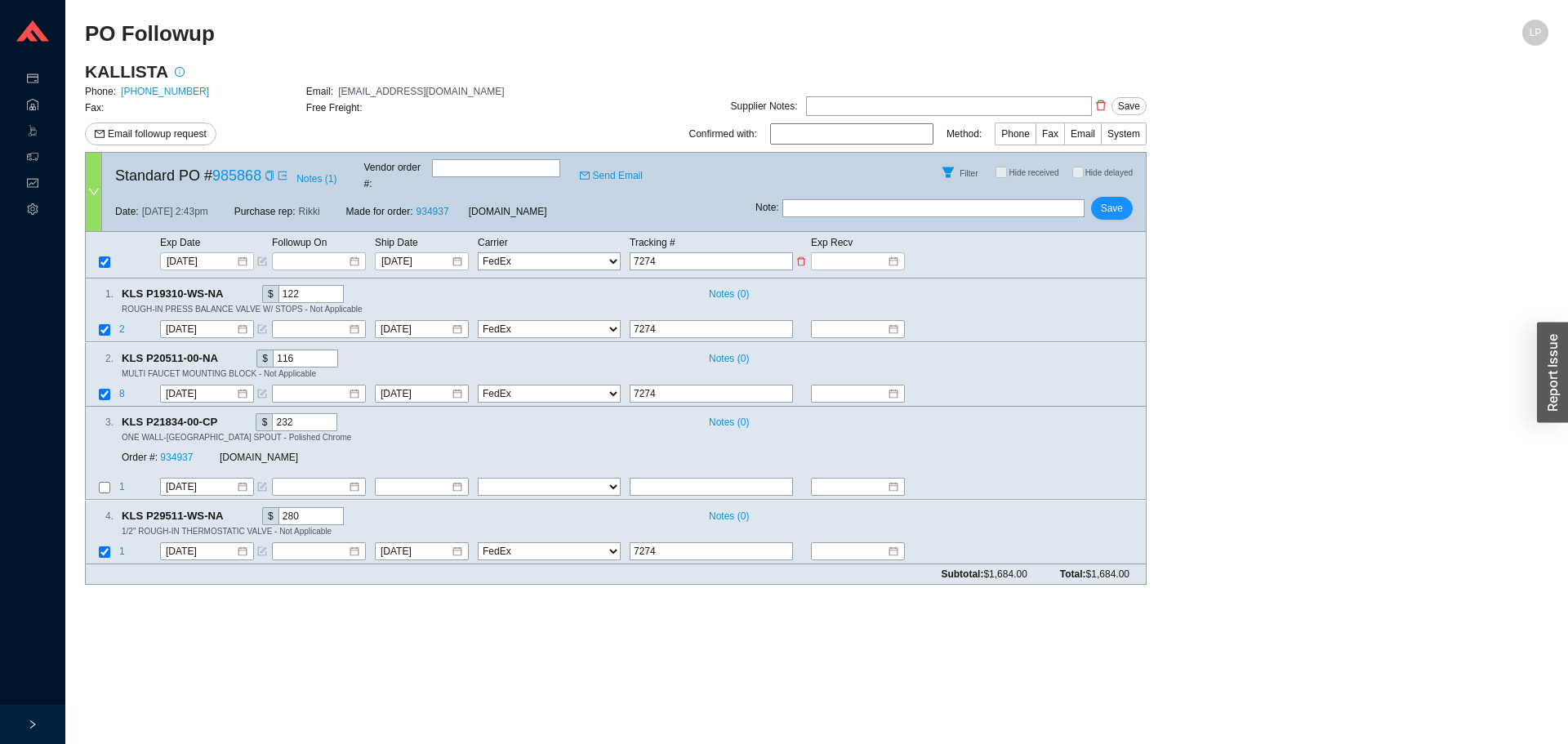
type input "72743"
type input "727436"
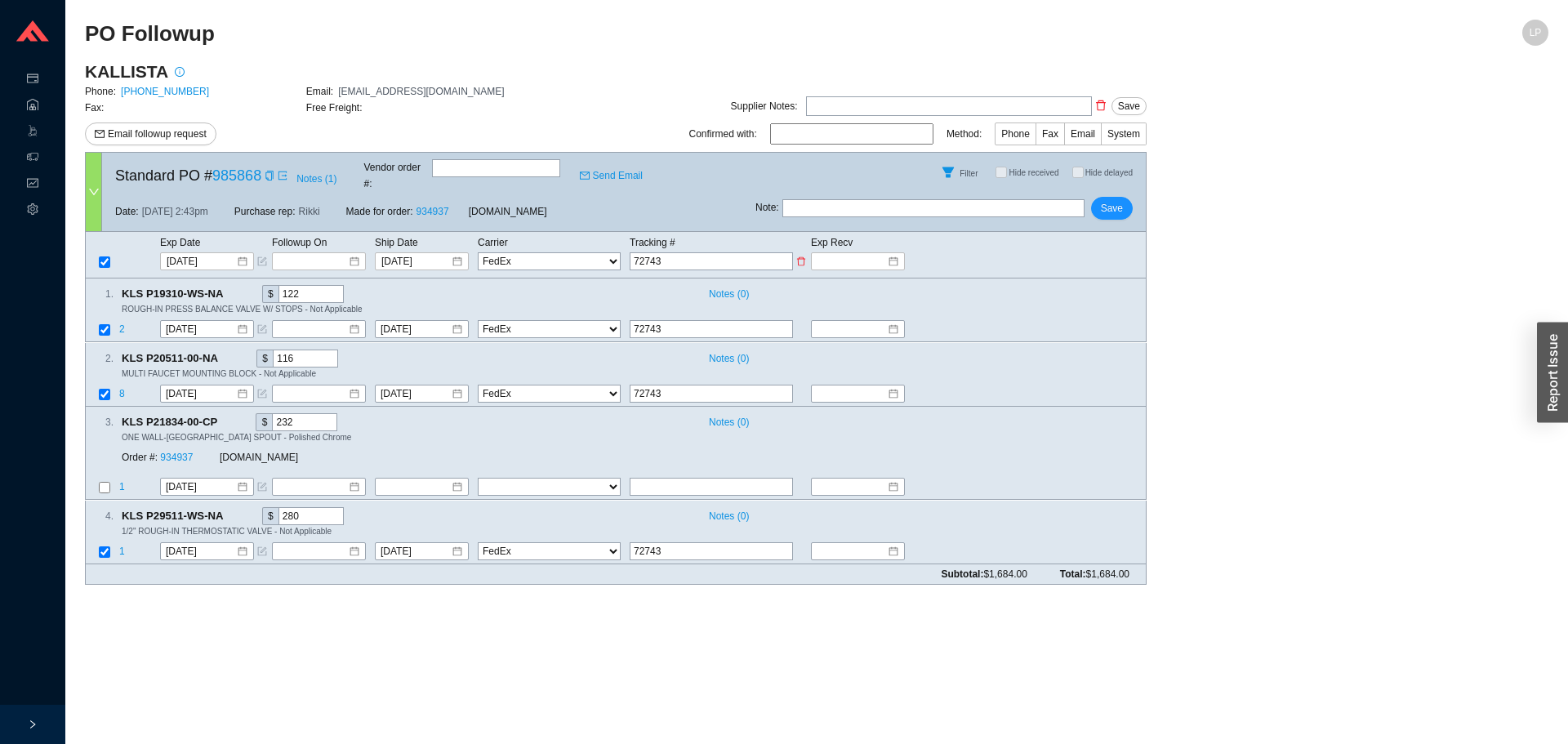
type input "727436"
type input "7274360"
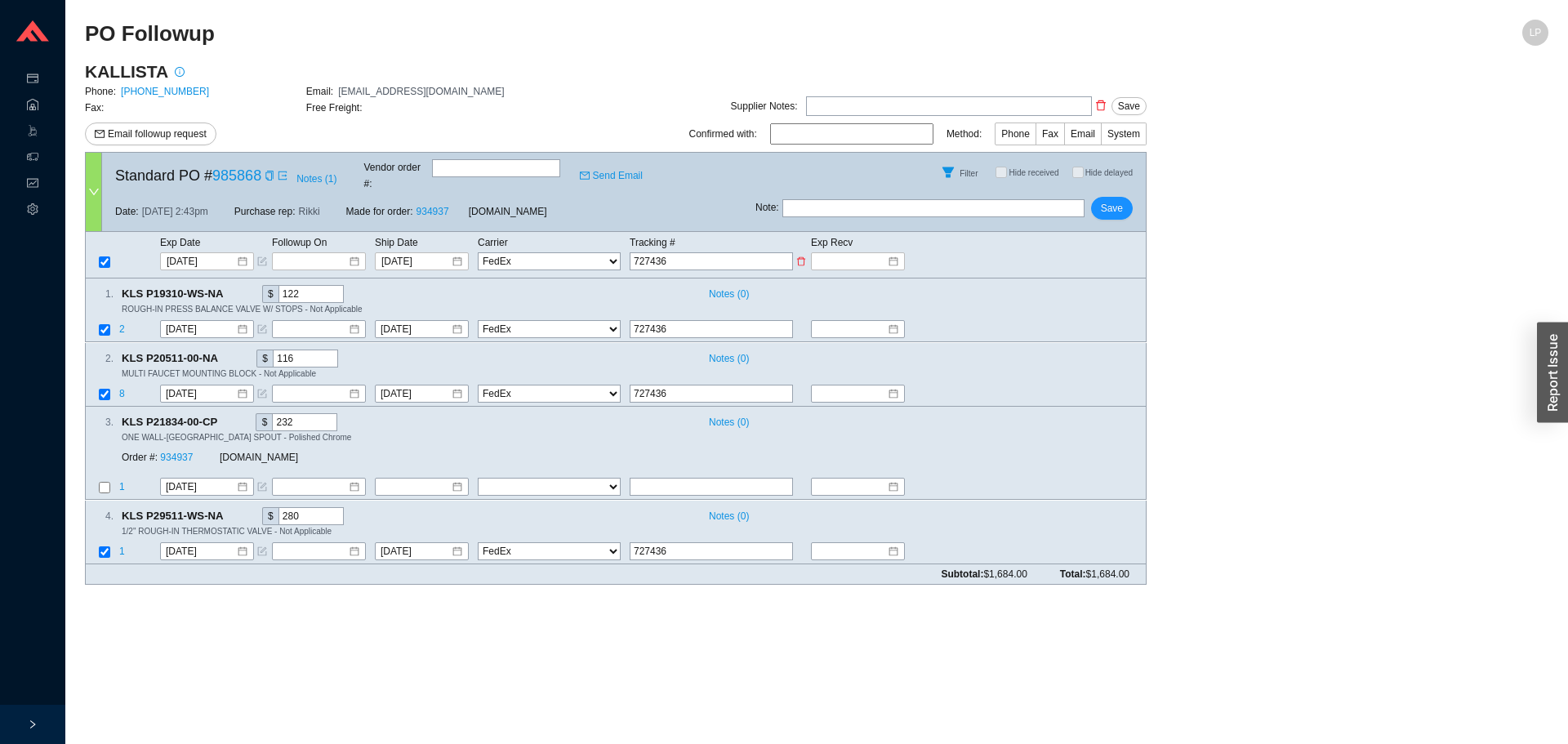
type input "7274360"
type input "72743607"
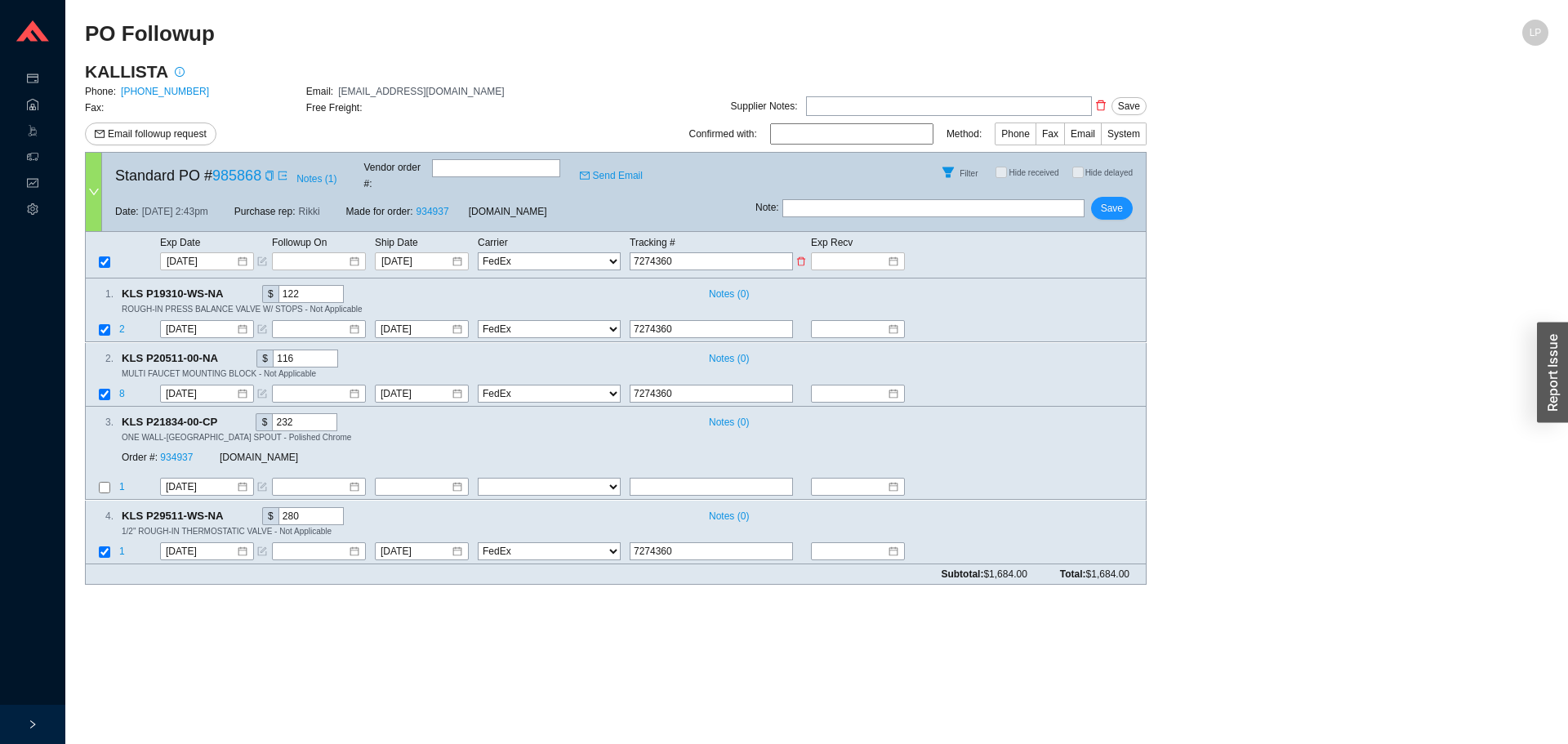
type input "72743607"
type input "727436075"
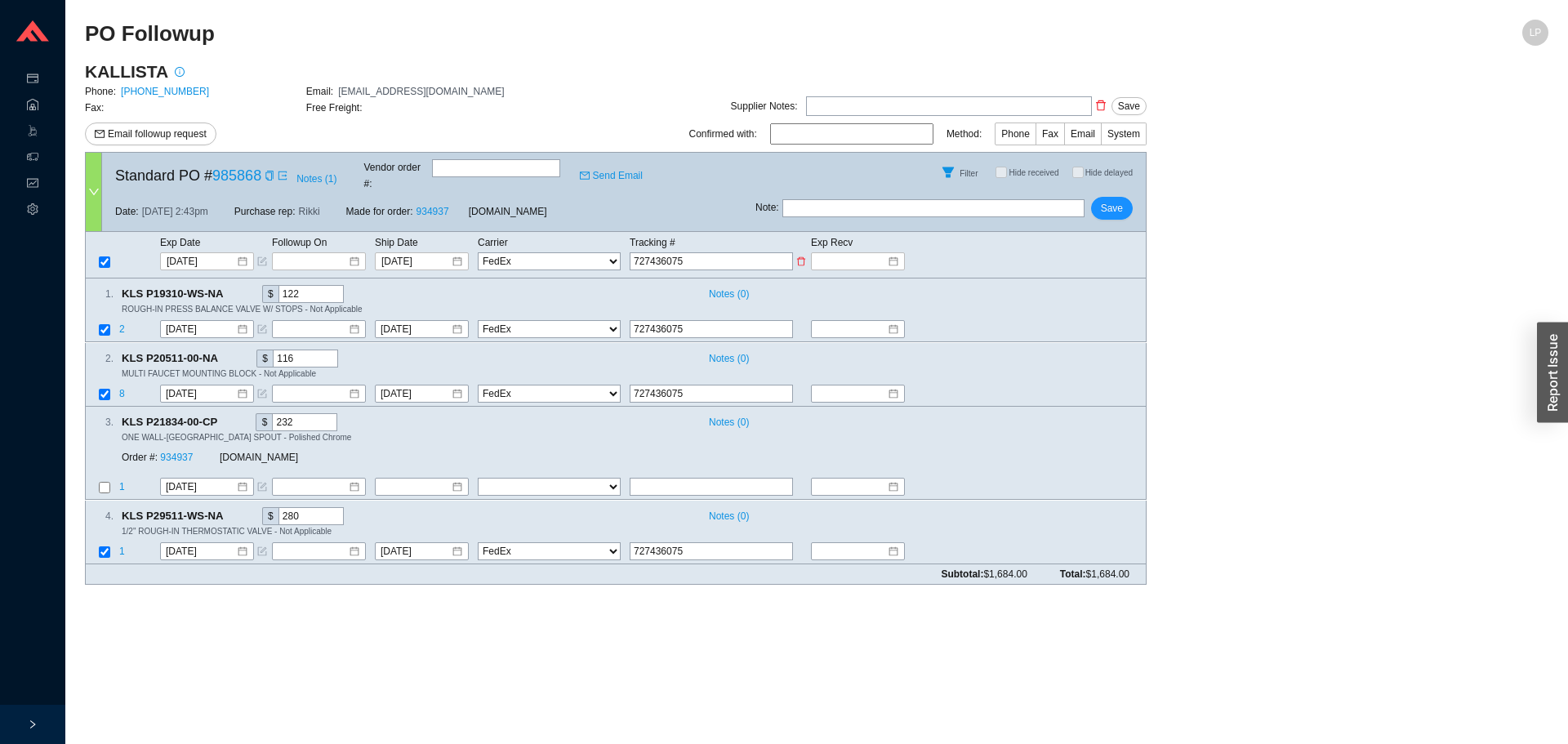
type input "7274360753"
type input "72743607539"
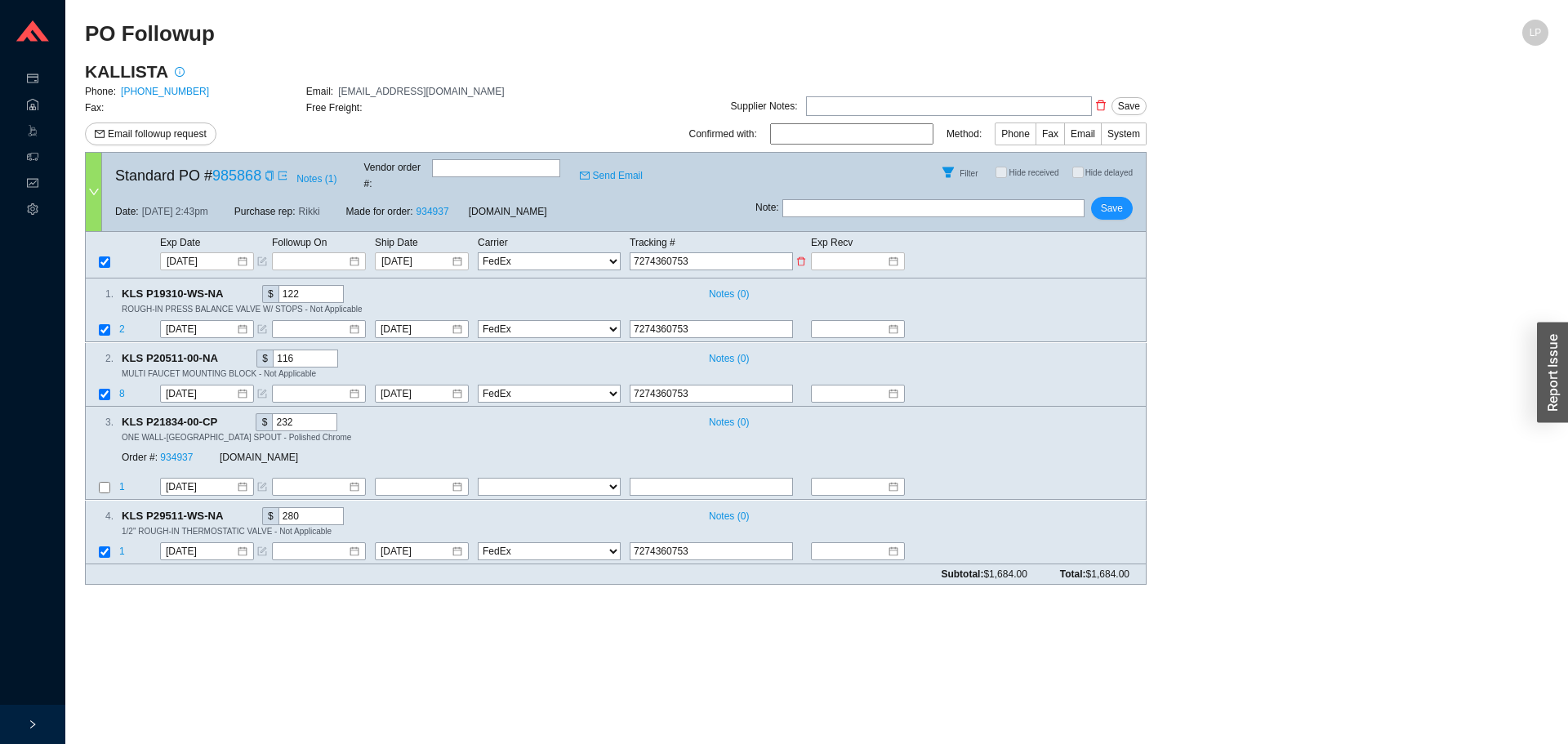
type input "72743607539"
type input "727436075392"
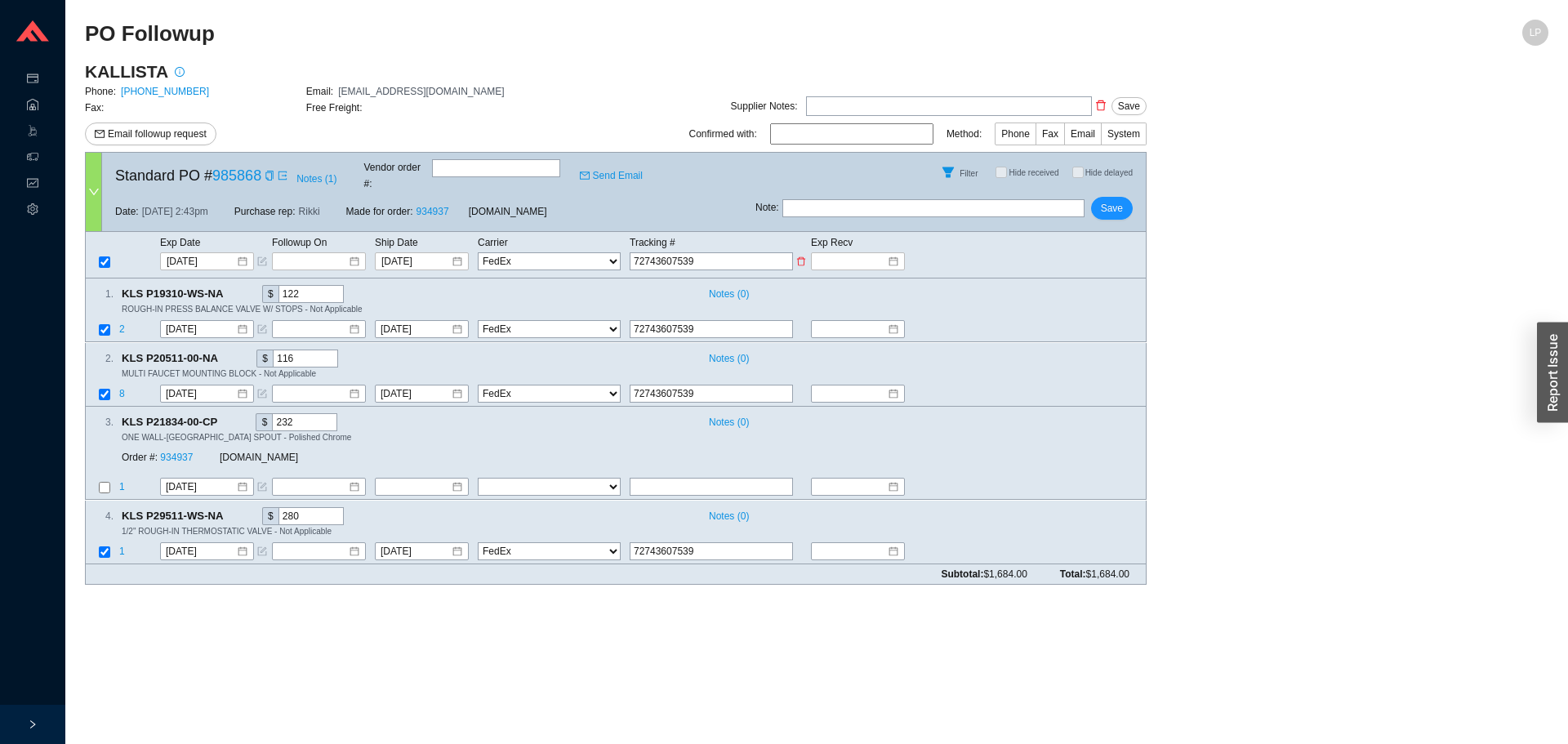
type input "727436075392"
click at [1093, 201] on div "Note : Save" at bounding box center [951, 211] width 390 height 39
click at [1107, 200] on span "Save" at bounding box center [1112, 208] width 22 height 16
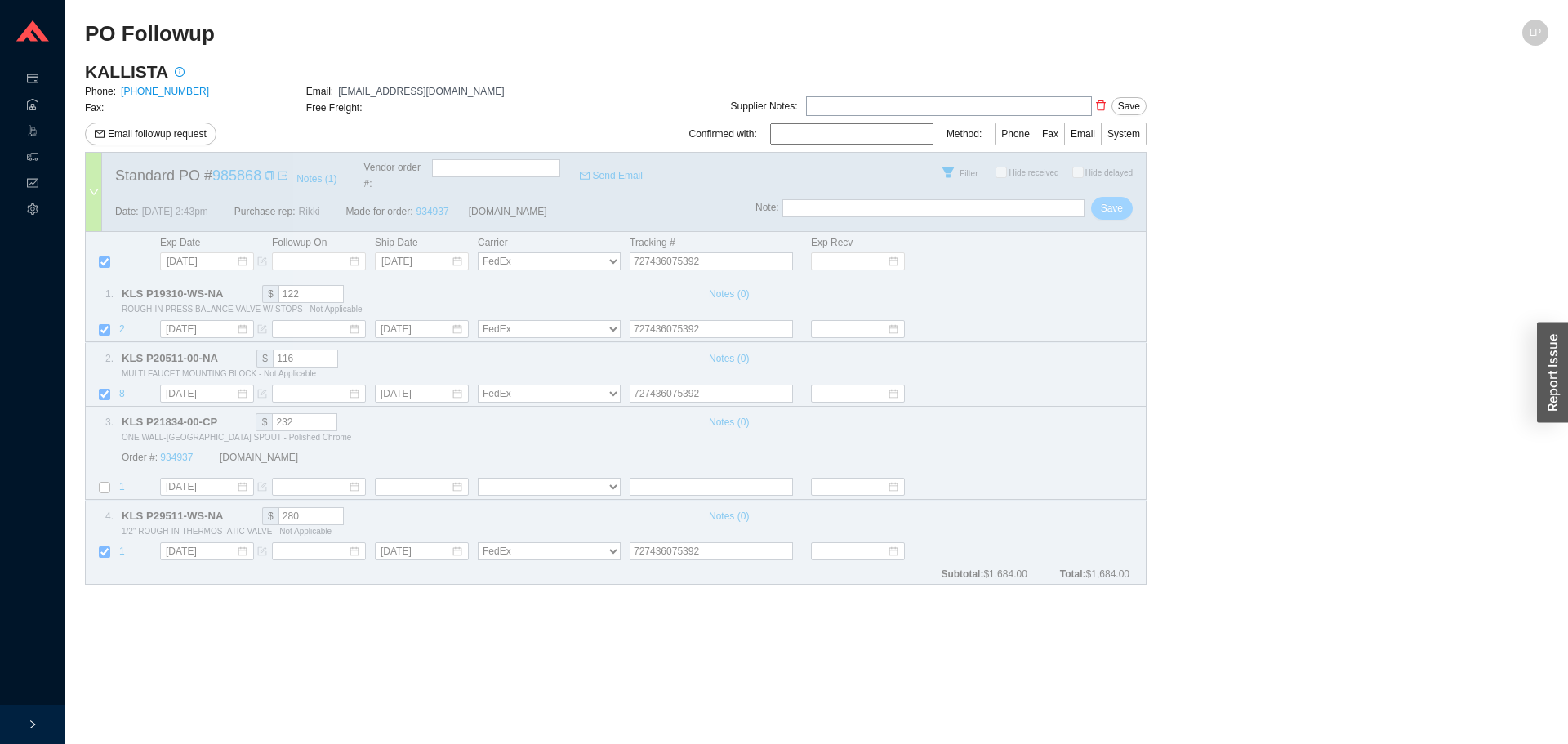
select select "1"
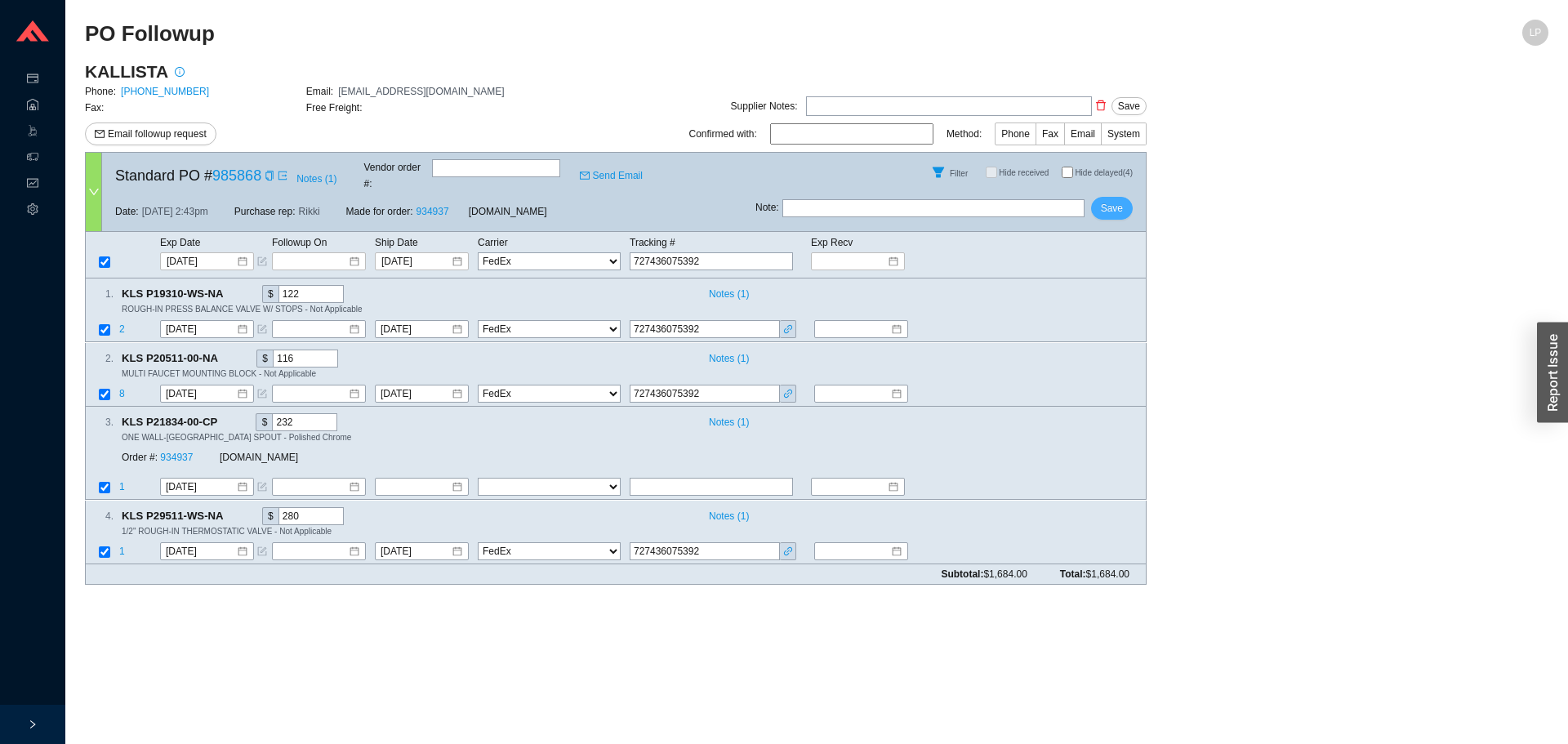
click at [1115, 197] on button "Save" at bounding box center [1111, 208] width 41 height 23
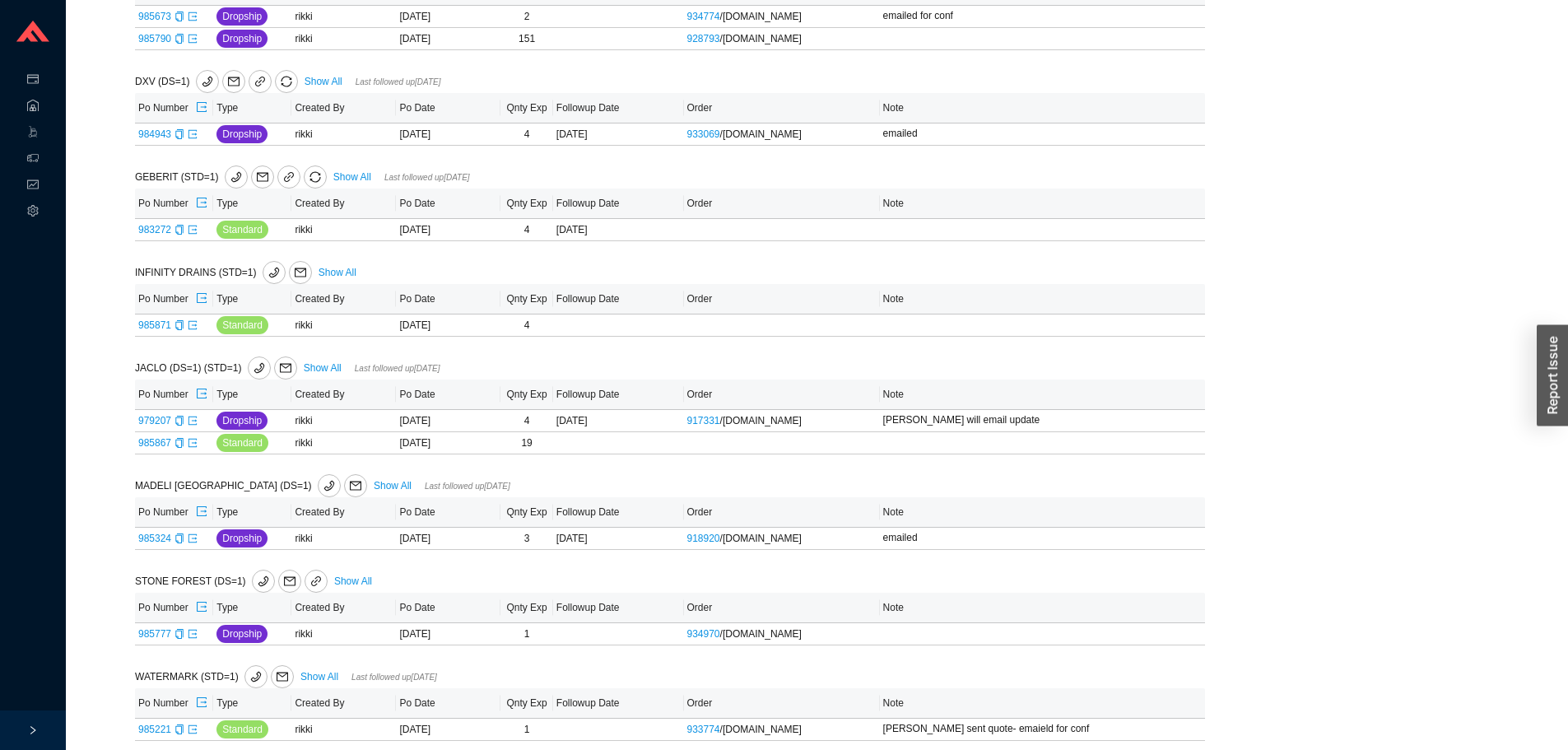
scroll to position [537, 0]
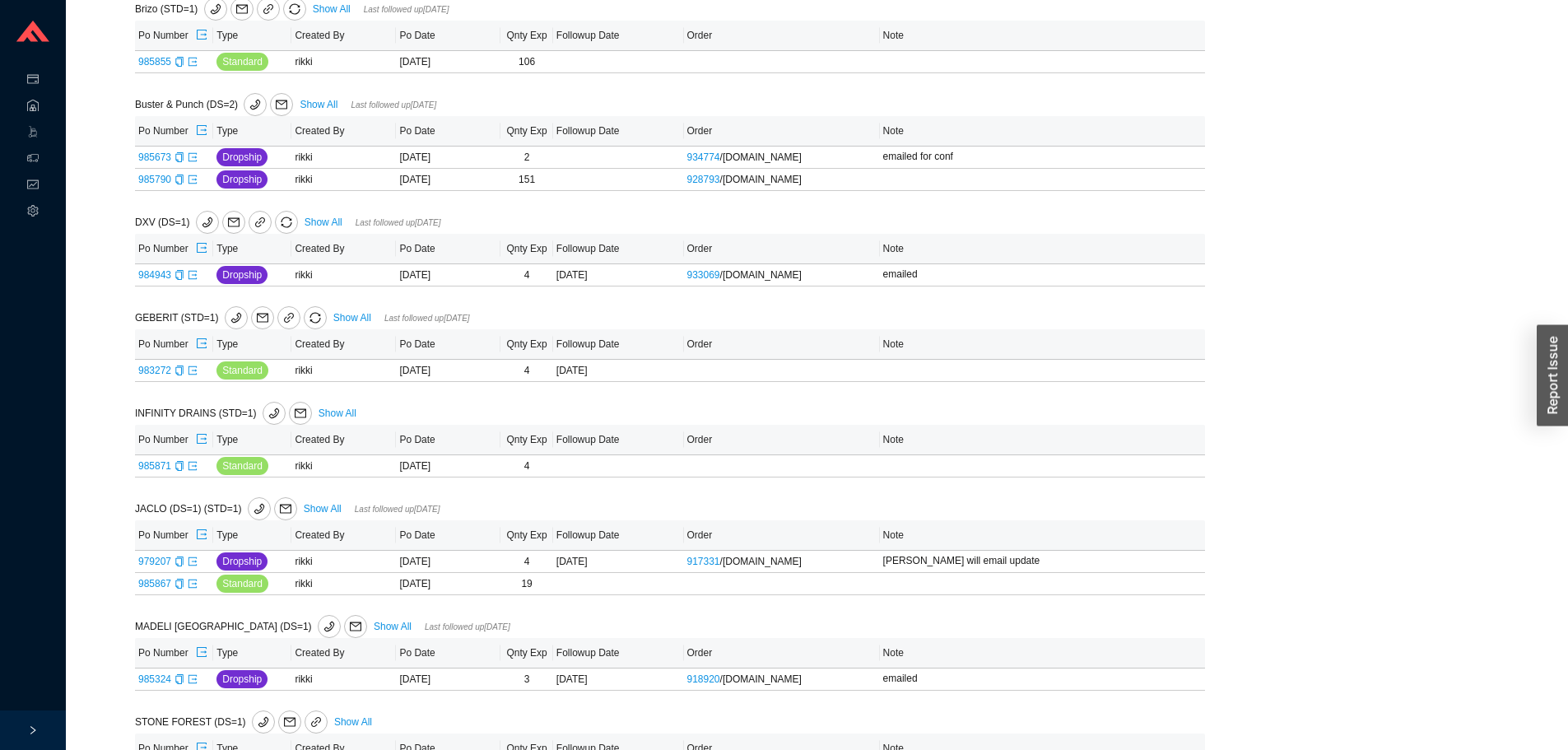
scroll to position [537, 0]
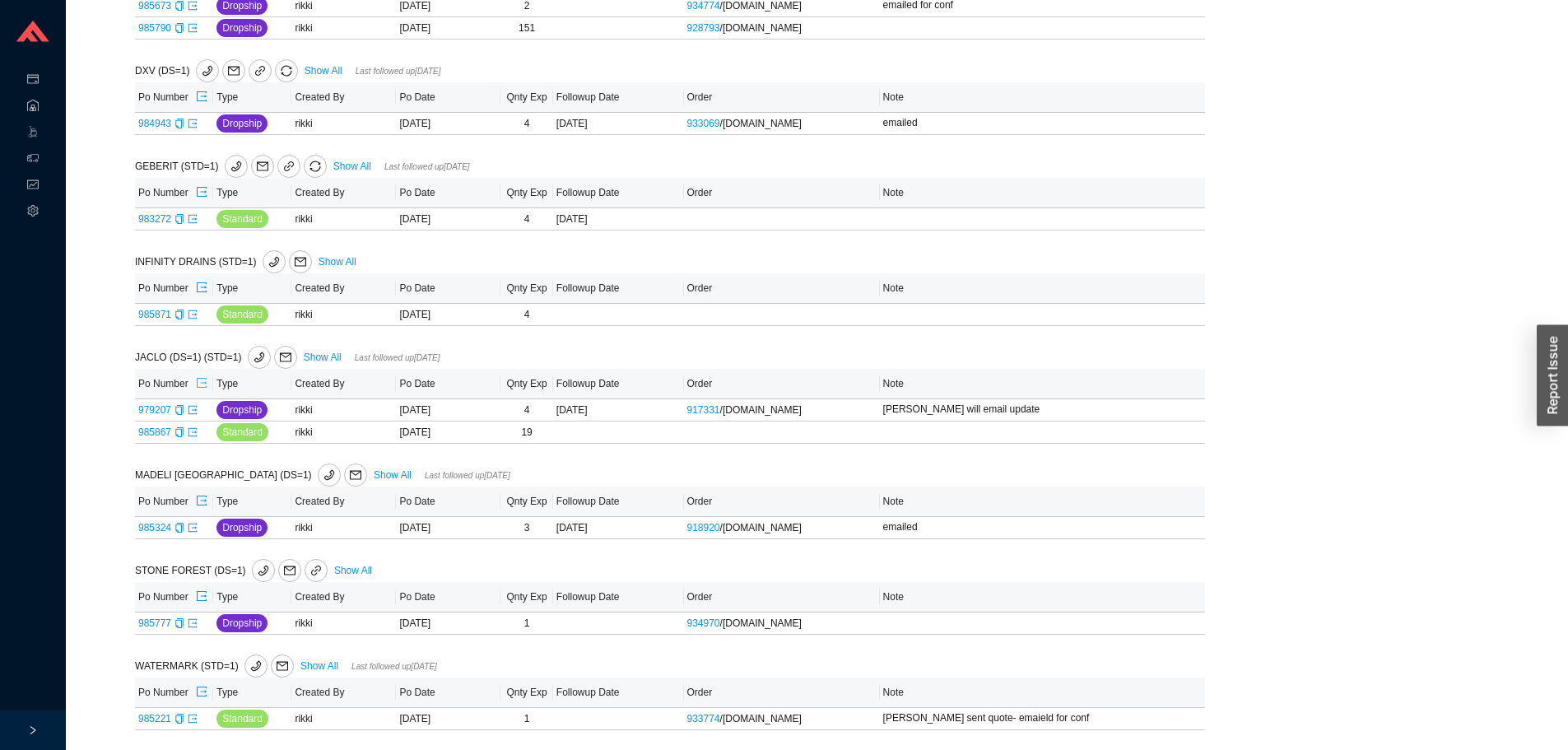
click at [200, 378] on icon "export" at bounding box center [202, 383] width 12 height 12
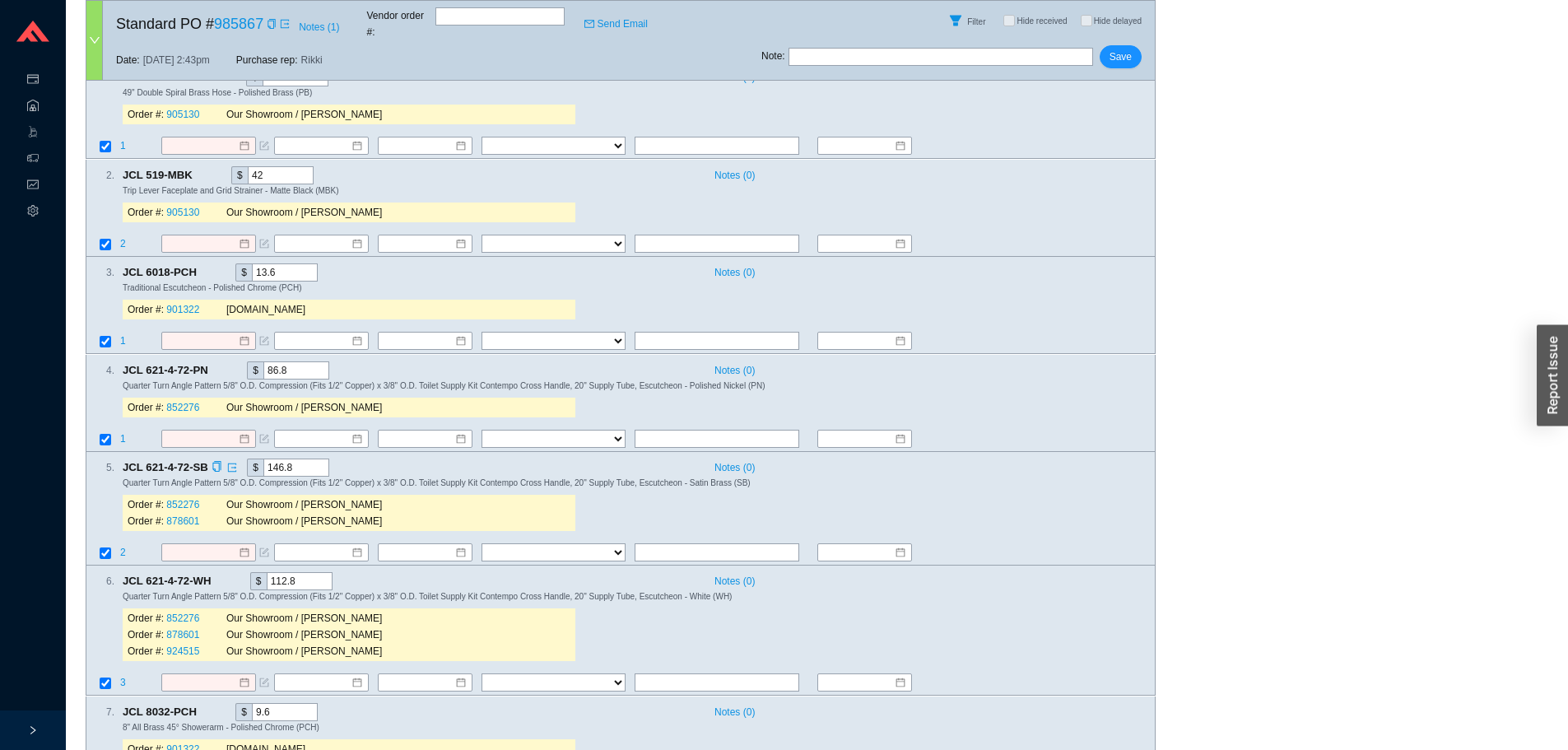
scroll to position [42, 0]
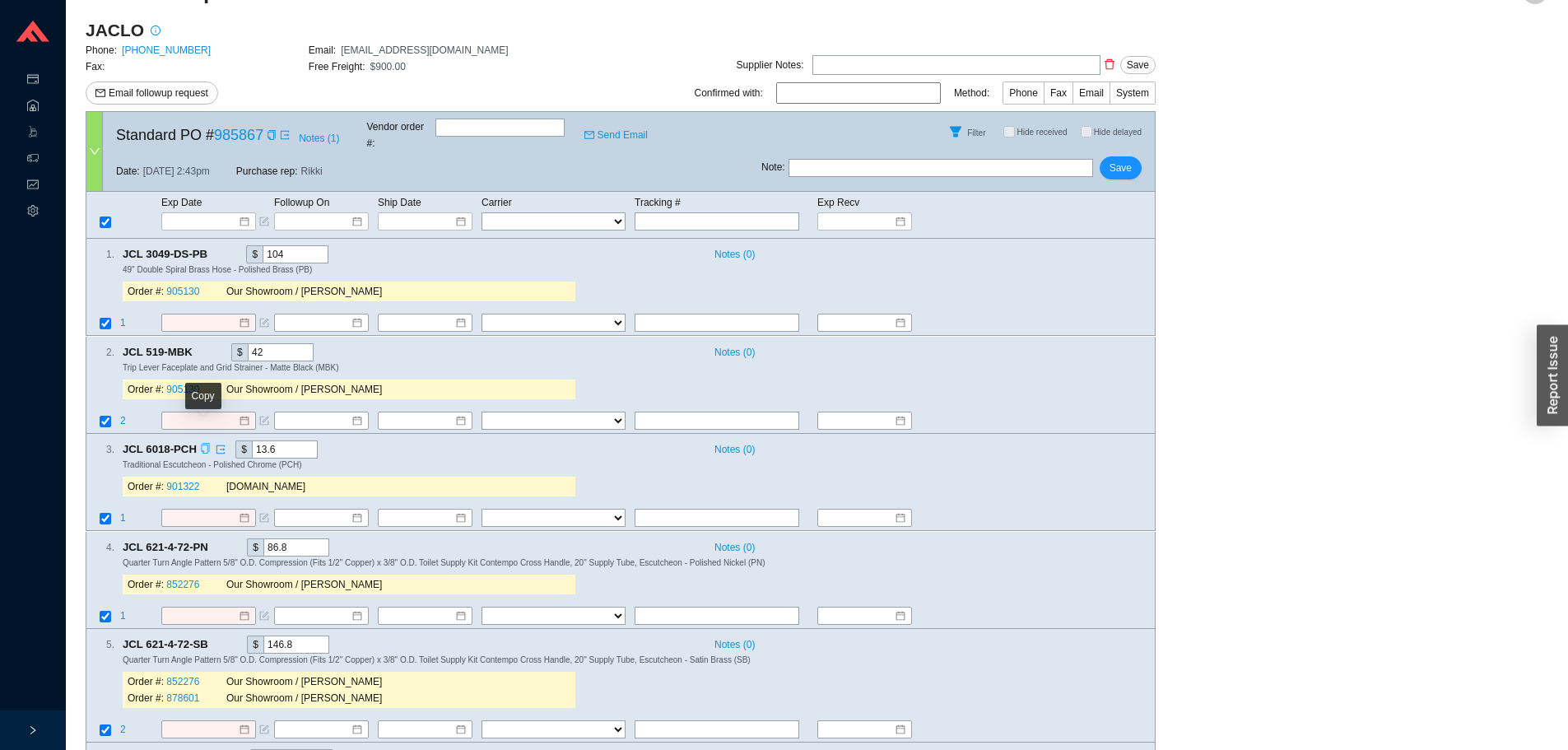
click at [205, 444] on icon "copy" at bounding box center [205, 449] width 9 height 11
click at [190, 482] on link "901322" at bounding box center [182, 488] width 33 height 12
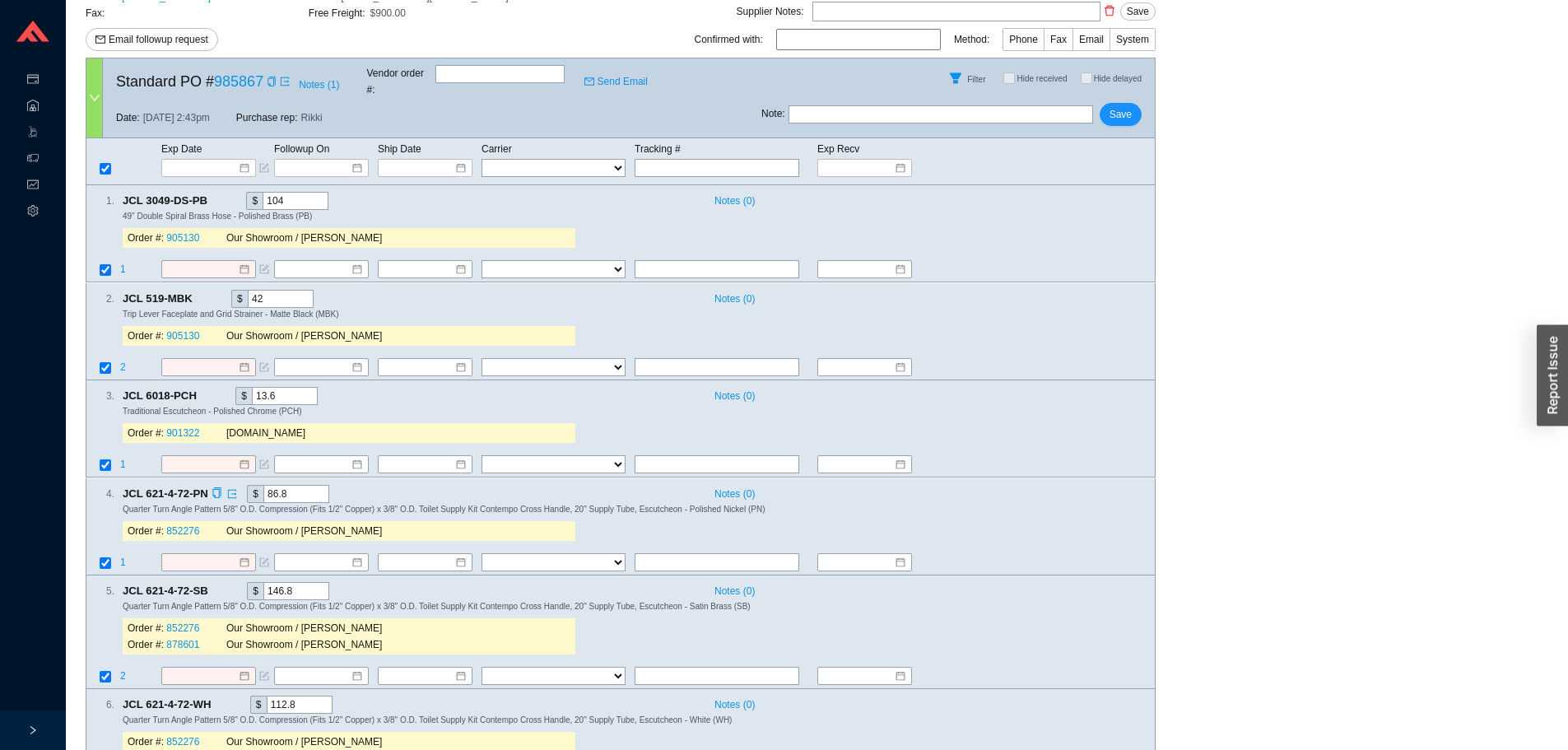
scroll to position [124, 0]
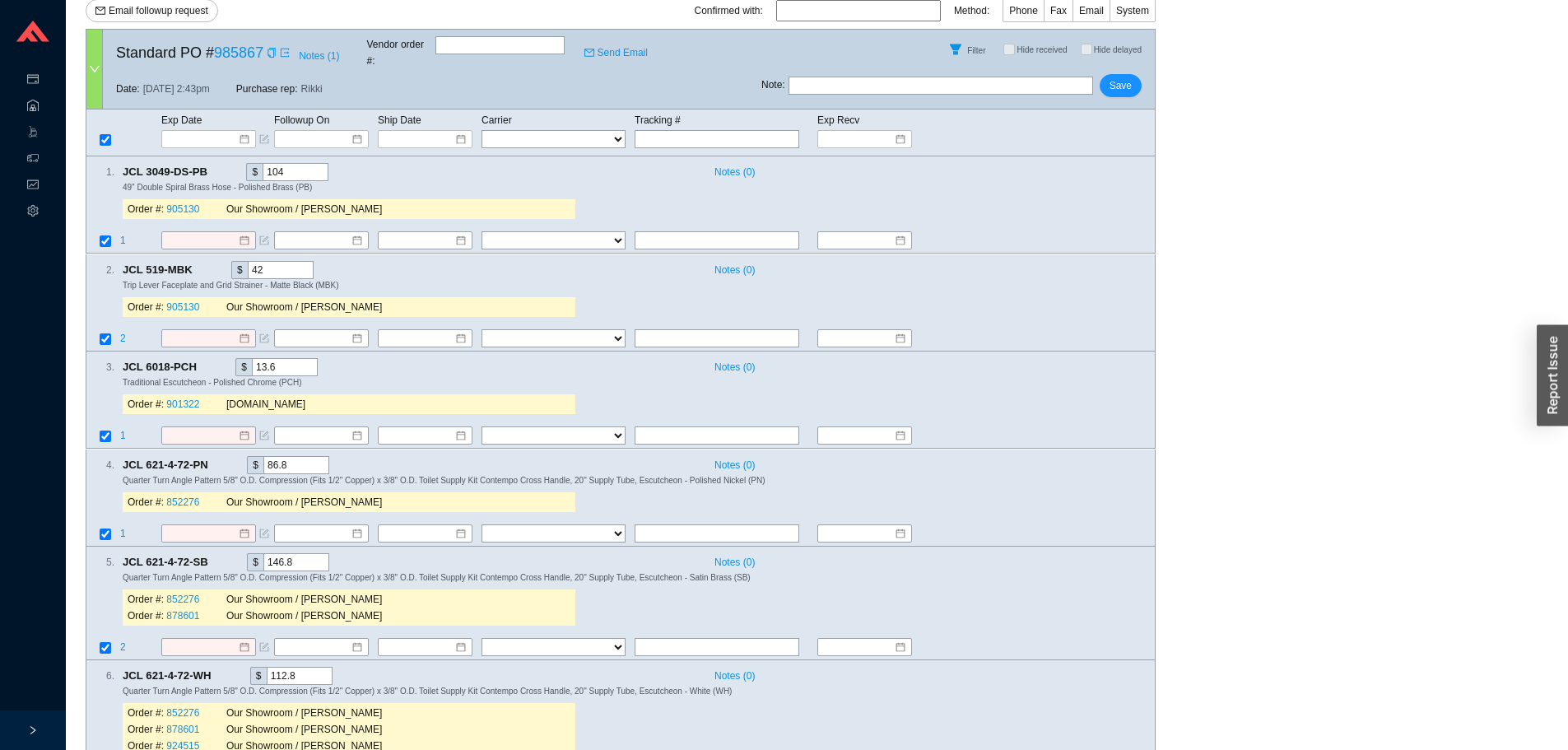
click at [200, 362] on icon "copy" at bounding box center [205, 367] width 11 height 11
click at [185, 399] on link "901322" at bounding box center [182, 405] width 33 height 12
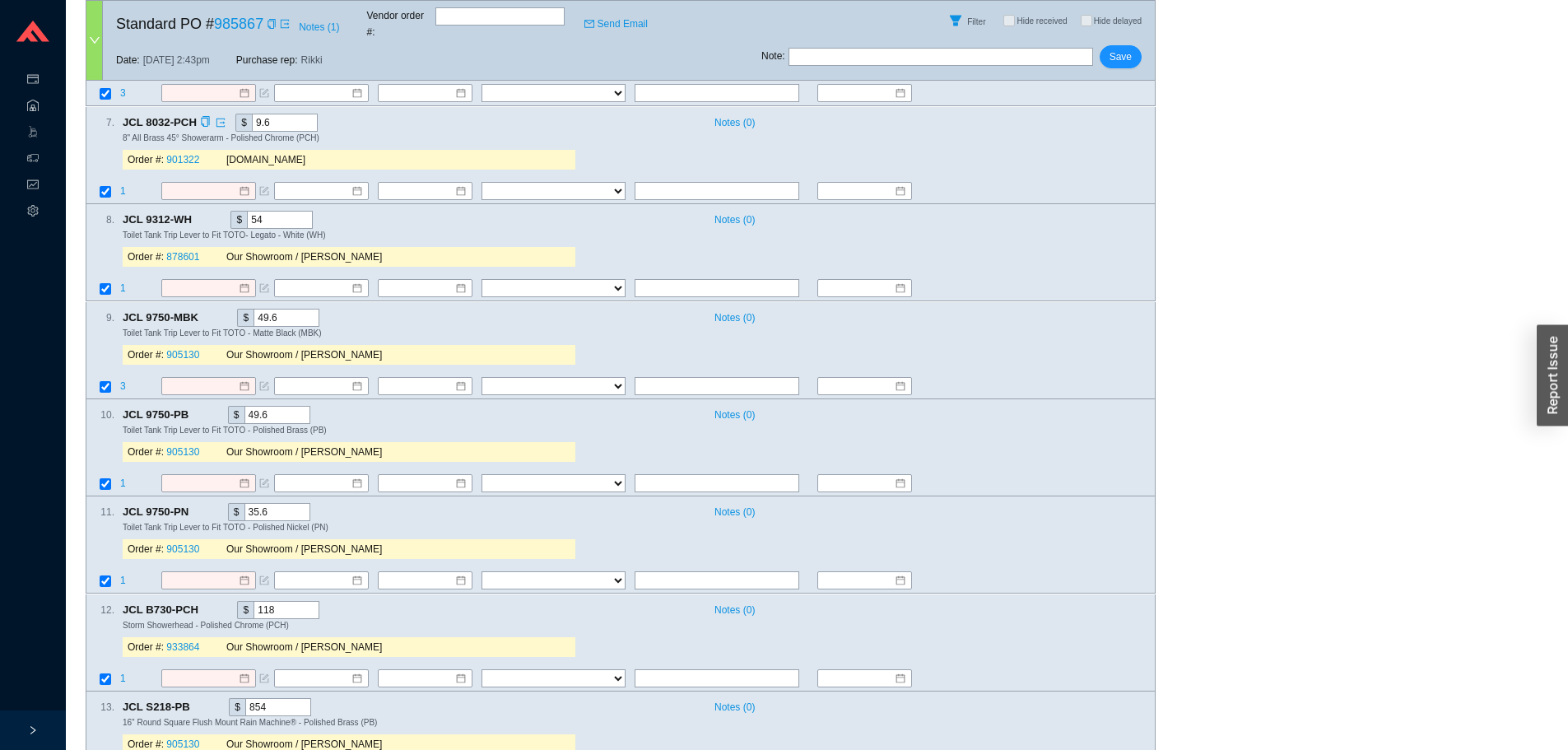
scroll to position [783, 0]
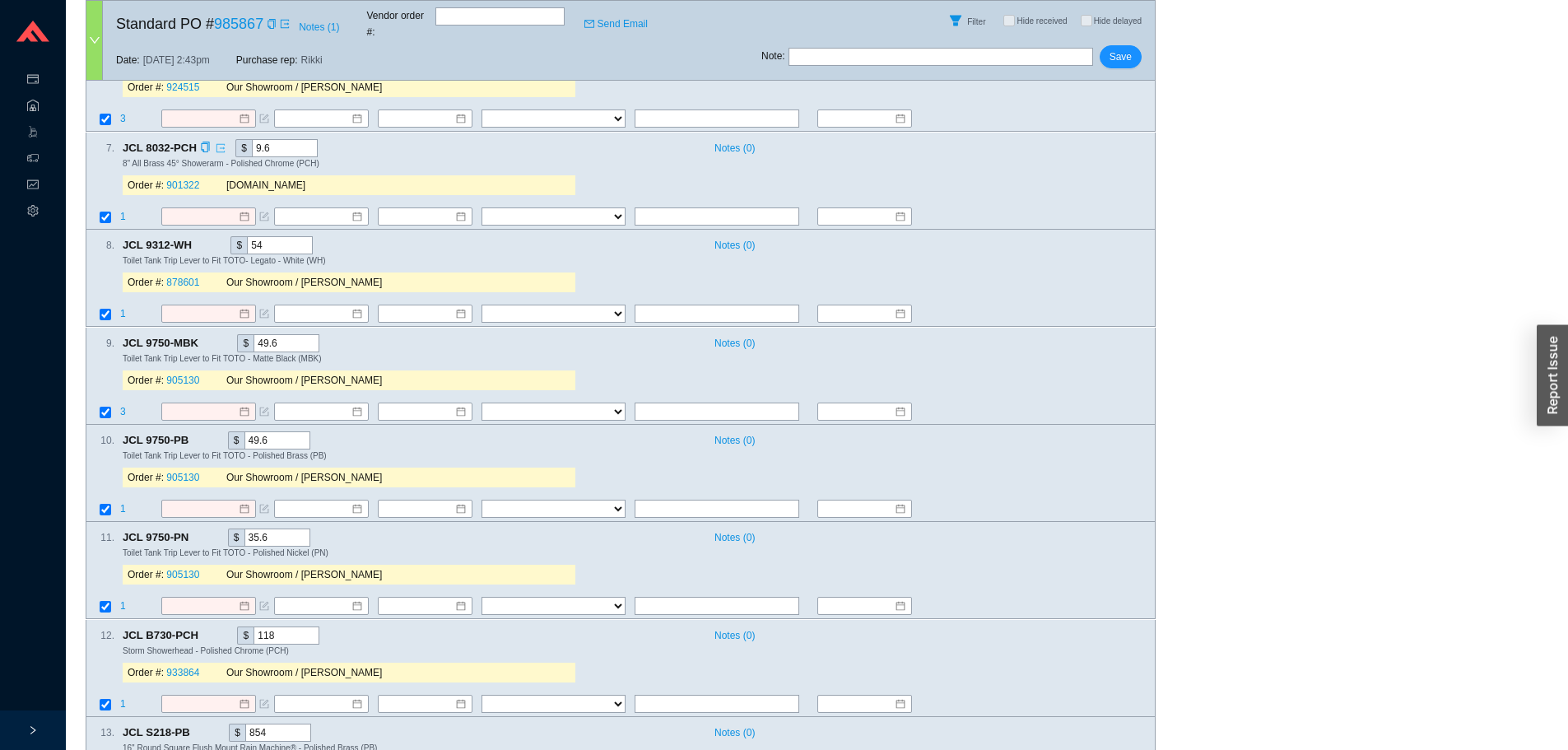
click at [211, 140] on link at bounding box center [218, 147] width 14 height 16
click at [200, 141] on icon "copy" at bounding box center [205, 146] width 11 height 11
click at [176, 180] on link "901322" at bounding box center [182, 186] width 33 height 12
click at [272, 24] on icon "copy" at bounding box center [272, 24] width 10 height 10
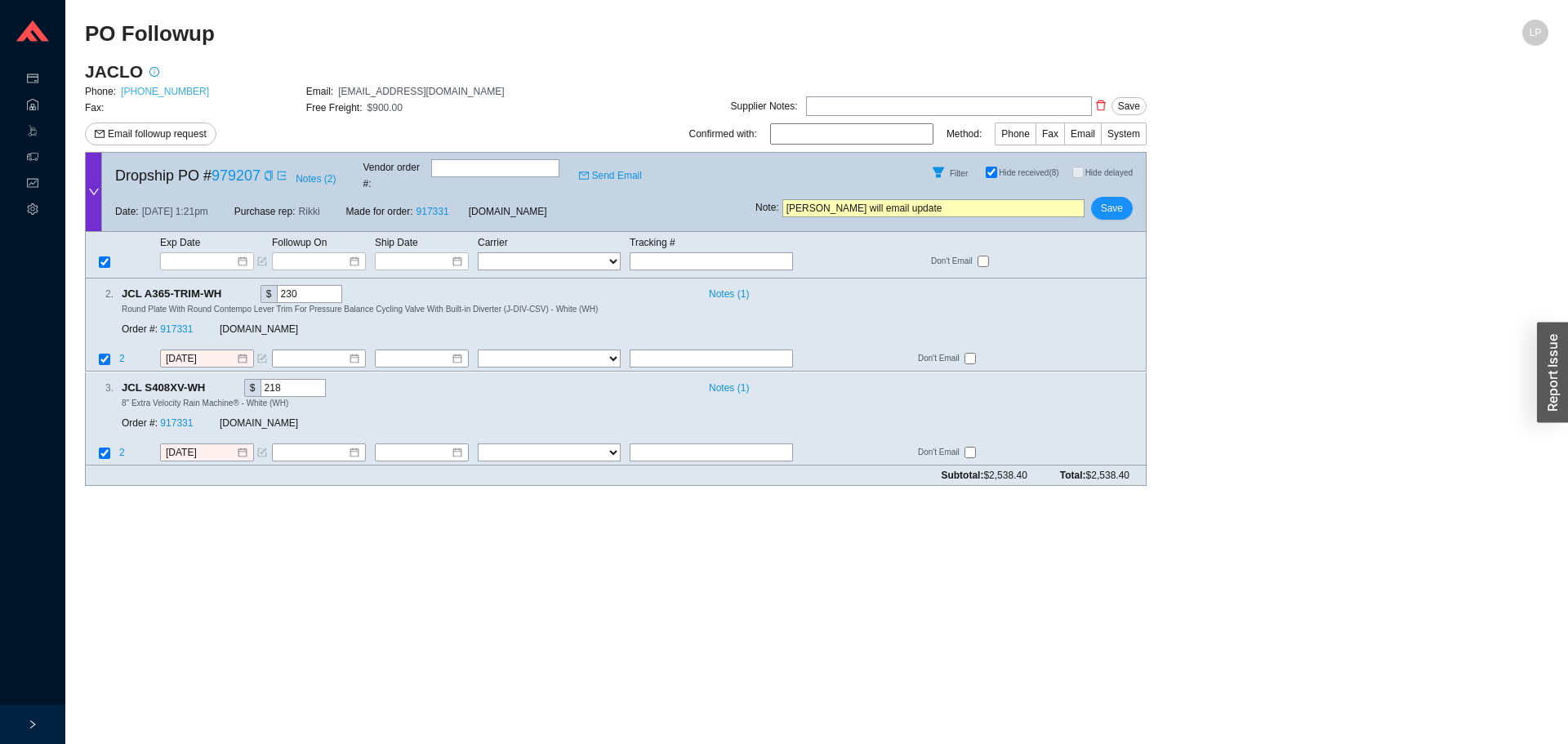
click at [161, 90] on link "[PHONE_NUMBER]" at bounding box center [165, 92] width 88 height 12
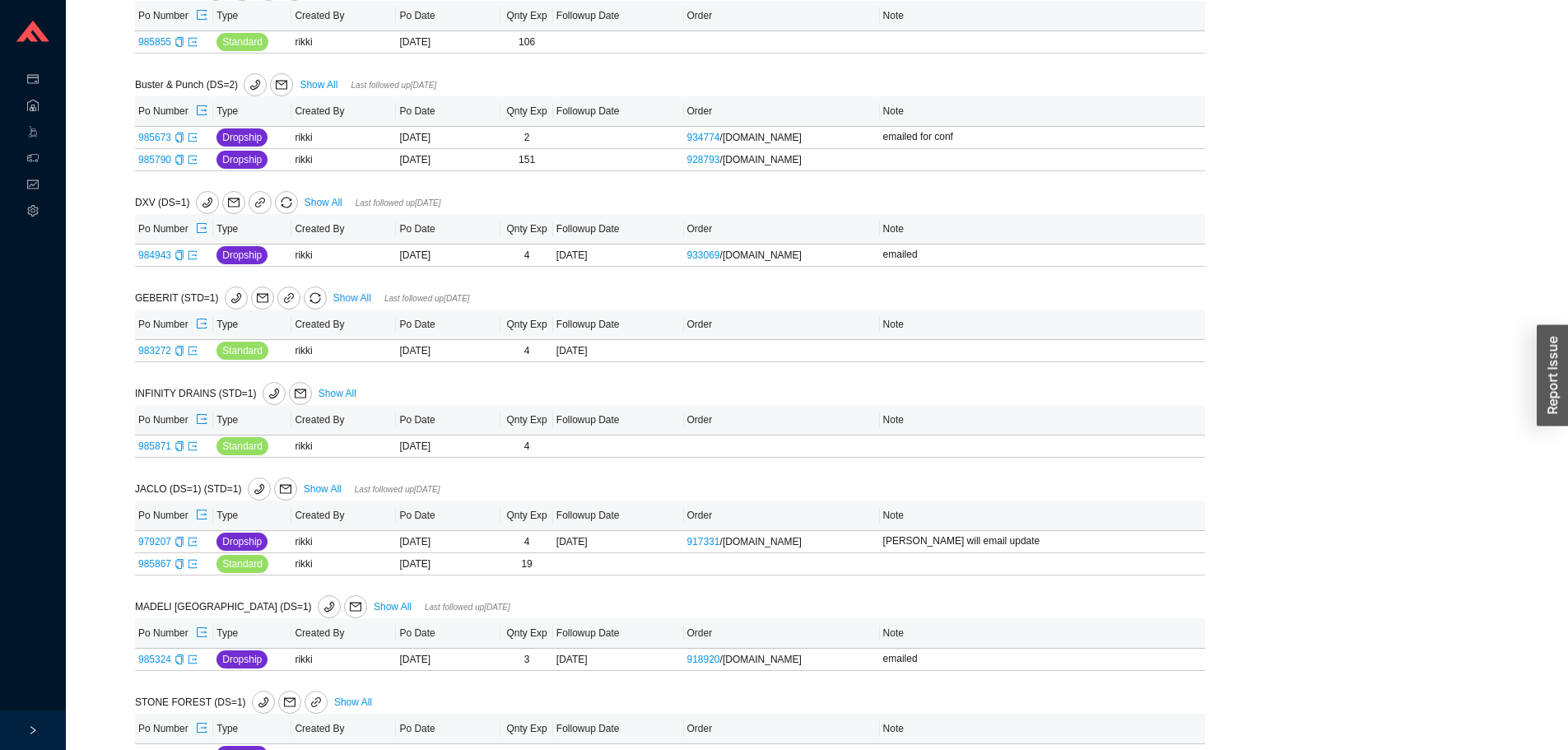
scroll to position [537, 0]
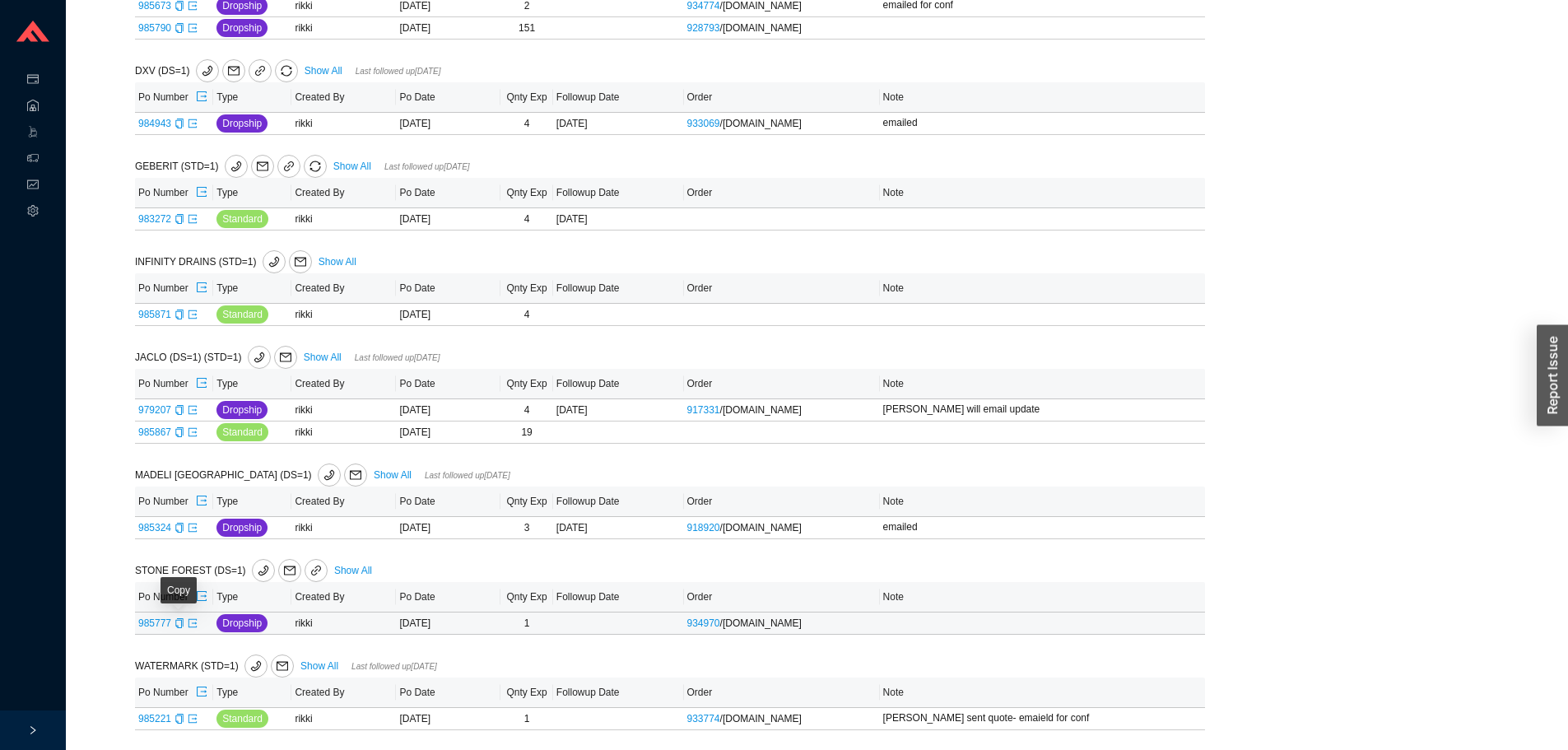
drag, startPoint x: 182, startPoint y: 621, endPoint x: 202, endPoint y: 581, distance: 44.7
click at [182, 621] on icon "copy" at bounding box center [179, 623] width 8 height 10
